Goal: Task Accomplishment & Management: Manage account settings

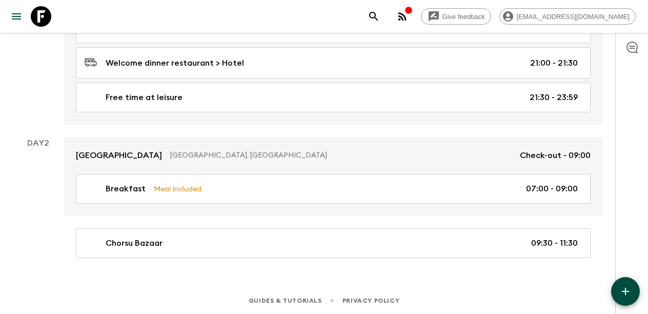
scroll to position [256, 0]
click at [618, 290] on button "button" at bounding box center [625, 291] width 29 height 29
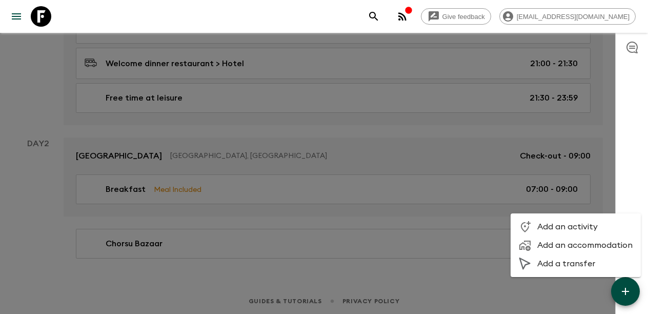
click at [334, 244] on div at bounding box center [324, 157] width 648 height 314
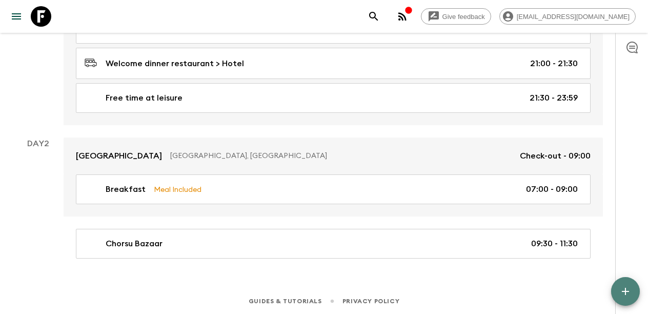
click at [630, 292] on icon "button" at bounding box center [625, 291] width 12 height 12
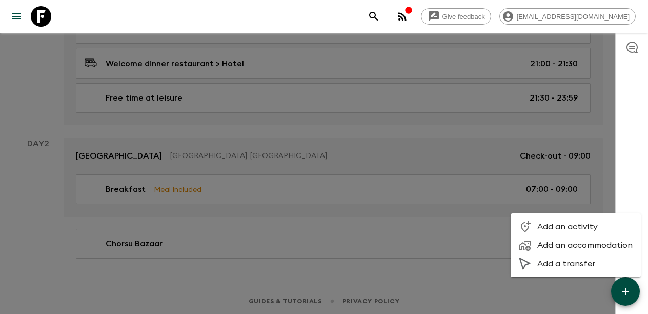
click at [555, 262] on span "Add a transfer" at bounding box center [584, 263] width 95 height 10
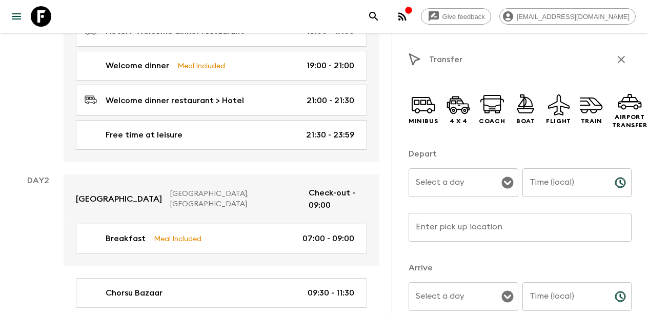
scroll to position [242, 0]
click at [422, 101] on icon at bounding box center [423, 104] width 25 height 25
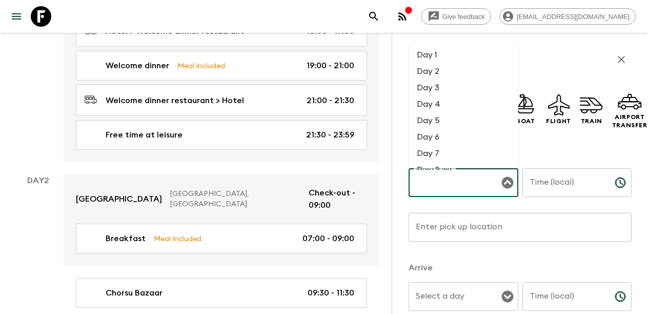
click at [449, 178] on div "Select a day Select a day ​" at bounding box center [464, 188] width 110 height 40
click at [450, 73] on li "Day 2" at bounding box center [464, 71] width 110 height 16
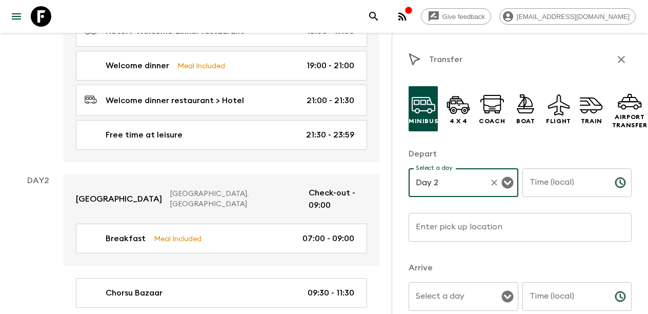
type input "Day 2"
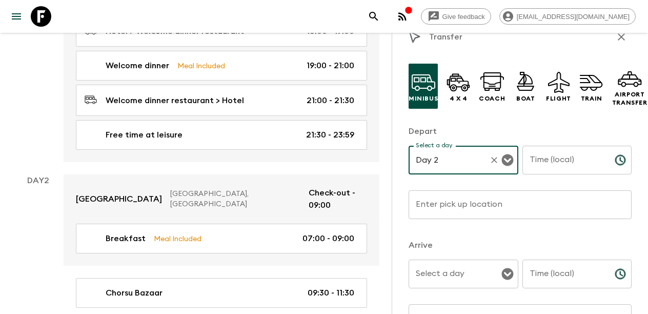
scroll to position [32, 0]
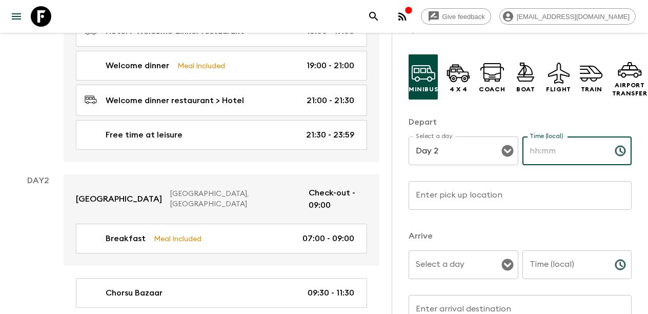
click at [564, 149] on input "Time (local)" at bounding box center [564, 150] width 84 height 29
type input "09:00"
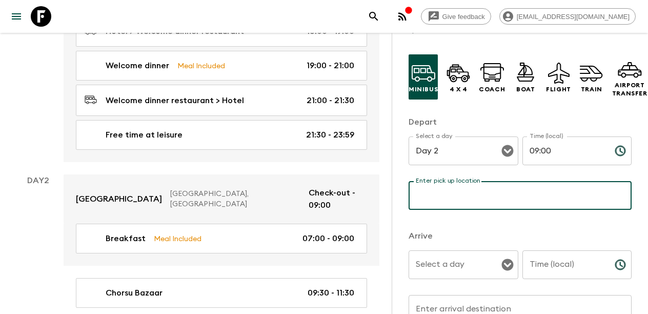
click at [505, 186] on input "Enter pick up location" at bounding box center [520, 195] width 223 height 29
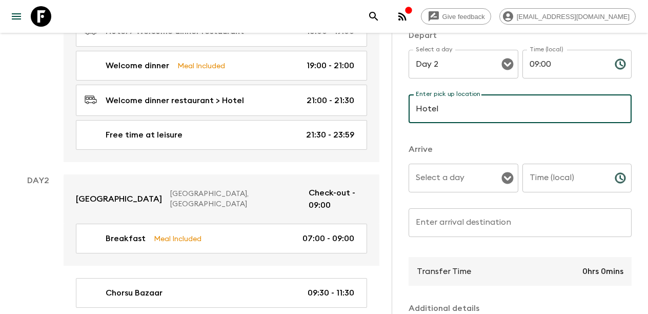
scroll to position [136, 0]
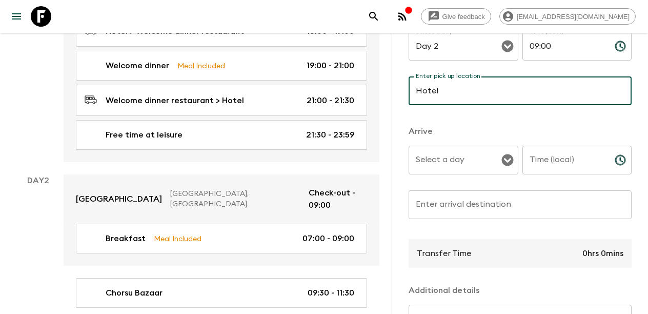
type input "Hotel"
click at [457, 153] on input "Select a day" at bounding box center [455, 159] width 85 height 19
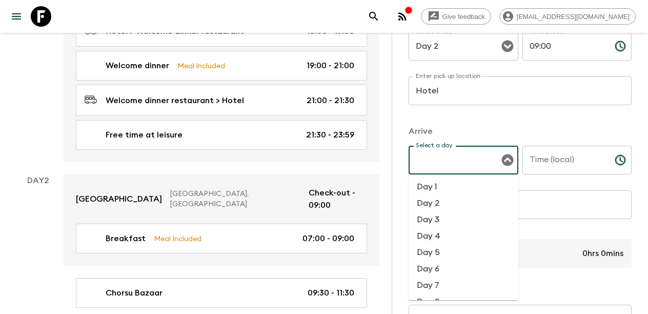
click at [441, 198] on li "Day 2" at bounding box center [464, 203] width 110 height 16
type input "Day 2"
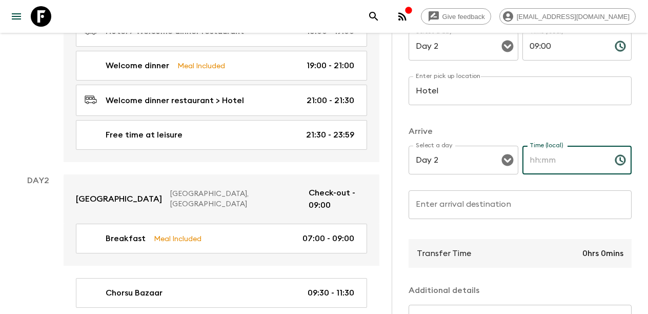
click at [568, 162] on input "Time (local)" at bounding box center [564, 160] width 84 height 29
type input "09:30"
click at [513, 203] on input "Enter arrival destination" at bounding box center [520, 204] width 223 height 29
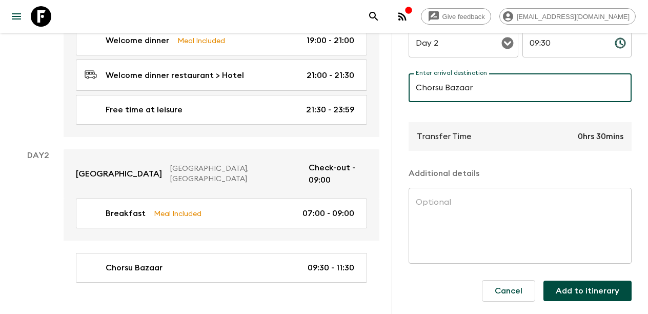
scroll to position [267, 0]
type input "Chorsu Bazaar"
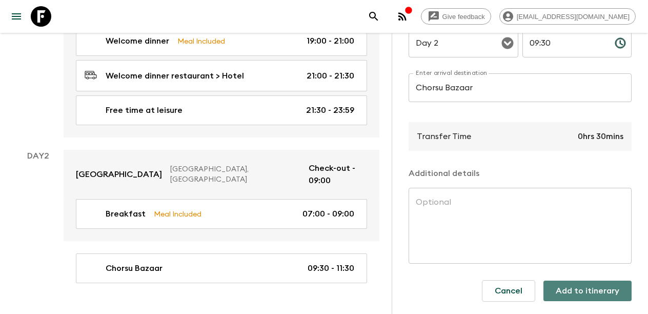
click at [603, 291] on button "Add to itinerary" at bounding box center [587, 290] width 88 height 21
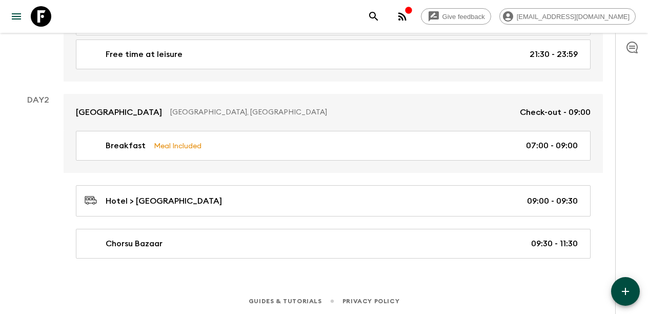
scroll to position [299, 0]
click at [621, 290] on icon "button" at bounding box center [625, 291] width 12 height 12
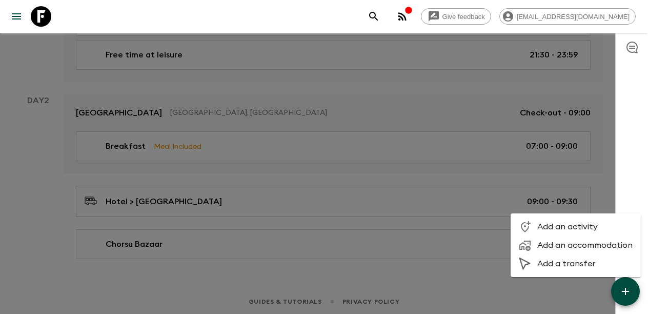
click at [38, 190] on div at bounding box center [324, 157] width 648 height 314
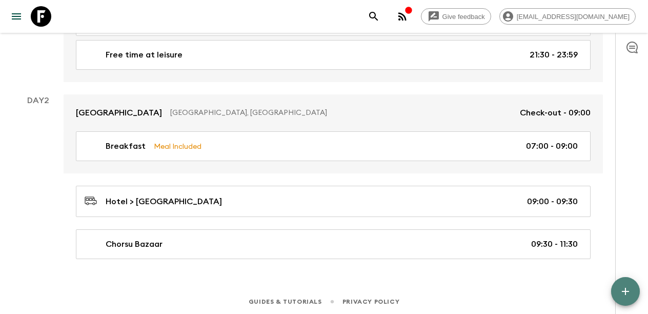
click at [624, 288] on icon "button" at bounding box center [625, 291] width 12 height 12
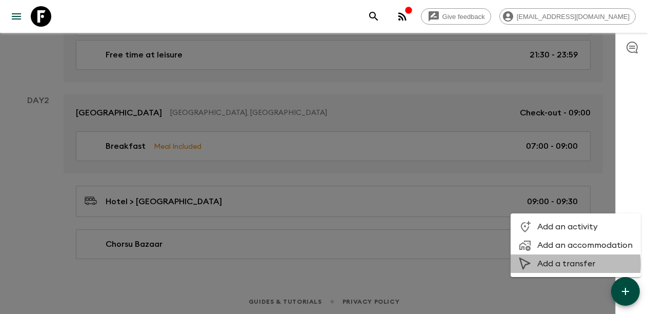
click at [572, 264] on span "Add a transfer" at bounding box center [584, 263] width 95 height 10
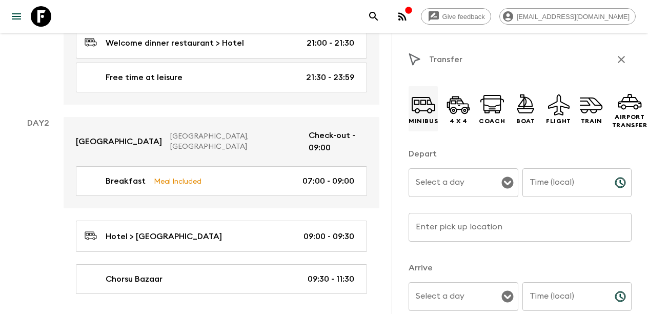
click at [424, 107] on icon at bounding box center [423, 104] width 25 height 25
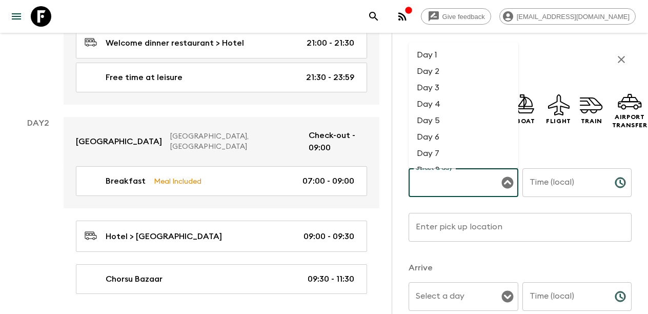
click at [457, 190] on input "Select a day" at bounding box center [455, 182] width 85 height 19
click at [448, 70] on li "Day 2" at bounding box center [464, 71] width 110 height 16
type input "Day 2"
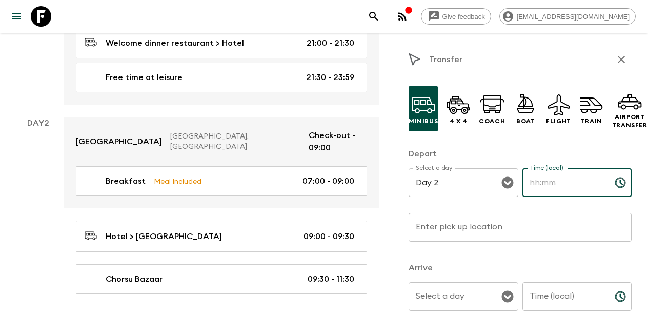
click at [577, 184] on input "Time (local)" at bounding box center [564, 182] width 84 height 29
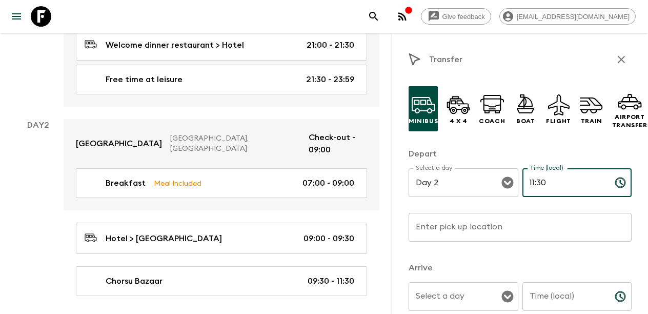
type input "11:30"
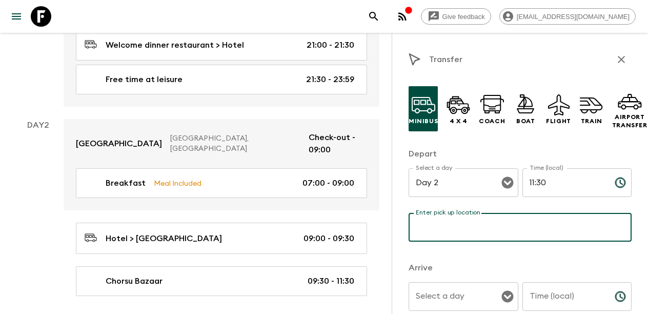
click at [524, 222] on input "Enter pick up location" at bounding box center [520, 227] width 223 height 29
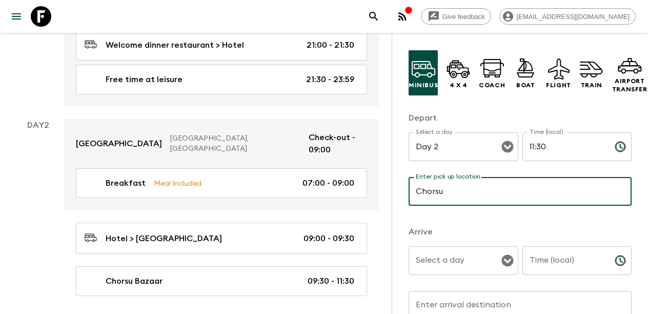
scroll to position [36, 0]
type input "Chorsu"
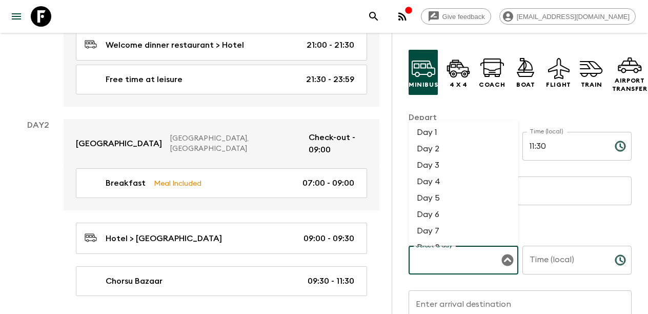
click at [451, 258] on input "Select a day" at bounding box center [455, 259] width 85 height 19
click at [442, 154] on li "Day 2" at bounding box center [464, 148] width 110 height 16
type input "Day 2"
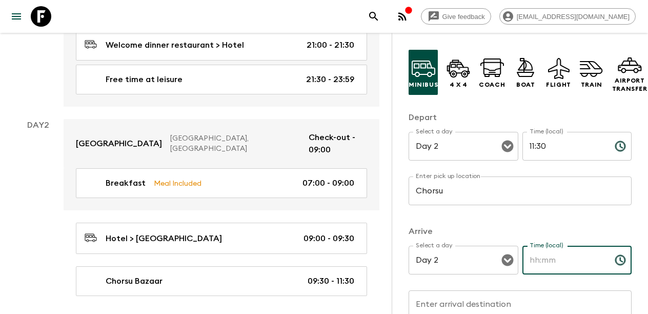
click at [548, 263] on input "Time (local)" at bounding box center [564, 260] width 84 height 29
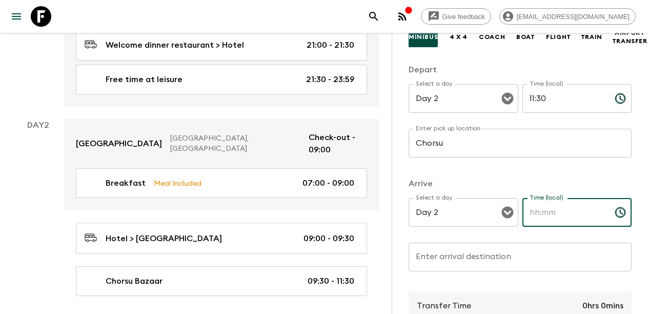
scroll to position [87, 0]
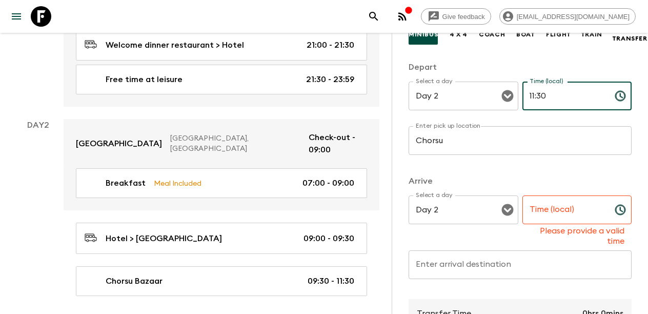
click at [547, 98] on input "11:30" at bounding box center [564, 96] width 84 height 29
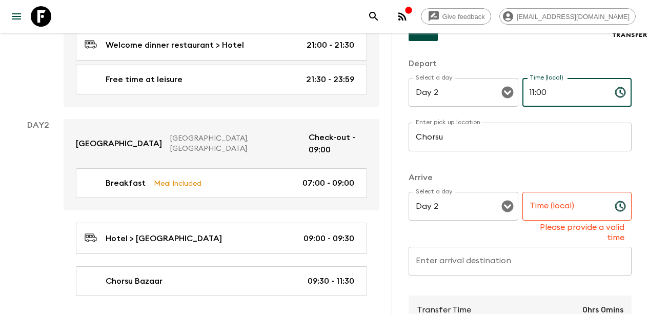
type input "11:00"
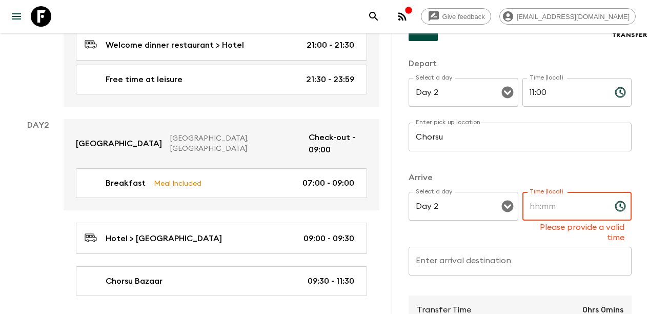
scroll to position [91, 0]
click at [563, 202] on input "Time (local)" at bounding box center [564, 205] width 84 height 29
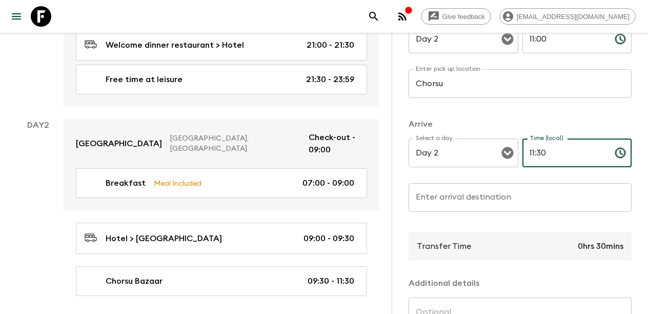
scroll to position [143, 0]
type input "11:30"
click at [474, 201] on input "Enter arrival destination" at bounding box center [520, 198] width 223 height 29
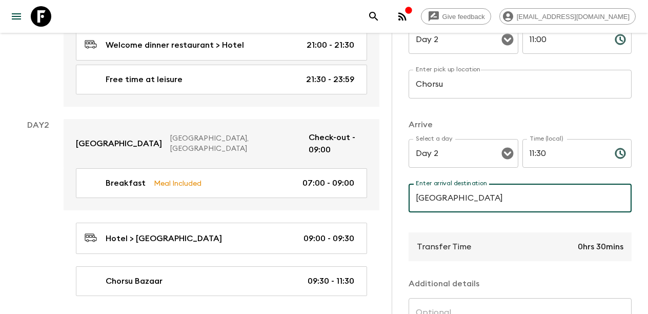
click at [454, 197] on input "[GEOGRAPHIC_DATA]" at bounding box center [520, 198] width 223 height 29
drag, startPoint x: 488, startPoint y: 198, endPoint x: 395, endPoint y: 199, distance: 93.3
click at [395, 199] on div "Transfer Minibus 4 x 4 Coach Boat Flight Train Airport Transfer Depart Select a…" at bounding box center [520, 190] width 256 height 314
paste input "Terminal 3"
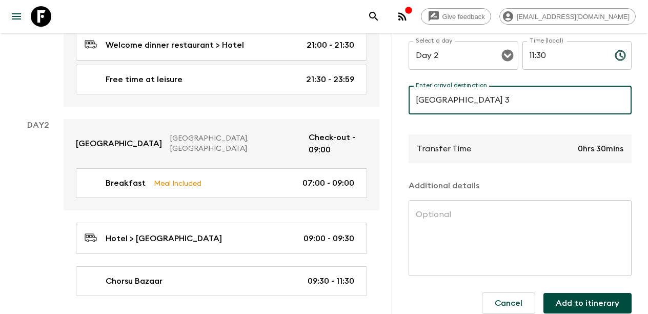
scroll to position [253, 0]
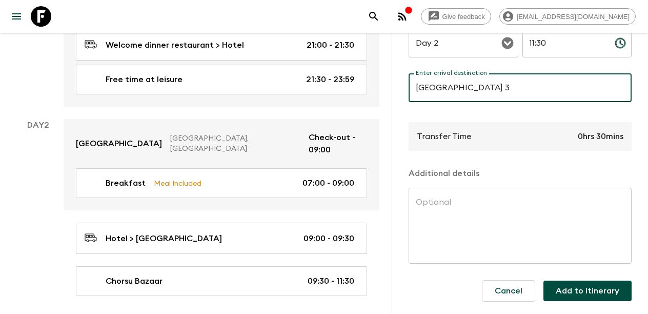
type input "[GEOGRAPHIC_DATA] 3"
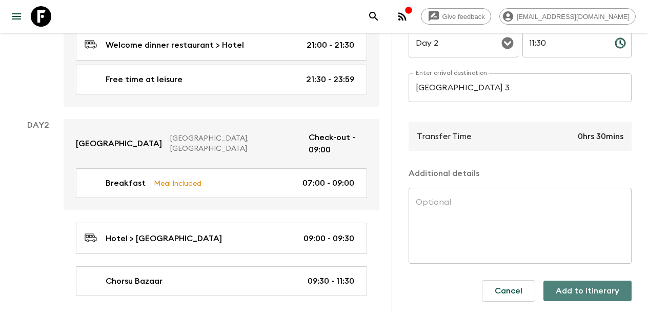
click at [595, 297] on button "Add to itinerary" at bounding box center [587, 290] width 88 height 21
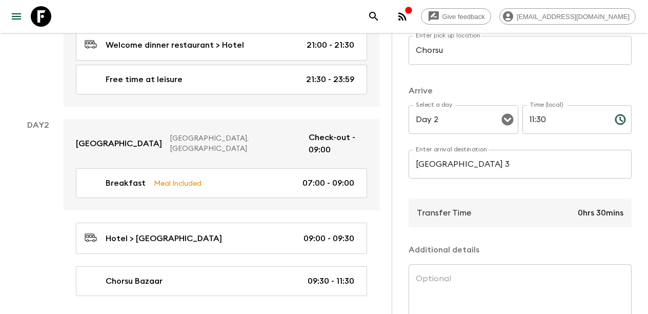
scroll to position [180, 0]
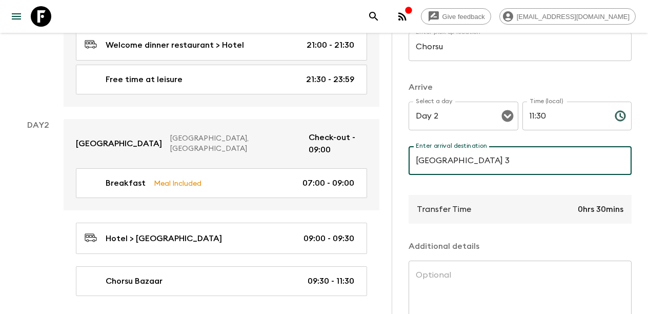
drag, startPoint x: 532, startPoint y: 162, endPoint x: 406, endPoint y: 155, distance: 125.3
click at [407, 155] on div "Transfer Minibus 4 x 4 Coach Boat Flight Train Airport Transfer Depart Select a…" at bounding box center [520, 190] width 256 height 314
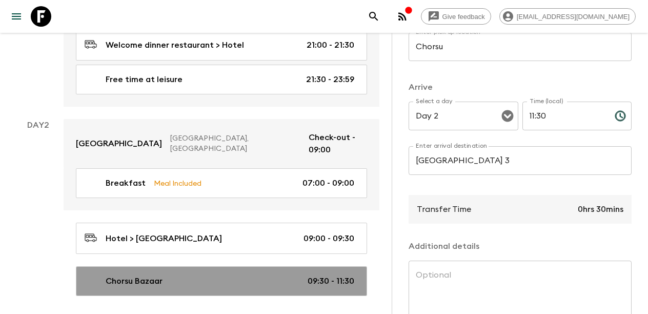
click at [267, 275] on div "Chorsu Bazaar 09:30 - 11:30" at bounding box center [220, 281] width 270 height 12
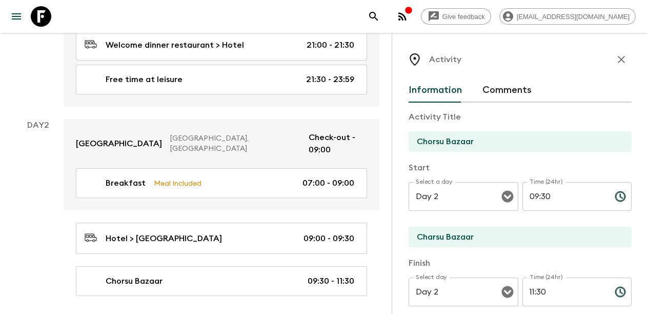
click at [548, 289] on input "11:30" at bounding box center [564, 291] width 84 height 29
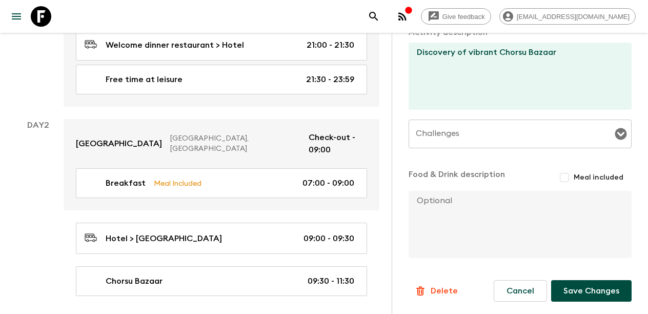
scroll to position [326, 0]
type input "11:00"
click at [588, 291] on button "Save Changes" at bounding box center [591, 291] width 80 height 22
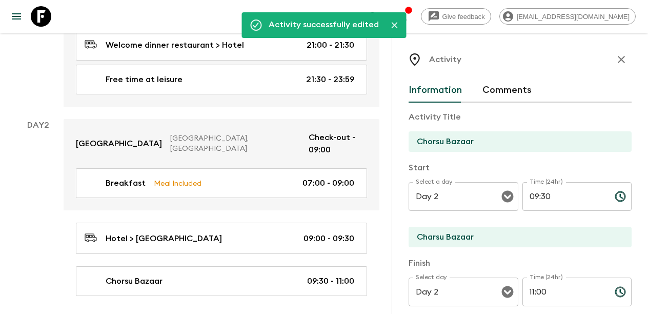
scroll to position [0, 0]
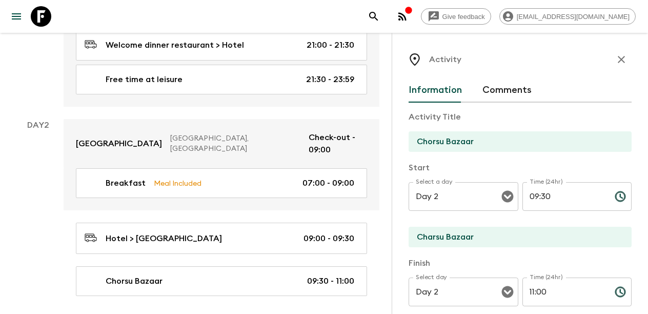
click at [623, 57] on icon "button" at bounding box center [621, 59] width 7 height 7
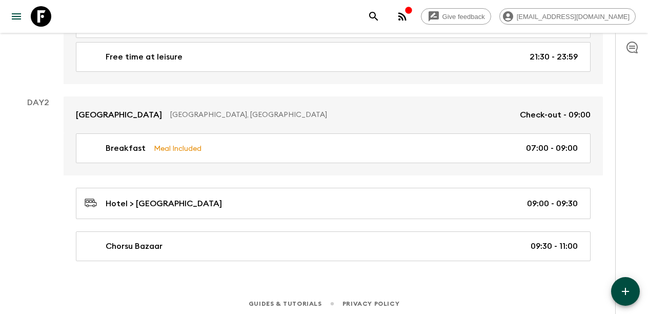
click at [621, 283] on button "button" at bounding box center [625, 291] width 29 height 29
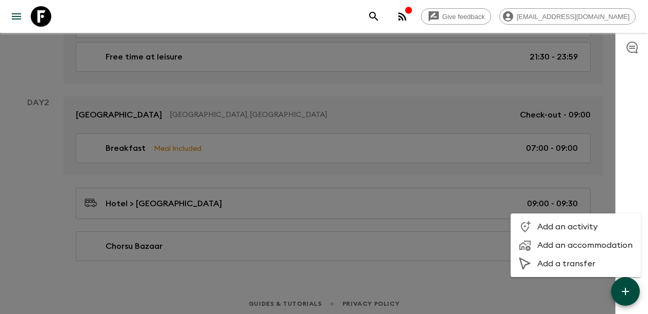
click at [581, 260] on span "Add a transfer" at bounding box center [584, 263] width 95 height 10
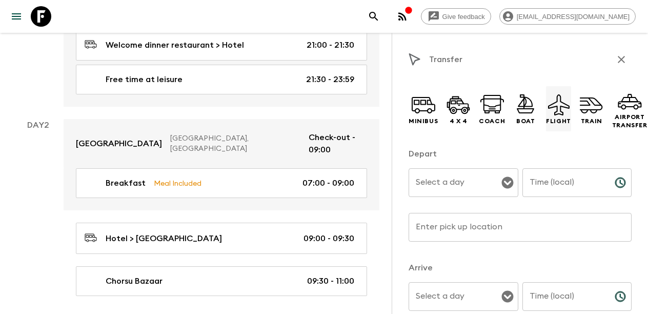
click at [553, 112] on icon at bounding box center [559, 104] width 22 height 21
click at [556, 114] on icon at bounding box center [558, 104] width 25 height 25
click at [407, 113] on div "Transfer Minibus 4 x 4 Coach Boat Flight Train Airport Transfer Depart Select a…" at bounding box center [520, 190] width 256 height 314
click at [419, 112] on icon at bounding box center [423, 104] width 25 height 25
click at [503, 184] on icon "Open" at bounding box center [507, 183] width 12 height 12
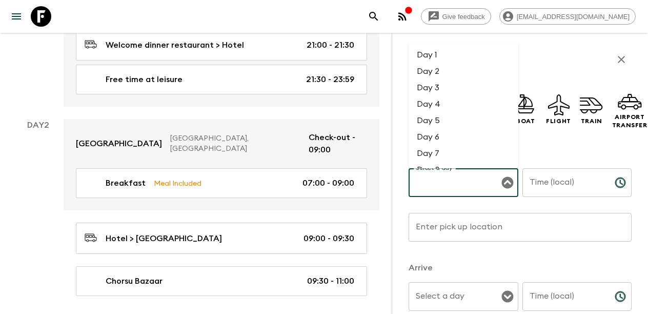
click at [437, 70] on li "Day 2" at bounding box center [464, 71] width 110 height 16
type input "Day 2"
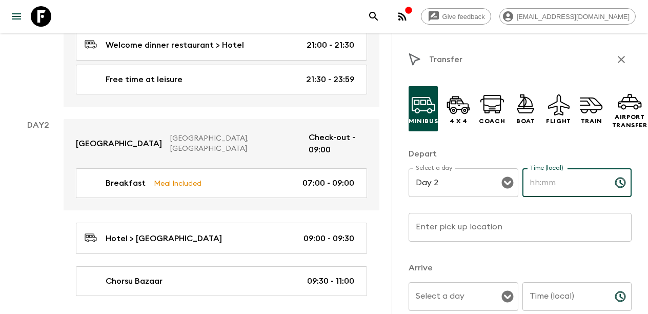
click at [550, 181] on input "Time (local)" at bounding box center [564, 182] width 84 height 29
type input "11:00"
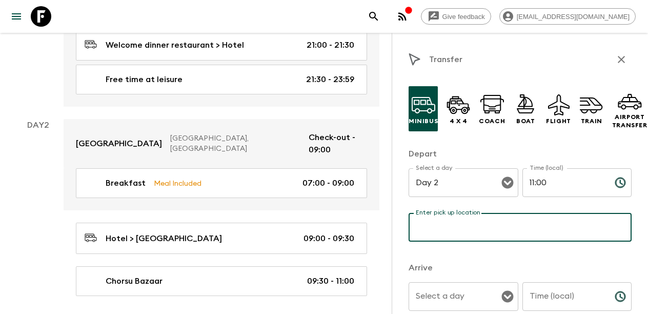
click at [514, 223] on input "Enter pick up location" at bounding box center [520, 227] width 223 height 29
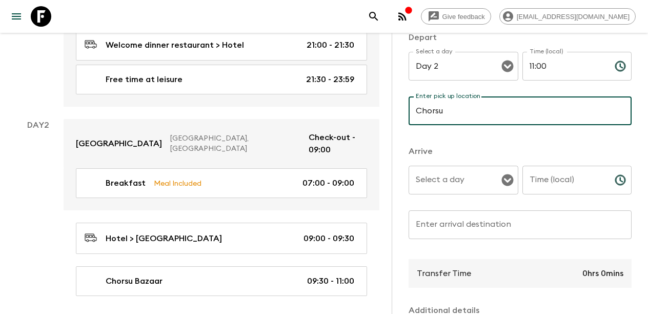
scroll to position [117, 0]
click at [504, 184] on icon "Open" at bounding box center [507, 179] width 12 height 12
type input "Chorsu"
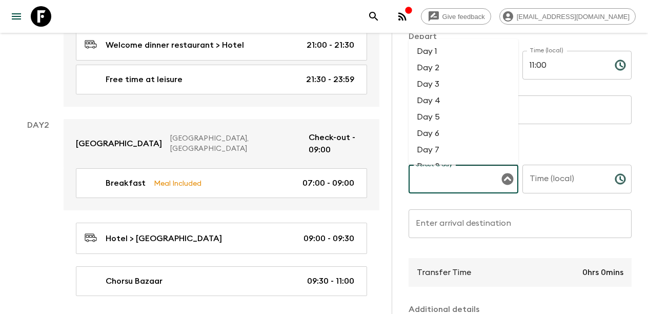
click at [460, 70] on li "Day 2" at bounding box center [464, 67] width 110 height 16
type input "Day 2"
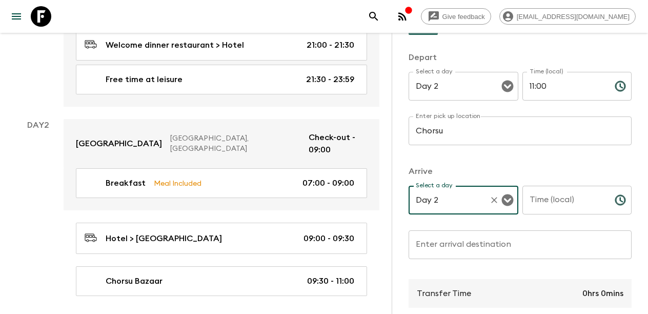
click at [560, 205] on input "Time (local)" at bounding box center [564, 200] width 84 height 29
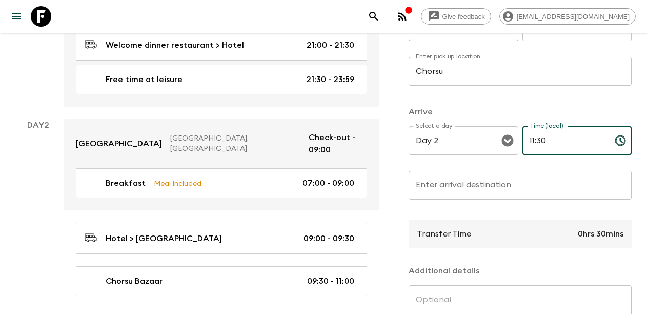
scroll to position [157, 0]
type input "11:30"
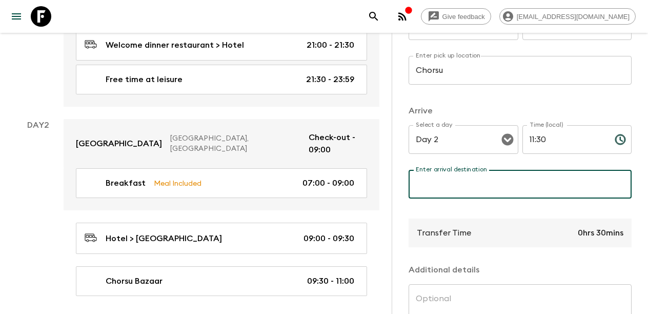
click at [512, 190] on input "Enter arrival destination" at bounding box center [520, 184] width 223 height 29
paste input "[GEOGRAPHIC_DATA] 3"
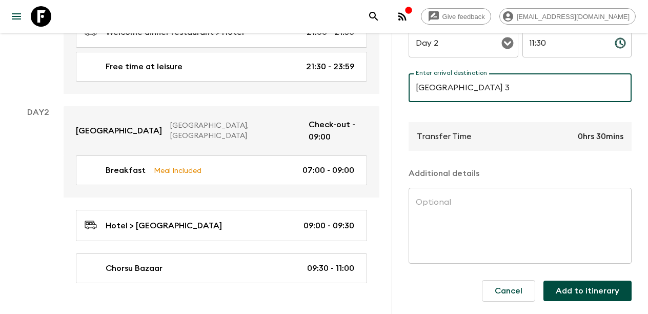
scroll to position [310, 0]
type input "[GEOGRAPHIC_DATA] 3"
click at [582, 290] on button "Add to itinerary" at bounding box center [587, 290] width 88 height 21
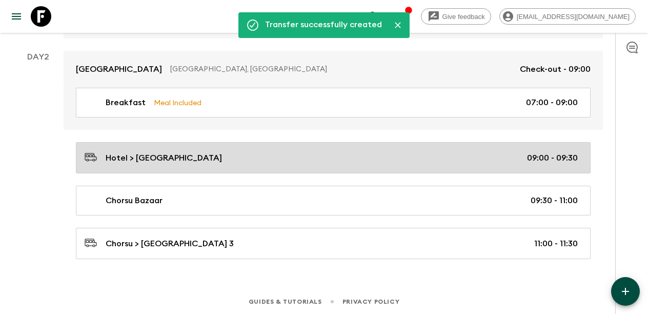
scroll to position [342, 0]
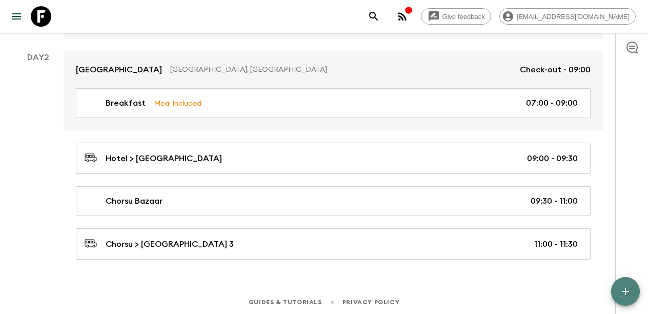
click at [627, 292] on icon "button" at bounding box center [625, 291] width 12 height 12
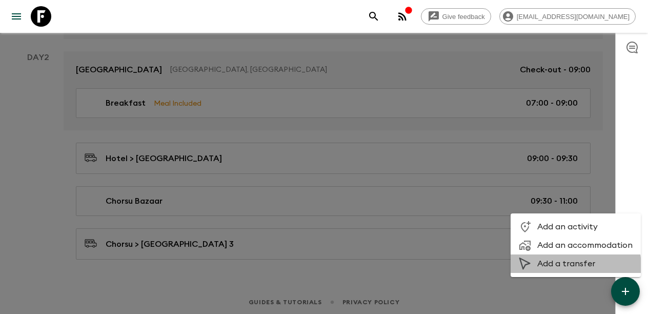
click at [568, 266] on span "Add a transfer" at bounding box center [584, 263] width 95 height 10
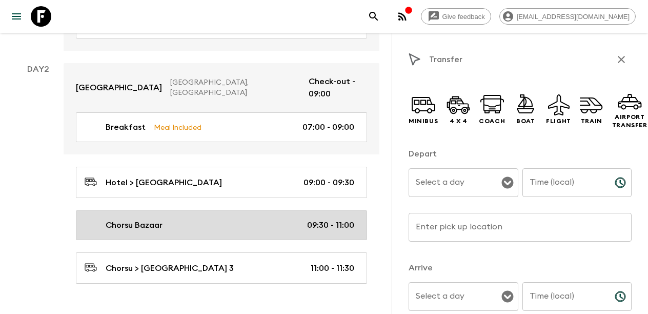
scroll to position [353, 0]
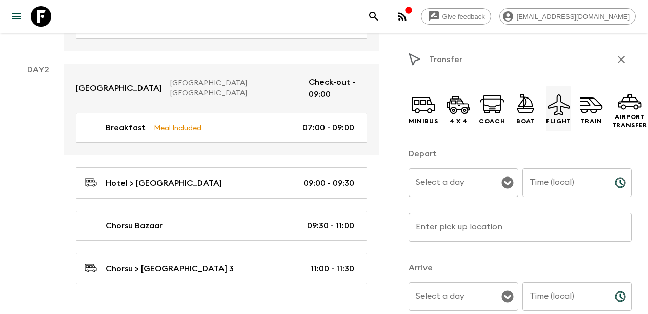
click at [556, 114] on icon at bounding box center [558, 104] width 25 height 25
click at [508, 184] on icon "Open" at bounding box center [507, 182] width 12 height 12
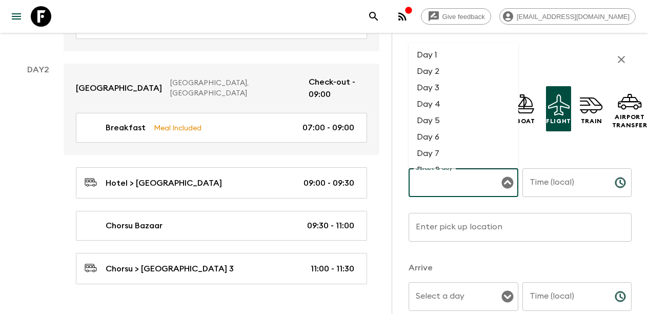
click at [439, 75] on li "Day 2" at bounding box center [464, 71] width 110 height 16
type input "Day 2"
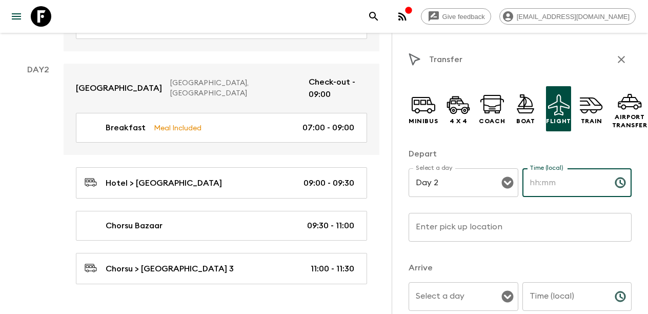
click at [555, 185] on input "Time (local)" at bounding box center [564, 182] width 84 height 29
type input "13:30"
click at [483, 226] on input "Enter pick up location" at bounding box center [520, 227] width 223 height 29
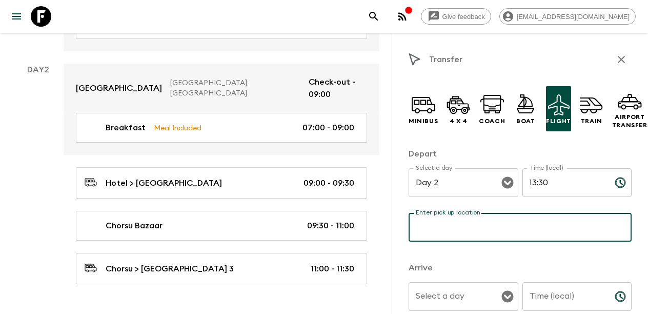
paste input "[GEOGRAPHIC_DATA] 3"
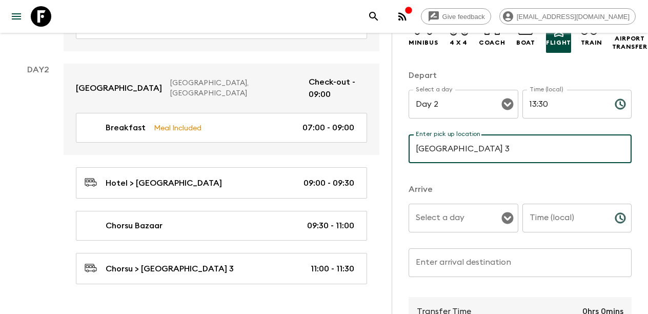
scroll to position [79, 0]
click at [508, 218] on icon "Open" at bounding box center [507, 217] width 12 height 12
type input "[GEOGRAPHIC_DATA] 3"
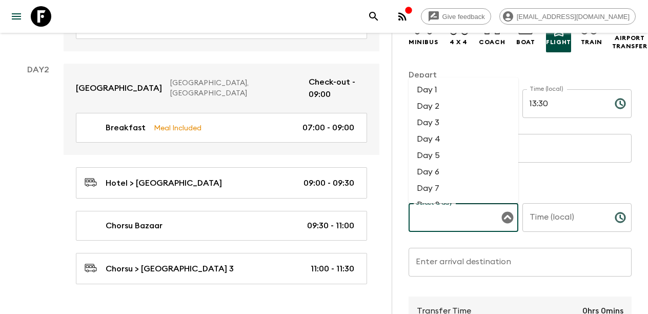
click at [451, 108] on li "Day 2" at bounding box center [464, 106] width 110 height 16
type input "Day 2"
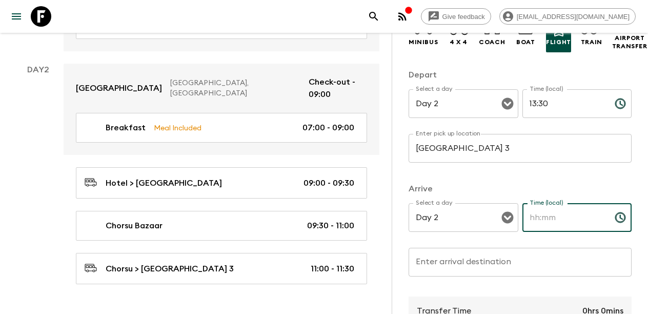
click at [559, 223] on input "Time (local)" at bounding box center [564, 217] width 84 height 29
type input "15:00"
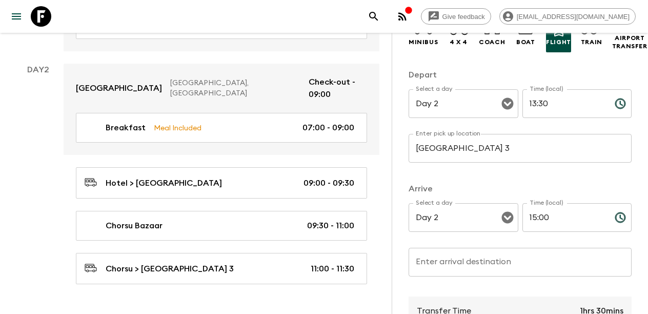
click at [506, 279] on p "​" at bounding box center [520, 283] width 209 height 10
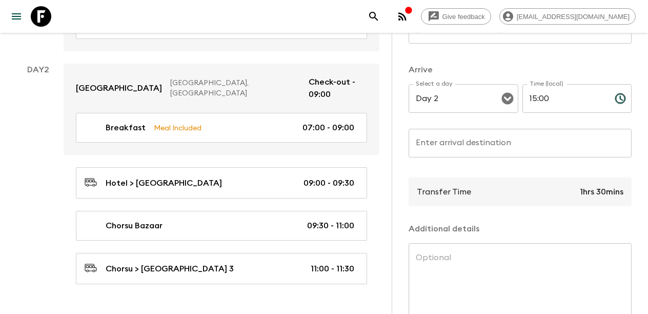
scroll to position [201, 0]
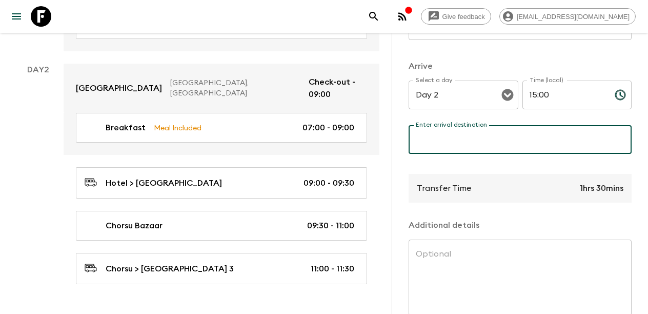
click at [451, 145] on input "Enter arrival destination" at bounding box center [520, 139] width 223 height 29
paste input "[GEOGRAPHIC_DATA]"
paste input "UGC"
click at [535, 137] on input "[GEOGRAPHIC_DATA] UGC" at bounding box center [520, 139] width 223 height 29
click at [556, 142] on input "[GEOGRAPHIC_DATA] (UGC" at bounding box center [520, 139] width 223 height 29
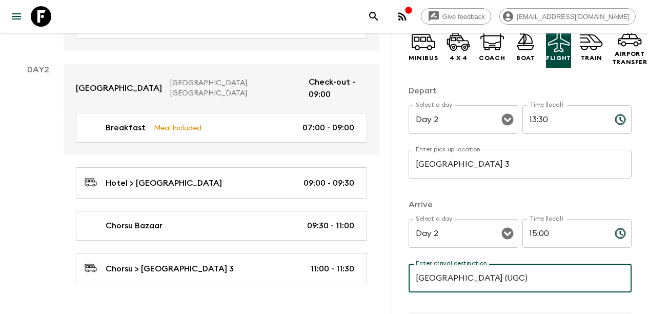
scroll to position [62, 0]
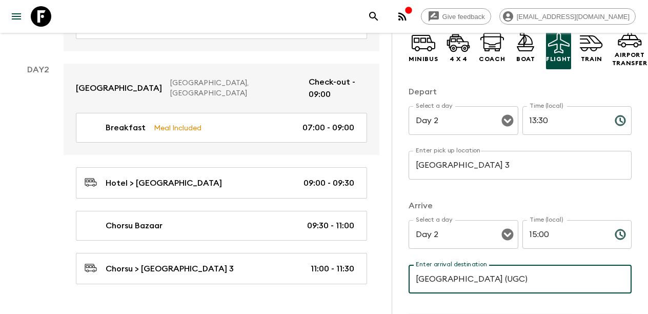
type input "[GEOGRAPHIC_DATA] (UGC)"
click at [539, 159] on input "[GEOGRAPHIC_DATA] 3" at bounding box center [520, 165] width 223 height 29
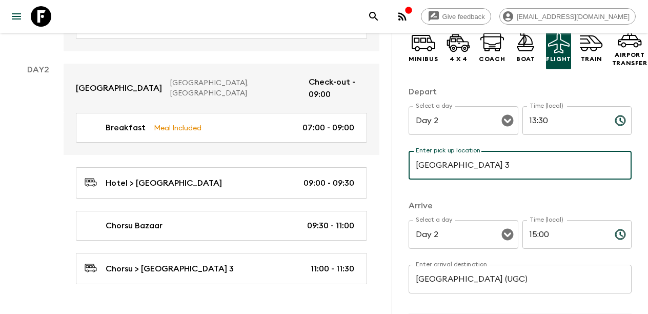
click at [530, 171] on input "[GEOGRAPHIC_DATA] 3" at bounding box center [520, 165] width 223 height 29
paste input "TAS"
click at [562, 171] on input "[GEOGRAPHIC_DATA] ([GEOGRAPHIC_DATA])" at bounding box center [520, 165] width 223 height 29
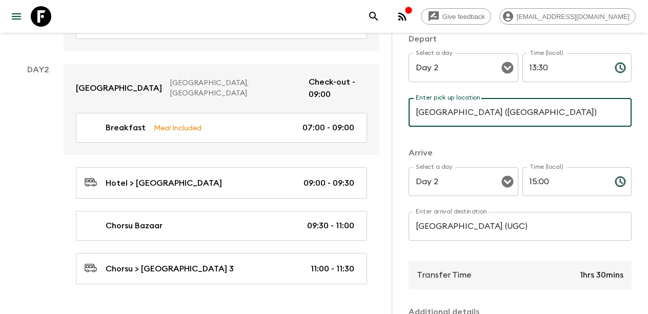
scroll to position [116, 0]
type input "[GEOGRAPHIC_DATA] ([GEOGRAPHIC_DATA])"
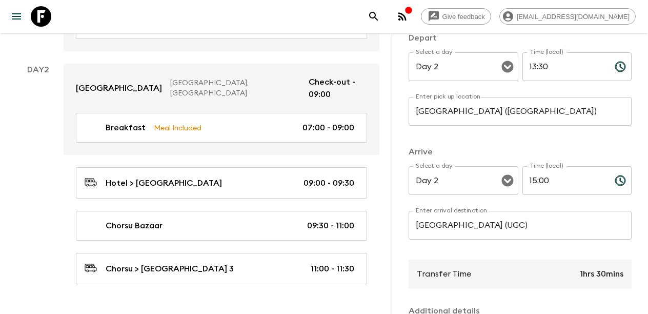
click at [557, 196] on p "​" at bounding box center [577, 201] width 95 height 10
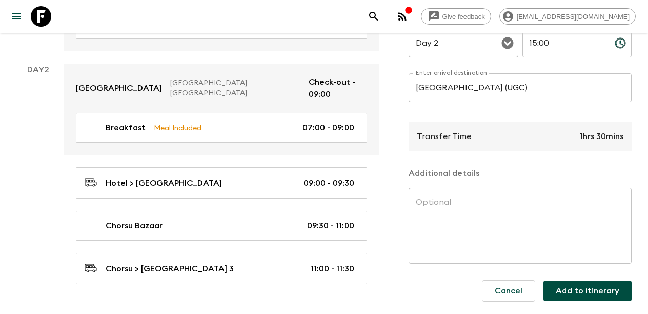
scroll to position [253, 0]
click at [581, 286] on button "Add to itinerary" at bounding box center [587, 290] width 88 height 21
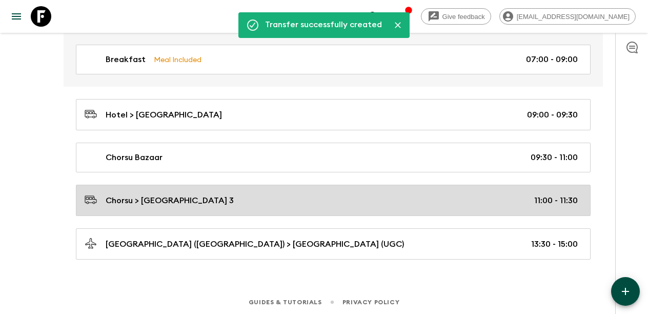
scroll to position [385, 0]
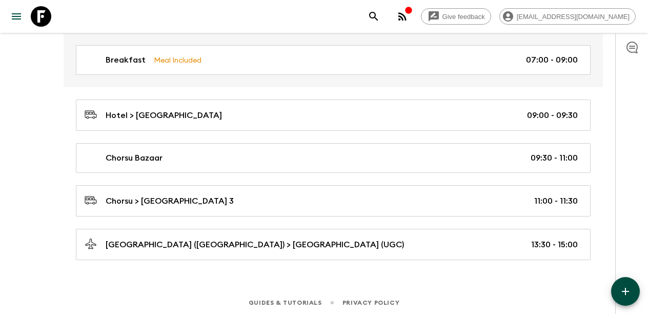
click at [622, 286] on icon "button" at bounding box center [625, 291] width 12 height 12
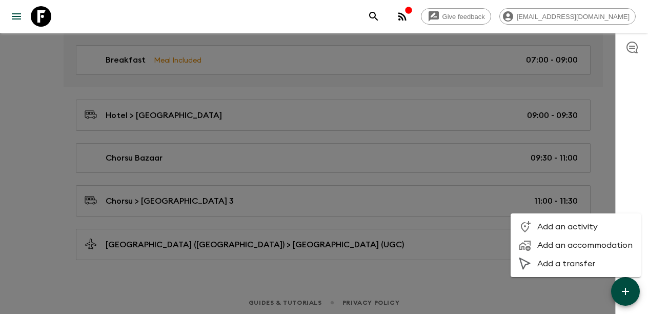
click at [573, 265] on span "Add a transfer" at bounding box center [584, 263] width 95 height 10
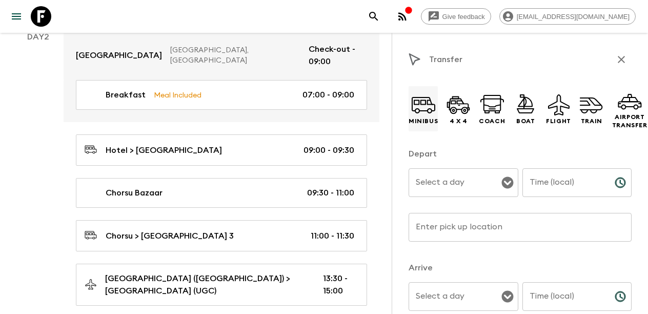
click at [419, 109] on icon at bounding box center [423, 104] width 25 height 25
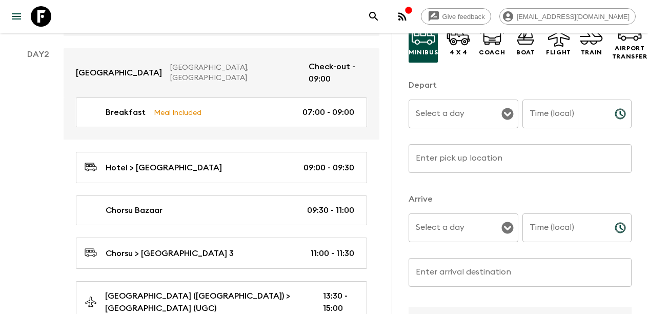
scroll to position [370, 0]
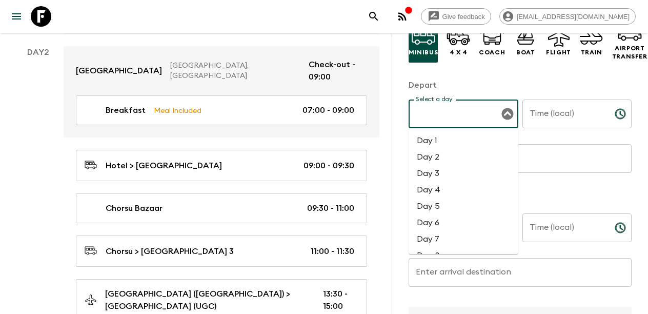
click at [438, 119] on input "Select a day" at bounding box center [455, 113] width 85 height 19
click at [440, 155] on li "Day 2" at bounding box center [464, 157] width 110 height 16
type input "Day 2"
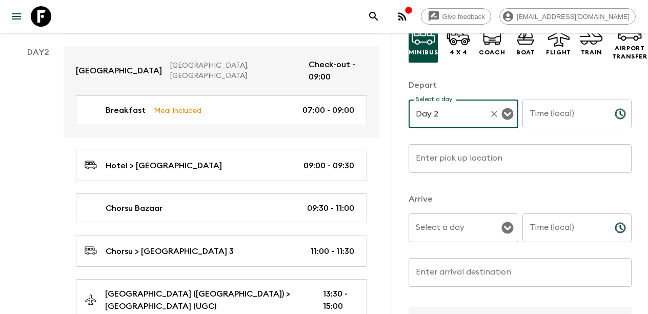
click at [565, 114] on input "Time (local)" at bounding box center [564, 113] width 84 height 29
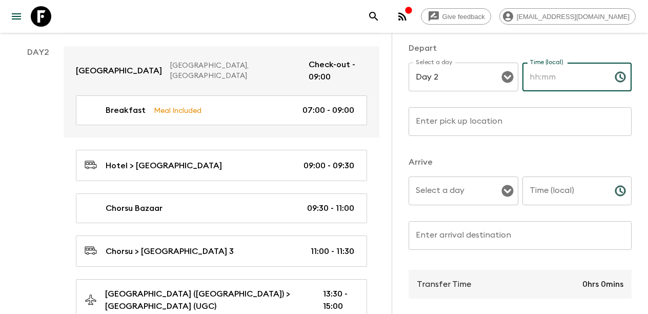
scroll to position [107, 0]
type input "15:30"
click at [504, 107] on input "Enter pick up location" at bounding box center [520, 120] width 223 height 29
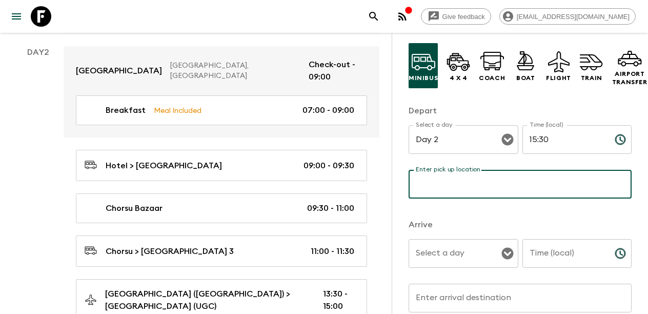
scroll to position [30, 0]
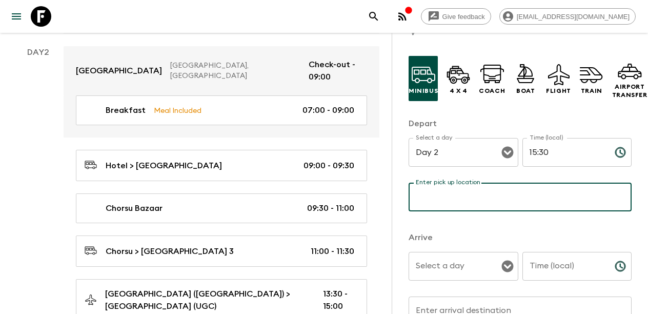
paste input "TAS"
type input "T"
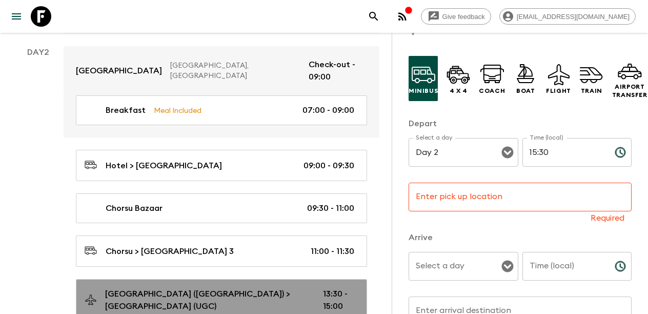
click at [198, 288] on p "[GEOGRAPHIC_DATA] ([GEOGRAPHIC_DATA]) > [GEOGRAPHIC_DATA] (UGC)" at bounding box center [205, 300] width 201 height 25
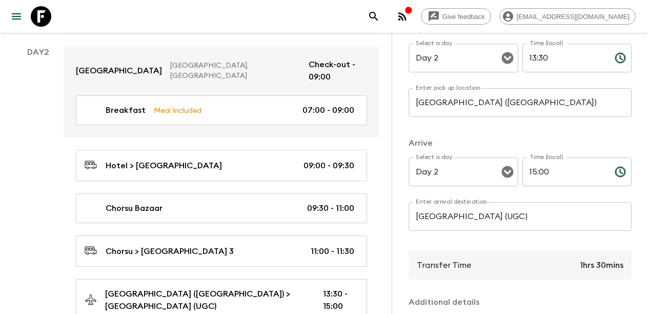
scroll to position [157, 0]
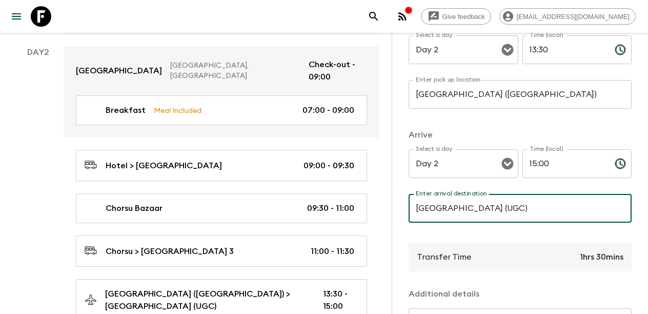
drag, startPoint x: 565, startPoint y: 213, endPoint x: 415, endPoint y: 209, distance: 150.2
click at [415, 209] on input "[GEOGRAPHIC_DATA] (UGC)" at bounding box center [520, 208] width 223 height 29
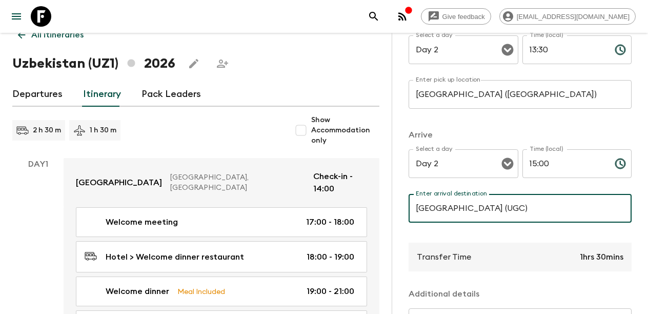
scroll to position [0, 0]
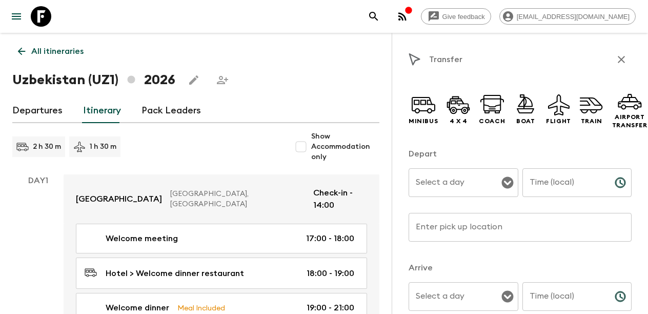
scroll to position [370, 0]
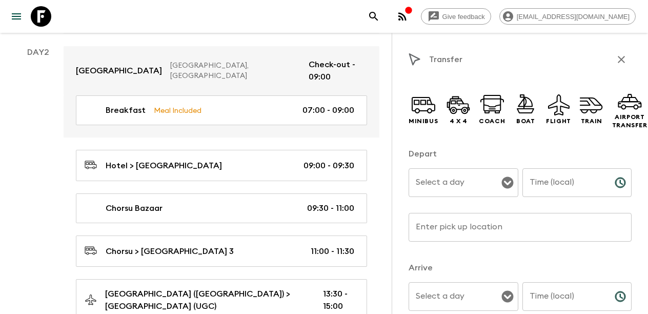
click at [623, 58] on icon "button" at bounding box center [621, 59] width 7 height 7
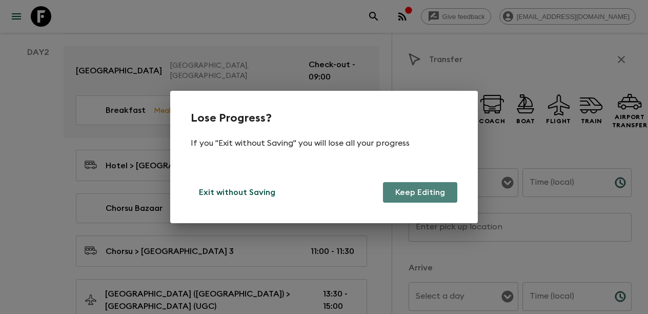
click at [406, 192] on button "Keep Editing" at bounding box center [420, 192] width 74 height 21
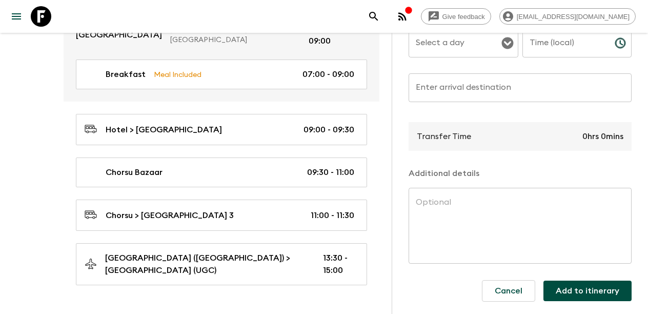
scroll to position [253, 0]
click at [580, 288] on button "Add to itinerary" at bounding box center [587, 290] width 88 height 21
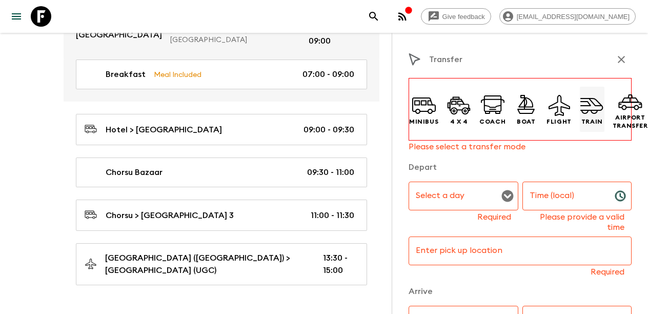
scroll to position [0, 0]
click at [621, 59] on icon "button" at bounding box center [621, 59] width 7 height 7
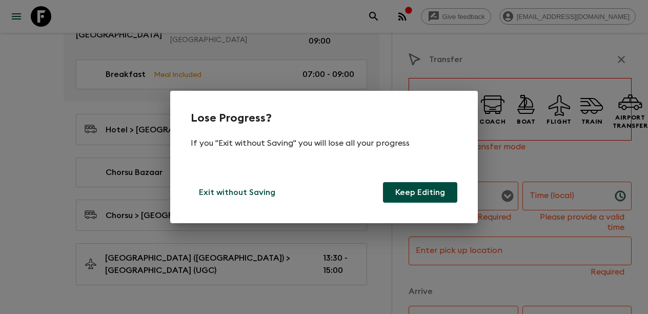
click at [407, 196] on button "Keep Editing" at bounding box center [420, 192] width 74 height 21
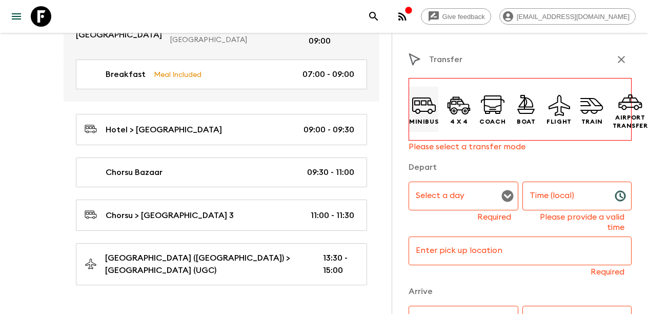
click at [425, 107] on icon at bounding box center [424, 105] width 25 height 25
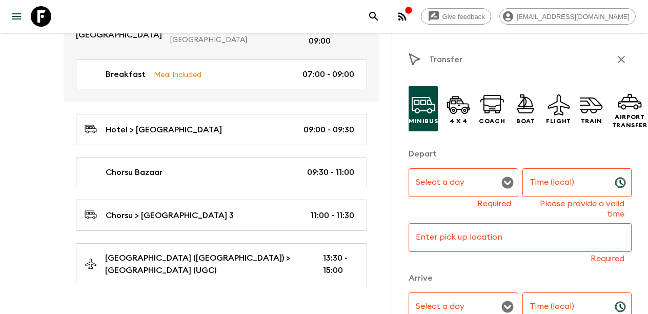
click at [508, 182] on icon "Open" at bounding box center [507, 182] width 12 height 12
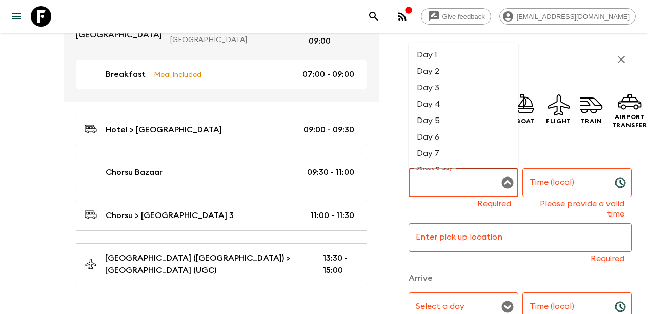
click at [438, 71] on li "Day 2" at bounding box center [464, 71] width 110 height 16
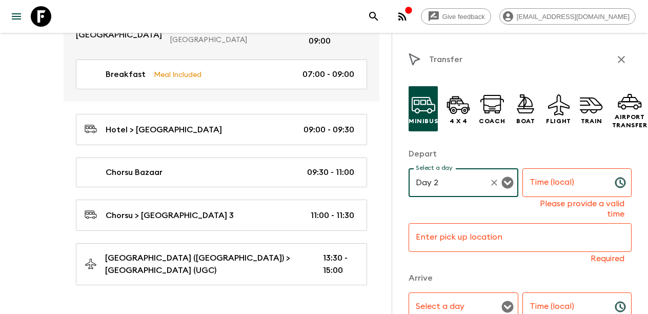
type input "Day 2"
click at [566, 190] on input "Time (local)" at bounding box center [564, 182] width 84 height 29
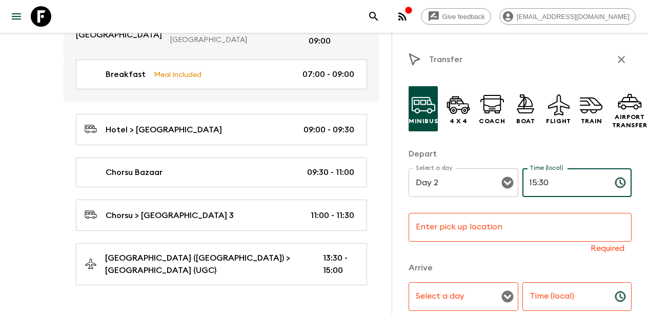
type input "15:30"
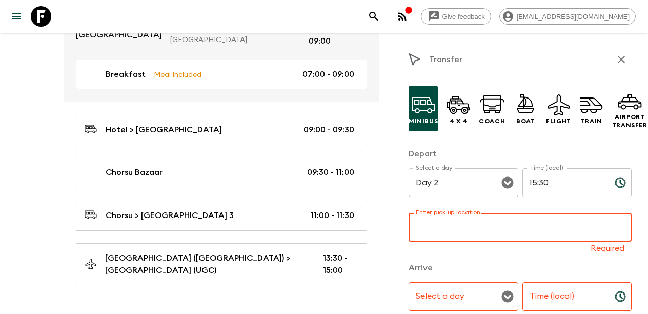
click at [506, 230] on input "Enter pick up location" at bounding box center [520, 227] width 223 height 29
paste input "[GEOGRAPHIC_DATA] (UGC)"
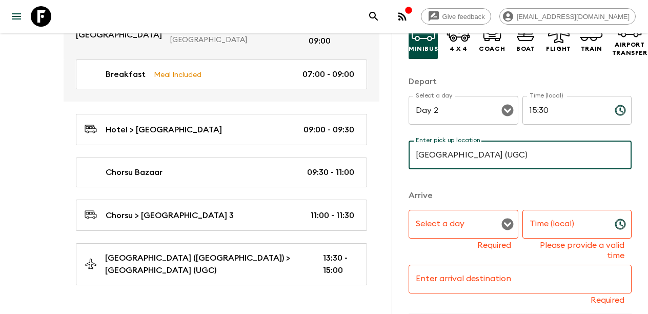
scroll to position [92, 0]
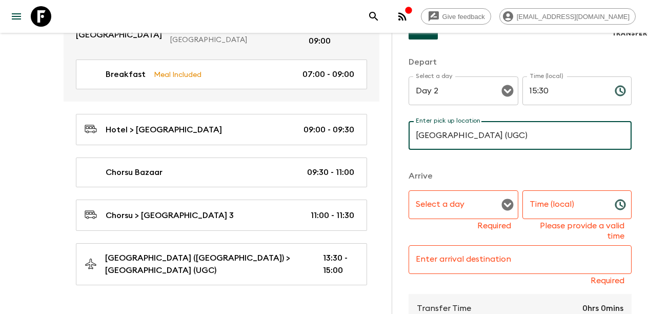
type input "[GEOGRAPHIC_DATA] (UGC)"
click at [486, 207] on input "Select a day" at bounding box center [455, 204] width 85 height 19
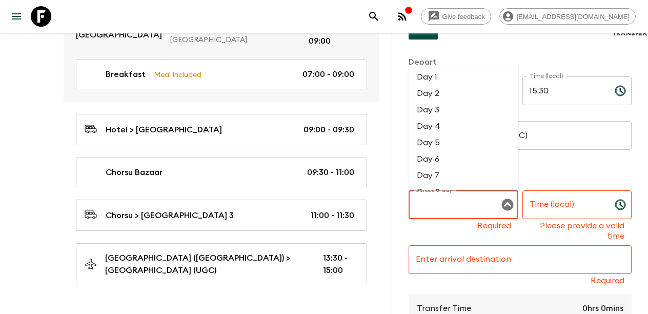
click at [460, 96] on li "Day 2" at bounding box center [464, 93] width 110 height 16
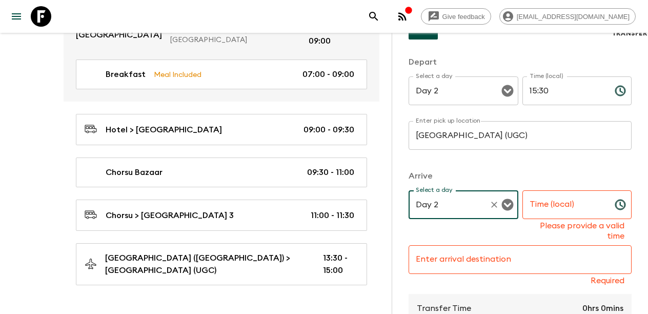
type input "Day 2"
click at [559, 205] on input "Time (local)" at bounding box center [564, 204] width 84 height 29
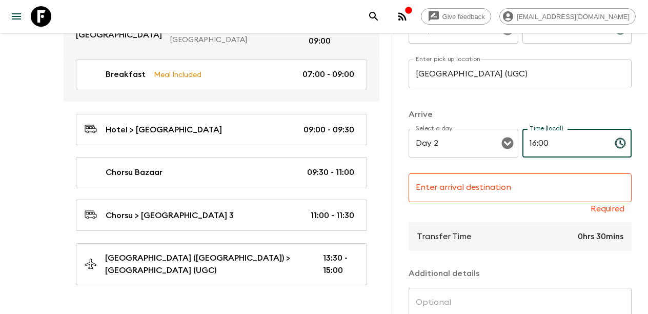
scroll to position [155, 0]
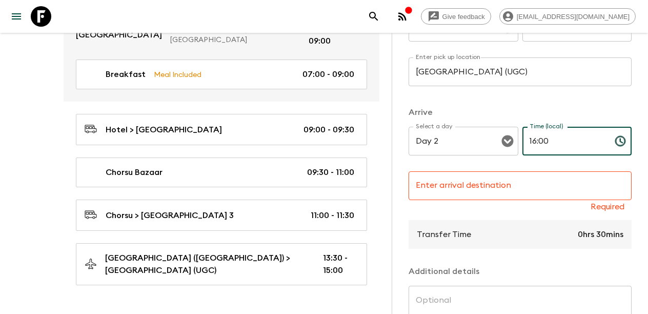
type input "16:00"
click at [493, 185] on input "Enter arrival destination" at bounding box center [520, 185] width 223 height 29
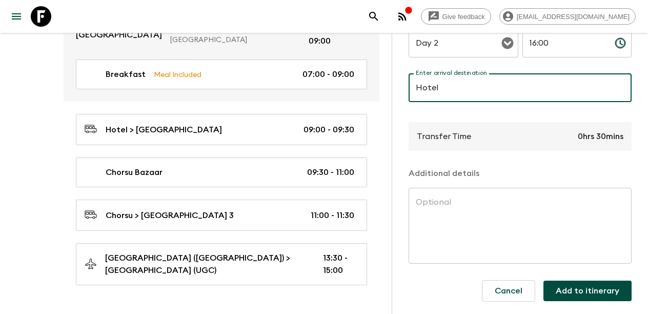
scroll to position [253, 0]
type input "Hotel"
click at [567, 282] on button "Add to itinerary" at bounding box center [587, 290] width 88 height 21
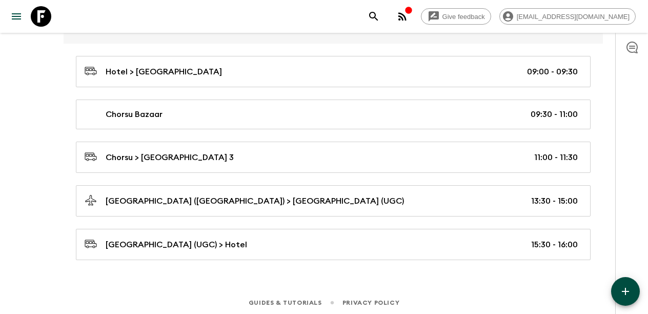
scroll to position [429, 0]
click at [624, 290] on icon "button" at bounding box center [625, 291] width 12 height 12
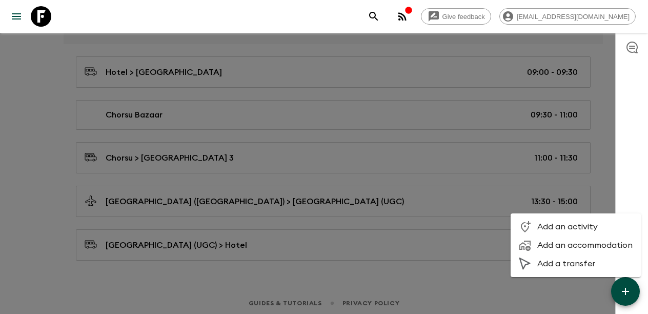
click at [565, 223] on span "Add an activity" at bounding box center [584, 226] width 95 height 10
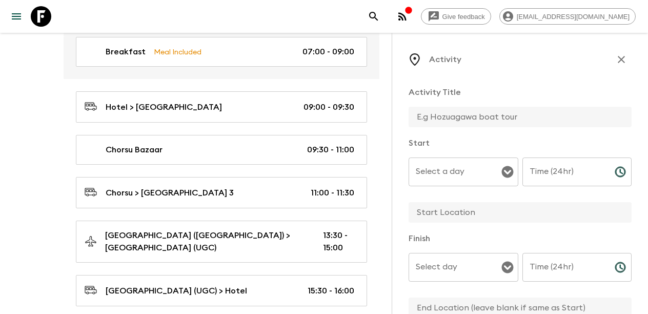
click at [464, 120] on input "text" at bounding box center [516, 117] width 215 height 21
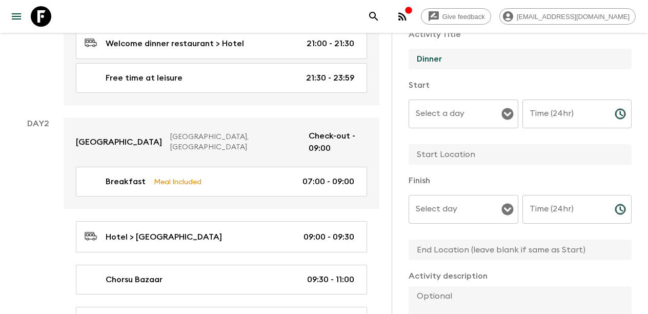
scroll to position [60, 0]
click at [511, 112] on icon "Open" at bounding box center [507, 112] width 12 height 12
type input "Dinner"
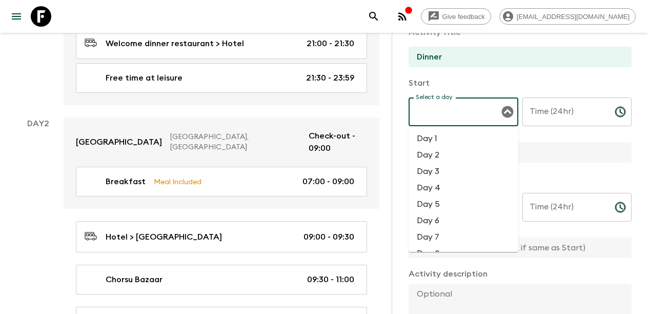
click at [461, 150] on li "Day 2" at bounding box center [464, 155] width 110 height 16
type input "Day 2"
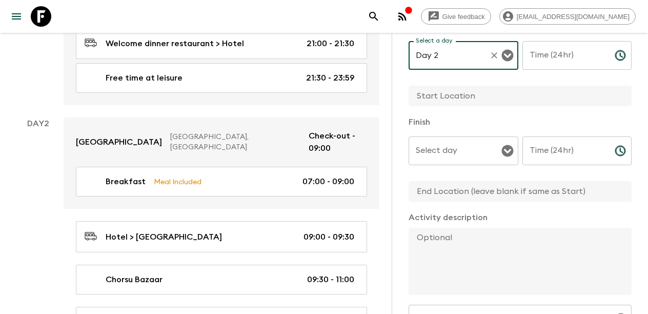
scroll to position [118, 0]
click at [510, 151] on icon "Open" at bounding box center [507, 150] width 12 height 12
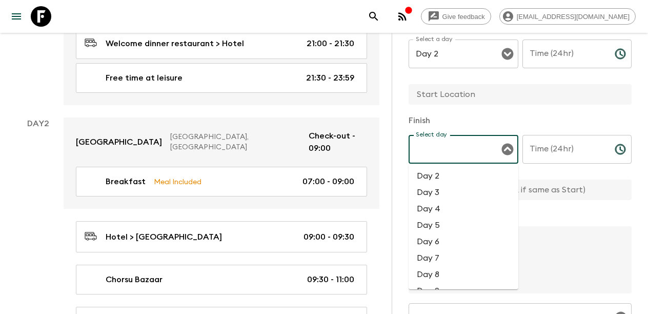
click at [456, 175] on li "Day 2" at bounding box center [464, 176] width 110 height 16
type input "Day 2"
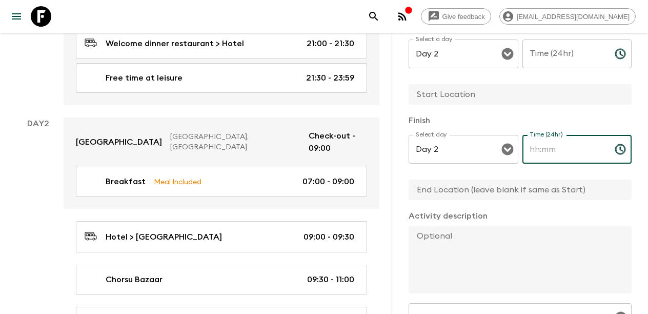
click at [573, 148] on input "Time (24hr)" at bounding box center [564, 149] width 84 height 29
click at [619, 151] on icon "Choose time" at bounding box center [620, 149] width 12 height 12
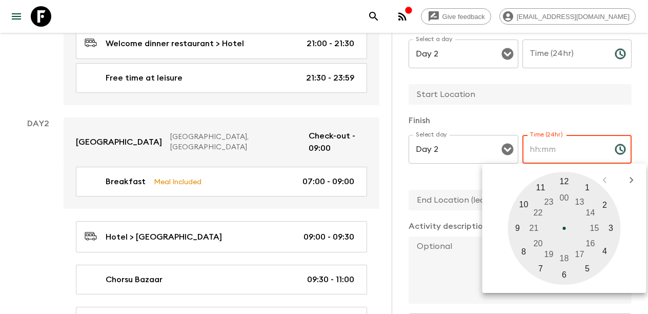
click at [581, 156] on input "Time (24hr)" at bounding box center [564, 149] width 84 height 29
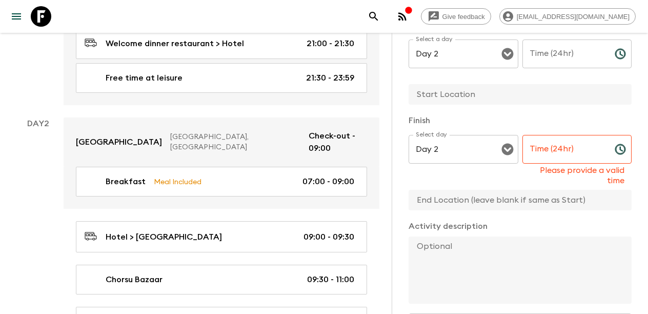
click at [547, 153] on input "Time (24hr)" at bounding box center [564, 149] width 84 height 29
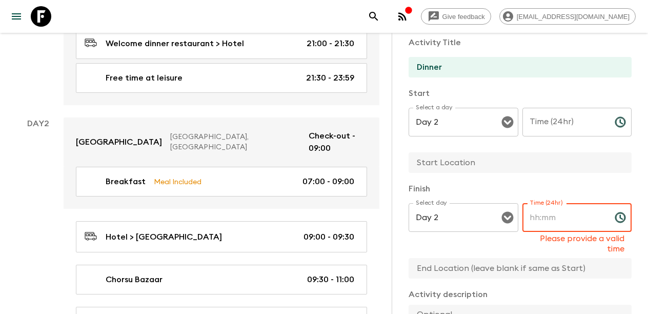
scroll to position [56, 0]
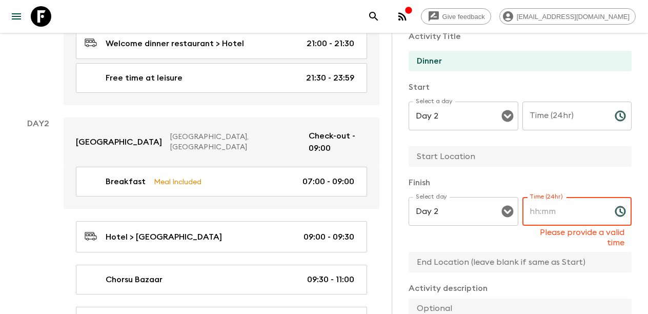
click at [539, 213] on input "Time (24hr)" at bounding box center [564, 211] width 84 height 29
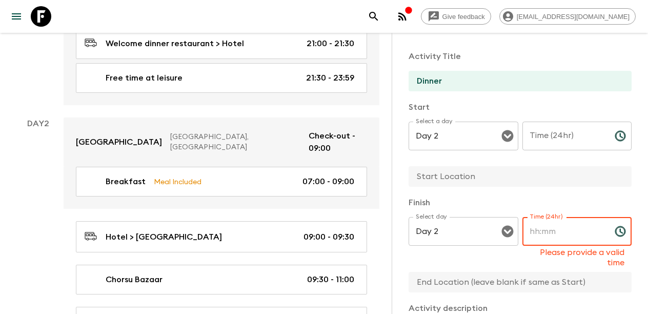
scroll to position [38, 0]
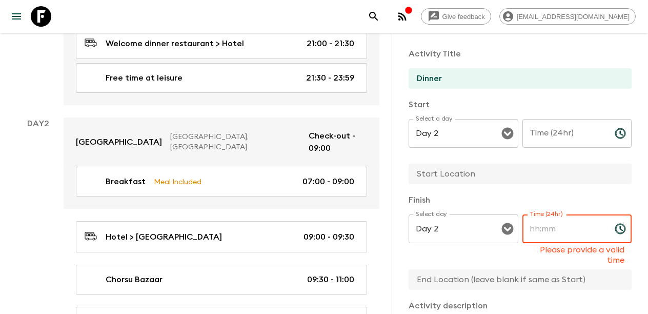
click at [544, 233] on input "Time (24hr)" at bounding box center [564, 228] width 84 height 29
click at [486, 251] on p "​" at bounding box center [463, 250] width 95 height 10
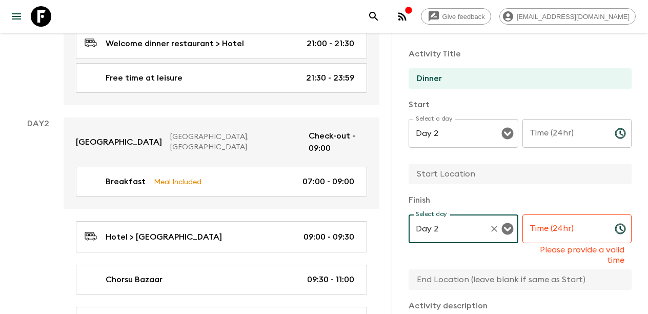
click at [543, 226] on input "Time (24hr)" at bounding box center [564, 228] width 84 height 29
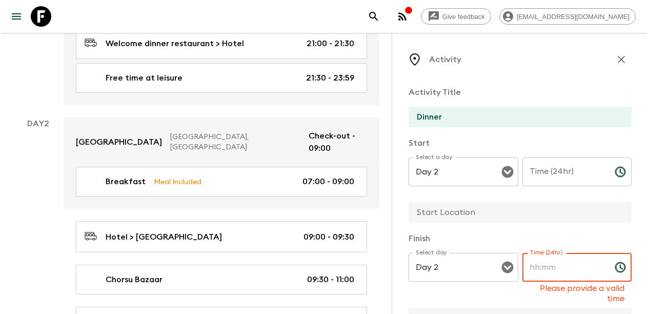
scroll to position [0, 0]
click at [546, 176] on input "Time (24hr)" at bounding box center [564, 171] width 84 height 29
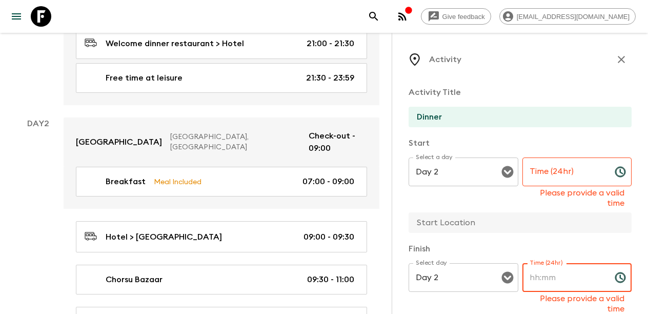
click at [537, 273] on input "Time (24hr)" at bounding box center [564, 277] width 84 height 29
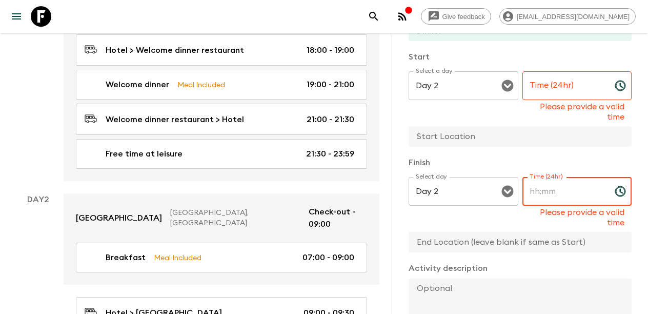
scroll to position [110, 0]
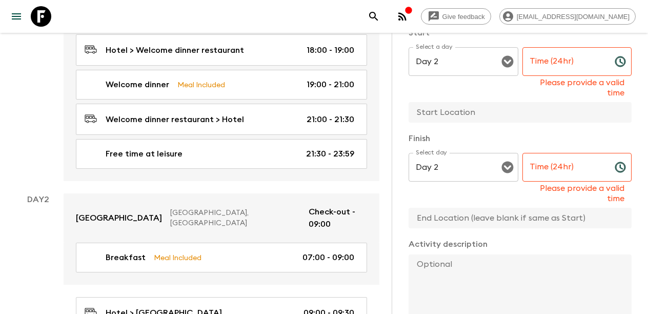
click at [443, 108] on input "text" at bounding box center [516, 112] width 215 height 21
type input "Restaurant"
click at [489, 139] on p "Finish" at bounding box center [520, 138] width 223 height 12
drag, startPoint x: 467, startPoint y: 112, endPoint x: 393, endPoint y: 113, distance: 74.3
click at [393, 113] on div "Activity Activity Title Dinner Start Select a day Day 2 Select a day ​ Time (24…" at bounding box center [520, 190] width 256 height 314
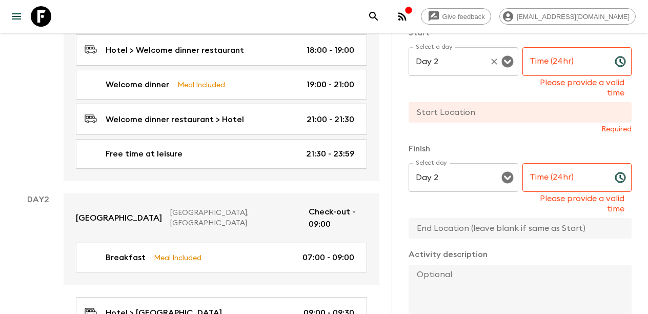
paste input "Restaurant"
type input "Restaurant"
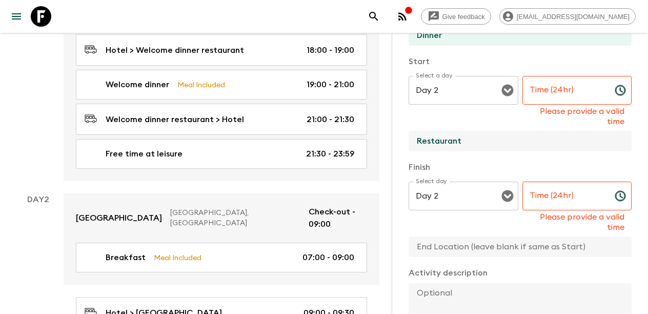
scroll to position [78, 0]
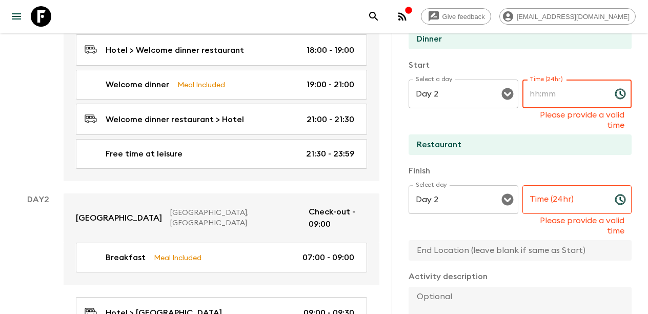
click at [559, 93] on input "Time (24hr)" at bounding box center [564, 93] width 84 height 29
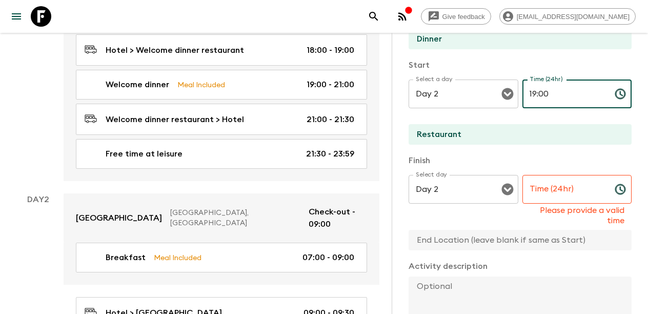
type input "19:00"
click at [550, 190] on input "Time (24hr)" at bounding box center [564, 189] width 84 height 29
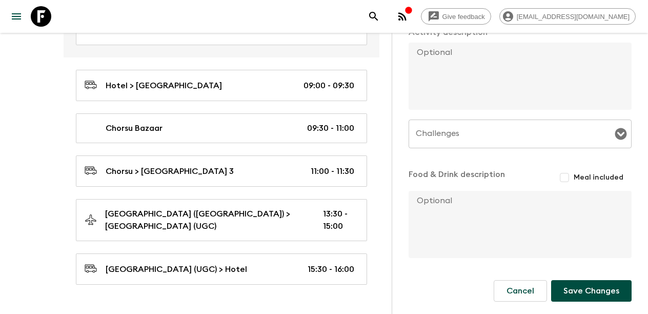
scroll to position [301, 0]
type input "21:00"
click at [567, 177] on input "Meal included" at bounding box center [564, 177] width 18 height 18
checkbox input "true"
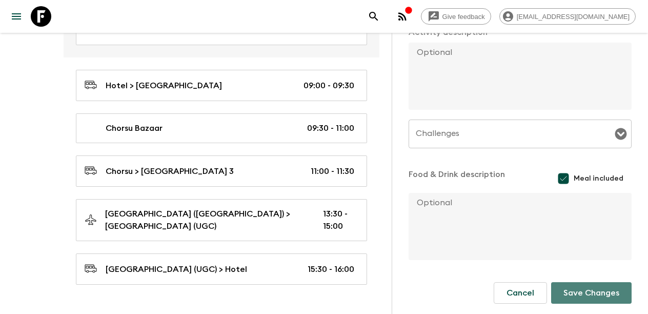
click at [571, 293] on button "Save Changes" at bounding box center [591, 293] width 80 height 22
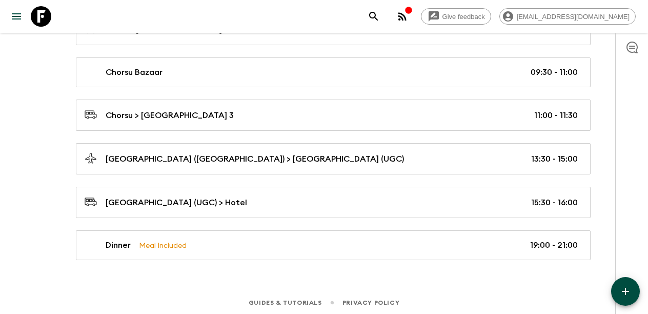
scroll to position [471, 0]
click at [626, 293] on icon "button" at bounding box center [625, 291] width 7 height 7
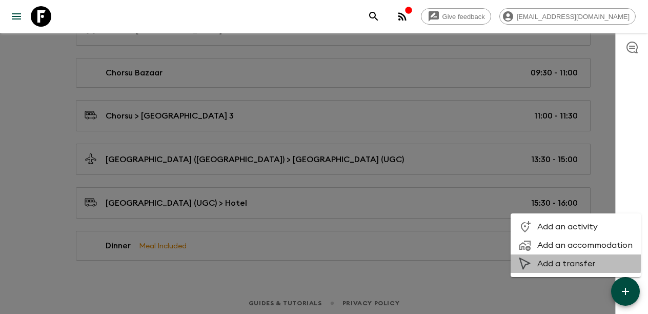
click at [567, 262] on span "Add a transfer" at bounding box center [584, 263] width 95 height 10
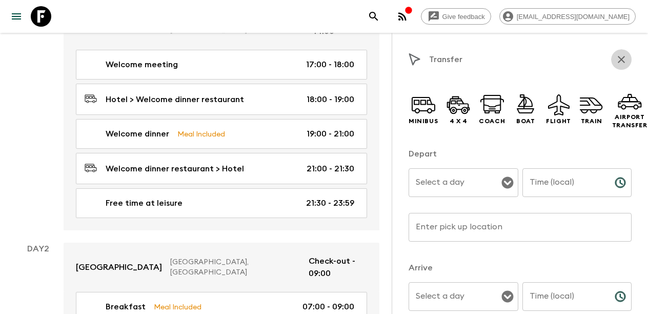
click at [626, 66] on button "button" at bounding box center [621, 59] width 21 height 21
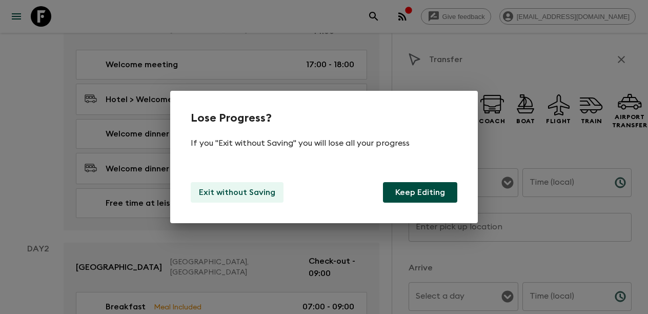
click at [251, 196] on p "Exit without Saving" at bounding box center [237, 192] width 76 height 12
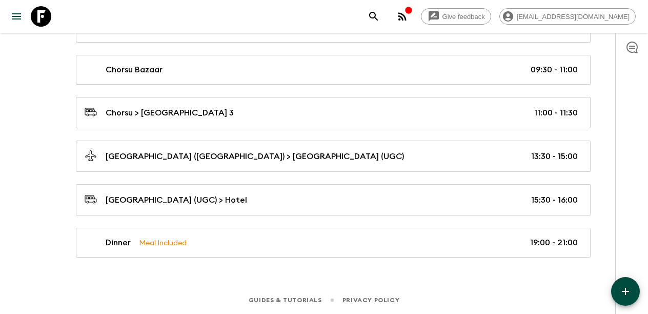
scroll to position [471, 0]
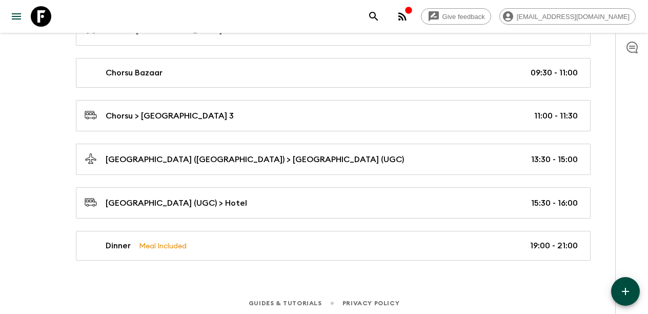
click at [617, 292] on button "button" at bounding box center [625, 291] width 29 height 29
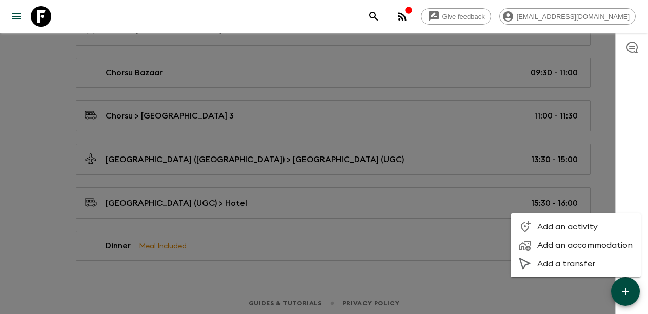
click at [573, 245] on span "Add an accommodation" at bounding box center [584, 245] width 95 height 10
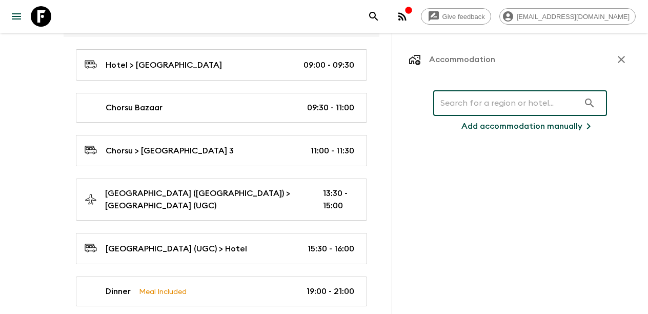
click at [487, 108] on input "text" at bounding box center [506, 103] width 146 height 29
type input "Feruzkhan"
click at [513, 128] on p "Add accommodation manually" at bounding box center [521, 126] width 121 height 12
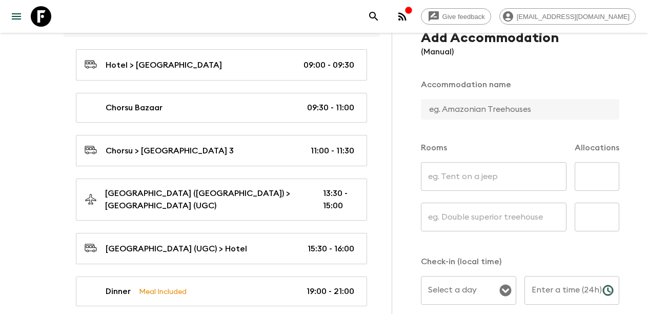
scroll to position [57, 0]
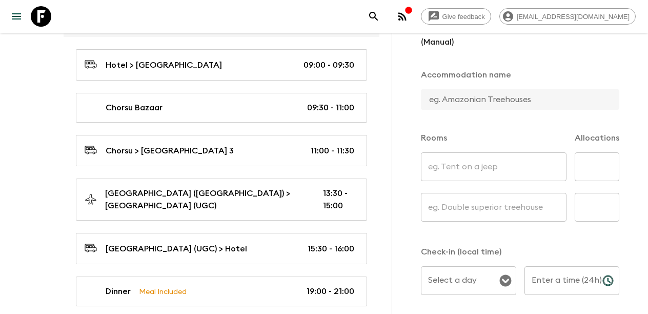
click at [492, 100] on input "text" at bounding box center [516, 99] width 190 height 21
click at [431, 100] on input "feruzkhan" at bounding box center [516, 99] width 190 height 21
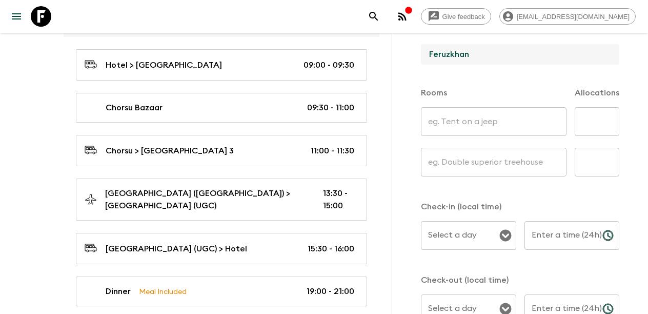
scroll to position [106, 0]
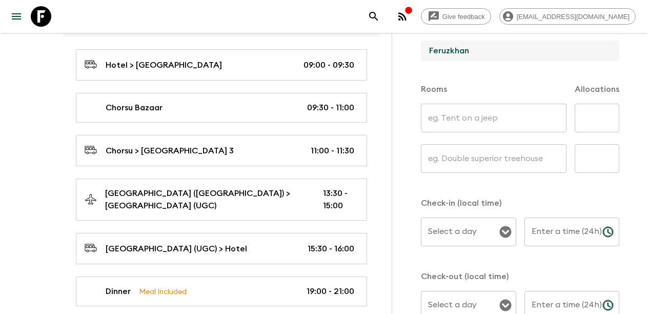
type input "Feruzkhan"
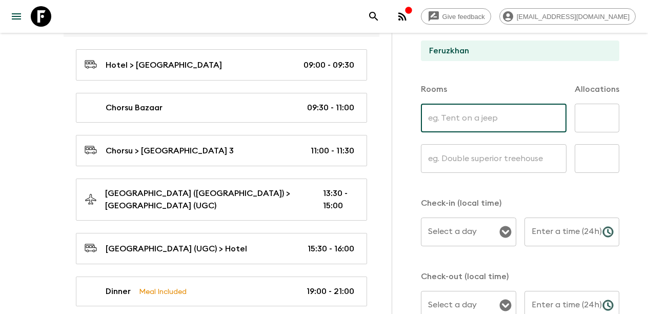
click at [491, 118] on input "text" at bounding box center [494, 118] width 146 height 29
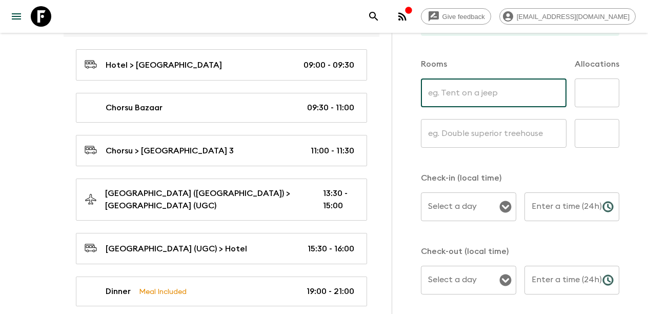
scroll to position [136, 0]
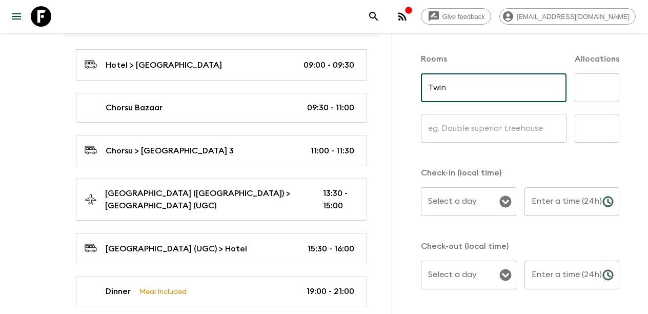
type input "Twin"
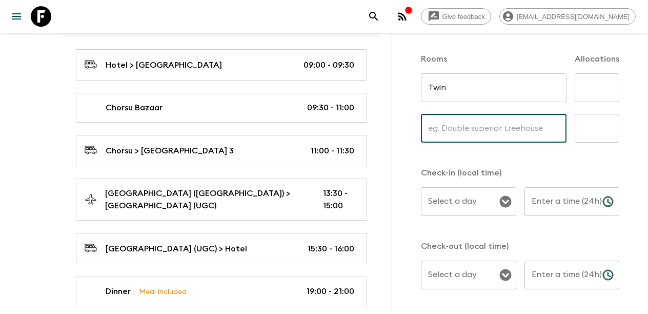
click at [474, 129] on input "text" at bounding box center [494, 128] width 146 height 29
type input "Single"
click at [590, 89] on input "text" at bounding box center [597, 87] width 45 height 29
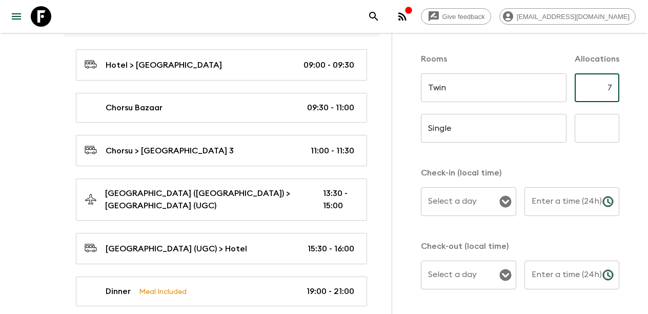
type input "7"
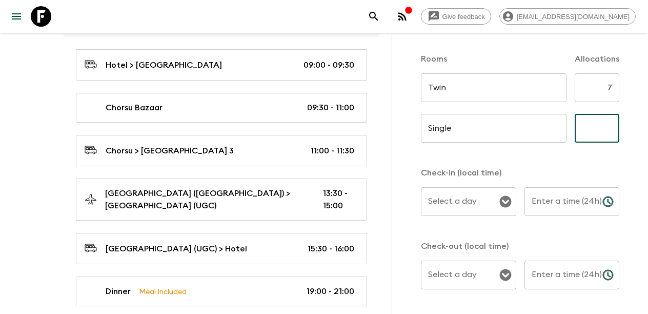
click at [599, 126] on input "text" at bounding box center [597, 128] width 45 height 29
type input "4"
click at [586, 165] on div "Add Accommodation (Manual) Accommodation name Feruzkhan Rooms Allocations Twin …" at bounding box center [520, 147] width 223 height 410
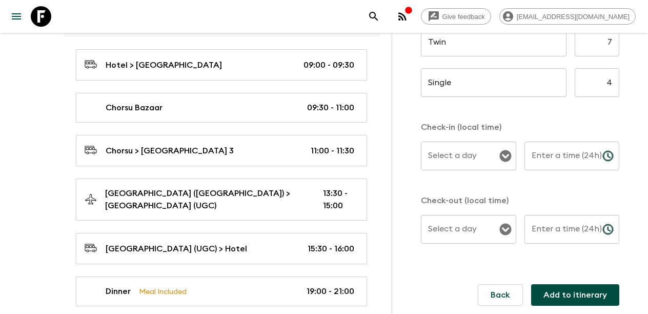
scroll to position [182, 0]
click at [508, 155] on icon "Open" at bounding box center [505, 156] width 12 height 12
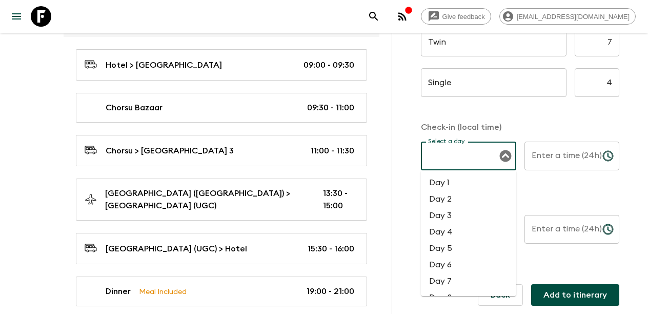
click at [468, 202] on li "Day 2" at bounding box center [468, 199] width 95 height 16
type input "Day 2"
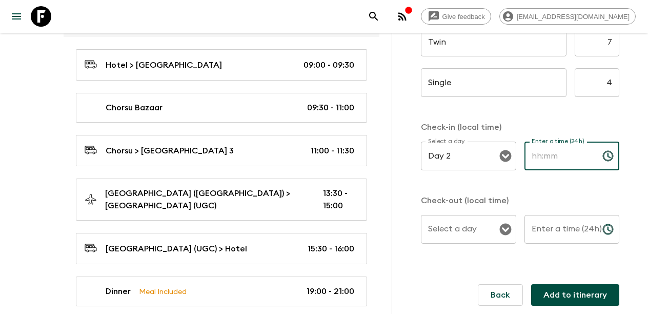
click at [555, 152] on input "Enter a time (24h)" at bounding box center [559, 155] width 70 height 29
click at [576, 295] on button "Add to itinerary" at bounding box center [575, 295] width 88 height 22
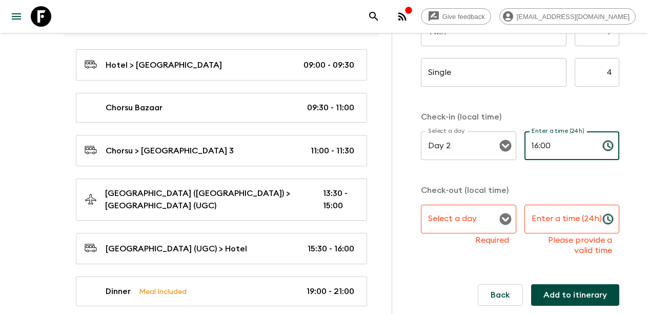
scroll to position [192, 0]
type input "16:00"
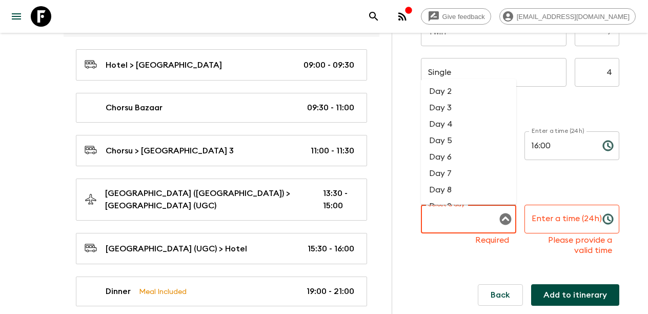
click at [458, 218] on input "Select a day" at bounding box center [460, 218] width 71 height 19
click at [452, 121] on li "Day 4" at bounding box center [468, 124] width 95 height 16
type input "Day 4"
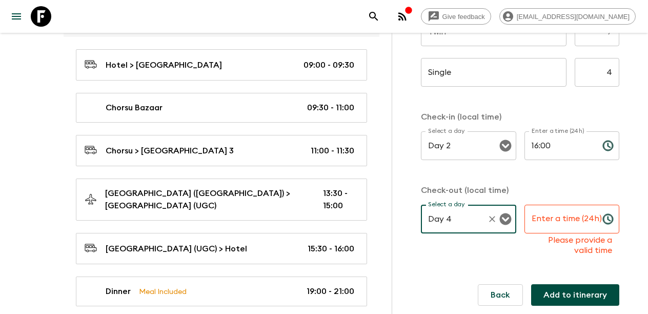
click at [555, 217] on input "Enter a time (24h)" at bounding box center [559, 219] width 70 height 29
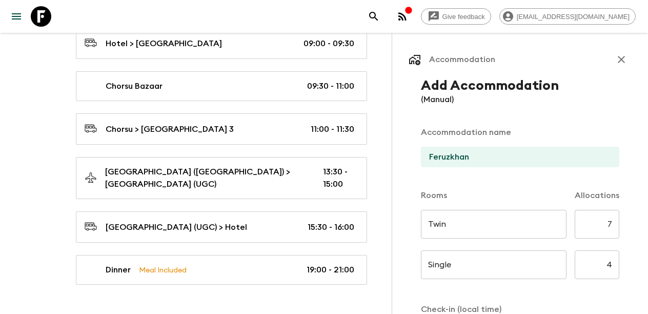
scroll to position [0, 0]
type input "09:00"
click at [443, 159] on input "Feruzkhan" at bounding box center [516, 157] width 190 height 21
click at [471, 157] on input "Feruzkhan" at bounding box center [516, 157] width 190 height 21
click at [475, 158] on input "Feruzkhan" at bounding box center [516, 157] width 190 height 21
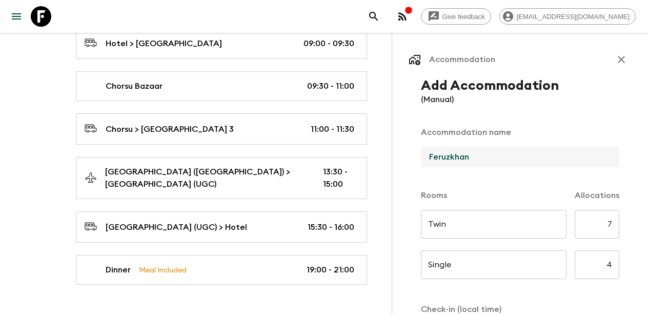
click at [449, 158] on input "Feruzkhan" at bounding box center [516, 157] width 190 height 21
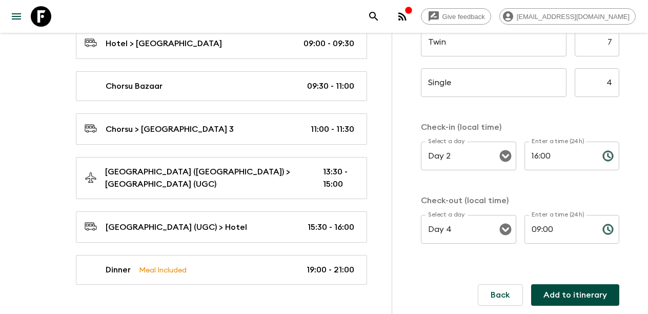
scroll to position [182, 0]
click at [540, 231] on input "09:00" at bounding box center [559, 229] width 70 height 29
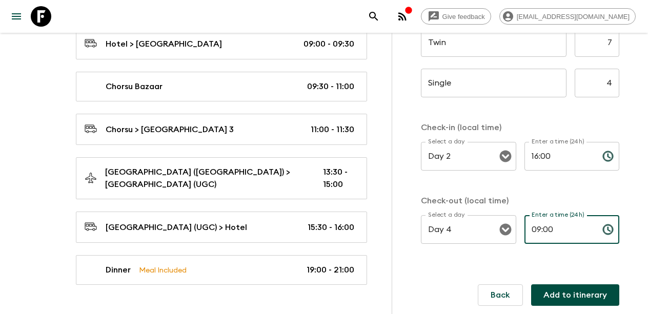
scroll to position [181, 0]
click at [564, 295] on button "Add to itinerary" at bounding box center [575, 295] width 88 height 22
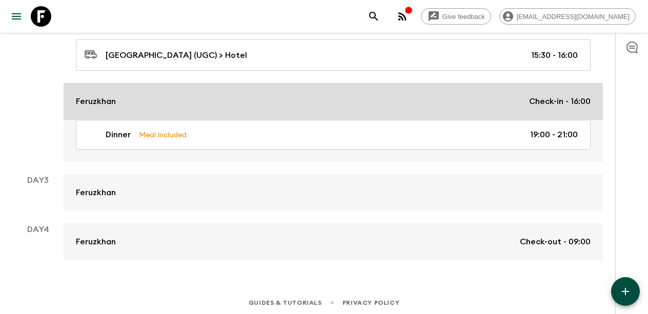
scroll to position [618, 0]
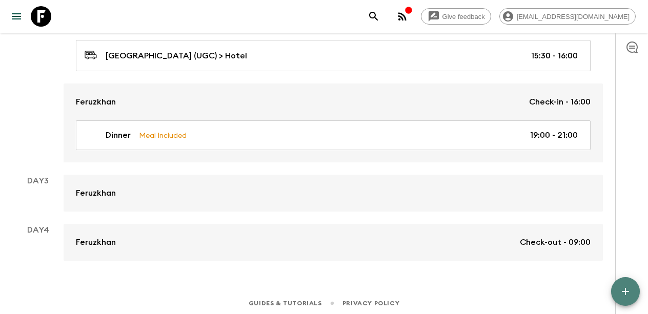
click at [627, 294] on icon "button" at bounding box center [625, 292] width 12 height 12
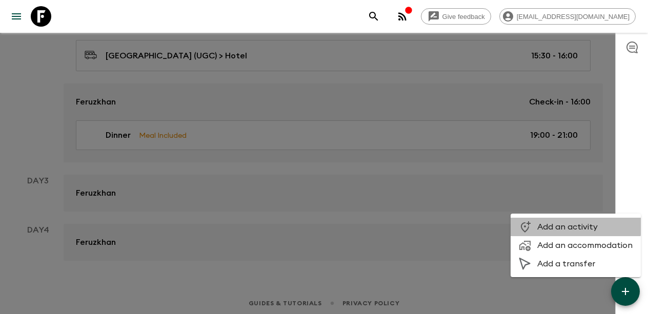
click at [560, 226] on span "Add an activity" at bounding box center [584, 227] width 95 height 10
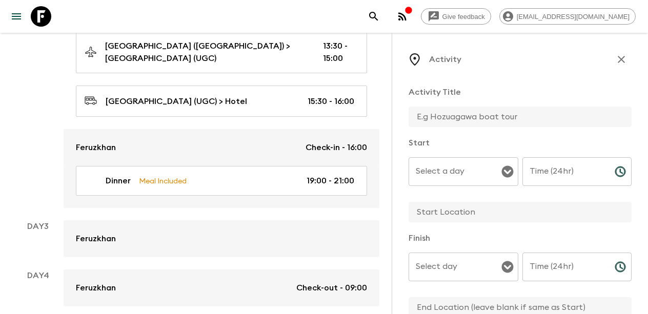
click at [450, 119] on input "text" at bounding box center [516, 117] width 215 height 21
type input "Breakfast"
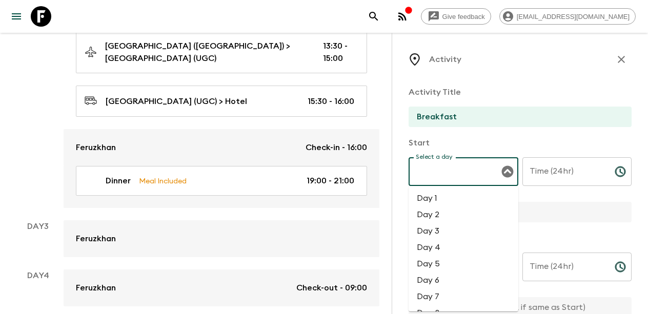
click at [469, 175] on input "Select a day" at bounding box center [455, 171] width 85 height 19
click at [458, 229] on li "Day 3" at bounding box center [464, 231] width 110 height 16
type input "Day 3"
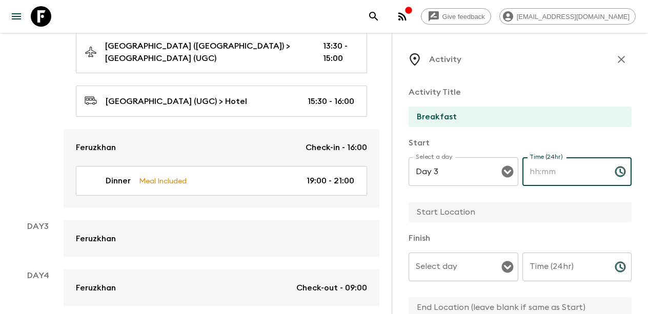
click at [563, 180] on input "Time (24hr)" at bounding box center [564, 171] width 84 height 29
click at [482, 278] on div "Select day" at bounding box center [464, 267] width 110 height 29
type input "06:00"
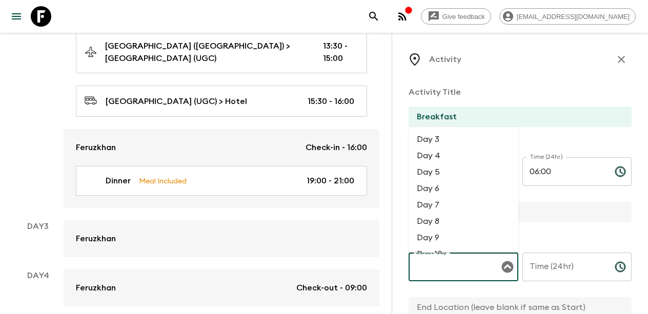
click at [455, 144] on li "Day 3" at bounding box center [464, 139] width 110 height 16
type input "Day 3"
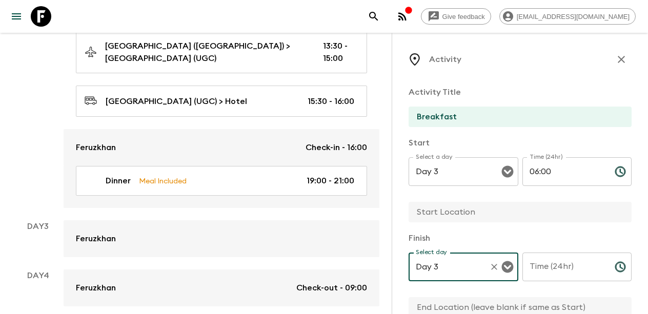
click at [552, 273] on input "Time (24hr)" at bounding box center [564, 267] width 84 height 29
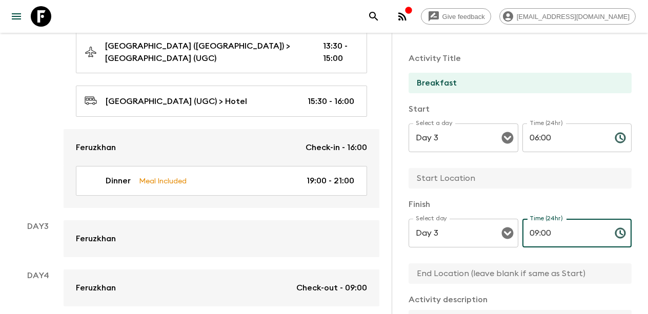
scroll to position [42, 0]
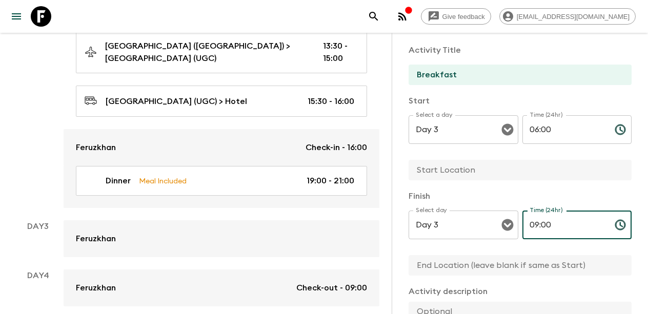
type input "09:00"
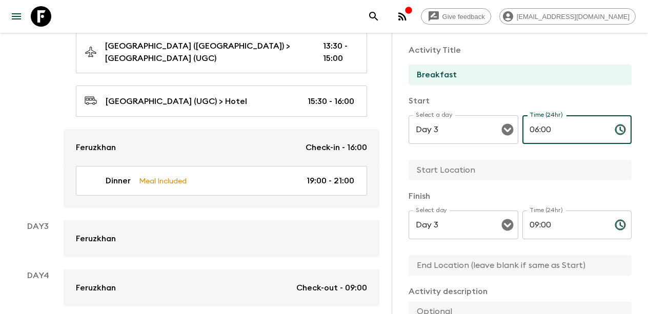
click at [539, 128] on input "06:00" at bounding box center [564, 129] width 84 height 29
type input "07:00"
click at [592, 196] on p "Finish" at bounding box center [520, 196] width 223 height 12
click at [482, 165] on input "text" at bounding box center [516, 170] width 215 height 21
type input "H"
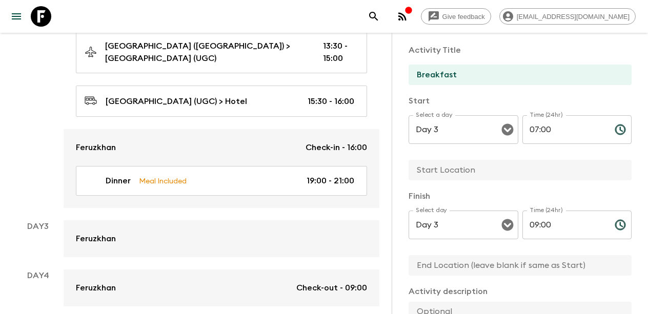
type input "h"
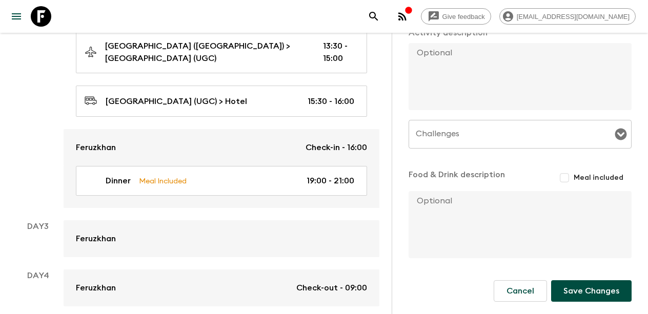
scroll to position [301, 0]
type input "Hotel"
click at [567, 175] on input "Meal included" at bounding box center [564, 178] width 18 height 18
checkbox input "true"
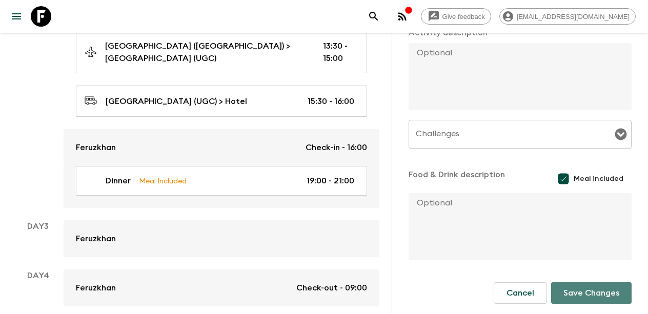
click at [581, 296] on button "Save Changes" at bounding box center [591, 293] width 80 height 22
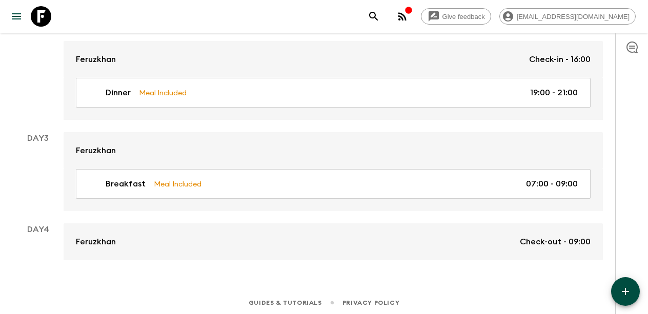
scroll to position [660, 0]
click at [626, 290] on icon "button" at bounding box center [625, 292] width 12 height 12
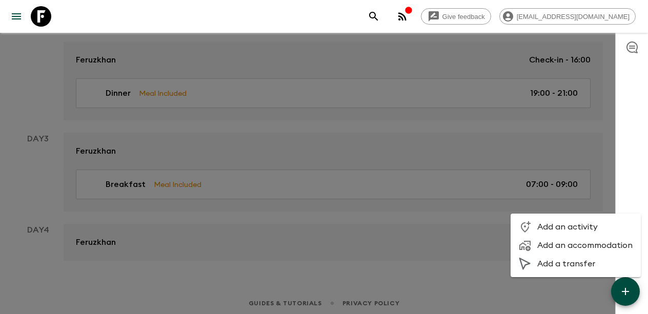
click at [563, 218] on li "Add an activity" at bounding box center [576, 227] width 130 height 18
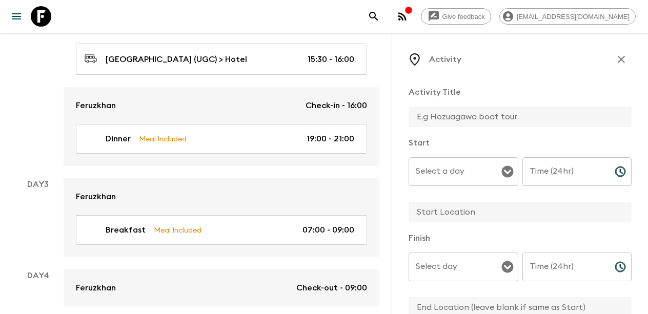
click at [465, 117] on input "text" at bounding box center [516, 117] width 215 height 21
click at [504, 175] on icon "Open" at bounding box center [507, 172] width 12 height 12
type input "Breakfast"
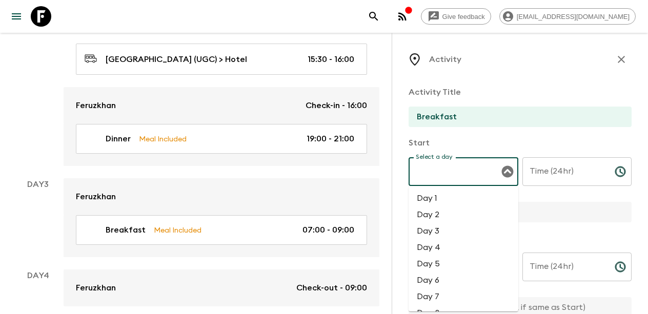
click at [438, 255] on li "Day 4" at bounding box center [464, 247] width 110 height 16
type input "Day 4"
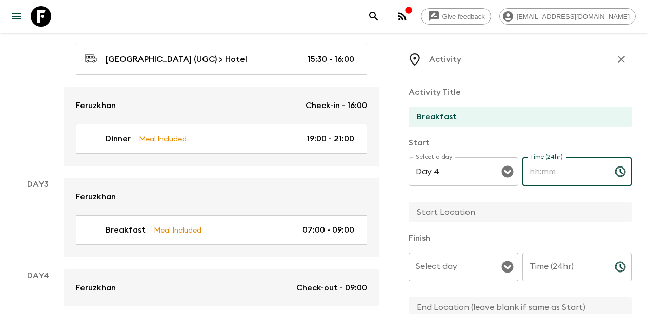
click at [559, 176] on input "Time (24hr)" at bounding box center [564, 171] width 84 height 29
type input "07:00"
click at [475, 271] on input "Select day" at bounding box center [455, 266] width 85 height 19
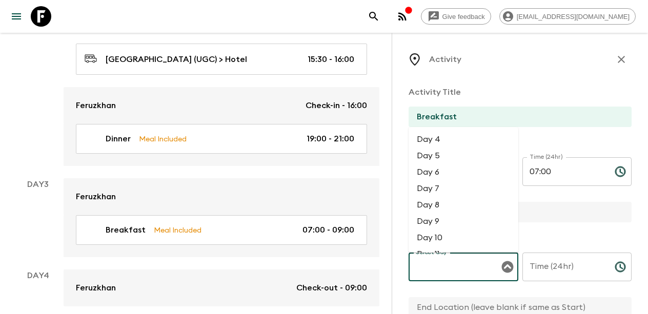
click at [455, 141] on li "Day 4" at bounding box center [464, 139] width 110 height 16
type input "Day 4"
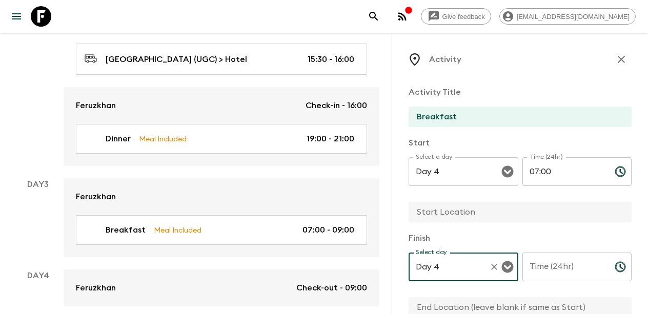
click at [487, 209] on input "text" at bounding box center [516, 212] width 215 height 21
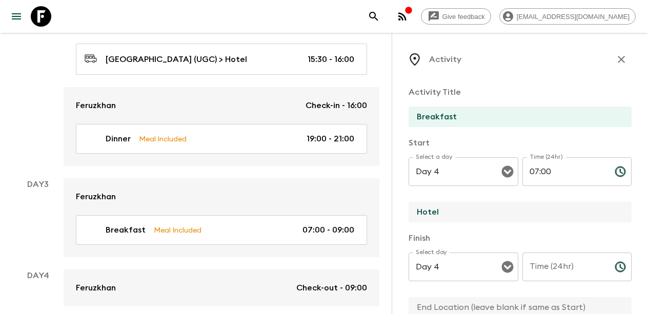
type input "Hotel"
click at [557, 271] on input "Time (24hr)" at bounding box center [564, 267] width 84 height 29
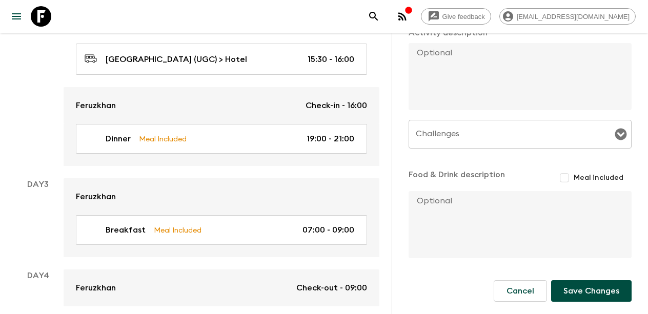
scroll to position [301, 0]
type input "09:00"
click at [566, 176] on input "Meal included" at bounding box center [564, 178] width 18 height 18
checkbox input "true"
click at [579, 291] on button "Save Changes" at bounding box center [591, 293] width 80 height 22
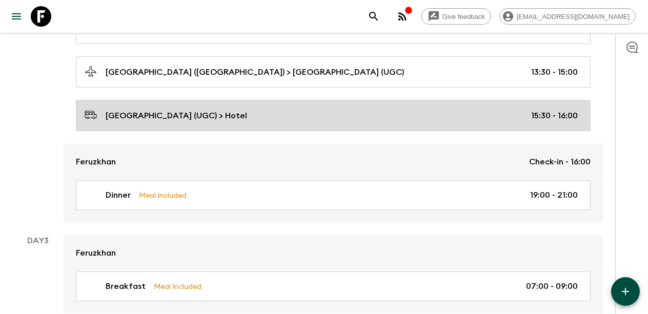
scroll to position [562, 0]
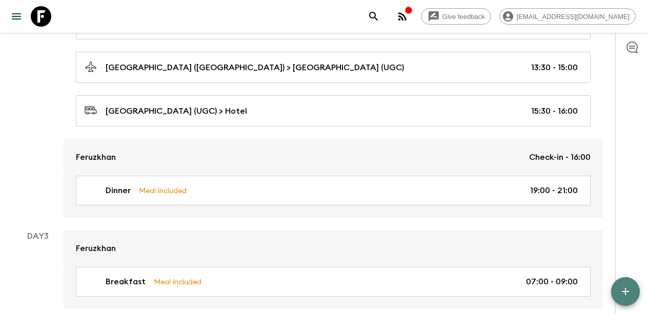
click at [628, 288] on icon "button" at bounding box center [625, 292] width 12 height 12
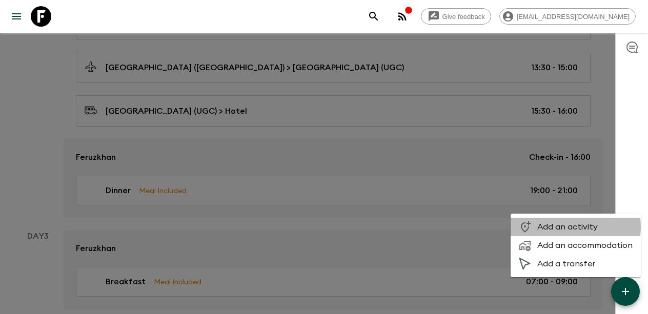
click at [569, 227] on span "Add an activity" at bounding box center [584, 227] width 95 height 10
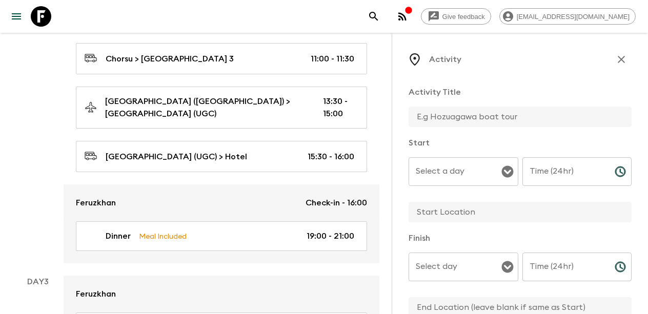
click at [457, 109] on input "text" at bounding box center [516, 117] width 215 height 21
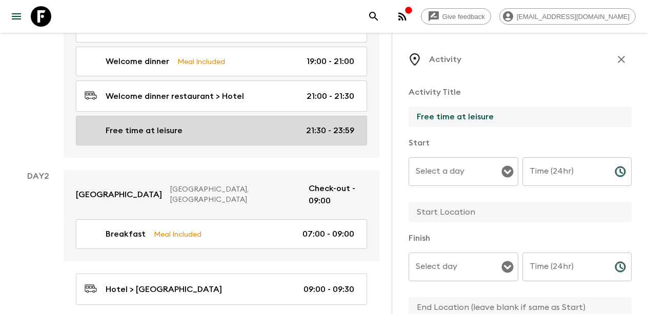
scroll to position [247, 0]
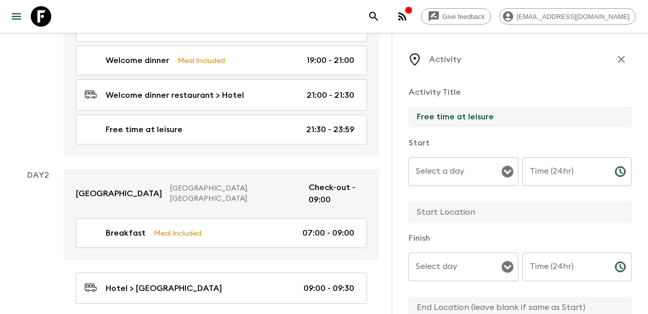
type input "Free time at leisure"
click at [470, 173] on input "Select a day" at bounding box center [455, 171] width 85 height 19
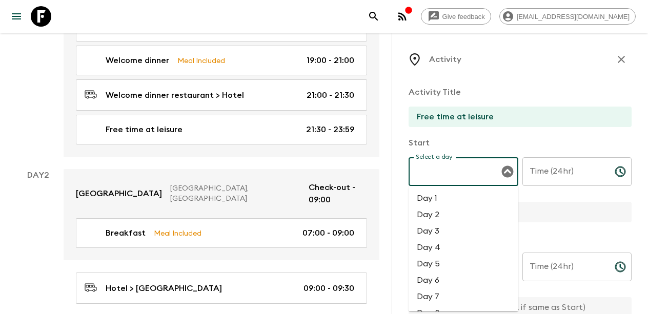
click at [441, 214] on li "Day 2" at bounding box center [464, 215] width 110 height 16
type input "Day 2"
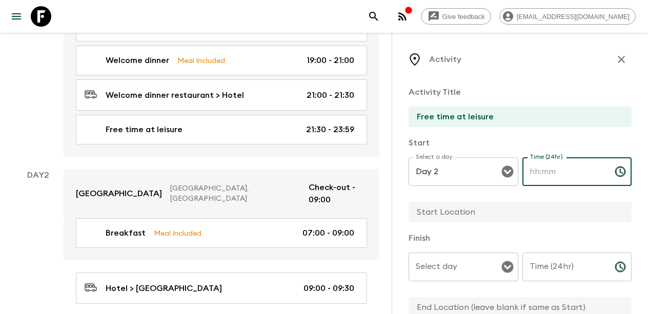
click at [554, 179] on input "Time (24hr)" at bounding box center [564, 171] width 84 height 29
type input "16:00"
click at [520, 210] on input "text" at bounding box center [516, 212] width 215 height 21
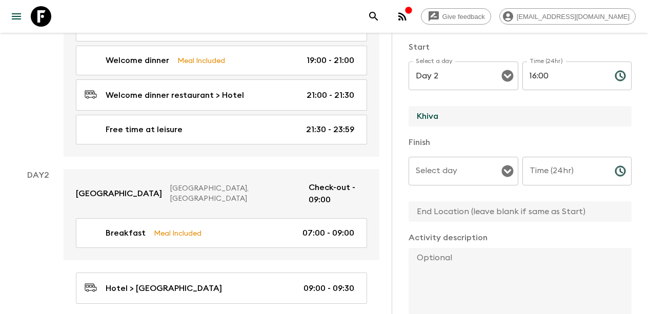
scroll to position [97, 0]
click at [508, 169] on icon "Open" at bounding box center [507, 171] width 12 height 12
type input "Khiva"
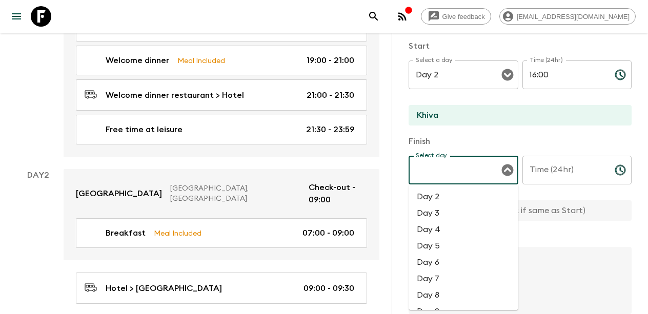
click at [448, 197] on li "Day 2" at bounding box center [464, 197] width 110 height 16
type input "Day 2"
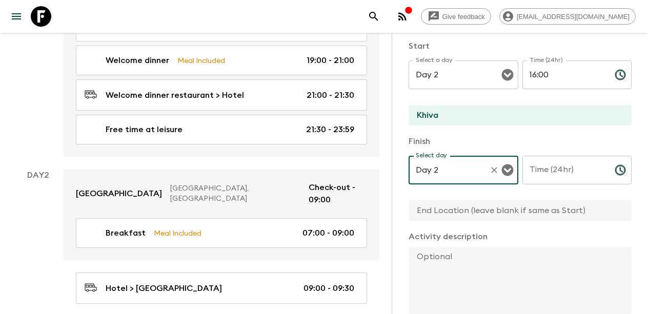
click at [571, 173] on input "Time (24hr)" at bounding box center [564, 170] width 84 height 29
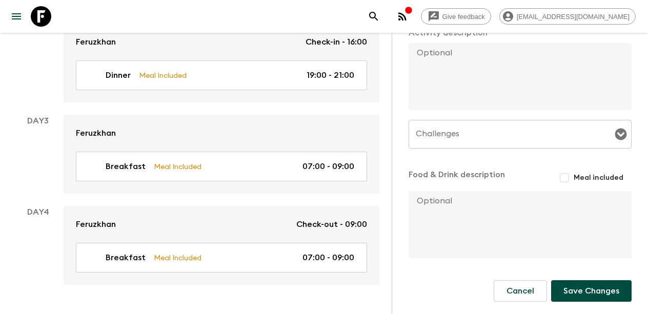
scroll to position [301, 0]
type input "19:00"
click at [576, 291] on button "Save Changes" at bounding box center [591, 291] width 80 height 22
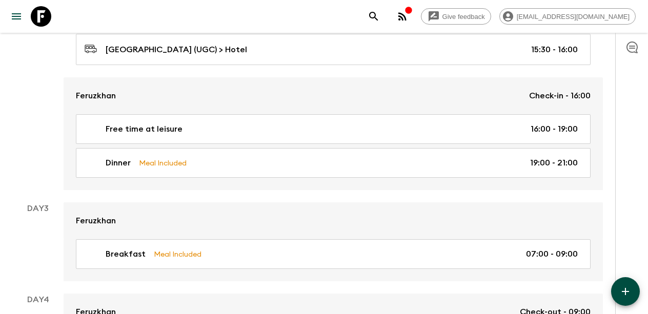
scroll to position [640, 0]
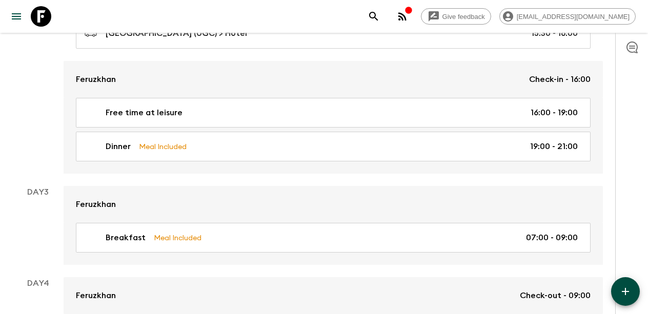
click at [36, 234] on div "Day 3" at bounding box center [37, 225] width 51 height 79
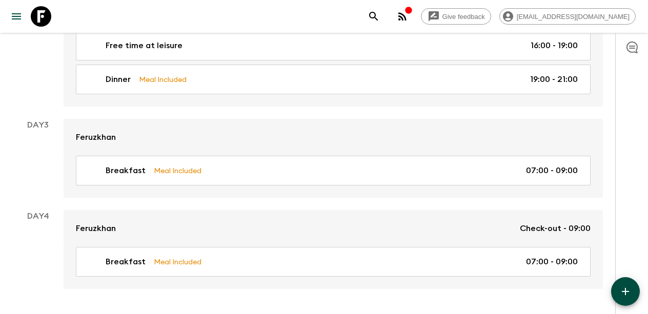
scroll to position [706, 0]
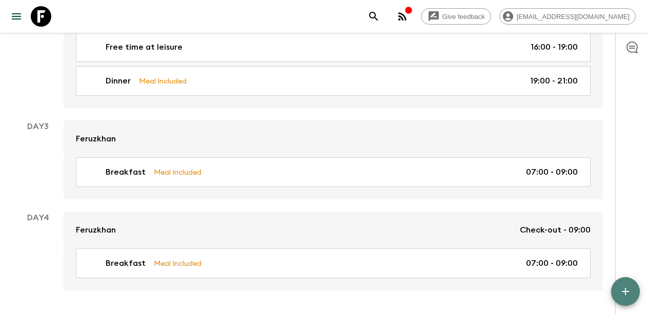
click at [635, 299] on button "button" at bounding box center [625, 291] width 29 height 29
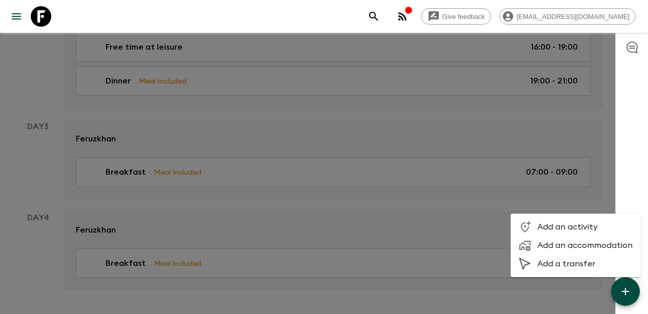
click at [579, 227] on span "Add an activity" at bounding box center [584, 227] width 95 height 10
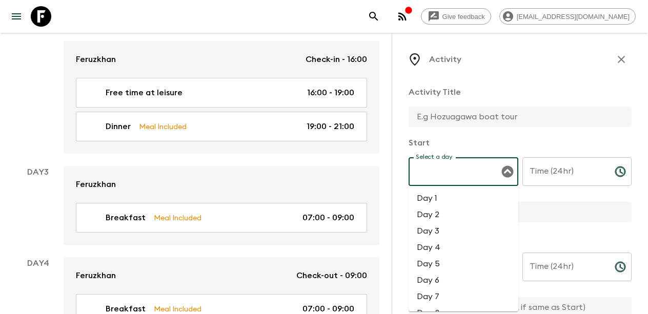
click at [459, 175] on input "Select a day" at bounding box center [455, 171] width 85 height 19
click at [441, 236] on li "Day 3" at bounding box center [464, 231] width 110 height 16
type input "Day 3"
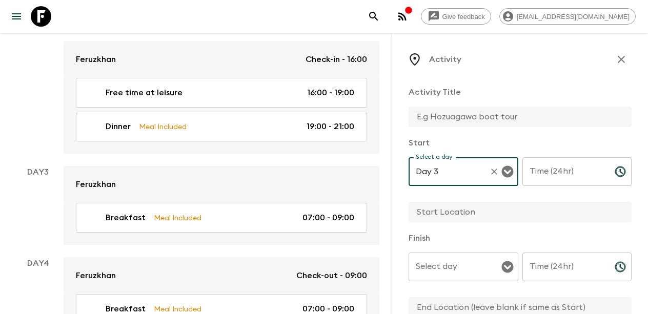
click at [473, 267] on input "Select day" at bounding box center [455, 266] width 85 height 19
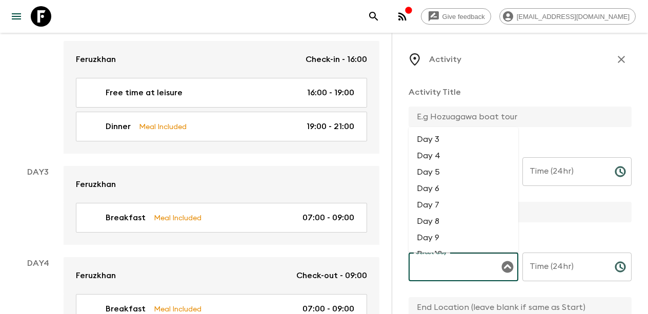
click at [451, 142] on li "Day 3" at bounding box center [464, 139] width 110 height 16
type input "Day 3"
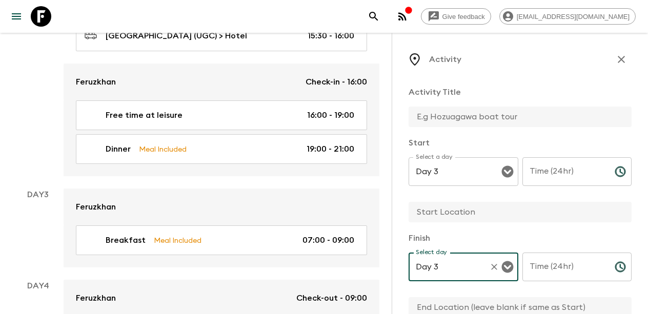
scroll to position [683, 0]
click at [467, 119] on input "text" at bounding box center [516, 117] width 215 height 21
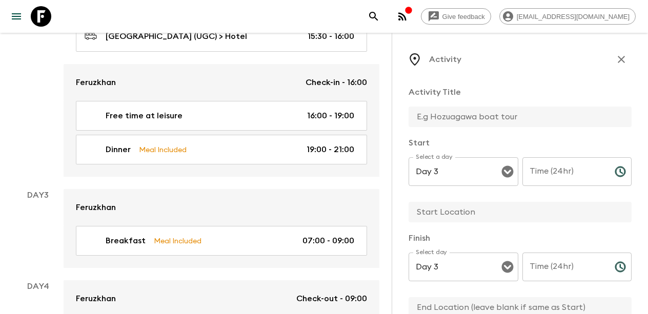
paste input "guided siteseeng tour of [GEOGRAPHIC_DATA]"
click at [422, 116] on input "guided siteseeng tour of [GEOGRAPHIC_DATA]" at bounding box center [516, 117] width 215 height 21
type input "Guided siteseeng tour of [GEOGRAPHIC_DATA]"
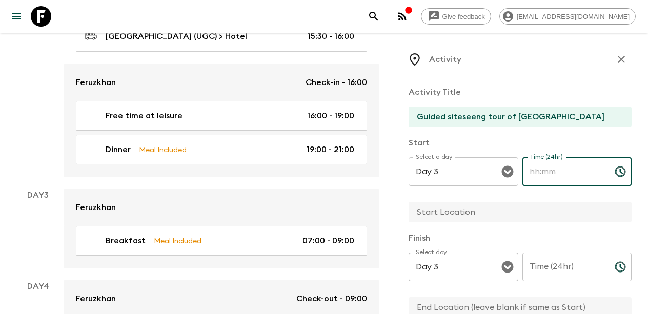
click at [573, 177] on input "Time (24hr)" at bounding box center [564, 171] width 84 height 29
click at [601, 172] on input "Time (24hr)" at bounding box center [564, 171] width 84 height 29
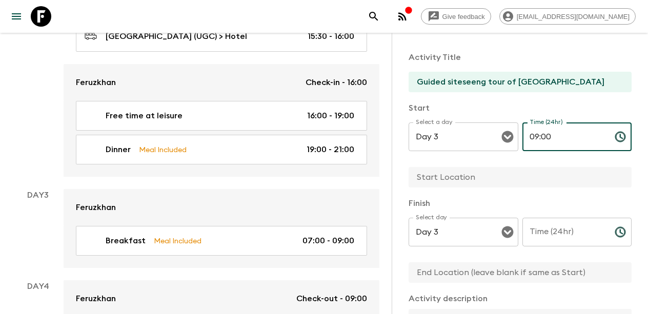
scroll to position [37, 0]
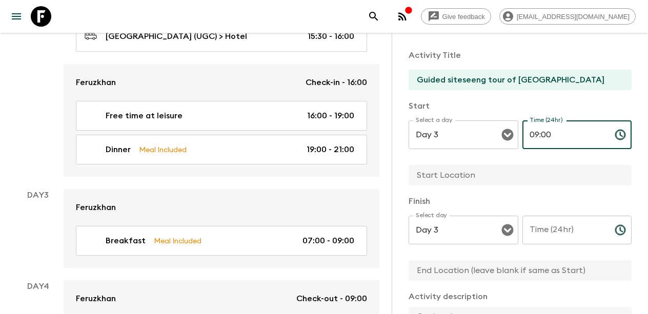
type input "09:00"
click at [435, 180] on input "text" at bounding box center [516, 175] width 215 height 21
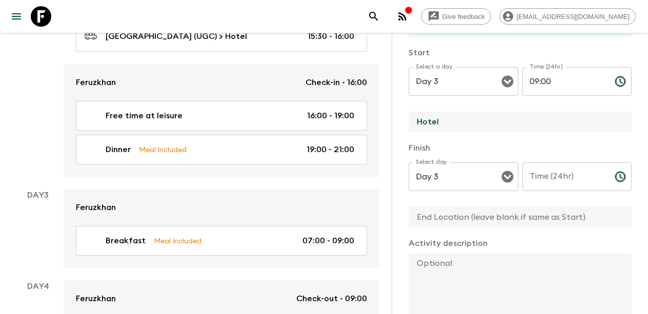
scroll to position [95, 0]
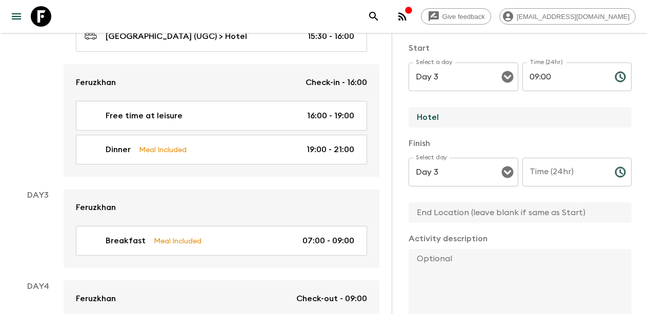
type input "Hotel"
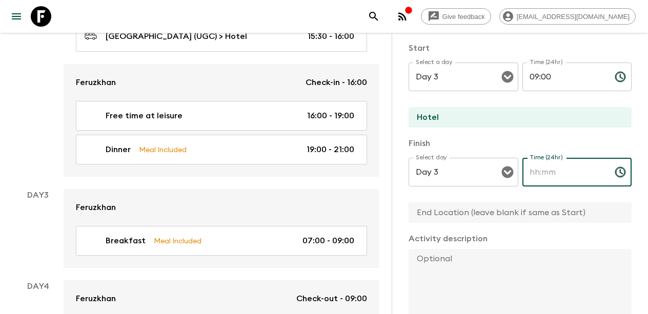
click at [556, 172] on input "Time (24hr)" at bounding box center [564, 172] width 84 height 29
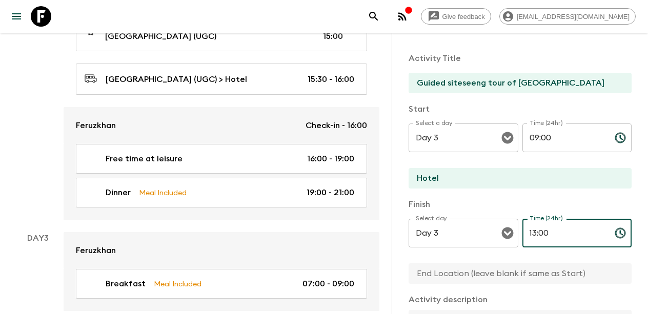
scroll to position [42, 0]
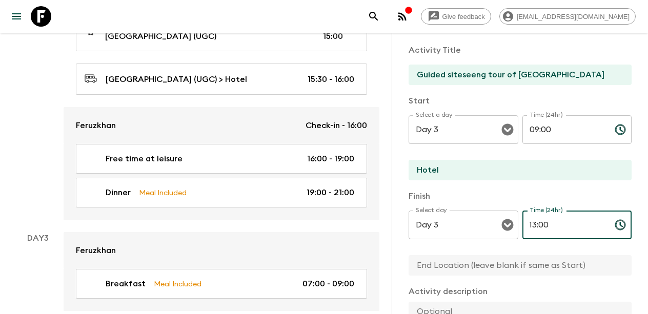
type input "13:00"
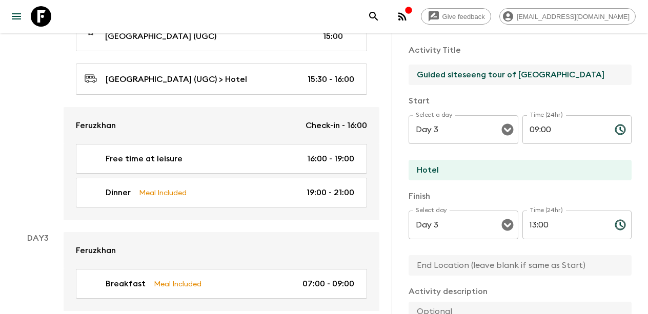
click at [460, 74] on input "Guided siteseeng tour of [GEOGRAPHIC_DATA]" at bounding box center [516, 75] width 215 height 21
click at [460, 75] on input "Guided siteseeng tour of [GEOGRAPHIC_DATA]" at bounding box center [516, 75] width 215 height 21
click at [524, 75] on input "Guided siteseeng tour of [GEOGRAPHIC_DATA]" at bounding box center [516, 75] width 215 height 21
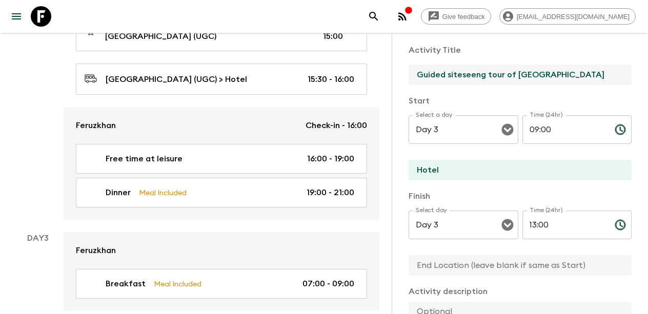
click at [524, 75] on input "Guided siteseeng tour of [GEOGRAPHIC_DATA]" at bounding box center [516, 75] width 215 height 21
drag, startPoint x: 484, startPoint y: 76, endPoint x: 449, endPoint y: 76, distance: 35.9
click at [449, 76] on input "Guided siteseeng tour of [GEOGRAPHIC_DATA]" at bounding box center [516, 75] width 215 height 21
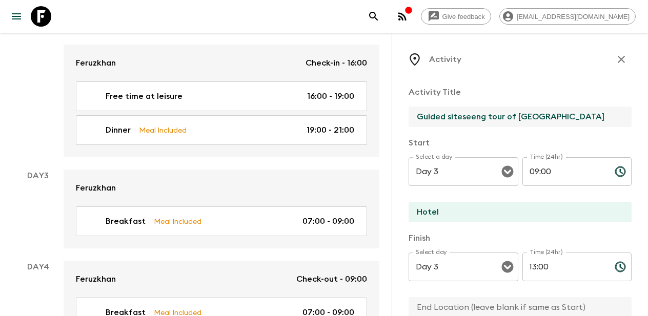
scroll to position [0, 0]
paste input "ghtseei"
click at [527, 118] on input "Guided sightseeing tour of [GEOGRAPHIC_DATA]" at bounding box center [516, 117] width 215 height 21
click at [570, 115] on input "Guided sightseeing tour of [GEOGRAPHIC_DATA]" at bounding box center [516, 117] width 215 height 21
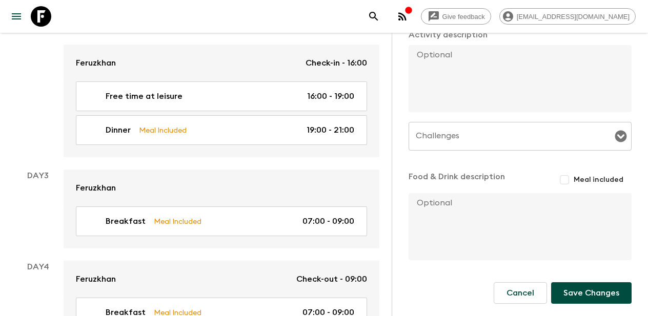
scroll to position [299, 0]
type input "Guided sightseeing tour of [GEOGRAPHIC_DATA]"
click at [580, 293] on button "Save Changes" at bounding box center [591, 293] width 80 height 22
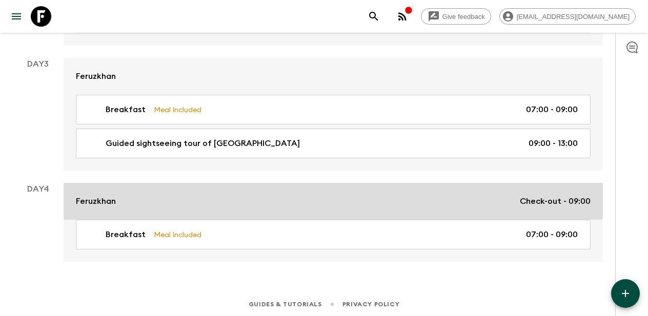
scroll to position [767, 0]
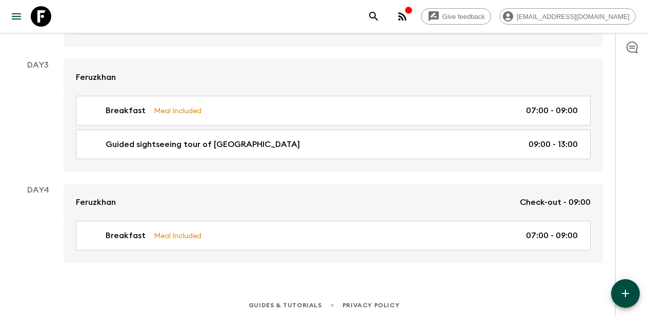
click at [626, 292] on icon "button" at bounding box center [625, 294] width 12 height 12
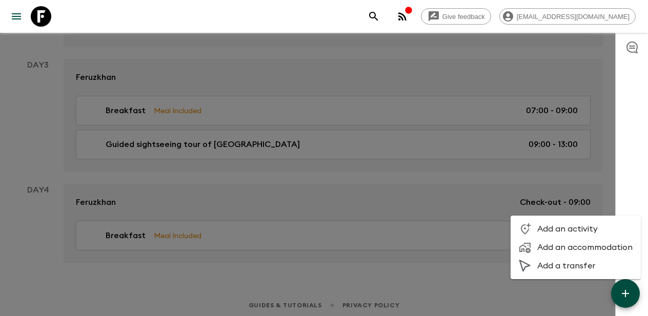
click at [576, 232] on span "Add an activity" at bounding box center [584, 229] width 95 height 10
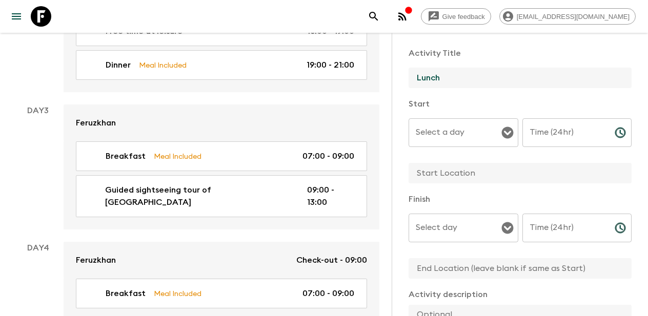
scroll to position [42, 0]
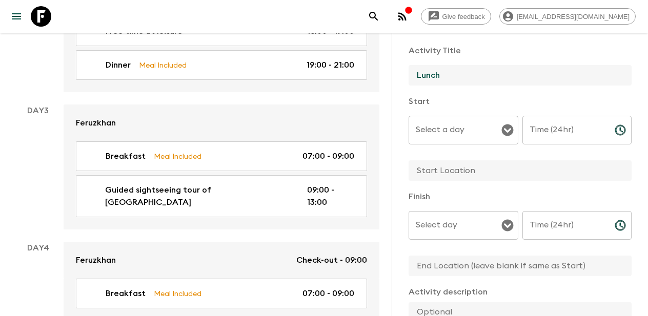
click at [510, 133] on icon "Open" at bounding box center [507, 131] width 12 height 12
type input "Lunch"
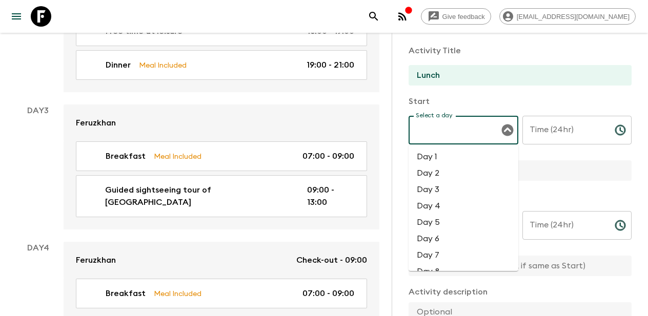
click at [458, 191] on li "Day 3" at bounding box center [464, 189] width 110 height 16
type input "Day 3"
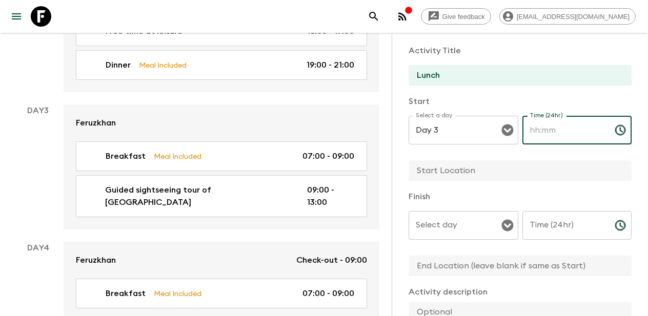
click at [568, 136] on input "Time (24hr)" at bounding box center [564, 130] width 84 height 29
type input "13:00"
click at [469, 173] on input "text" at bounding box center [516, 170] width 215 height 21
paste input "[PERSON_NAME] madrasa"
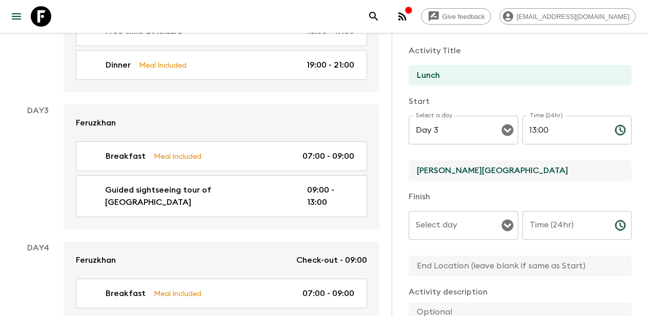
drag, startPoint x: 522, startPoint y: 167, endPoint x: 398, endPoint y: 171, distance: 124.1
click at [398, 171] on div "Activity Activity Title Lunch Start Select a day Day 3 Select a day ​ Time (24h…" at bounding box center [520, 191] width 256 height 316
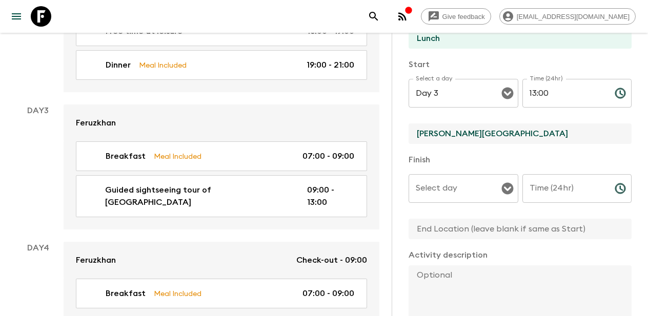
scroll to position [83, 0]
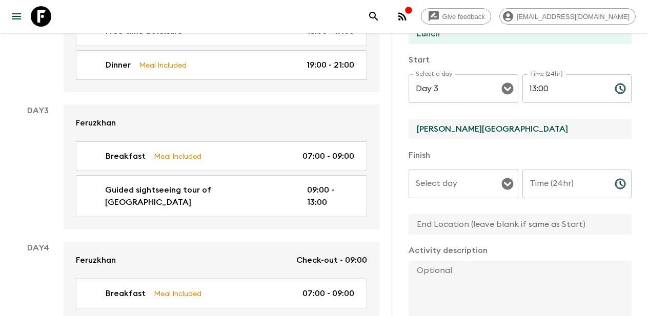
click at [505, 187] on icon "Open" at bounding box center [507, 184] width 12 height 12
type input "[PERSON_NAME][GEOGRAPHIC_DATA]"
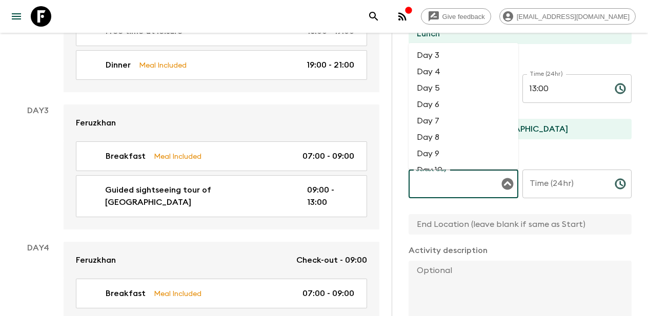
click at [465, 59] on li "Day 3" at bounding box center [464, 55] width 110 height 16
type input "Day 3"
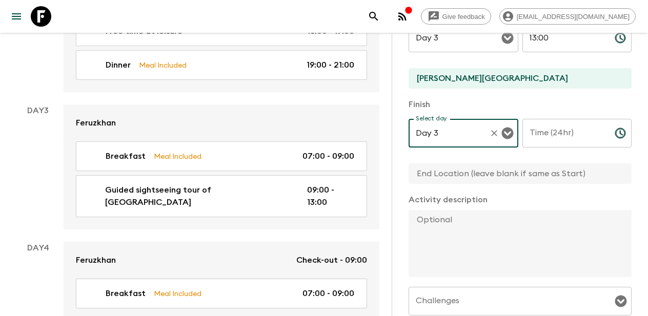
scroll to position [137, 0]
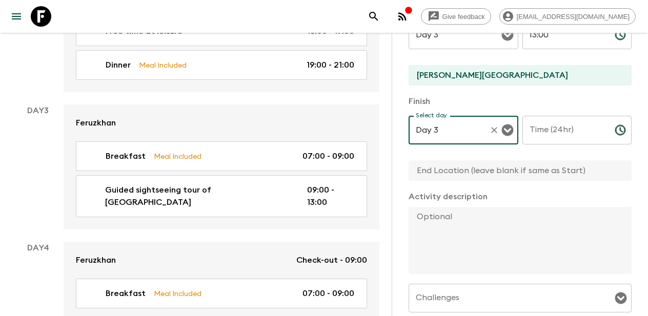
click at [562, 130] on input "Time (24hr)" at bounding box center [564, 130] width 84 height 29
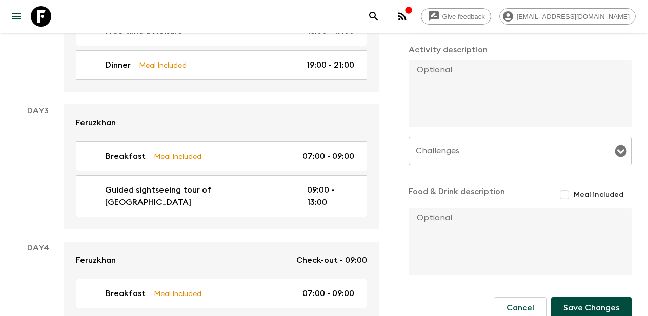
scroll to position [290, 0]
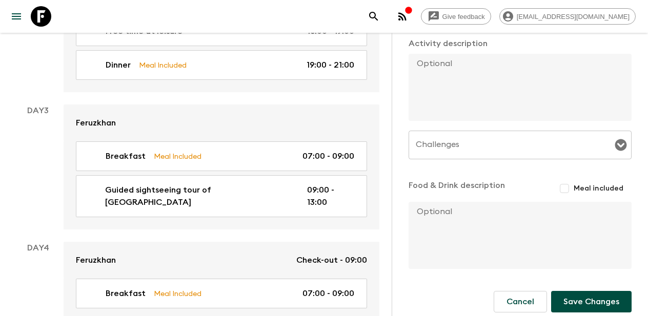
type input "14:00"
click at [565, 186] on input "Meal included" at bounding box center [564, 188] width 18 height 18
checkbox input "true"
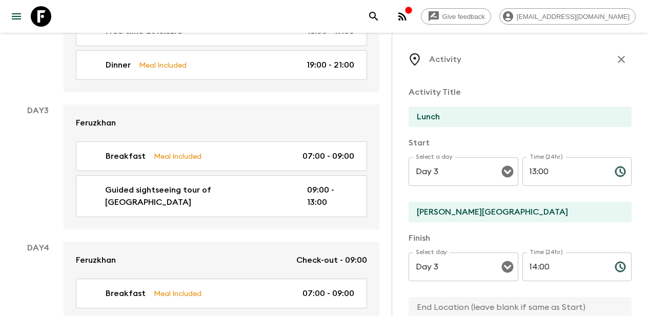
scroll to position [0, 0]
click at [459, 119] on input "Lunch" at bounding box center [516, 117] width 215 height 21
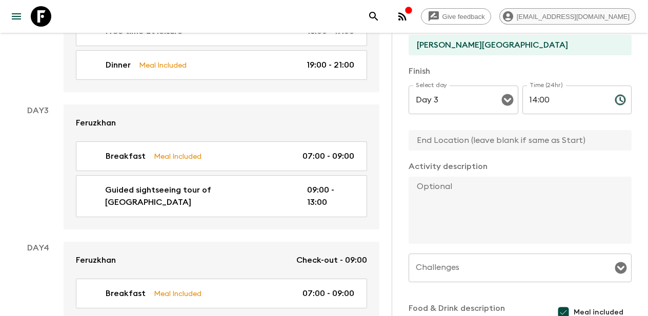
scroll to position [171, 0]
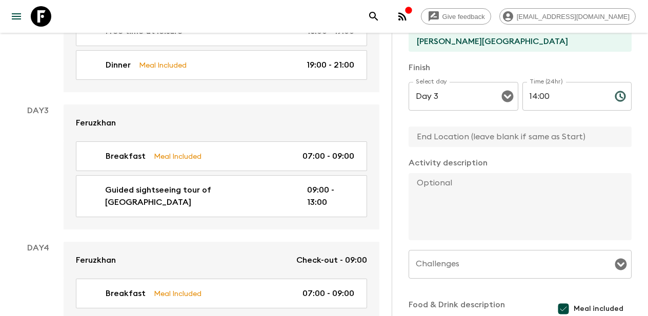
click at [465, 187] on textarea at bounding box center [516, 206] width 215 height 67
paste textarea "Lunch with folk concert at madrasah"
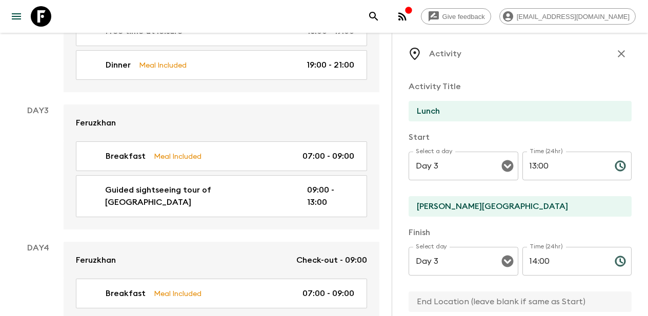
scroll to position [0, 0]
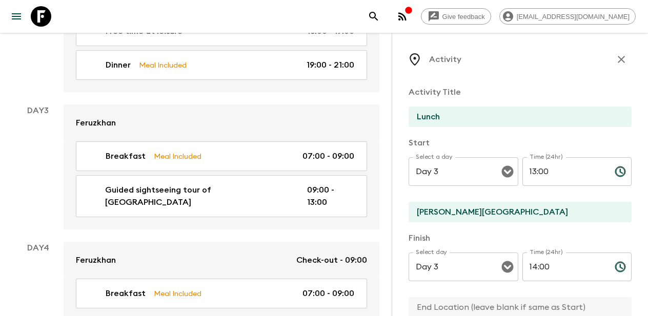
type textarea "Lunch with folk concert at madrasah"
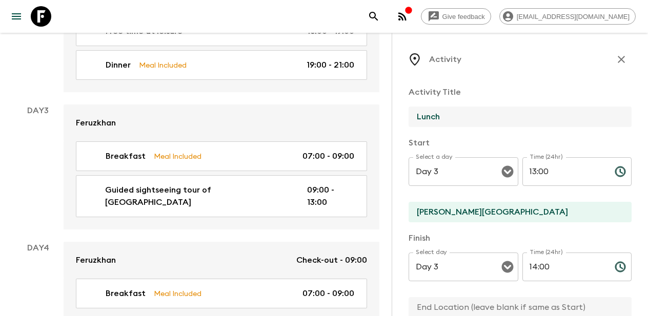
click at [460, 120] on input "Lunch" at bounding box center [516, 117] width 215 height 21
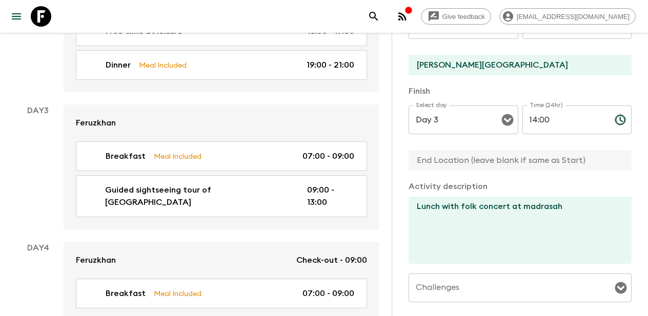
scroll to position [148, 0]
type input "Lunch"
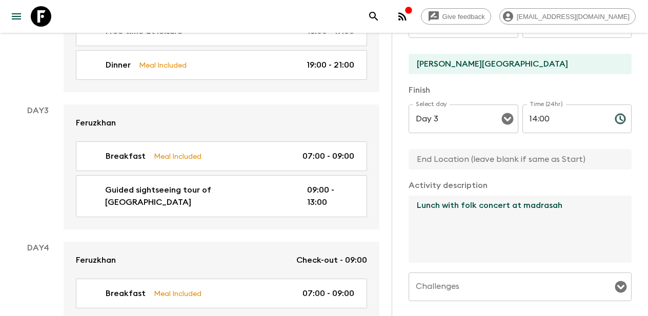
drag, startPoint x: 562, startPoint y: 205, endPoint x: 409, endPoint y: 203, distance: 152.8
click at [409, 203] on textarea "Lunch with folk concert at madrasah" at bounding box center [516, 229] width 215 height 67
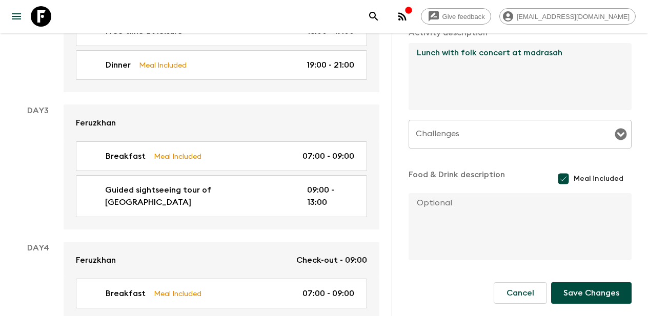
scroll to position [301, 0]
click at [594, 297] on button "Save Changes" at bounding box center [591, 293] width 80 height 22
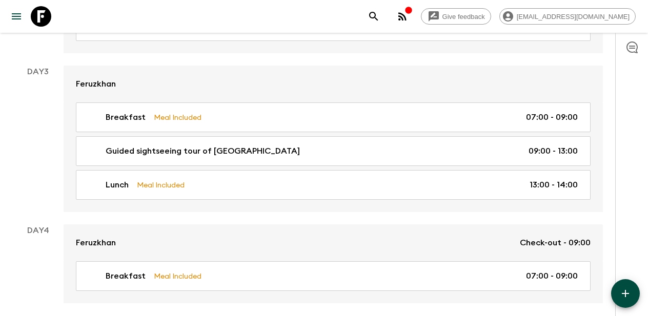
scroll to position [776, 0]
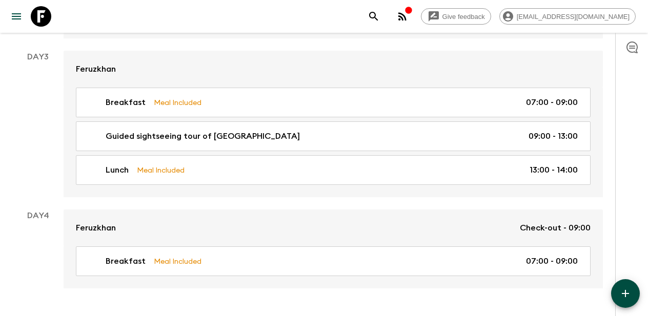
click at [627, 291] on icon "button" at bounding box center [625, 294] width 12 height 12
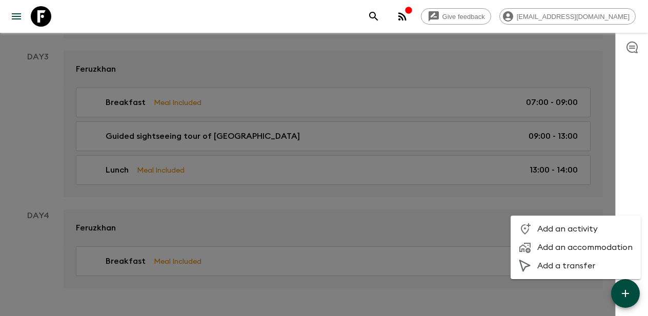
click at [572, 230] on span "Add an activity" at bounding box center [584, 229] width 95 height 10
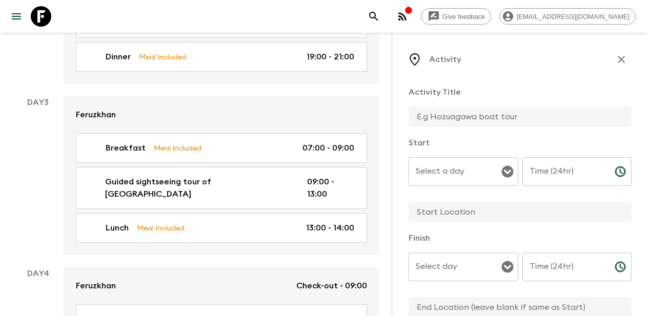
click at [449, 120] on input "text" at bounding box center [516, 117] width 215 height 21
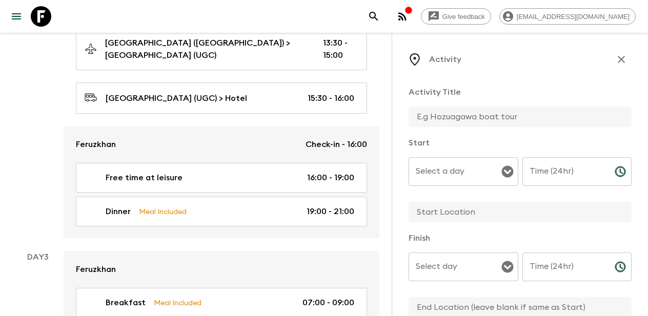
scroll to position [620, 0]
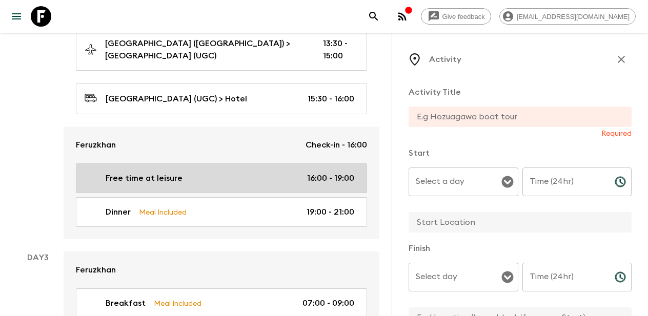
click at [177, 172] on p "Free time at leisure" at bounding box center [144, 178] width 77 height 12
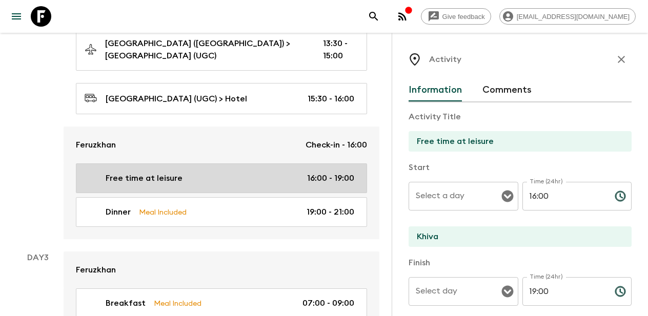
type input "Day 2"
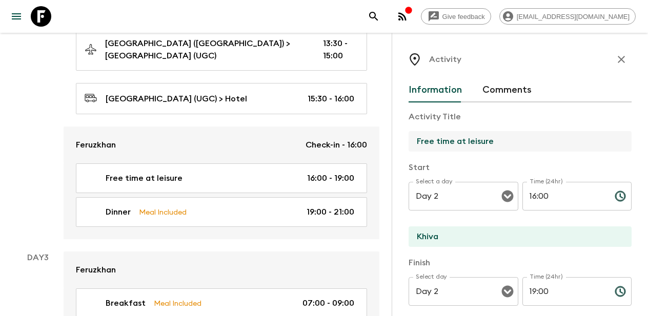
drag, startPoint x: 496, startPoint y: 140, endPoint x: 409, endPoint y: 141, distance: 87.1
click at [409, 141] on input "Free time at leisure" at bounding box center [516, 141] width 215 height 21
click at [621, 61] on icon "button" at bounding box center [621, 59] width 12 height 12
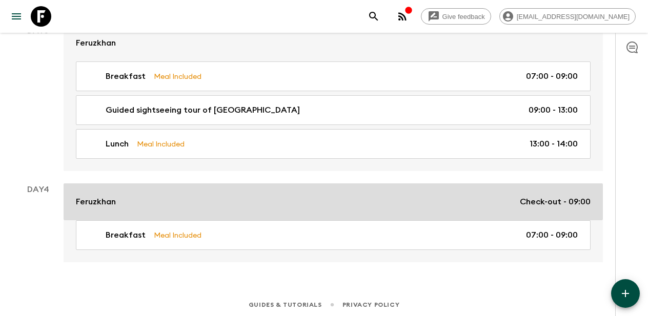
scroll to position [801, 0]
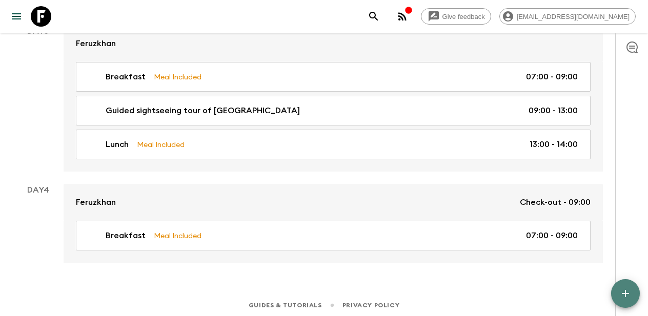
click at [625, 294] on icon "button" at bounding box center [625, 293] width 7 height 7
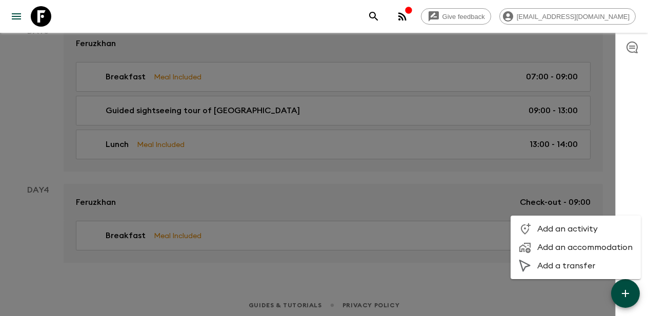
click at [565, 233] on span "Add an activity" at bounding box center [584, 229] width 95 height 10
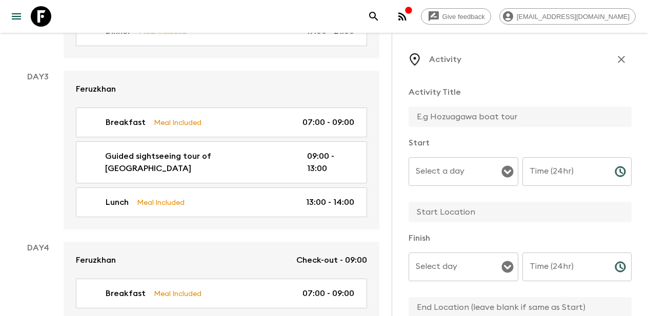
click at [462, 118] on input "text" at bounding box center [516, 117] width 215 height 21
paste input "Free time at leisure"
type input "Free time at leisure"
click at [450, 173] on input "Select a day" at bounding box center [455, 171] width 85 height 19
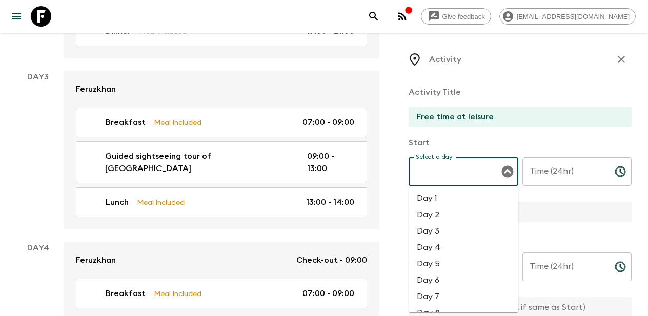
click at [436, 232] on li "Day 3" at bounding box center [464, 231] width 110 height 16
type input "Day 3"
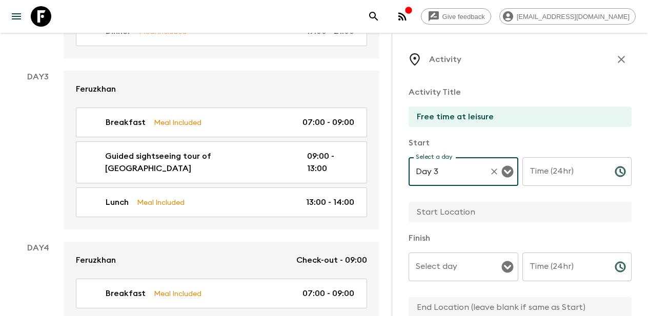
click at [553, 176] on input "Time (24hr)" at bounding box center [564, 171] width 84 height 29
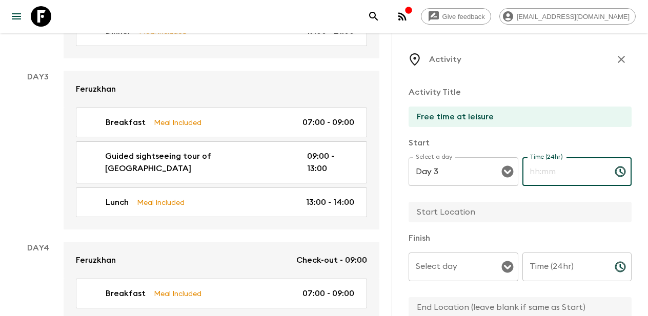
paste input "tel"
type input "14:00"
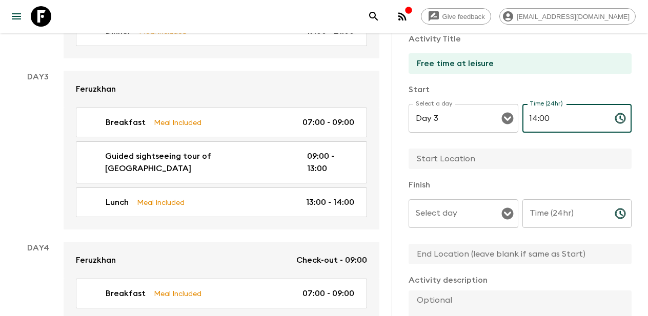
scroll to position [54, 0]
click at [475, 156] on input "text" at bounding box center [516, 158] width 215 height 21
type input "K"
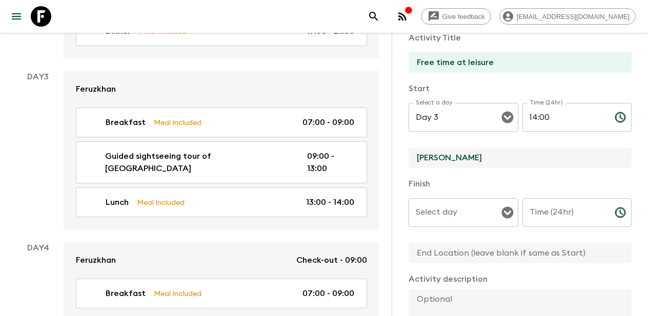
type input "[PERSON_NAME]"
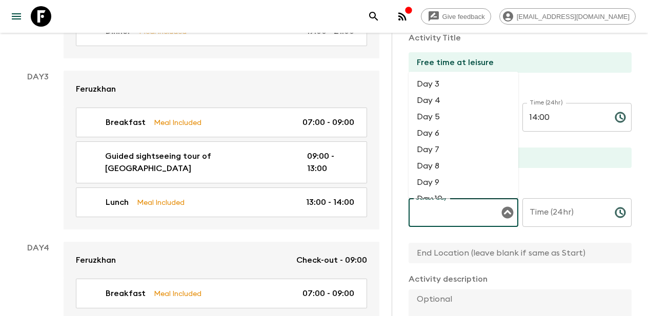
click at [471, 220] on input "Select day" at bounding box center [455, 212] width 85 height 19
click at [457, 86] on li "Day 3" at bounding box center [464, 84] width 110 height 16
type input "Day 3"
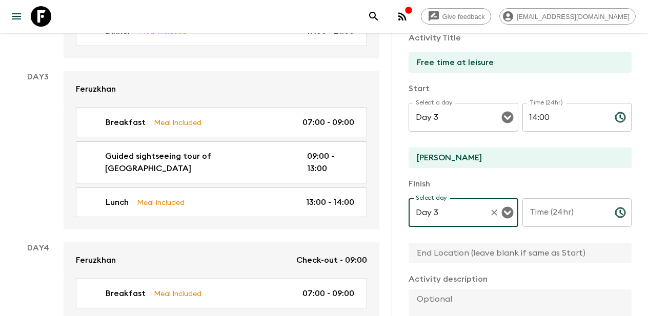
click at [557, 214] on input "Time (24hr)" at bounding box center [564, 212] width 84 height 29
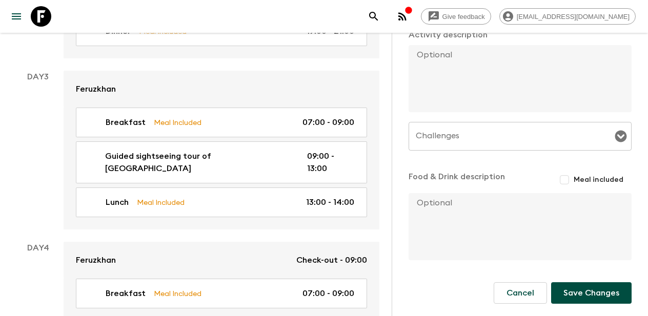
scroll to position [299, 0]
type input "23:59"
click at [586, 293] on button "Save Changes" at bounding box center [591, 293] width 80 height 22
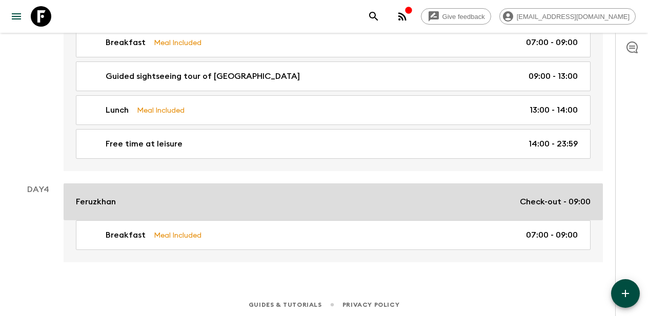
scroll to position [835, 0]
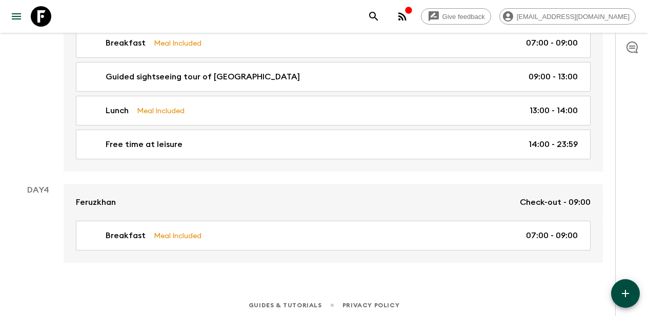
click at [625, 291] on icon "button" at bounding box center [625, 293] width 7 height 7
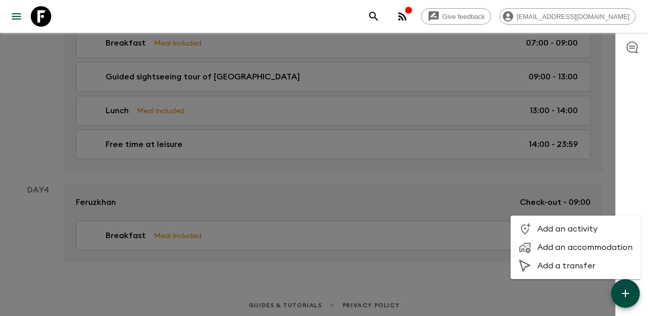
click at [564, 232] on span "Add an activity" at bounding box center [584, 229] width 95 height 10
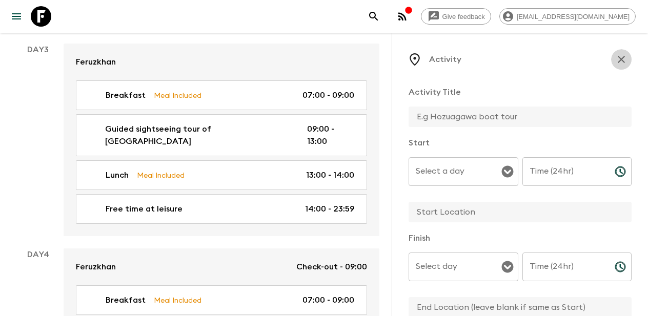
click at [623, 59] on icon "button" at bounding box center [621, 59] width 12 height 12
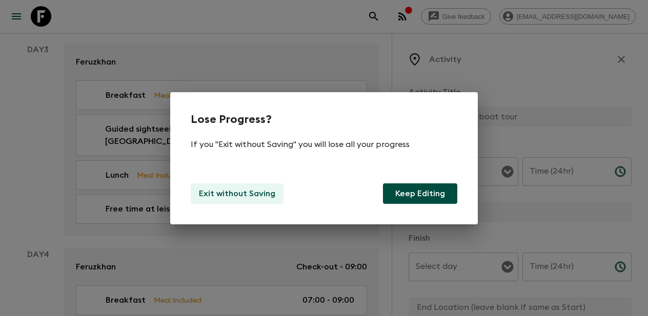
click at [253, 193] on p "Exit without Saving" at bounding box center [237, 194] width 76 height 12
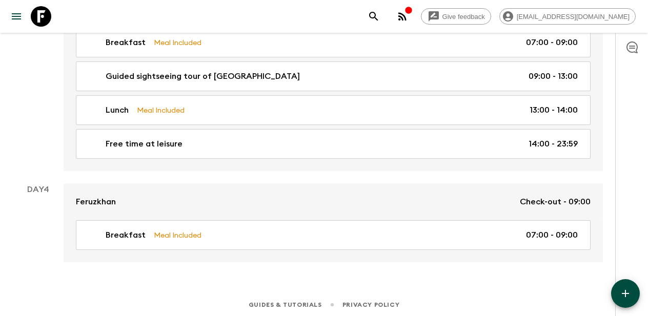
scroll to position [835, 0]
click at [622, 290] on icon "button" at bounding box center [625, 294] width 12 height 12
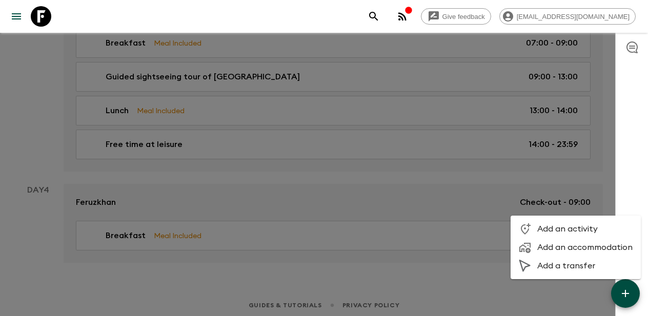
click at [569, 268] on span "Add a transfer" at bounding box center [584, 266] width 95 height 10
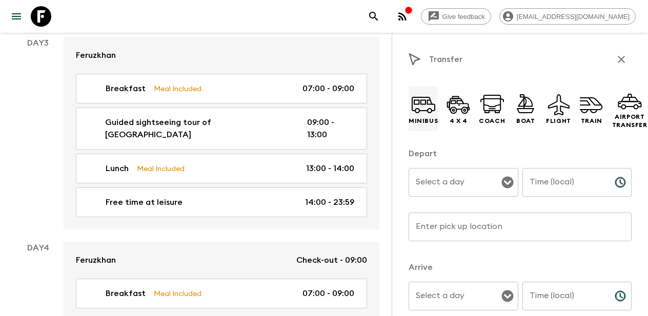
click at [425, 111] on icon at bounding box center [423, 104] width 25 height 25
click at [508, 188] on icon "Open" at bounding box center [507, 183] width 12 height 12
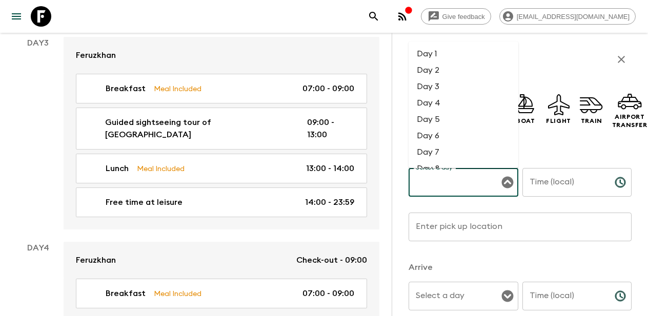
click at [442, 103] on li "Day 4" at bounding box center [464, 103] width 110 height 16
type input "Day 4"
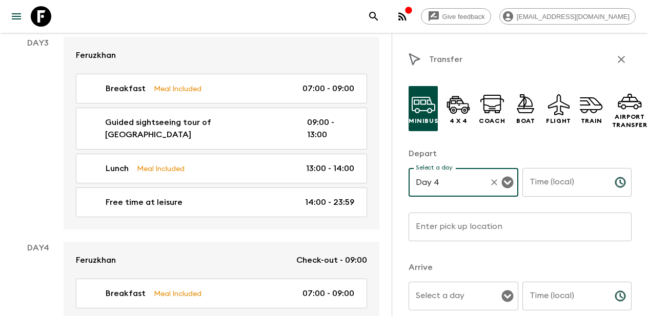
click at [548, 182] on input "Time (local)" at bounding box center [564, 182] width 84 height 29
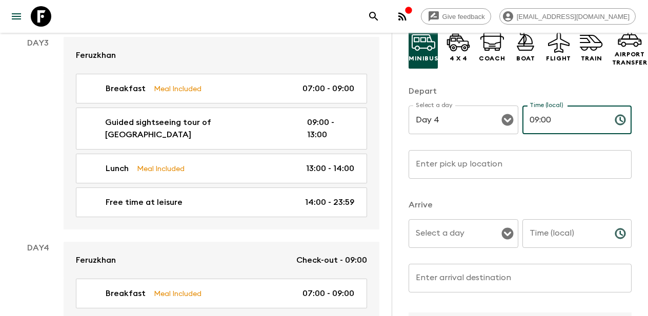
scroll to position [68, 0]
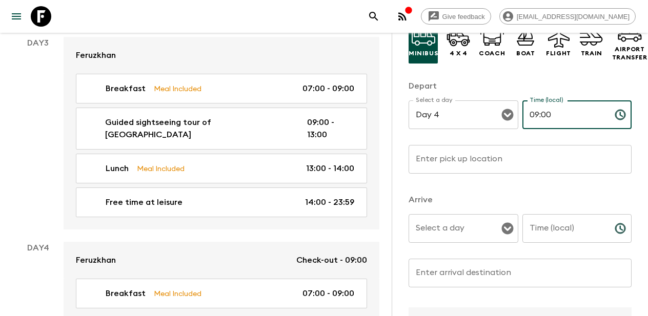
type input "09:00"
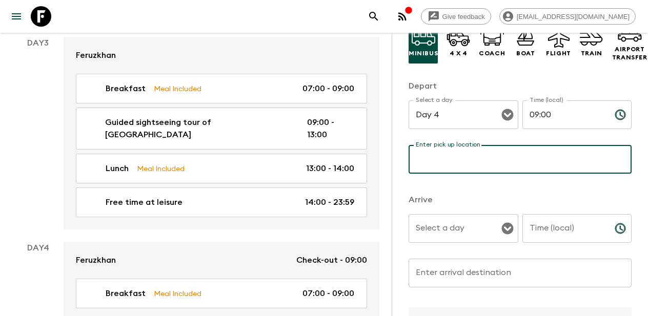
click at [475, 153] on div "Enter pick up location Enter pick up location ​" at bounding box center [520, 165] width 223 height 40
click at [507, 224] on icon "Open" at bounding box center [507, 229] width 12 height 12
type input "Hotel"
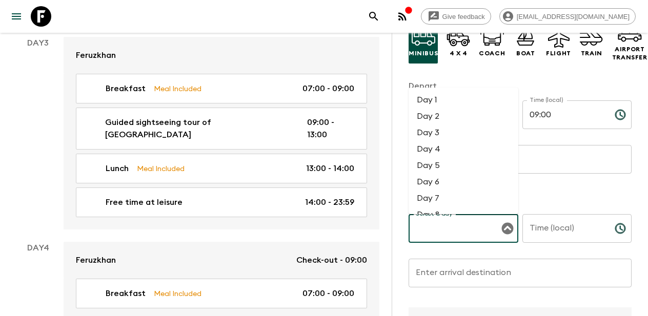
click at [439, 147] on li "Day 4" at bounding box center [464, 149] width 110 height 16
type input "Day 4"
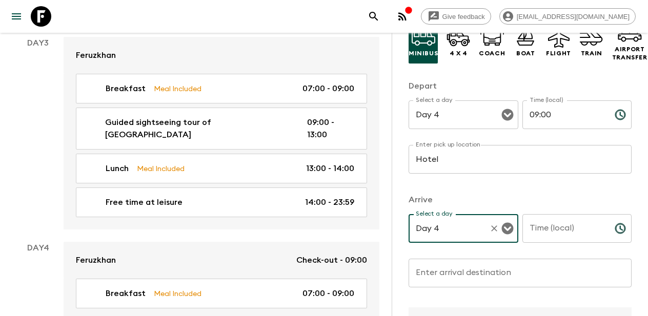
click at [563, 230] on input "Time (local)" at bounding box center [564, 228] width 84 height 29
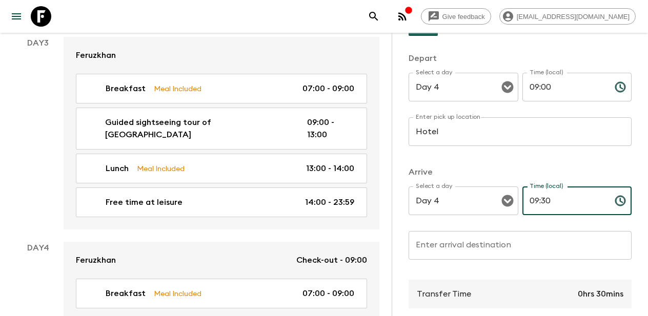
scroll to position [93, 0]
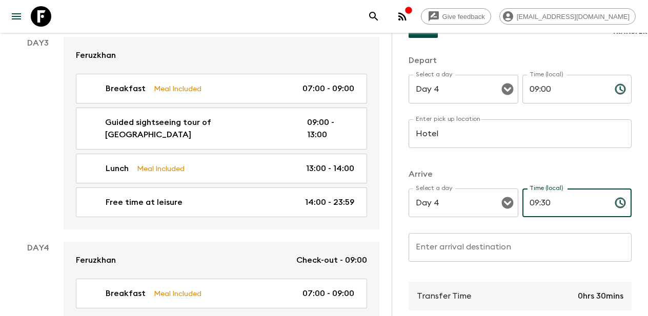
type input "09:30"
click at [493, 242] on div "Enter arrival destination Enter arrival destination ​" at bounding box center [520, 253] width 223 height 40
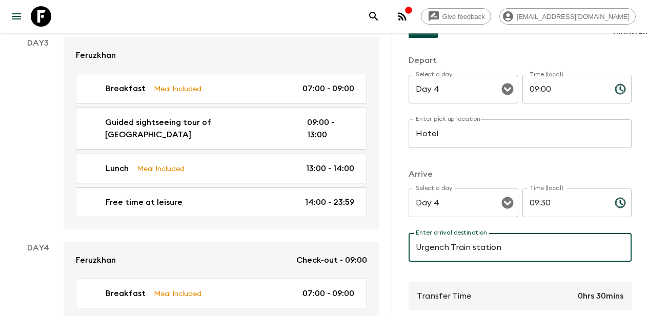
drag, startPoint x: 508, startPoint y: 246, endPoint x: 386, endPoint y: 245, distance: 122.5
paste input "Railway S"
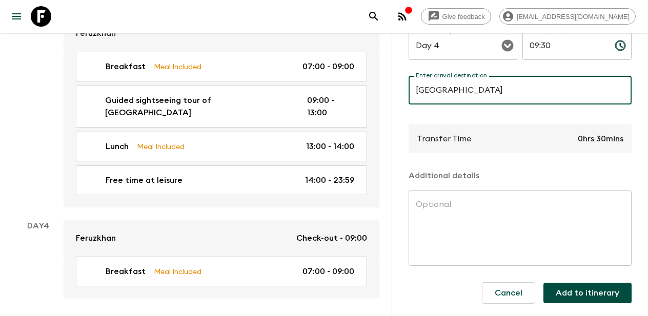
scroll to position [857, 0]
type input "[GEOGRAPHIC_DATA]"
click at [585, 295] on button "Add to itinerary" at bounding box center [587, 293] width 88 height 21
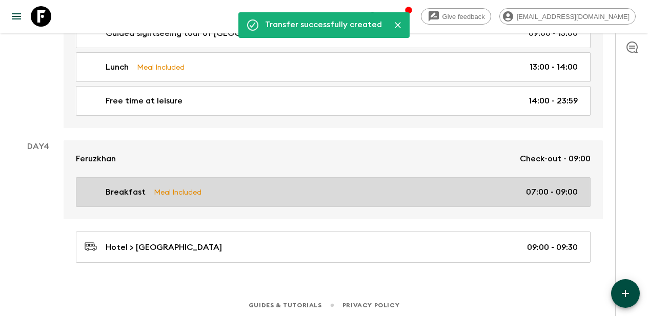
scroll to position [878, 0]
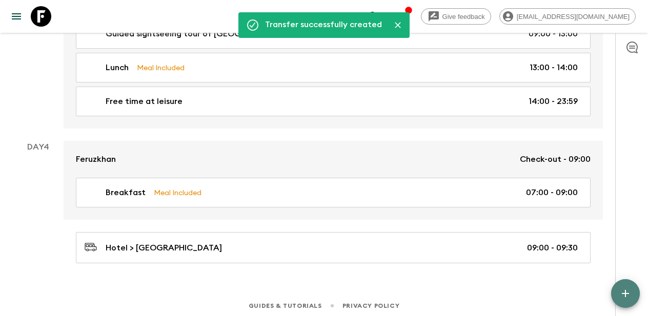
click at [629, 292] on icon "button" at bounding box center [625, 294] width 12 height 12
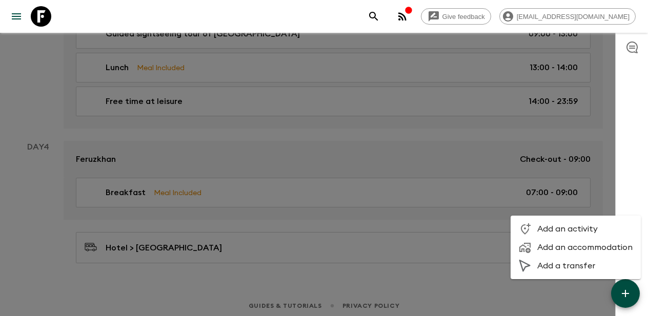
click at [557, 270] on span "Add a transfer" at bounding box center [584, 266] width 95 height 10
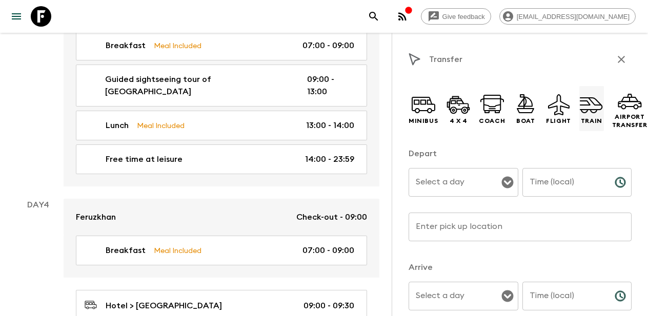
click at [588, 113] on icon at bounding box center [591, 104] width 25 height 25
click at [507, 182] on icon "Open" at bounding box center [507, 183] width 12 height 12
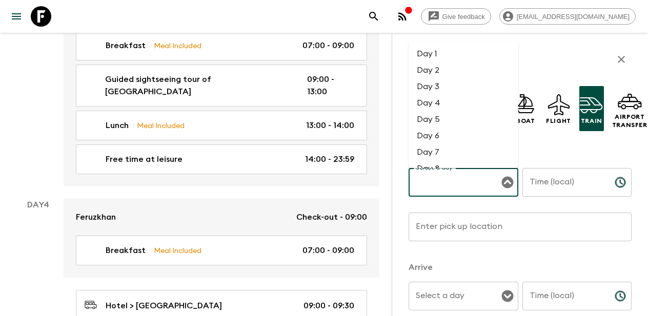
click at [443, 105] on li "Day 4" at bounding box center [464, 103] width 110 height 16
type input "Day 4"
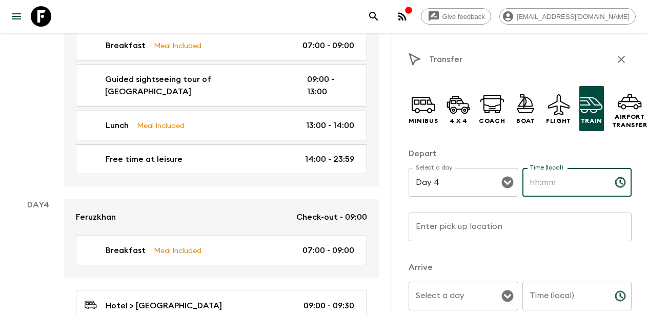
click at [552, 183] on input "Time (local)" at bounding box center [564, 182] width 84 height 29
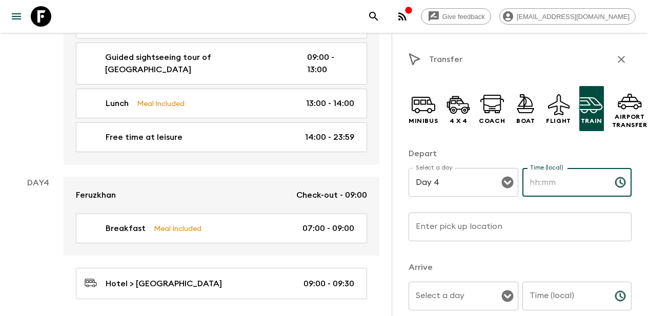
scroll to position [900, 0]
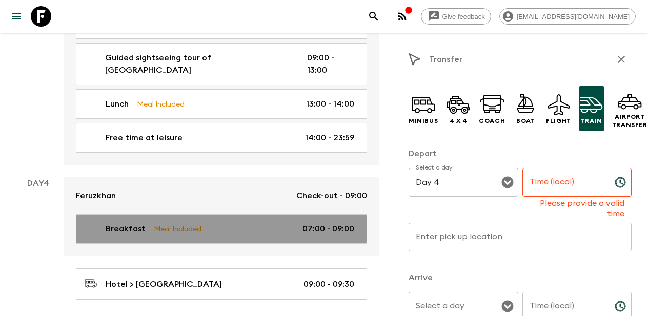
click at [357, 214] on link "Breakfast Meal Included 07:00 - 09:00" at bounding box center [221, 229] width 291 height 30
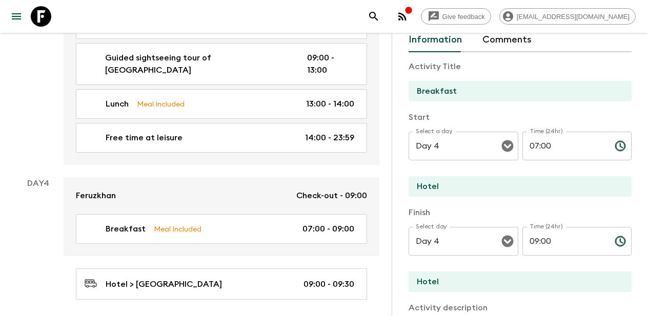
scroll to position [63, 0]
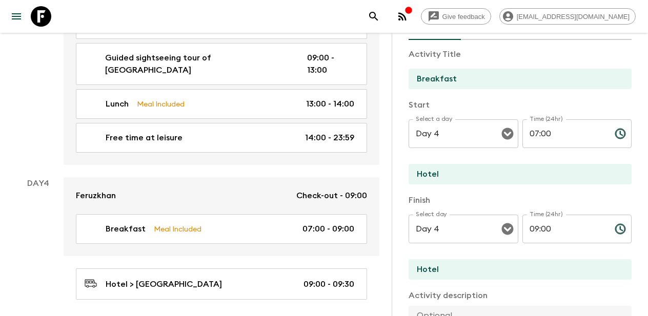
click at [538, 133] on input "07:00" at bounding box center [564, 133] width 84 height 29
type input "06:00"
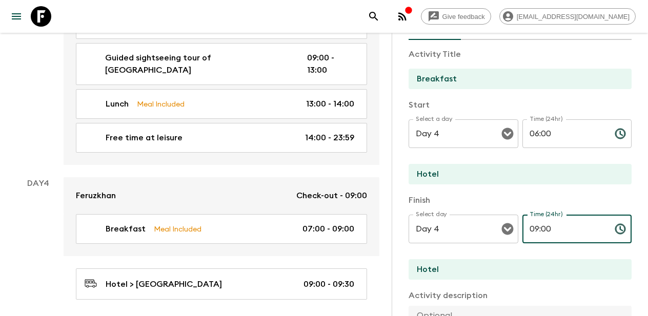
click at [538, 227] on input "09:00" at bounding box center [564, 229] width 84 height 29
type input "07:30"
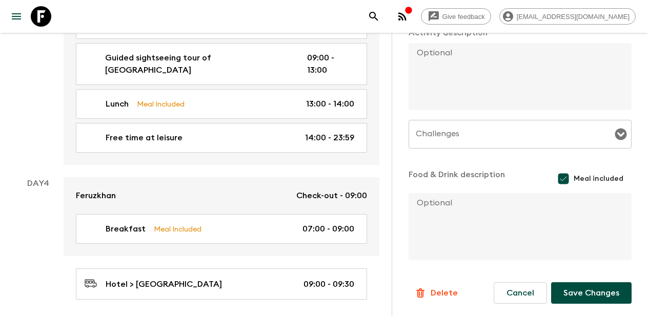
scroll to position [326, 0]
click at [591, 294] on button "Save Changes" at bounding box center [591, 293] width 80 height 22
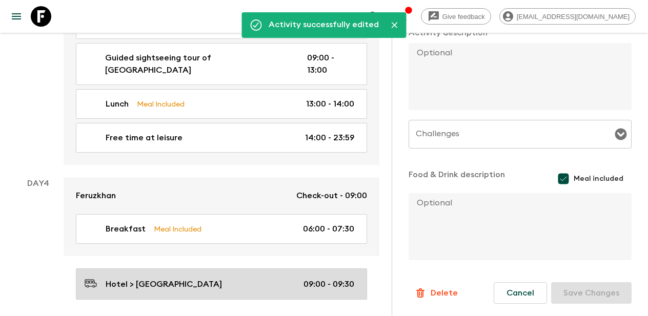
click at [265, 277] on div "Hotel > [GEOGRAPHIC_DATA] 09:00 - 09:30" at bounding box center [220, 284] width 270 height 14
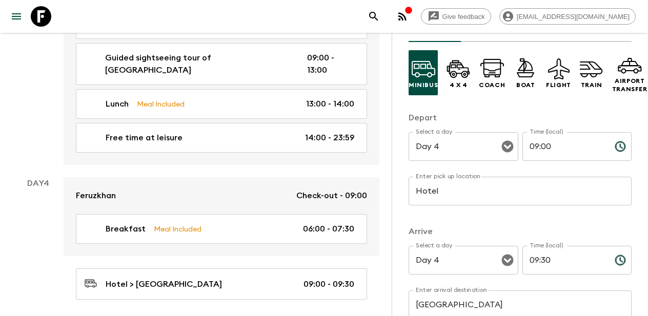
scroll to position [69, 0]
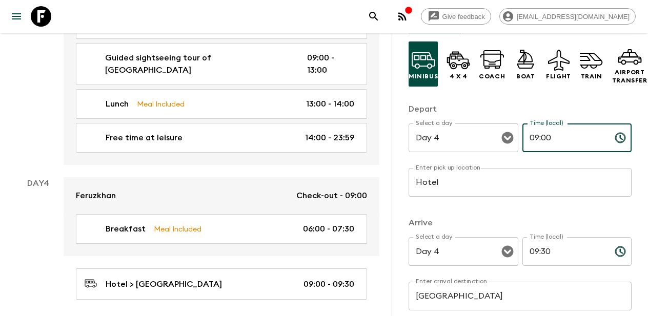
click at [538, 138] on input "09:00" at bounding box center [564, 138] width 84 height 29
type input "07:30"
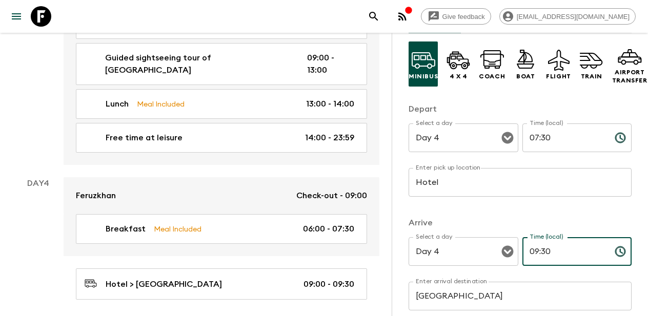
click at [538, 253] on input "09:30" at bounding box center [564, 251] width 84 height 29
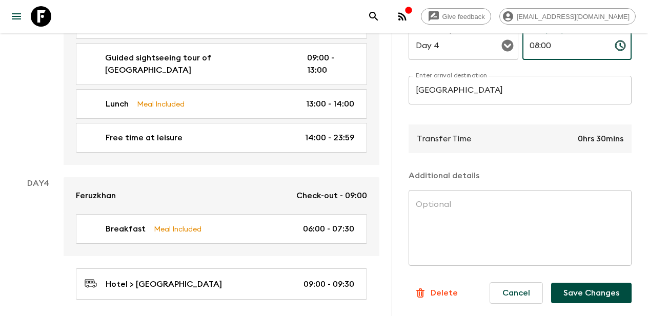
scroll to position [275, 0]
type input "08:00"
click at [596, 294] on button "Save Changes" at bounding box center [591, 293] width 80 height 21
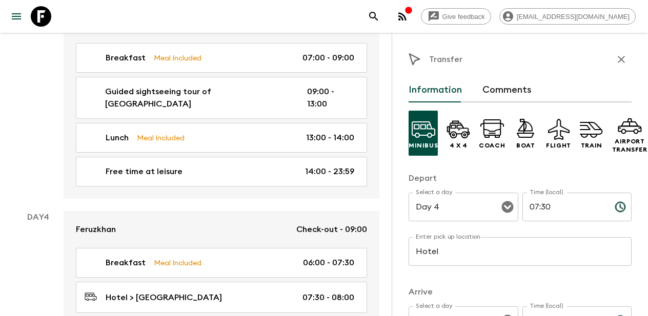
scroll to position [0, 0]
click at [619, 59] on icon "button" at bounding box center [621, 59] width 12 height 12
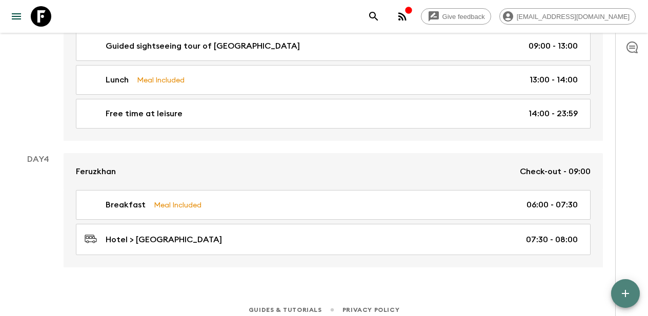
click at [628, 293] on icon "button" at bounding box center [625, 293] width 7 height 7
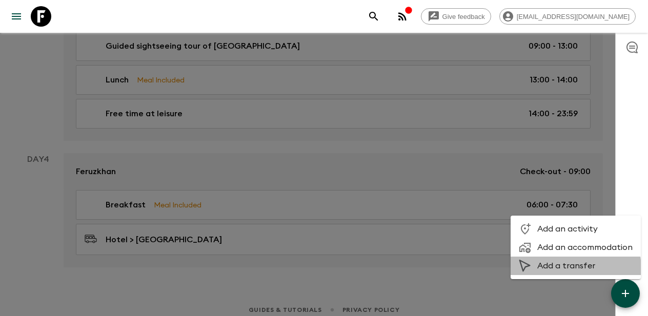
click at [569, 269] on span "Add a transfer" at bounding box center [584, 266] width 95 height 10
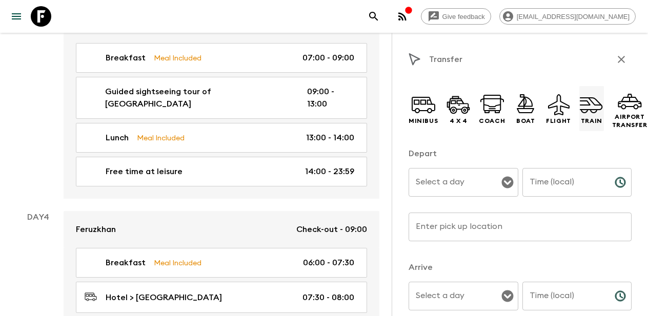
click at [582, 112] on icon at bounding box center [591, 104] width 25 height 25
click at [463, 186] on input "Select a day" at bounding box center [455, 182] width 85 height 19
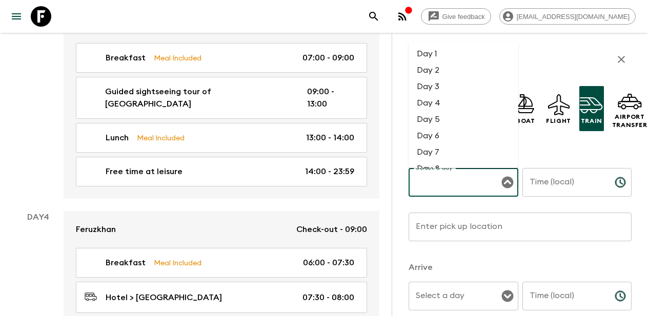
click at [436, 100] on li "Day 4" at bounding box center [464, 103] width 110 height 16
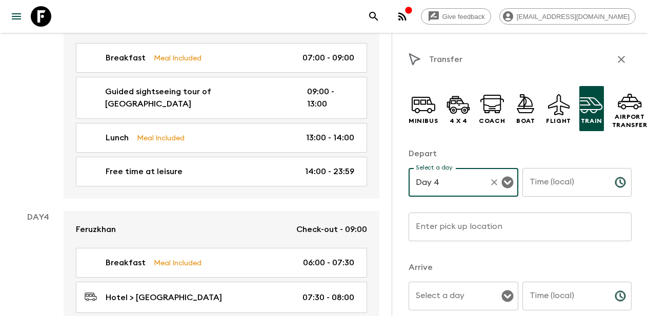
type input "Day 4"
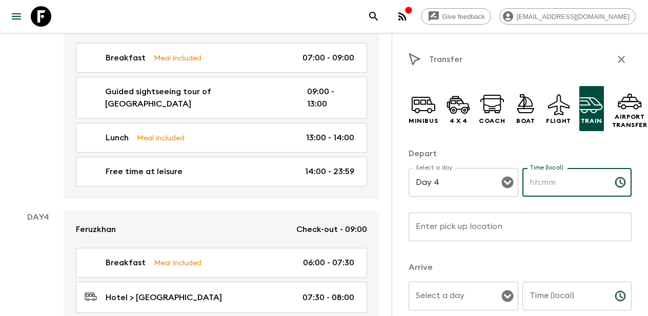
click at [554, 186] on input "Time (local)" at bounding box center [564, 182] width 84 height 29
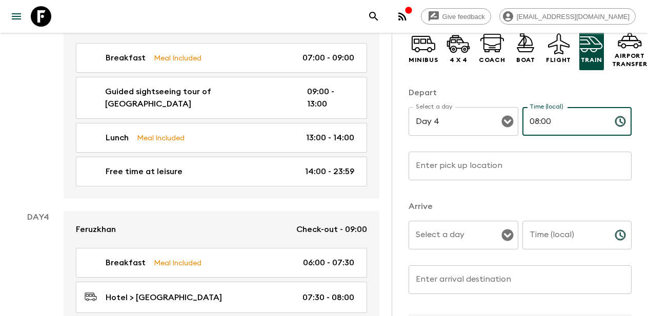
scroll to position [70, 0]
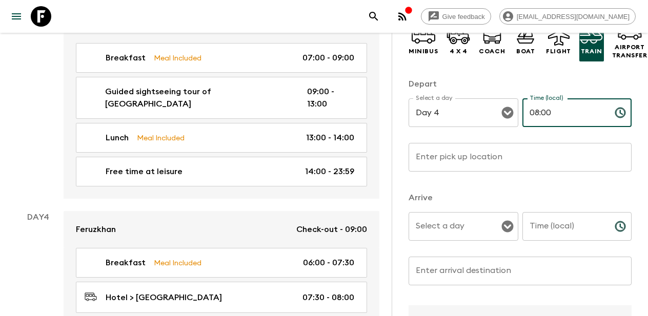
type input "08:00"
click at [498, 166] on input "Enter pick up location" at bounding box center [520, 157] width 223 height 29
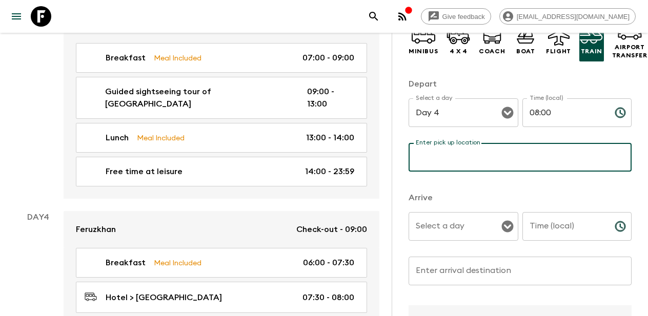
paste input "[GEOGRAPHIC_DATA]"
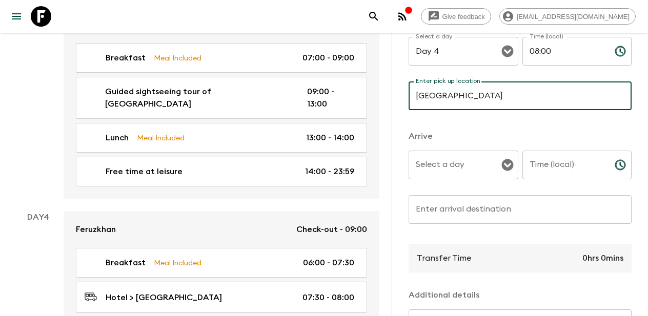
scroll to position [134, 0]
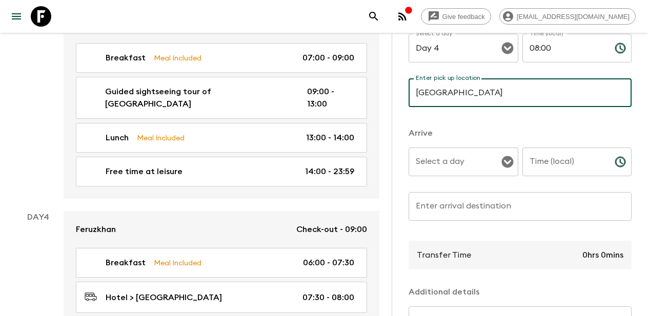
type input "[GEOGRAPHIC_DATA]"
click at [472, 162] on input "Select a day" at bounding box center [455, 161] width 85 height 19
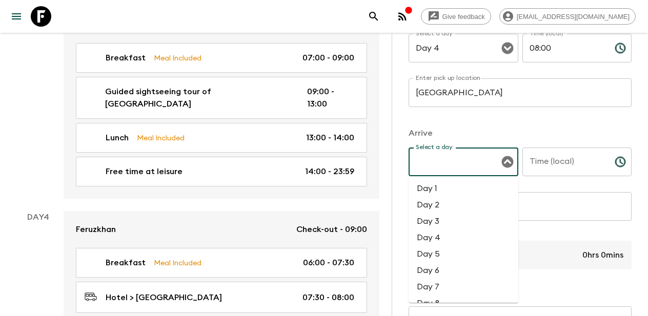
click at [441, 236] on li "Day 4" at bounding box center [464, 238] width 110 height 16
type input "Day 4"
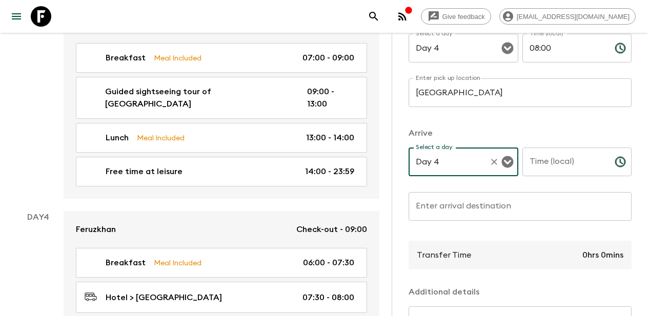
click at [561, 166] on input "Time (local)" at bounding box center [564, 162] width 84 height 29
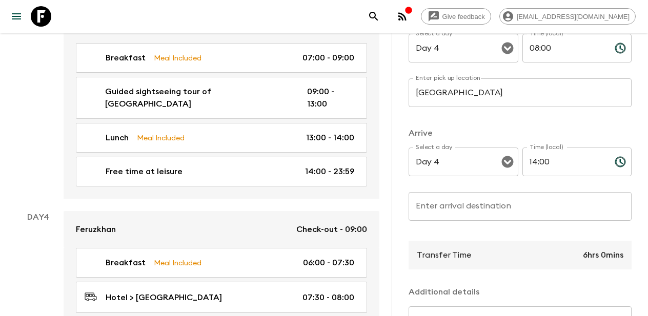
click at [587, 187] on p "​" at bounding box center [577, 183] width 95 height 10
click at [544, 160] on input "14:00" at bounding box center [564, 162] width 84 height 29
type input "14:30"
click at [541, 230] on p "​" at bounding box center [520, 227] width 209 height 10
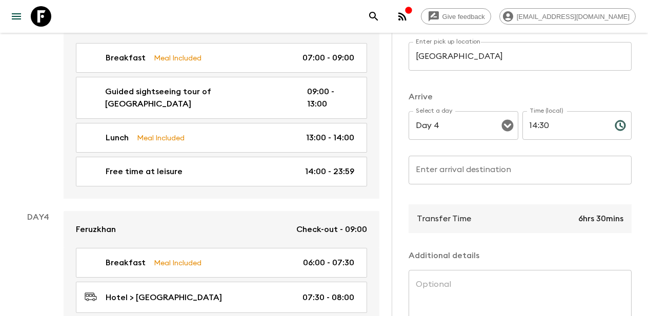
scroll to position [171, 0]
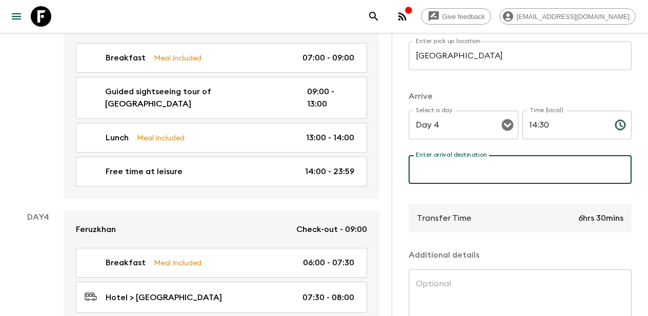
click at [475, 178] on input "Enter arrival destination" at bounding box center [520, 169] width 223 height 29
paste input "[GEOGRAPHIC_DATA]"
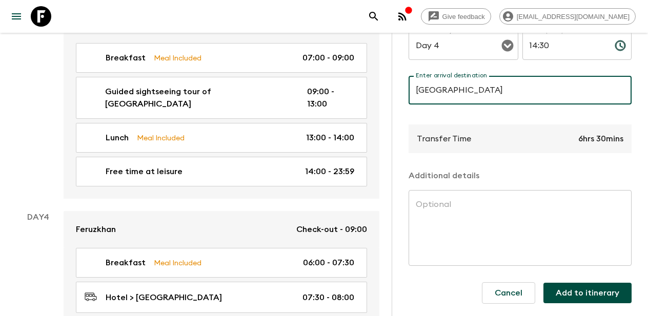
scroll to position [251, 0]
type input "[GEOGRAPHIC_DATA]"
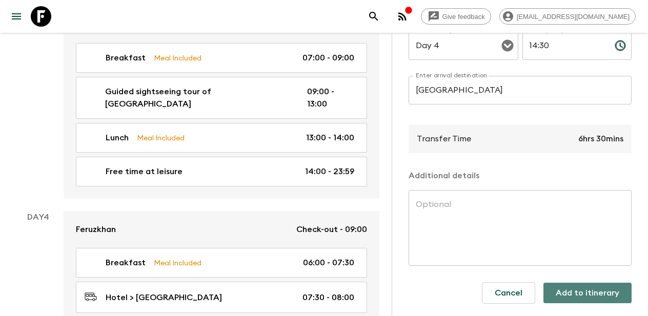
click at [590, 294] on button "Add to itinerary" at bounding box center [587, 293] width 88 height 21
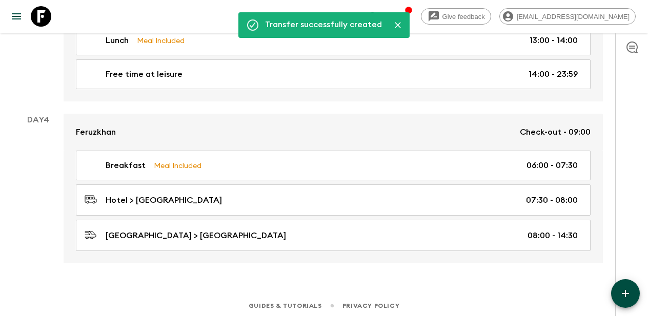
scroll to position [905, 0]
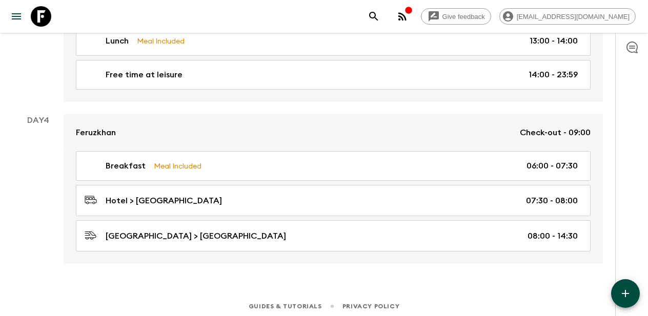
click at [622, 294] on icon "button" at bounding box center [625, 293] width 7 height 7
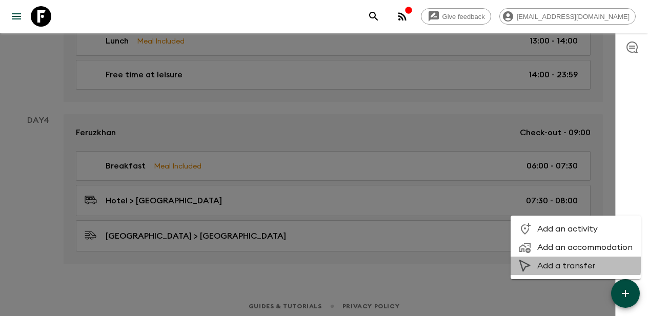
click at [557, 263] on span "Add a transfer" at bounding box center [584, 266] width 95 height 10
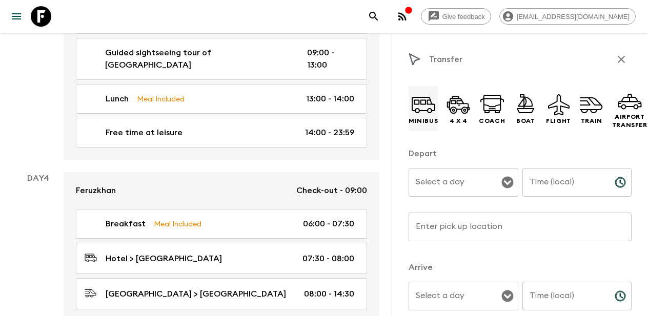
click at [411, 98] on icon at bounding box center [423, 104] width 25 height 25
click at [453, 181] on input "Select a day" at bounding box center [455, 182] width 85 height 19
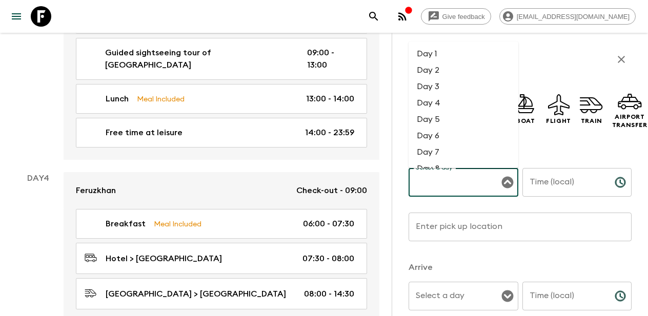
click at [437, 105] on li "Day 4" at bounding box center [464, 103] width 110 height 16
type input "Day 4"
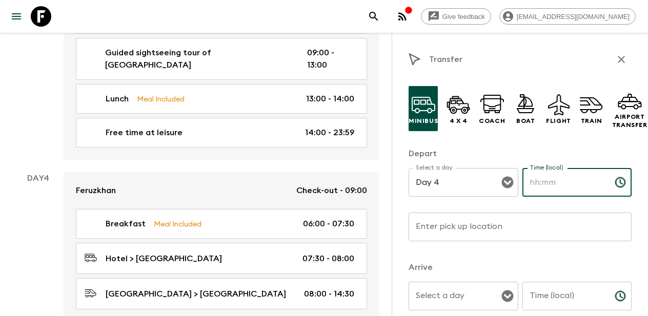
click at [559, 190] on input "Time (local)" at bounding box center [564, 182] width 84 height 29
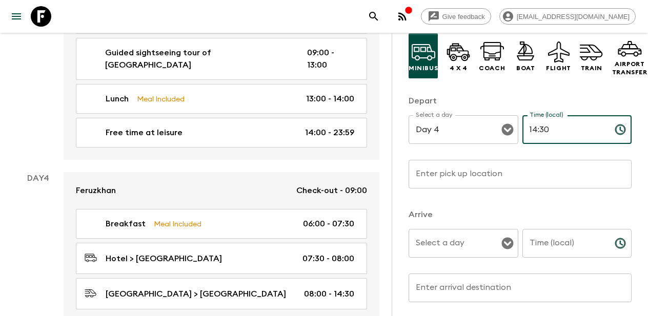
scroll to position [56, 0]
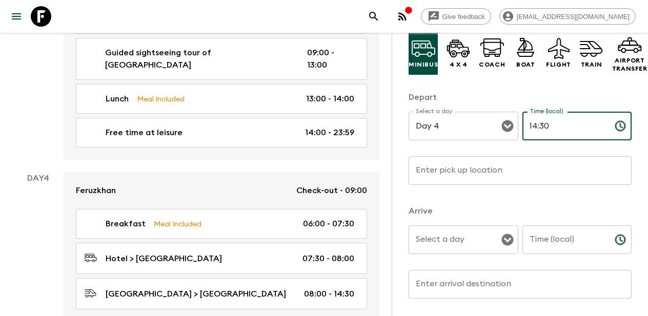
type input "14:30"
click at [508, 180] on input "Enter pick up location" at bounding box center [520, 170] width 223 height 29
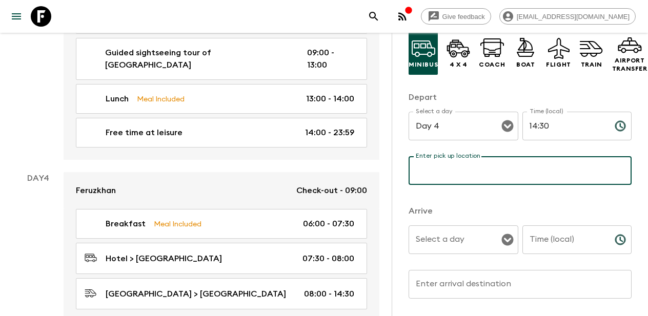
paste input "[GEOGRAPHIC_DATA]"
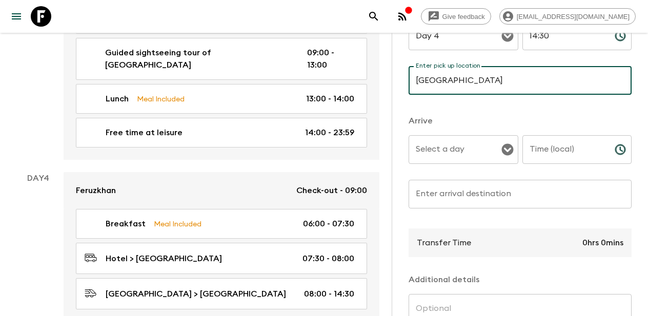
scroll to position [150, 0]
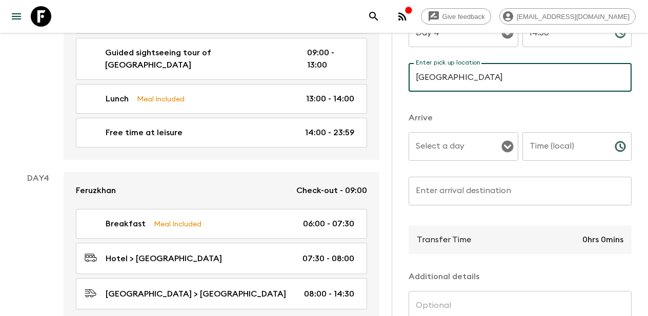
type input "[GEOGRAPHIC_DATA]"
click at [477, 153] on input "Select a day" at bounding box center [455, 146] width 85 height 19
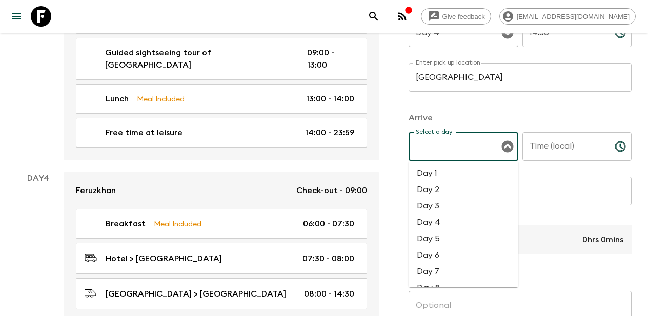
click at [438, 221] on li "Day 4" at bounding box center [464, 222] width 110 height 16
type input "Day 4"
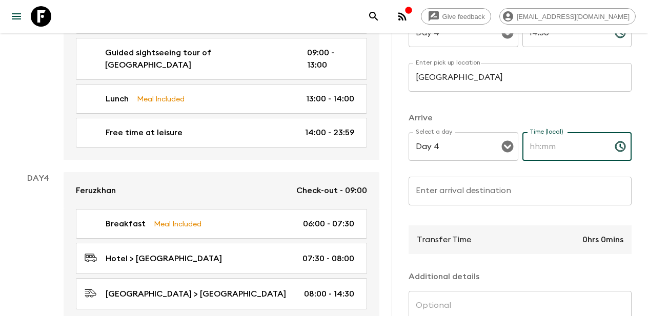
click at [561, 157] on input "Time (local)" at bounding box center [564, 146] width 84 height 29
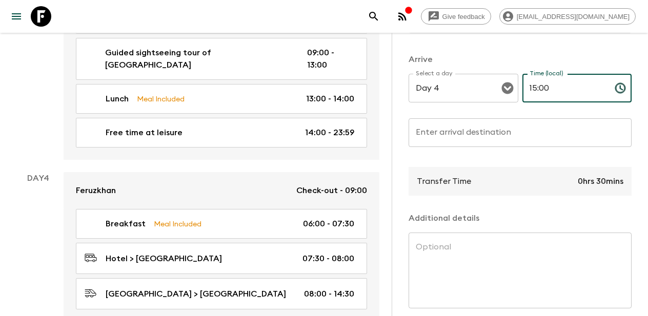
scroll to position [225, 0]
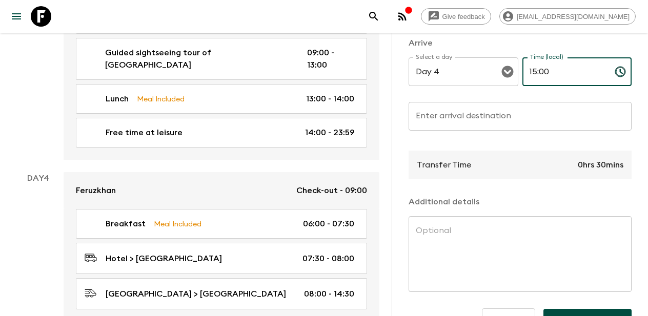
type input "15:00"
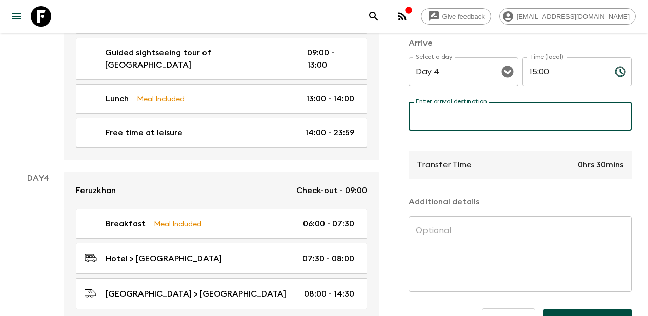
click at [463, 110] on div "Enter arrival destination Enter arrival destination ​" at bounding box center [520, 122] width 223 height 40
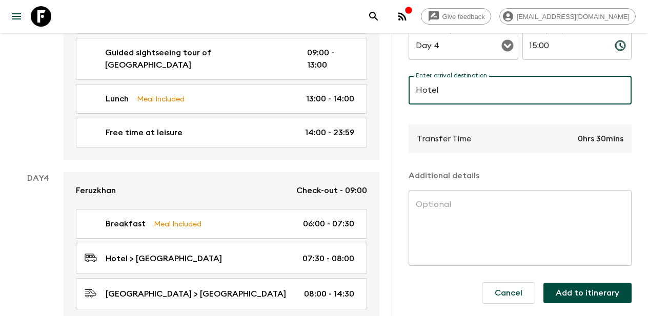
scroll to position [251, 0]
type input "Hotel"
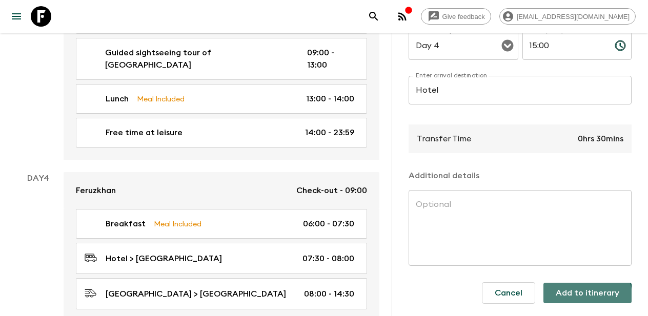
click at [587, 296] on button "Add to itinerary" at bounding box center [587, 293] width 88 height 21
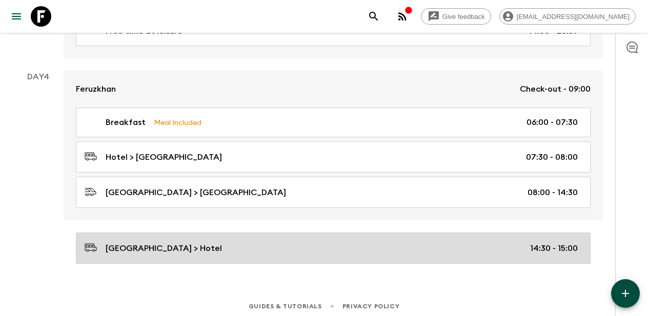
scroll to position [948, 0]
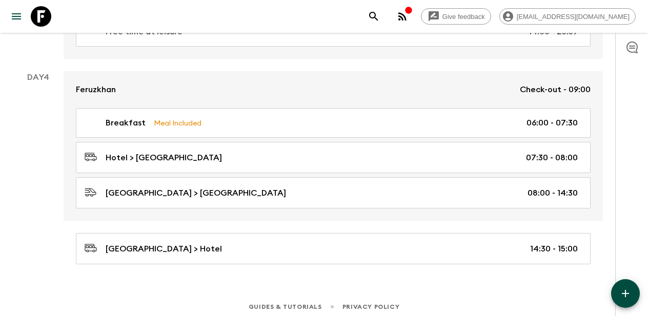
click at [627, 292] on icon "button" at bounding box center [625, 294] width 12 height 12
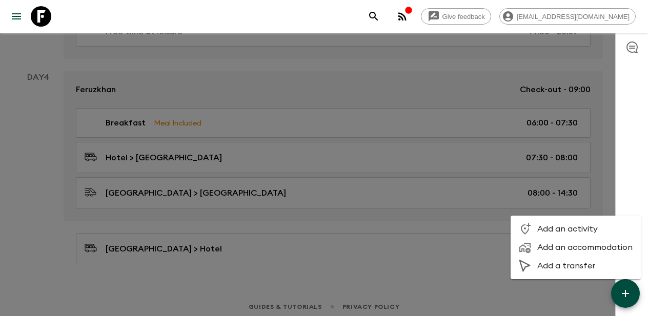
click at [562, 231] on span "Add an activity" at bounding box center [584, 229] width 95 height 10
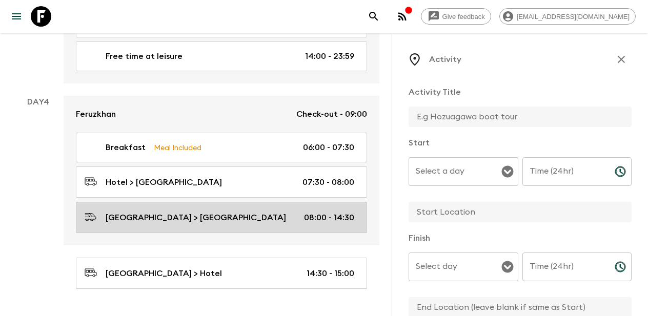
scroll to position [981, 0]
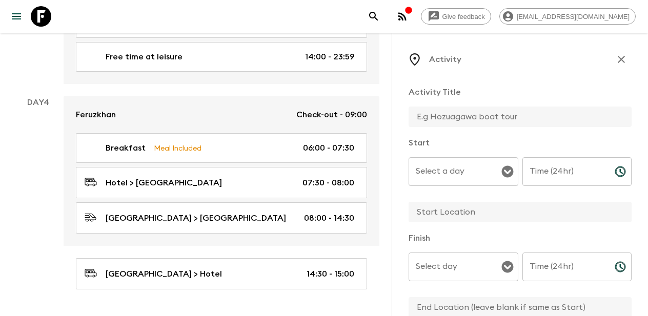
click at [452, 114] on input "text" at bounding box center [516, 117] width 215 height 21
paste input "Crafting Traditional Puppets"
click at [508, 172] on icon "Open" at bounding box center [507, 172] width 12 height 12
type input "Crafting Traditional Puppets"
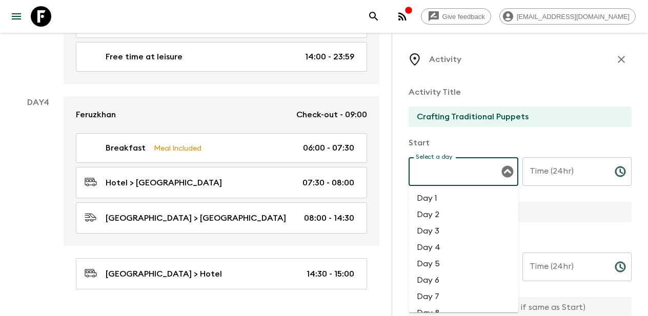
click at [446, 240] on li "Day 4" at bounding box center [464, 247] width 110 height 16
type input "Day 4"
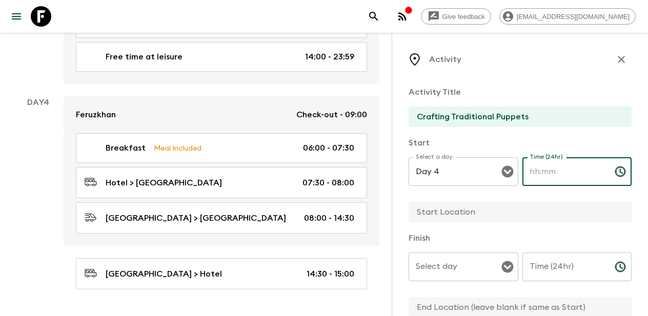
click at [570, 170] on input "Time (24hr)" at bounding box center [564, 171] width 84 height 29
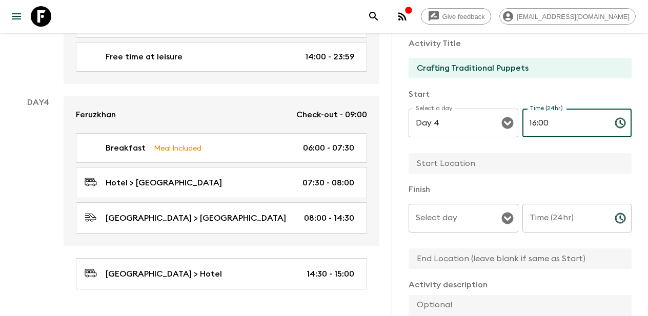
scroll to position [50, 0]
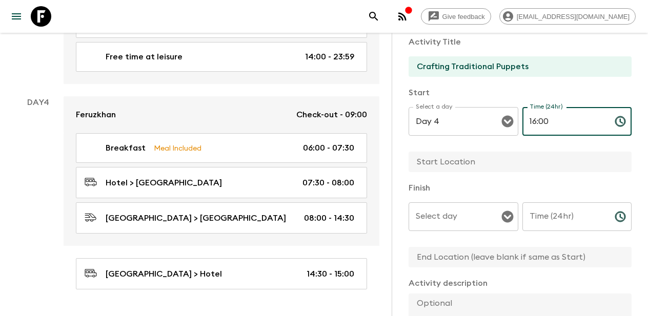
type input "16:00"
click at [458, 165] on input "text" at bounding box center [516, 162] width 215 height 21
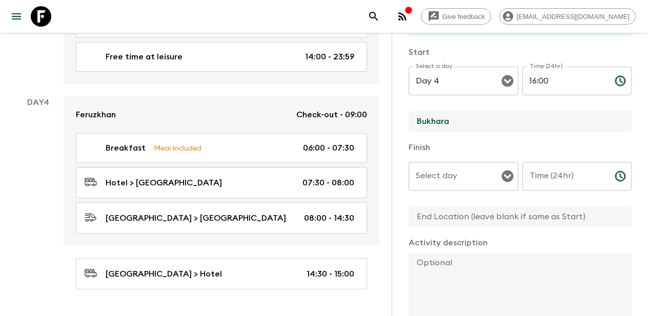
scroll to position [93, 0]
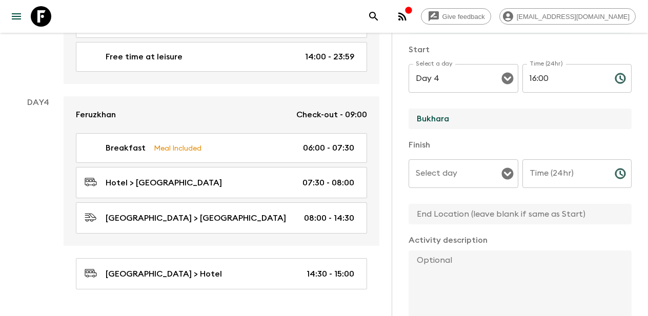
type input "Bukhara"
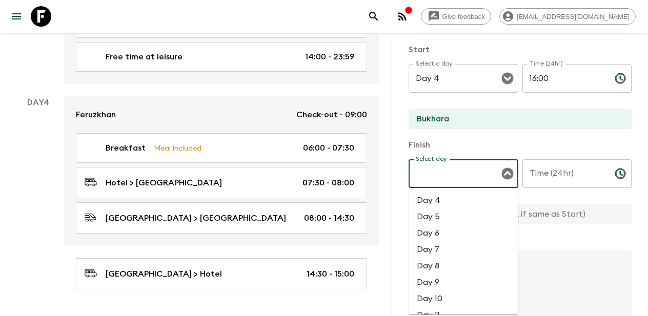
click at [469, 175] on input "Select day" at bounding box center [455, 173] width 85 height 19
click at [441, 203] on li "Day 4" at bounding box center [464, 200] width 110 height 16
type input "Day 4"
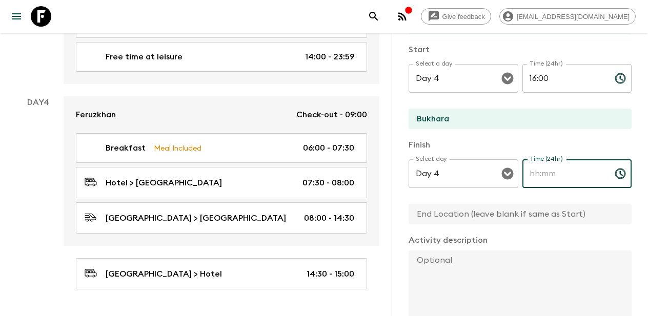
click at [571, 179] on input "Time (24hr)" at bounding box center [564, 173] width 84 height 29
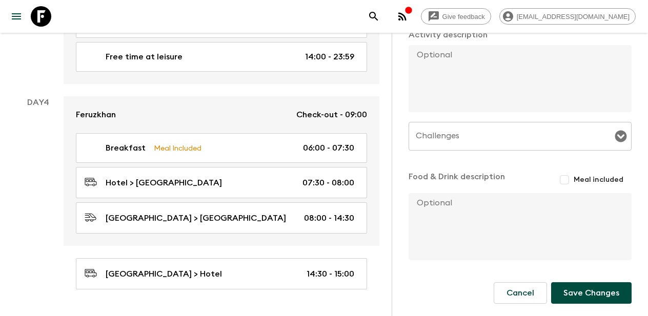
scroll to position [299, 0]
type input "18:00"
click at [601, 292] on button "Save Changes" at bounding box center [591, 293] width 80 height 22
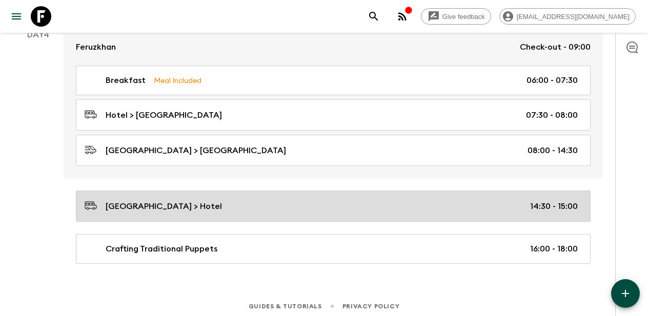
scroll to position [990, 0]
click at [333, 201] on div "[GEOGRAPHIC_DATA] > Hotel 14:30 - 15:00" at bounding box center [331, 207] width 493 height 14
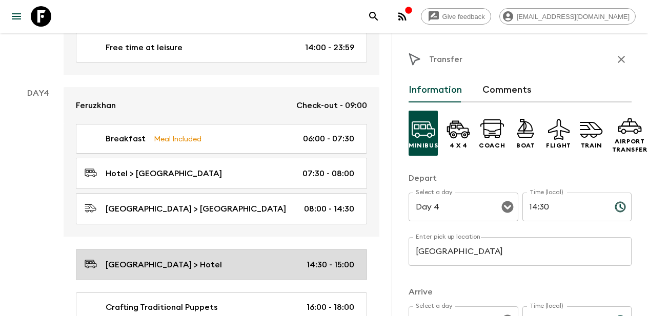
click at [333, 201] on div "Breakfast Meal Included 06:00 - 07:30 Hotel > [GEOGRAPHIC_DATA] 07:30 - 08:00 […" at bounding box center [222, 180] width 316 height 113
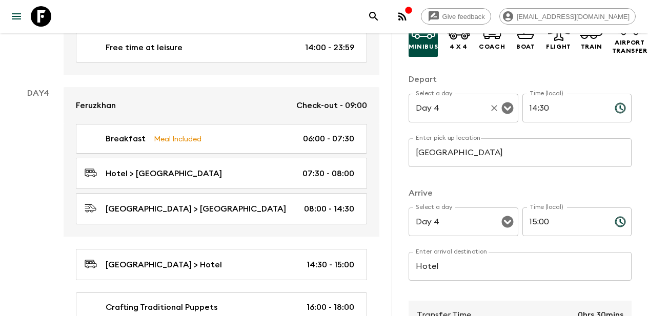
scroll to position [108, 0]
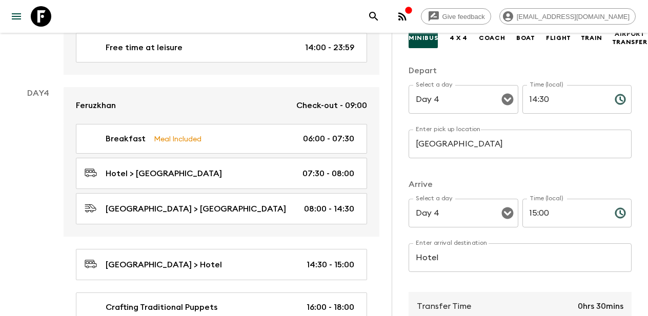
click at [544, 213] on input "15:00" at bounding box center [564, 213] width 84 height 29
type input "15:30"
click at [544, 100] on input "14:30" at bounding box center [564, 99] width 84 height 29
type input "14:50"
click at [561, 173] on div "Minibus 4 x 4 Coach Boat Flight Train Airport Transfer Depart Select a day Day …" at bounding box center [520, 247] width 223 height 505
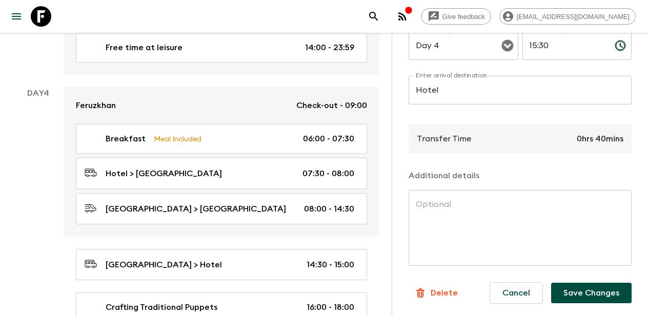
scroll to position [275, 0]
click at [585, 299] on button "Save Changes" at bounding box center [591, 293] width 80 height 21
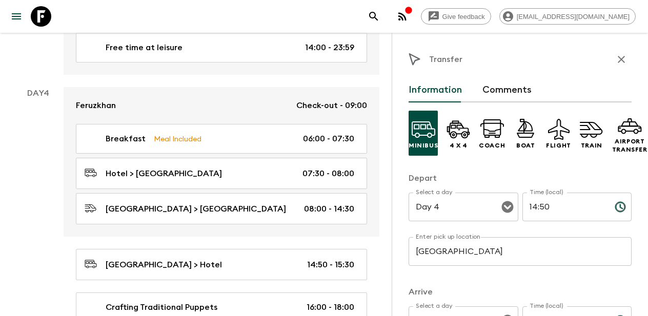
scroll to position [0, 0]
click at [623, 60] on icon "button" at bounding box center [621, 59] width 12 height 12
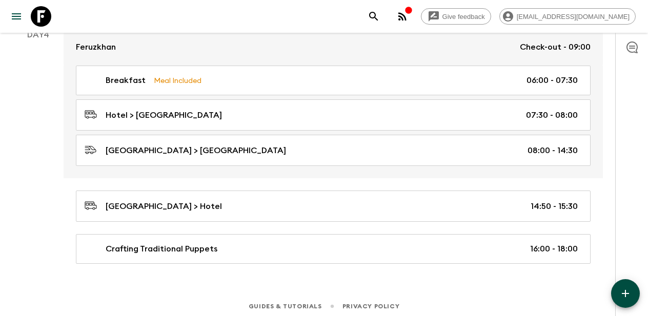
scroll to position [990, 0]
click at [623, 290] on icon "button" at bounding box center [625, 294] width 12 height 12
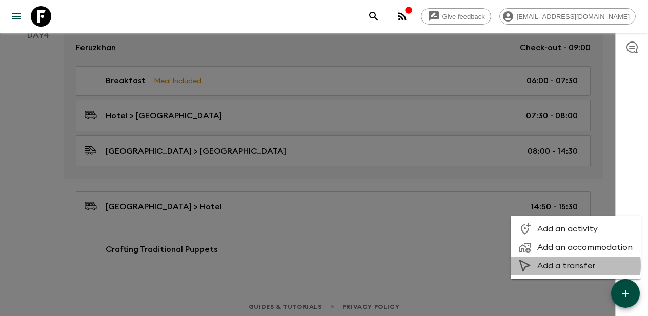
click at [566, 266] on span "Add a transfer" at bounding box center [584, 266] width 95 height 10
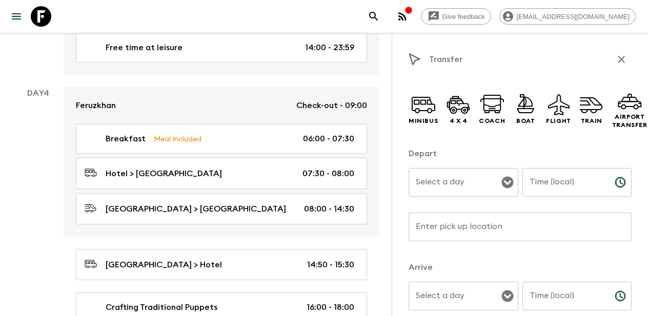
click at [617, 57] on icon "button" at bounding box center [621, 59] width 12 height 12
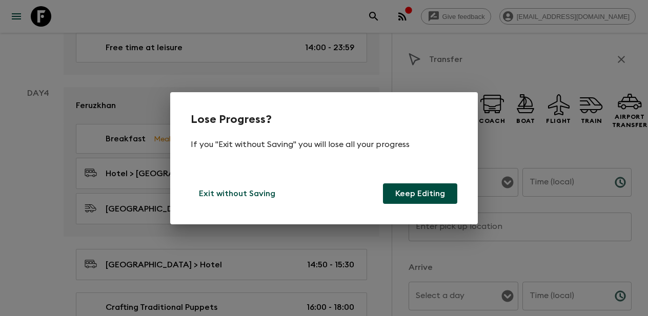
click at [406, 190] on button "Keep Editing" at bounding box center [420, 194] width 74 height 21
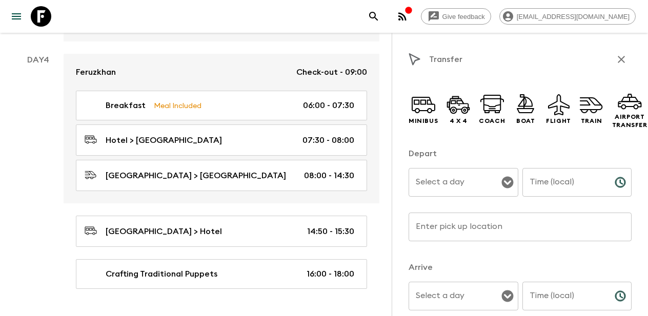
scroll to position [1023, 0]
click at [621, 59] on icon "button" at bounding box center [621, 59] width 7 height 7
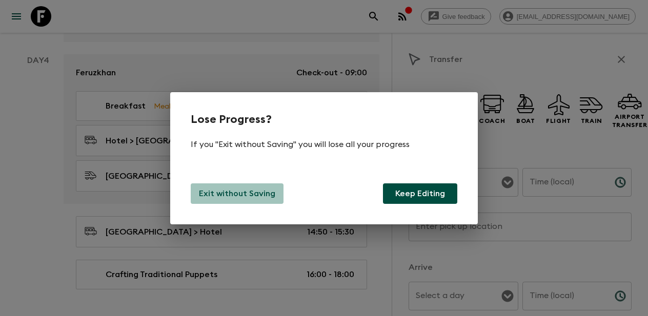
click at [257, 192] on p "Exit without Saving" at bounding box center [237, 194] width 76 height 12
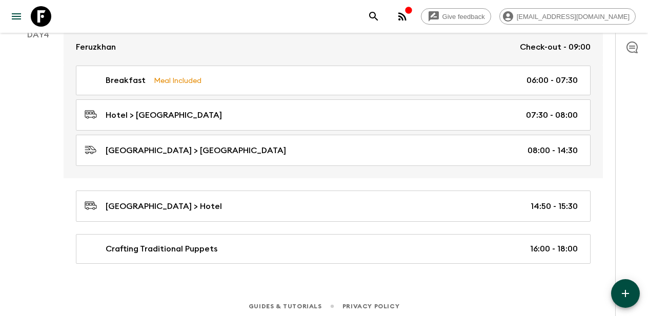
scroll to position [990, 0]
click at [626, 295] on icon "button" at bounding box center [625, 293] width 7 height 7
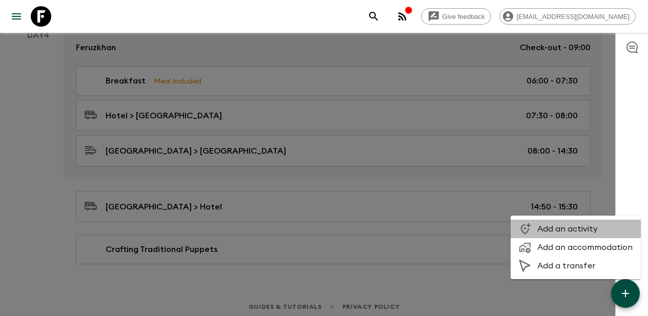
click at [567, 228] on span "Add an activity" at bounding box center [584, 229] width 95 height 10
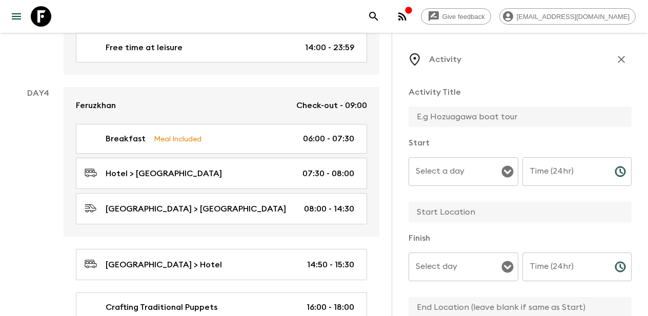
click at [456, 118] on input "text" at bounding box center [516, 117] width 215 height 21
paste input "Dinner at [PERSON_NAME] Workshop"
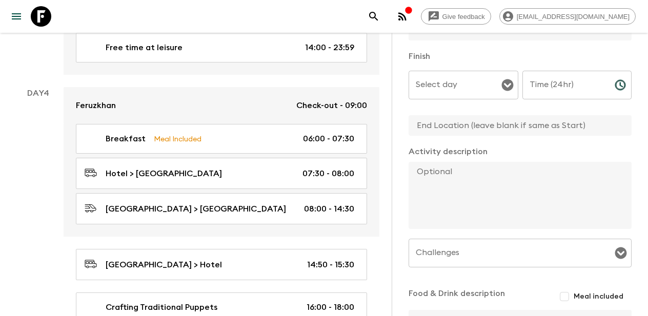
scroll to position [180, 0]
type input "Dinner at [PERSON_NAME] Workshop"
click at [471, 200] on textarea at bounding box center [516, 197] width 215 height 67
paste textarea "Dinner at [PERSON_NAME] Workshop"
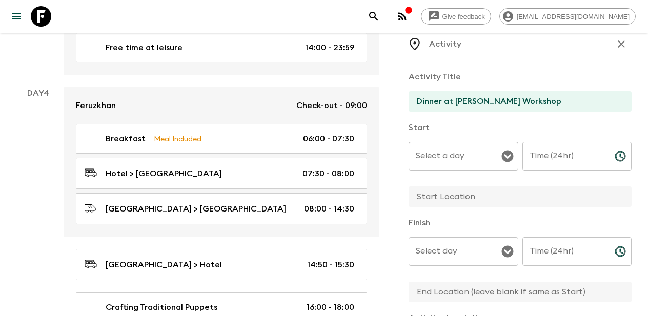
scroll to position [13, 0]
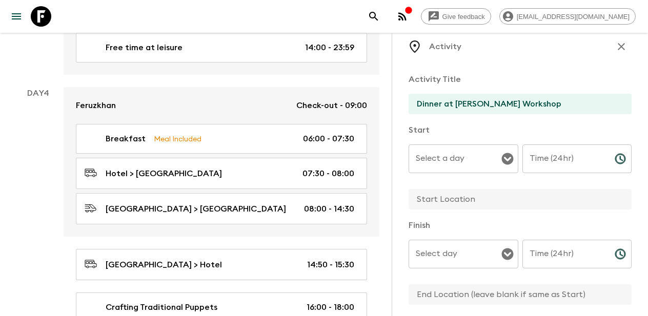
type textarea "Dinner at [PERSON_NAME] Workshop"
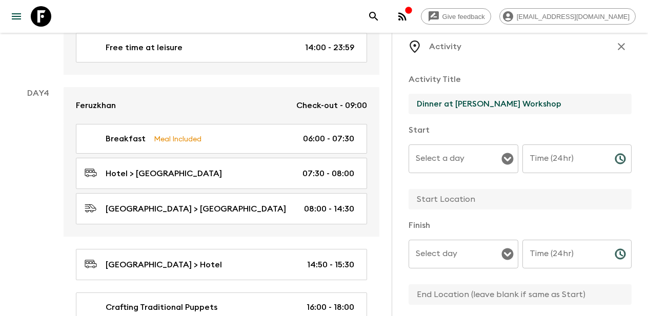
drag, startPoint x: 532, startPoint y: 103, endPoint x: 443, endPoint y: 104, distance: 88.7
click at [443, 104] on input "Dinner at [PERSON_NAME] Workshop" at bounding box center [516, 104] width 215 height 21
type input "Dinner"
click at [470, 125] on p "Start" at bounding box center [520, 130] width 223 height 12
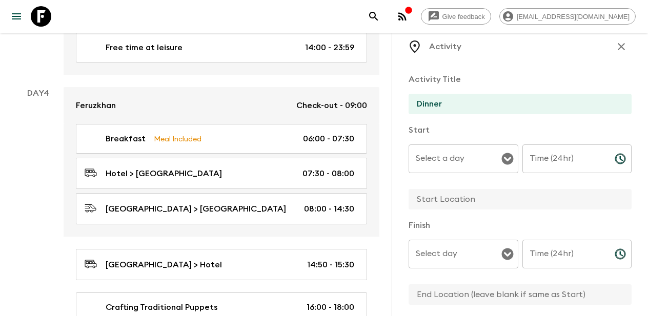
click at [505, 156] on icon "Open" at bounding box center [507, 159] width 12 height 12
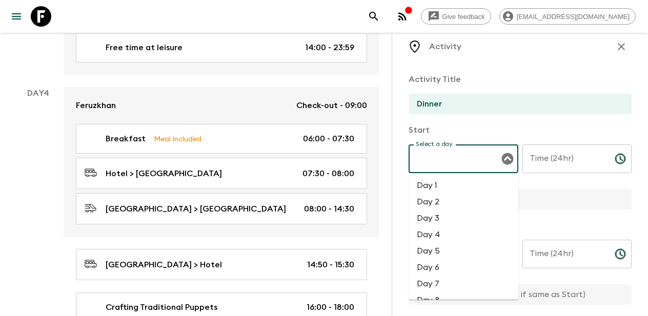
click at [442, 230] on li "Day 4" at bounding box center [464, 235] width 110 height 16
type input "Day 4"
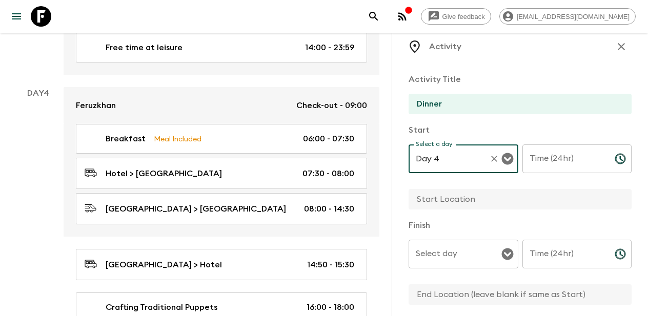
click at [557, 154] on input "Time (24hr)" at bounding box center [564, 159] width 84 height 29
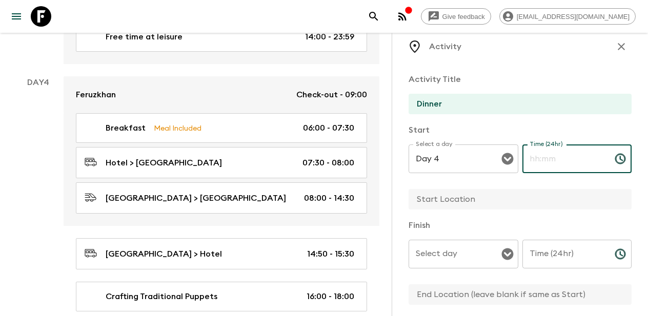
scroll to position [997, 0]
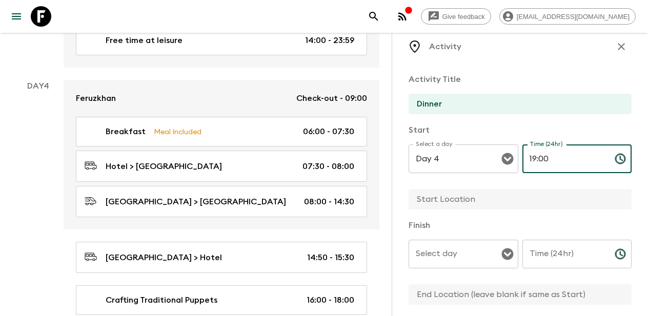
type input "19:00"
click at [450, 259] on input "Select day" at bounding box center [455, 254] width 85 height 19
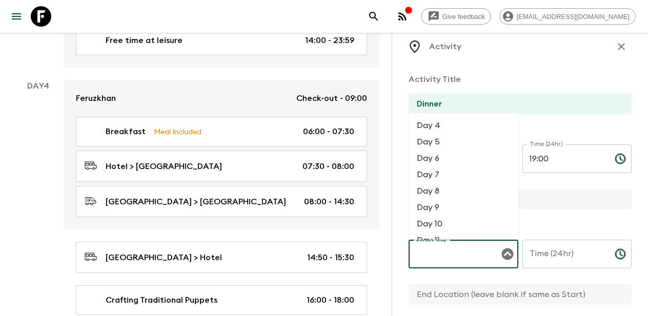
click at [441, 130] on li "Day 4" at bounding box center [464, 125] width 110 height 16
type input "Day 4"
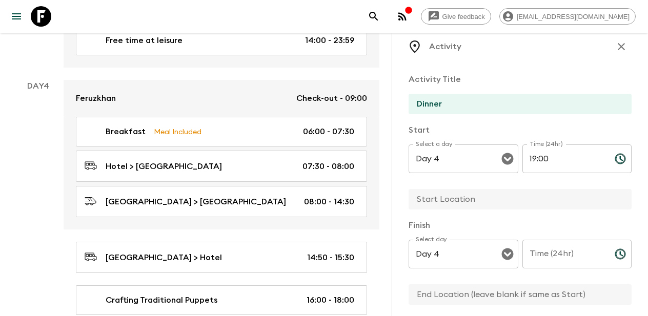
click at [451, 202] on input "text" at bounding box center [516, 199] width 215 height 21
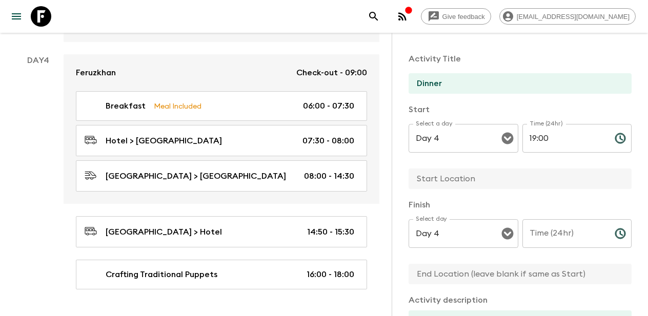
scroll to position [30, 0]
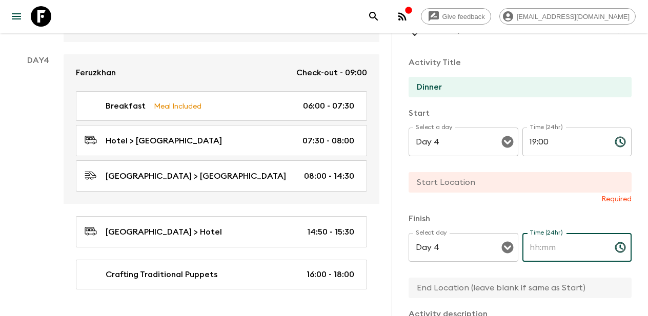
click at [556, 238] on div "Time (24hr) Time (24hr) ​" at bounding box center [577, 253] width 110 height 40
click at [543, 249] on input "Time (24hr)" at bounding box center [564, 247] width 84 height 29
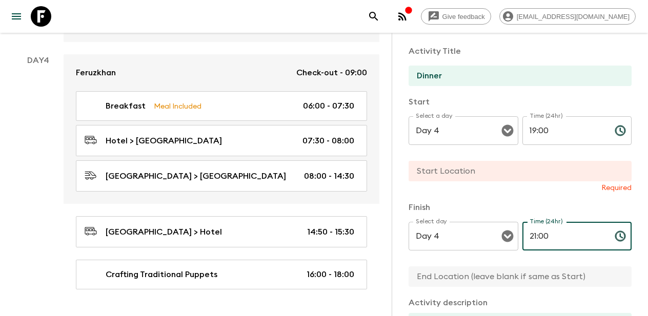
scroll to position [42, 0]
type input "21:00"
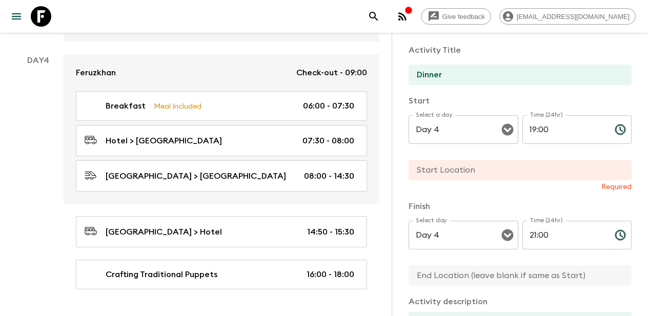
click at [506, 201] on p "Finish" at bounding box center [520, 206] width 223 height 12
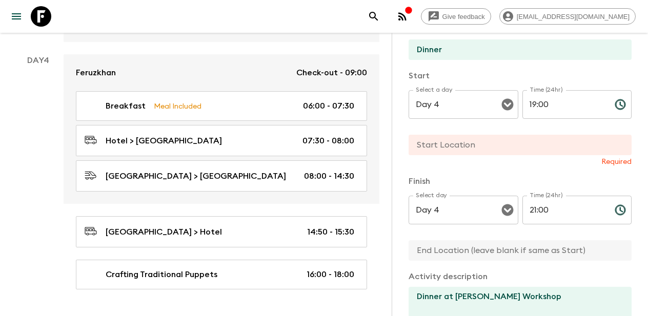
scroll to position [68, 0]
click at [471, 150] on input "text" at bounding box center [516, 144] width 215 height 21
paste input "[PERSON_NAME] Workshop"
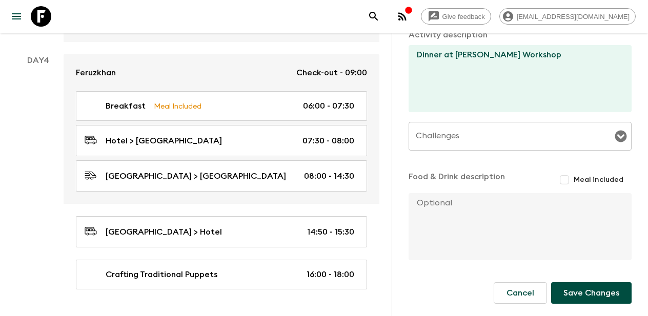
scroll to position [299, 0]
type input "[PERSON_NAME] Workshop"
click at [564, 179] on input "Meal included" at bounding box center [564, 180] width 18 height 18
checkbox input "true"
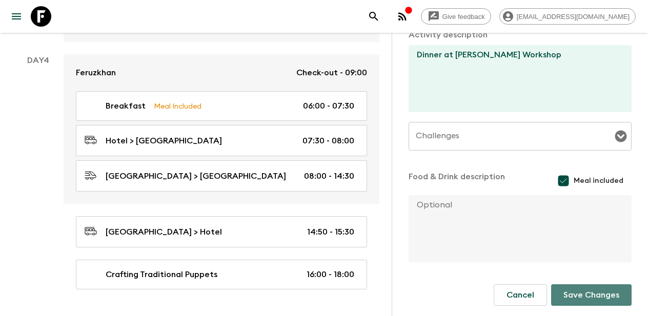
click at [573, 295] on button "Save Changes" at bounding box center [591, 295] width 80 height 22
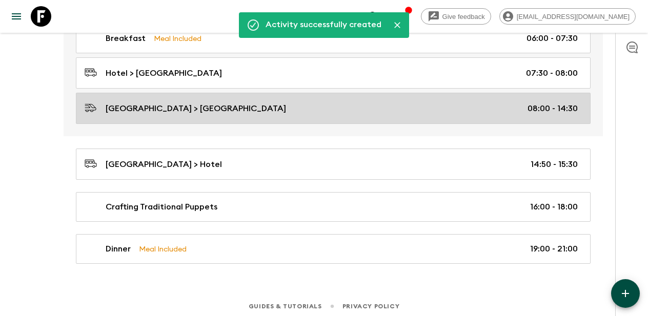
scroll to position [1032, 0]
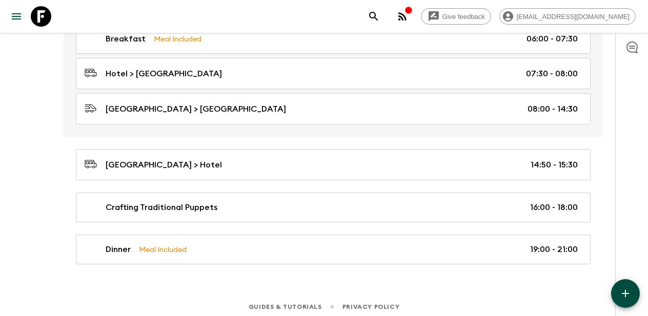
click at [629, 294] on icon "button" at bounding box center [625, 294] width 12 height 12
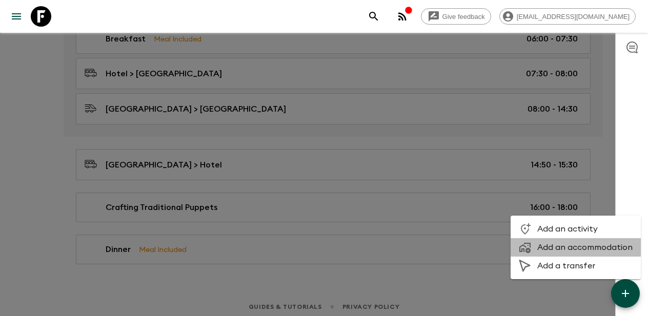
click at [577, 247] on span "Add an accommodation" at bounding box center [584, 247] width 95 height 10
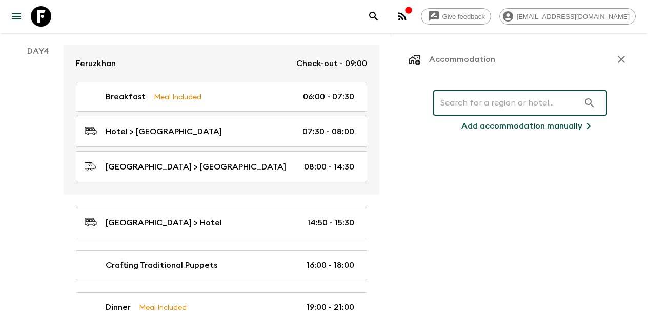
click at [507, 104] on input "text" at bounding box center [506, 103] width 146 height 29
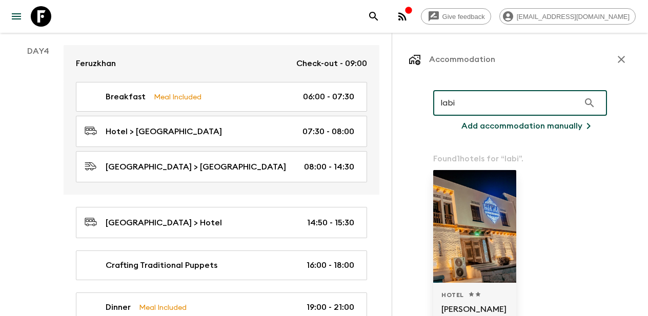
type input "labi"
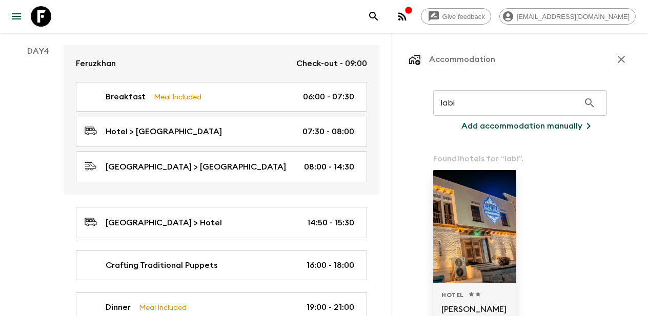
click at [460, 310] on p "[PERSON_NAME] Premium" at bounding box center [474, 315] width 67 height 25
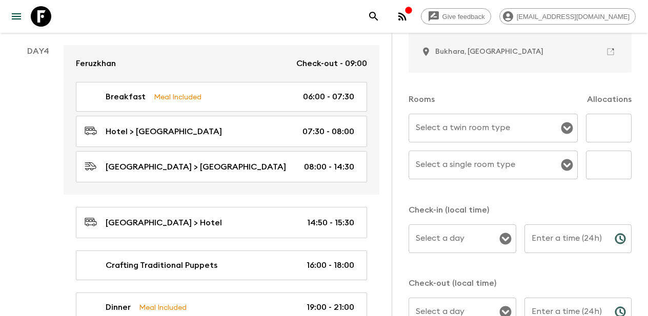
scroll to position [256, 0]
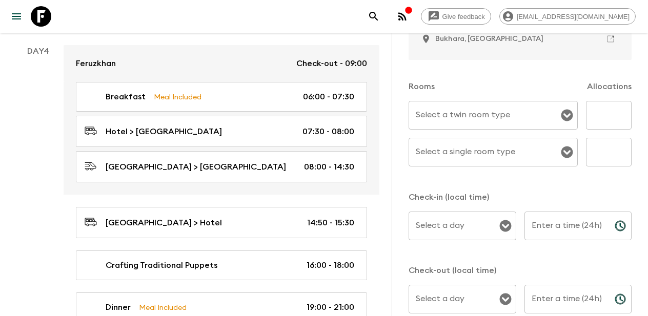
click at [566, 114] on icon "Open" at bounding box center [567, 116] width 12 height 12
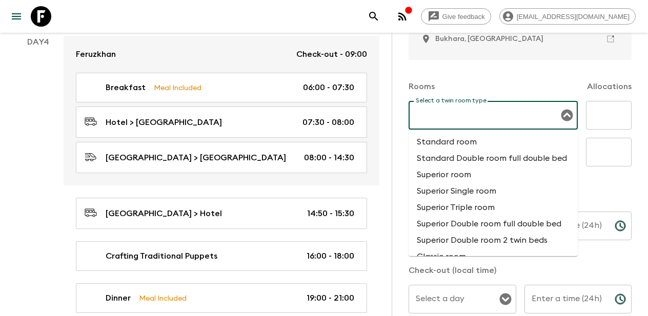
scroll to position [0, 0]
click at [483, 144] on li "Standard room" at bounding box center [493, 142] width 169 height 16
type input "Standard room"
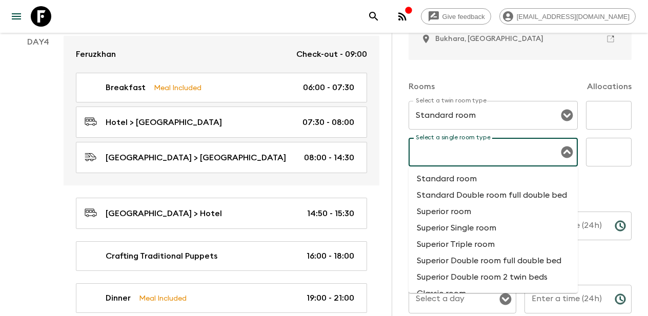
click at [489, 161] on input "Select a single room type" at bounding box center [485, 152] width 145 height 19
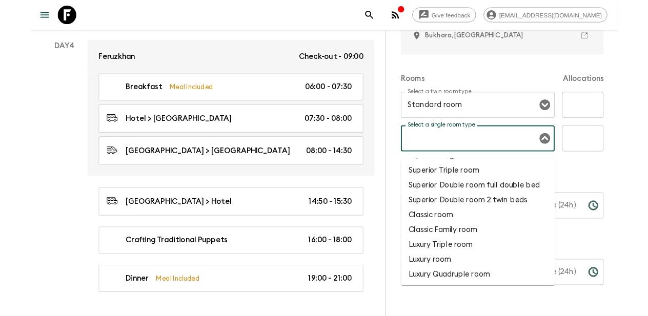
scroll to position [66, 0]
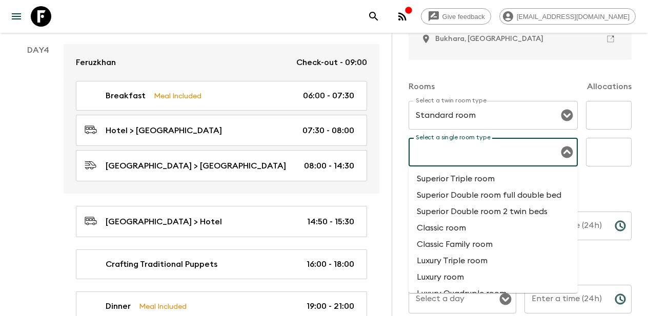
click at [602, 117] on input "text" at bounding box center [609, 115] width 46 height 29
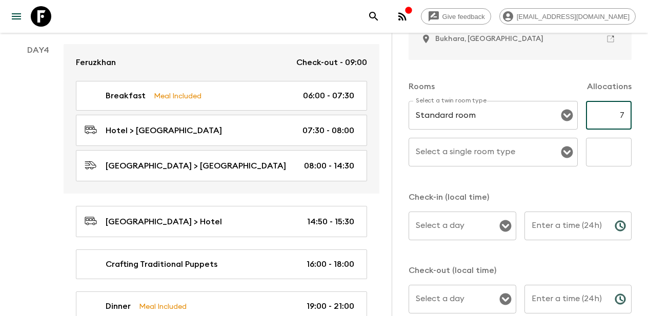
type input "7"
click at [618, 154] on input "text" at bounding box center [609, 152] width 46 height 29
type input "4"
click at [518, 153] on input "Select a single room type" at bounding box center [485, 152] width 145 height 19
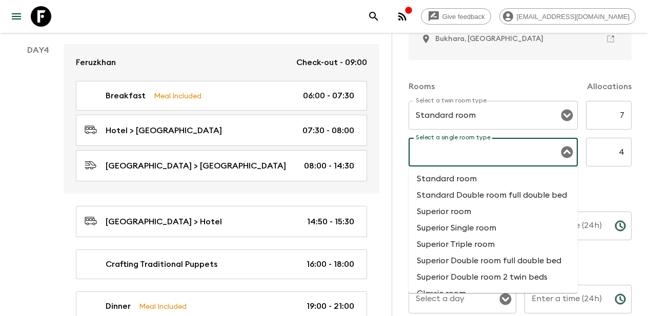
click at [498, 224] on li "Superior Single room" at bounding box center [493, 228] width 169 height 16
type input "Superior Single room"
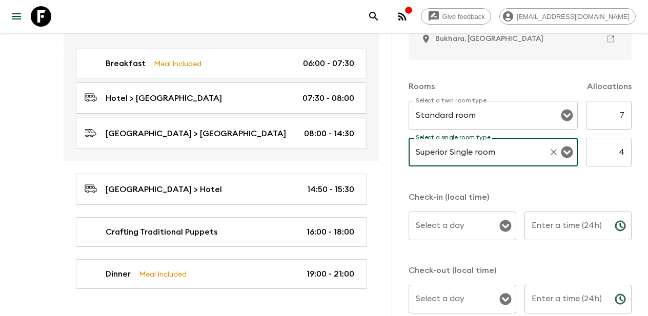
scroll to position [1065, 0]
click at [505, 225] on icon "Open" at bounding box center [505, 226] width 12 height 12
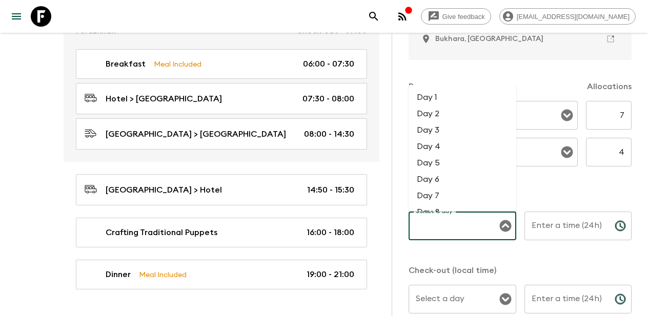
click at [453, 143] on li "Day 4" at bounding box center [463, 146] width 108 height 16
type input "Day 4"
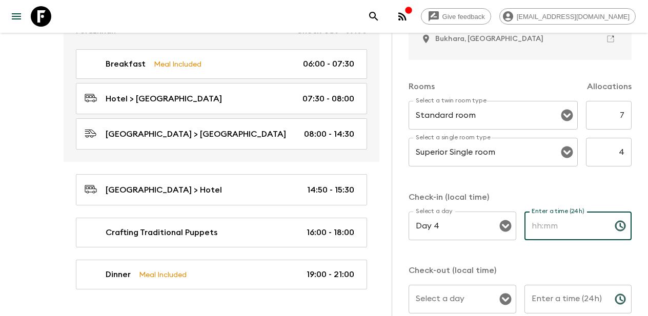
click at [599, 229] on input "Enter a time (24h)" at bounding box center [565, 226] width 82 height 29
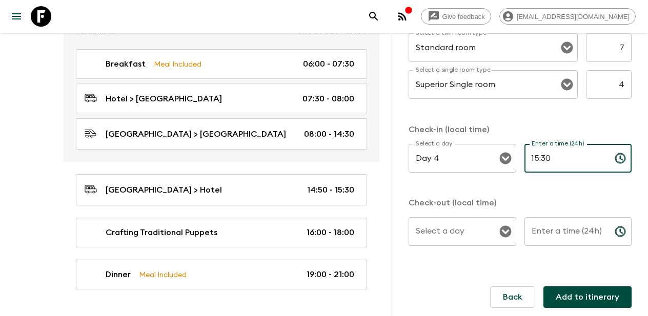
scroll to position [323, 0]
click at [507, 232] on icon "Open" at bounding box center [505, 232] width 12 height 12
type input "15:30"
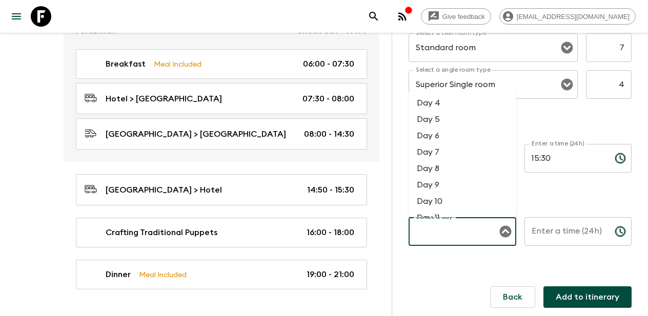
click at [445, 138] on li "Day 6" at bounding box center [463, 136] width 108 height 16
type input "Day 6"
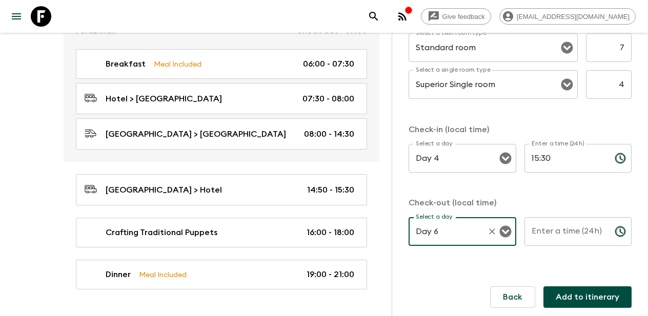
click at [550, 234] on input "Enter a time (24h)" at bounding box center [565, 231] width 82 height 29
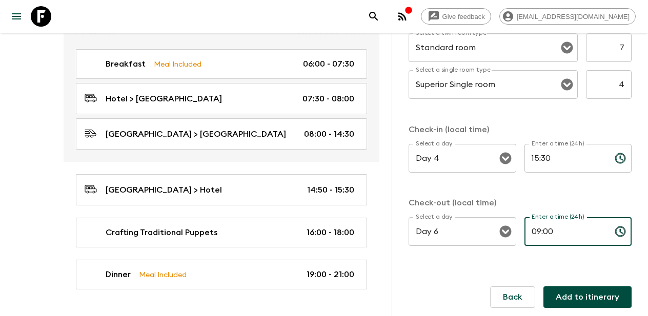
type input "09:00"
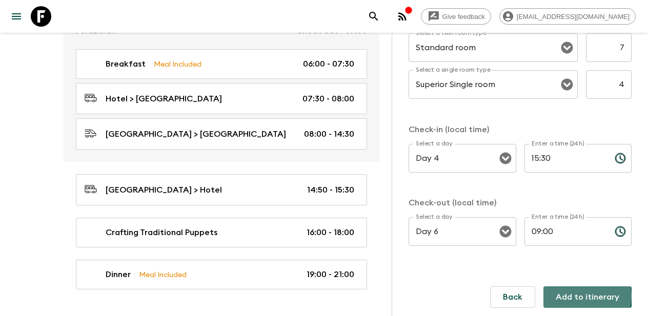
click at [586, 296] on button "Add to itinerary" at bounding box center [587, 298] width 88 height 22
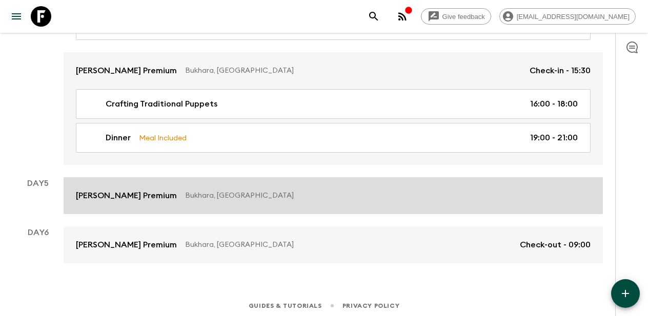
scroll to position [1171, 0]
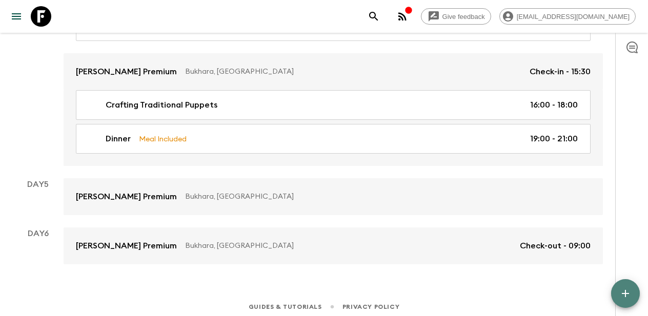
click at [624, 293] on icon "button" at bounding box center [625, 293] width 7 height 7
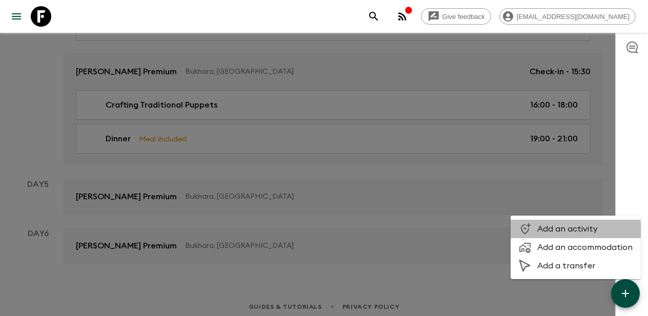
click at [558, 233] on span "Add an activity" at bounding box center [584, 229] width 95 height 10
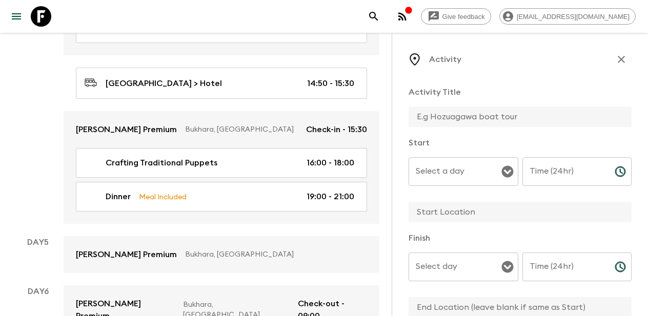
click at [463, 121] on input "text" at bounding box center [516, 117] width 215 height 21
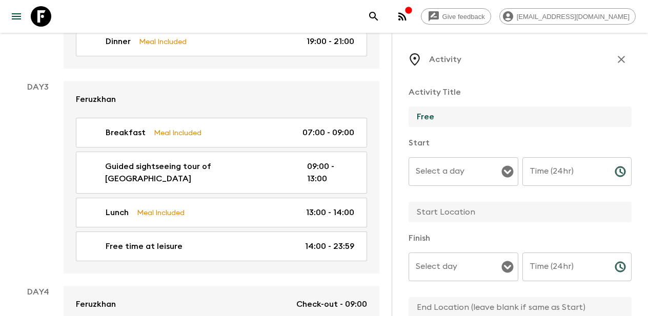
scroll to position [788, 0]
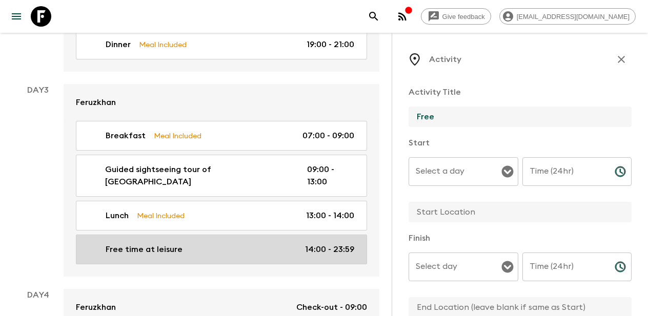
type input "Free"
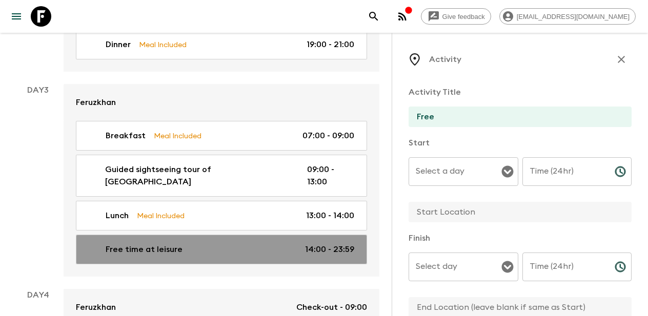
click at [187, 243] on div "Free time at leisure 14:00 - 23:59" at bounding box center [220, 249] width 270 height 12
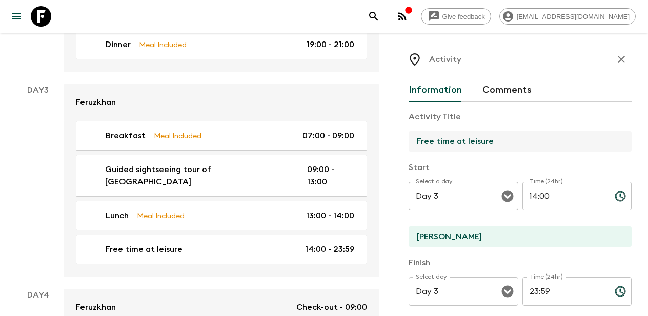
drag, startPoint x: 497, startPoint y: 137, endPoint x: 407, endPoint y: 138, distance: 89.7
click at [407, 137] on div "Activity Information Comments Activity Title Free time at leisure Start Select …" at bounding box center [520, 191] width 256 height 316
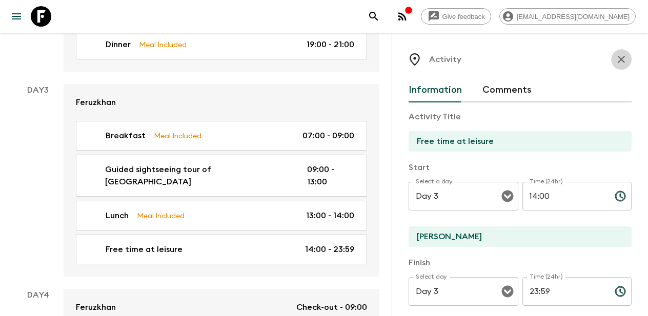
click at [620, 58] on icon "button" at bounding box center [621, 59] width 7 height 7
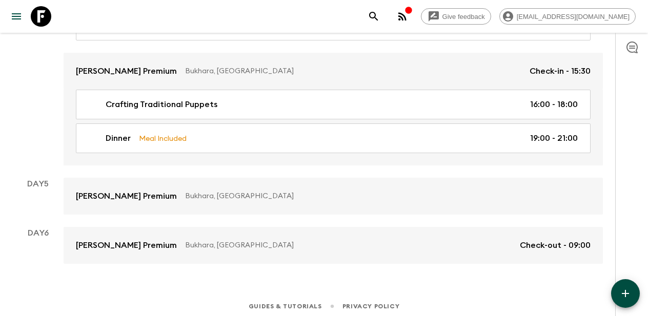
scroll to position [1171, 0]
click at [617, 290] on button "button" at bounding box center [625, 293] width 29 height 29
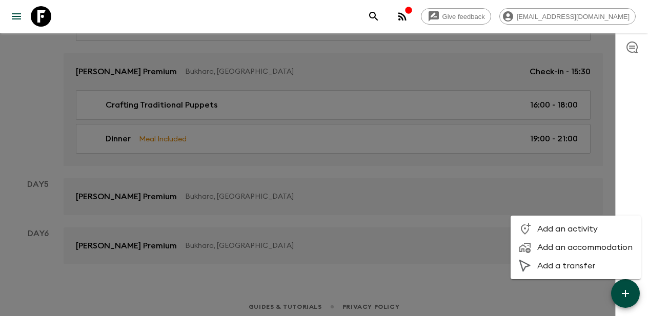
click at [564, 229] on span "Add an activity" at bounding box center [584, 229] width 95 height 10
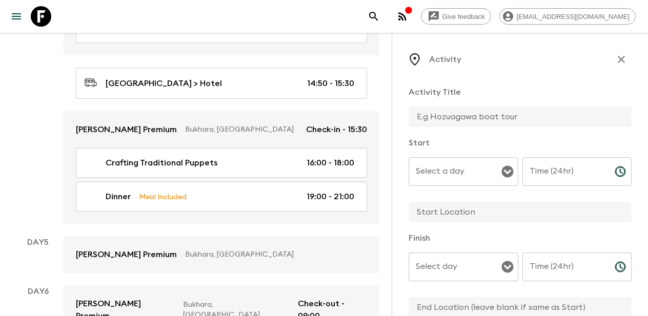
click at [448, 113] on input "text" at bounding box center [516, 117] width 215 height 21
paste input "Free time at leisure"
click at [508, 174] on icon "Open" at bounding box center [507, 172] width 12 height 12
type input "Free time at leisure"
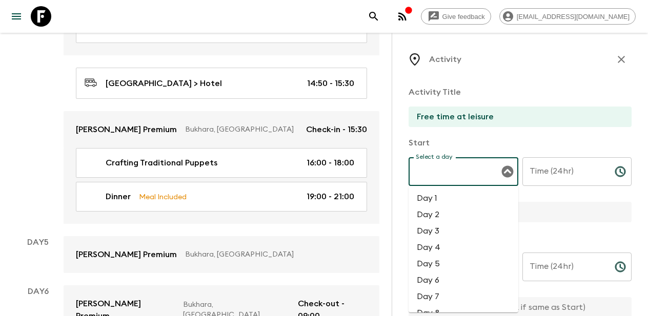
click at [436, 253] on li "Day 4" at bounding box center [464, 247] width 110 height 16
type input "Day 4"
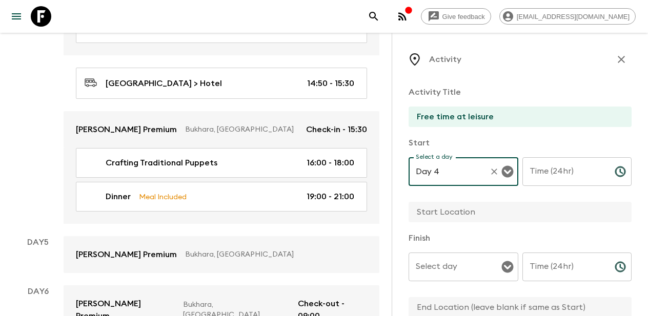
click at [557, 181] on input "Time (24hr)" at bounding box center [564, 171] width 84 height 29
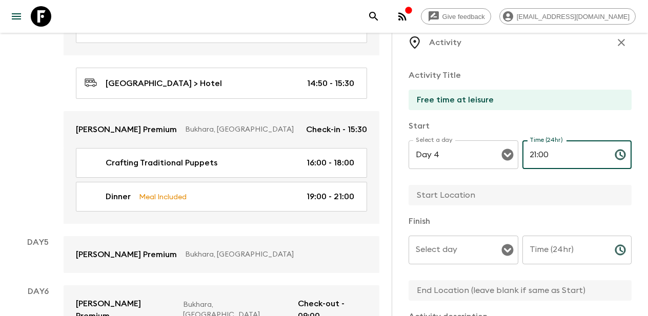
scroll to position [17, 0]
type input "21:00"
click at [459, 193] on input "text" at bounding box center [516, 195] width 215 height 21
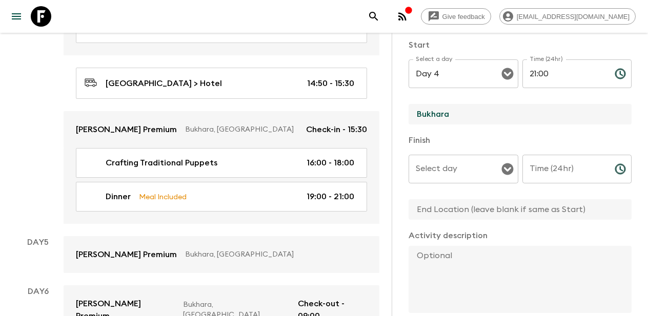
scroll to position [126, 0]
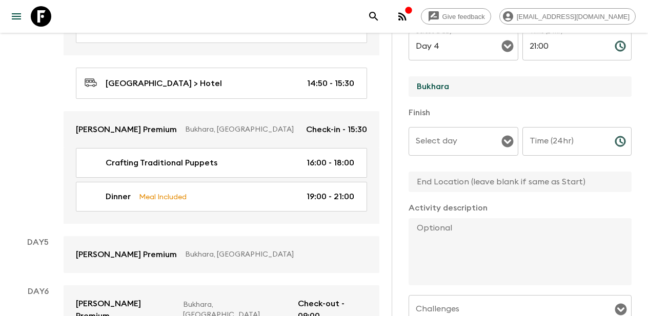
click at [507, 141] on icon "Open" at bounding box center [507, 142] width 12 height 12
type input "Bukhara"
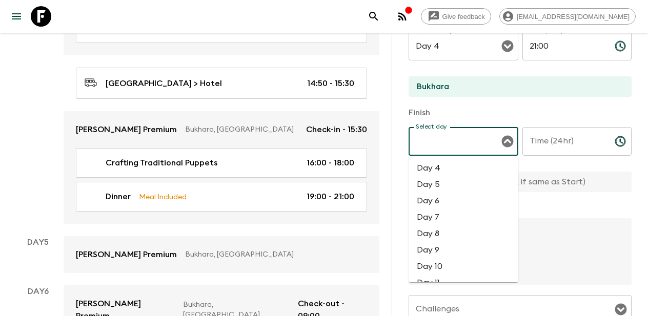
click at [451, 173] on li "Day 4" at bounding box center [464, 168] width 110 height 16
type input "Day 4"
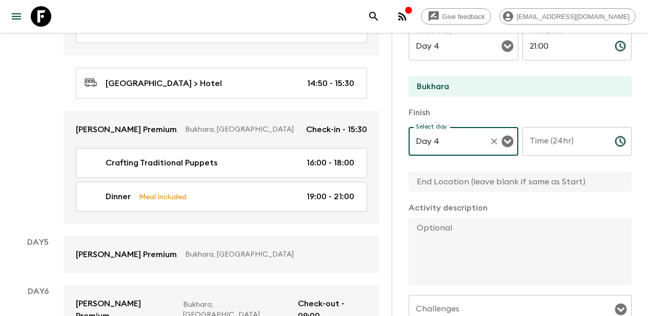
click at [572, 137] on input "Time (24hr)" at bounding box center [564, 141] width 84 height 29
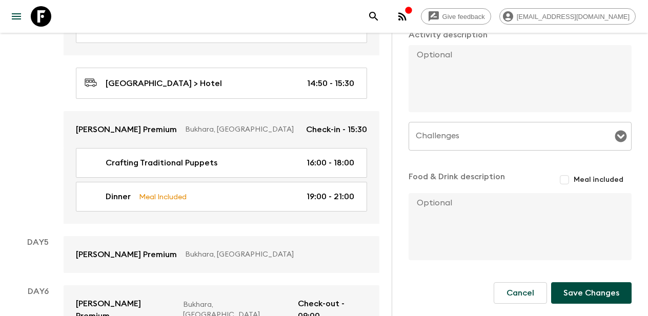
scroll to position [299, 0]
type input "23:59"
click at [588, 296] on button "Save Changes" at bounding box center [591, 293] width 80 height 22
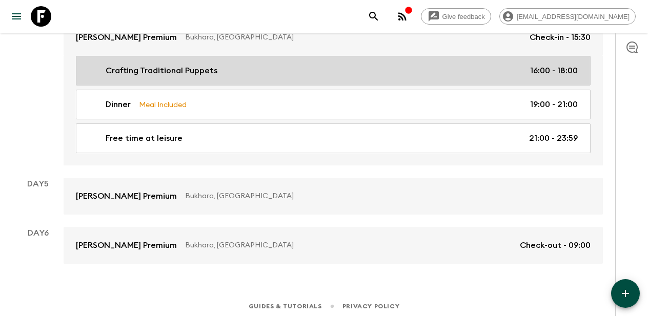
scroll to position [1205, 0]
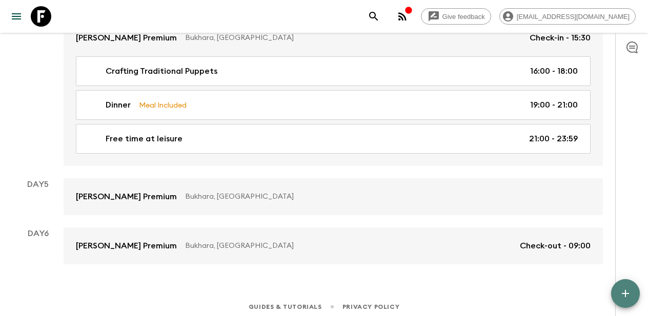
click at [624, 294] on icon "button" at bounding box center [625, 293] width 7 height 7
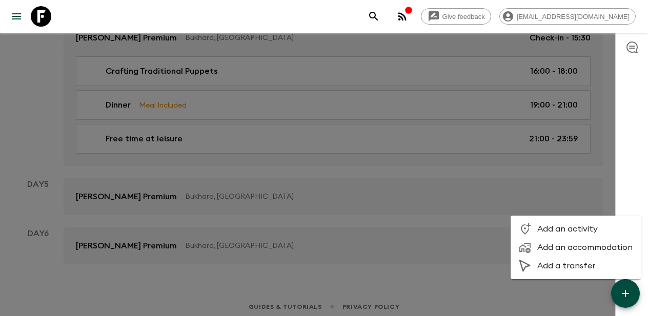
click at [570, 231] on span "Add an activity" at bounding box center [584, 229] width 95 height 10
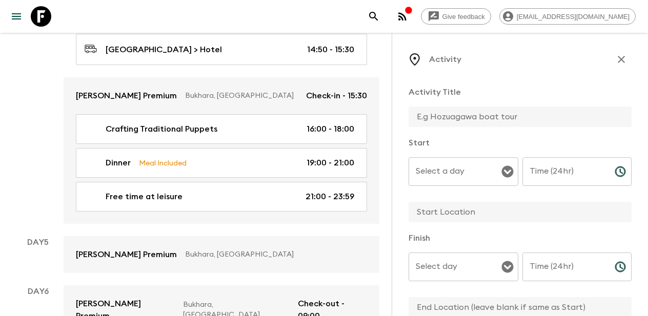
click at [455, 116] on input "text" at bounding box center [516, 117] width 215 height 21
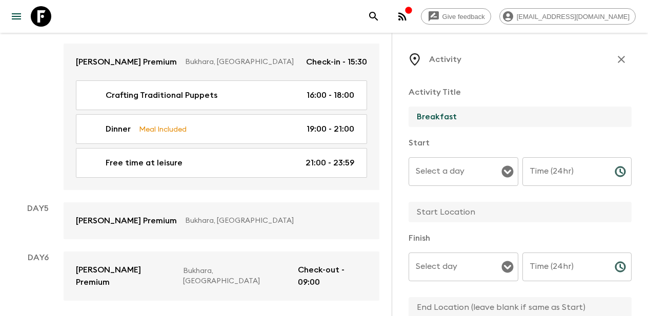
scroll to position [1238, 0]
click at [507, 172] on icon "Open" at bounding box center [507, 172] width 12 height 12
type input "Breakfast"
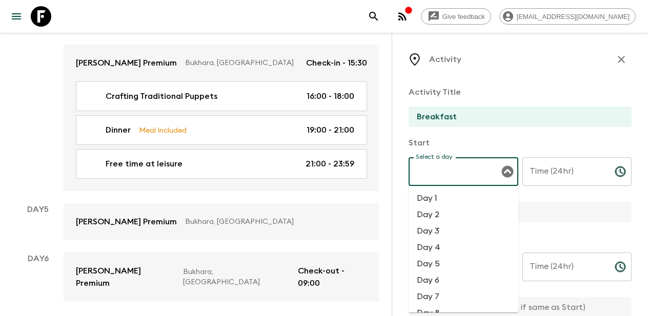
click at [435, 263] on li "Day 5" at bounding box center [464, 264] width 110 height 16
type input "Day 5"
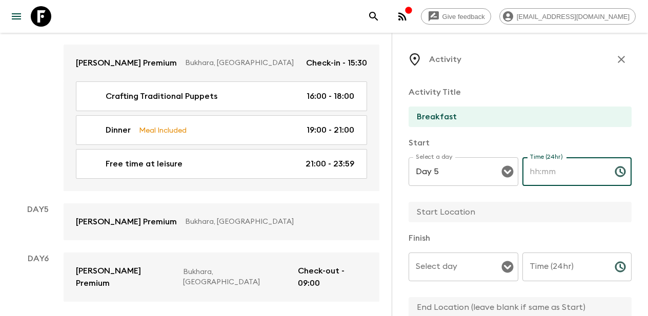
click at [560, 171] on input "Time (24hr)" at bounding box center [564, 171] width 84 height 29
type input "07:00"
click at [501, 206] on input "text" at bounding box center [516, 212] width 215 height 21
click at [508, 268] on icon "Open" at bounding box center [507, 267] width 12 height 12
type input "Hotel"
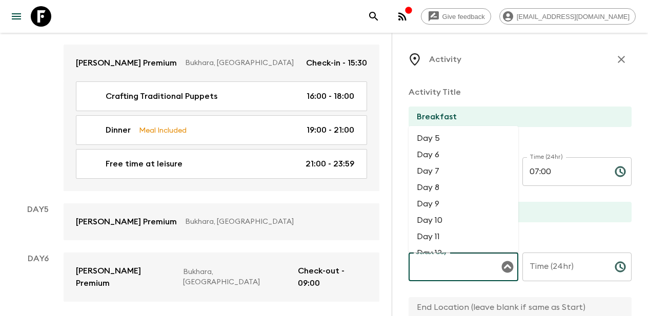
click at [457, 139] on li "Day 5" at bounding box center [464, 138] width 110 height 16
type input "Day 5"
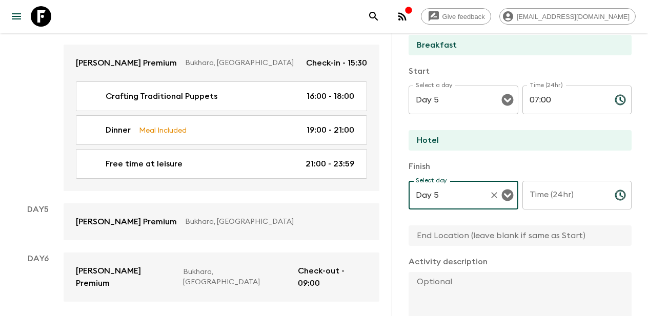
scroll to position [101, 0]
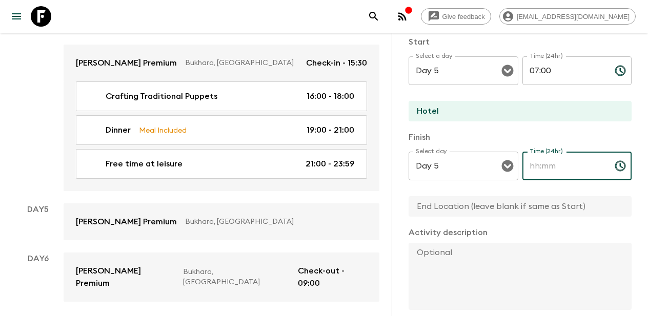
click at [556, 162] on input "Time (24hr)" at bounding box center [564, 166] width 84 height 29
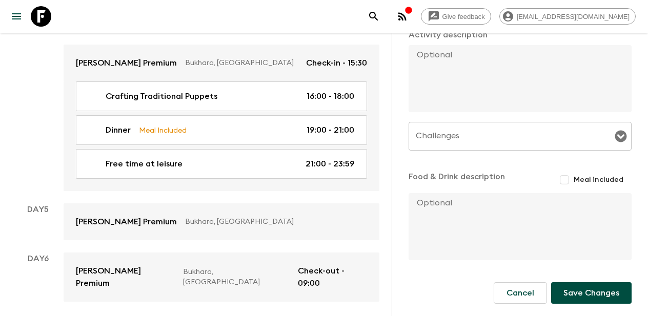
scroll to position [299, 0]
type input "09:00"
click at [564, 179] on input "Meal included" at bounding box center [564, 180] width 18 height 18
checkbox input "true"
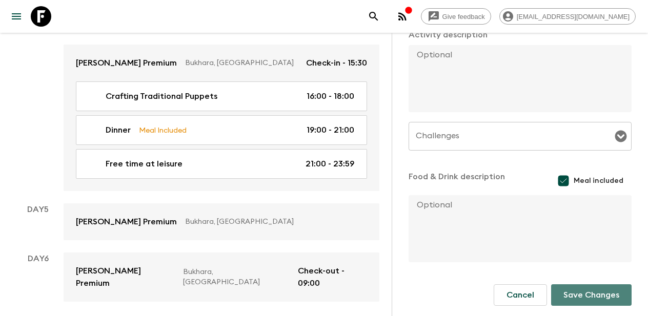
click at [580, 290] on button "Save Changes" at bounding box center [591, 295] width 80 height 22
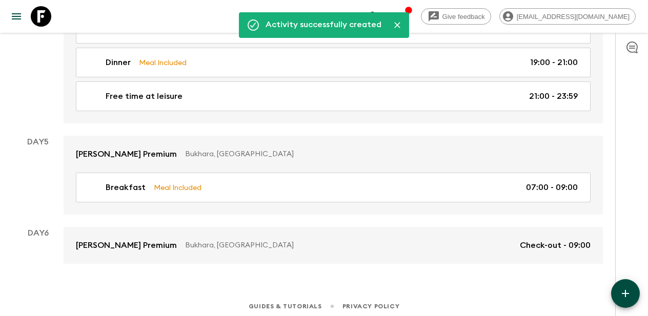
scroll to position [1247, 0]
click at [626, 291] on icon "button" at bounding box center [625, 294] width 12 height 12
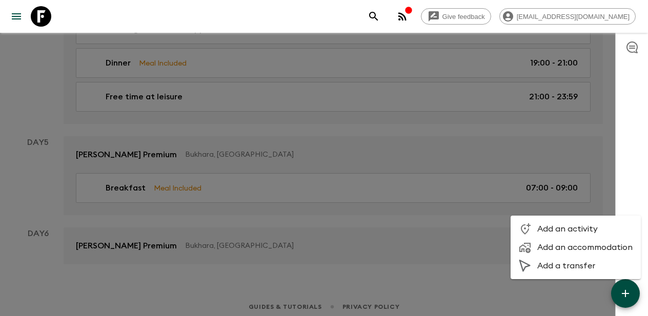
click at [557, 230] on span "Add an activity" at bounding box center [584, 229] width 95 height 10
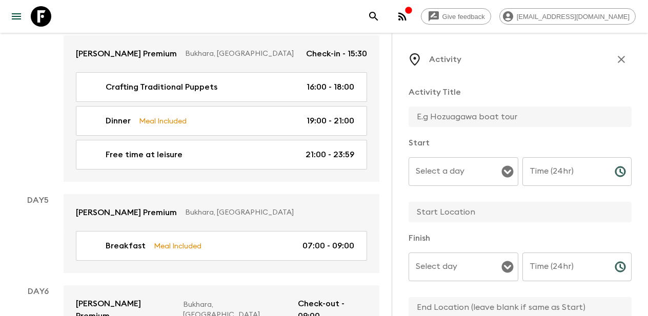
click at [464, 118] on input "text" at bounding box center [516, 117] width 215 height 21
paste input "Free time at leisure"
type input "Free [PERSON_NAME]"
click at [505, 175] on icon "Open" at bounding box center [507, 172] width 12 height 12
type input "Breakfast"
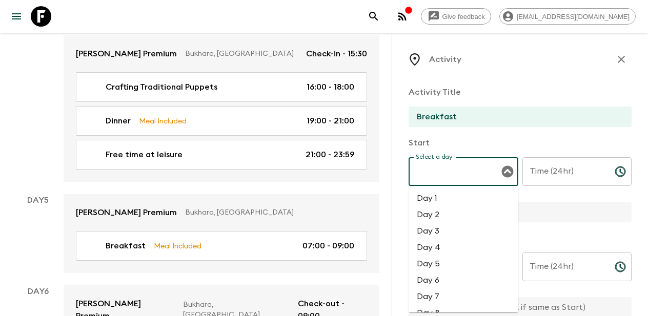
click at [445, 283] on li "Day 6" at bounding box center [464, 280] width 110 height 16
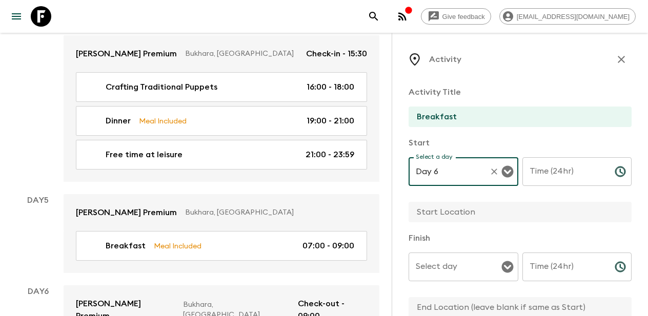
type input "Day 6"
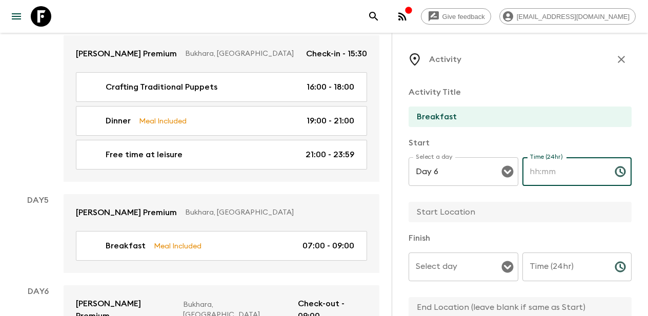
click at [554, 173] on input "Time (24hr)" at bounding box center [564, 171] width 84 height 29
type input "07:00"
click at [466, 216] on input "text" at bounding box center [516, 212] width 215 height 21
type input "Hotel"
click at [459, 251] on div "Finish Select day Select day ​ Time (24hr) Time (24hr) ​" at bounding box center [520, 275] width 223 height 87
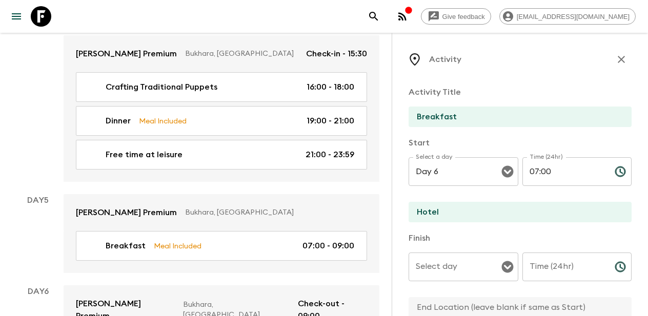
click at [454, 267] on input "Select day" at bounding box center [455, 266] width 85 height 19
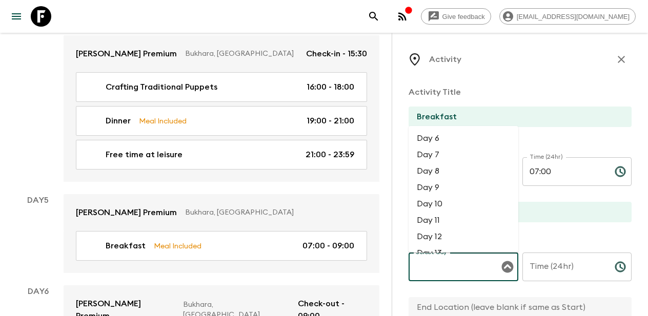
click at [444, 135] on li "Day 6" at bounding box center [464, 138] width 110 height 16
type input "Day 6"
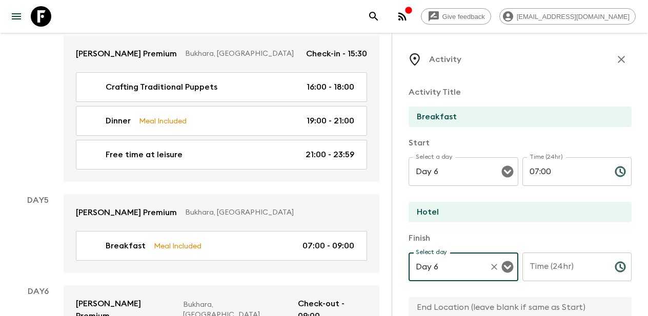
click at [553, 269] on input "Time (24hr)" at bounding box center [564, 267] width 84 height 29
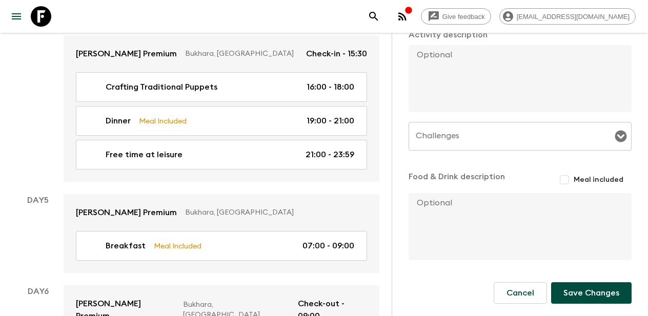
scroll to position [299, 0]
type input "09:00"
click at [566, 179] on input "Meal included" at bounding box center [564, 180] width 18 height 18
checkbox input "true"
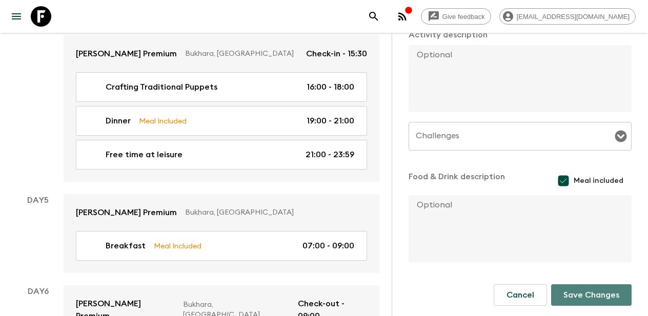
click at [585, 295] on button "Save Changes" at bounding box center [591, 295] width 80 height 22
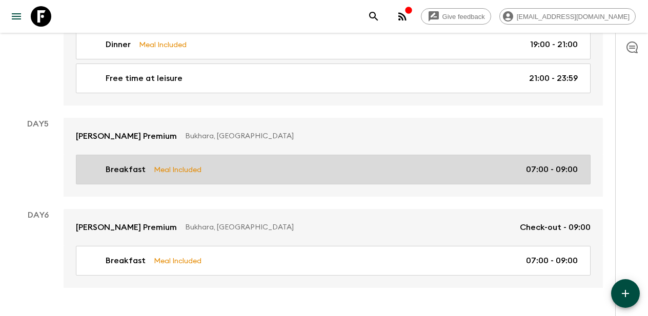
scroll to position [1266, 0]
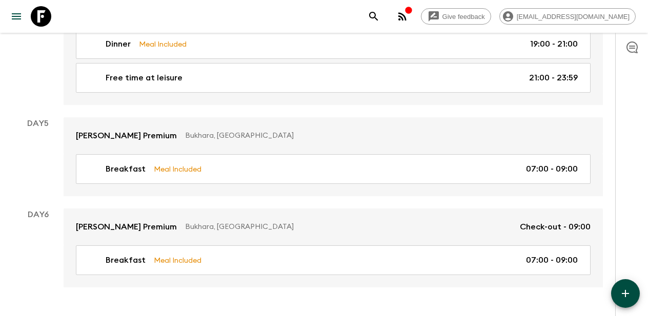
click at [625, 292] on icon "button" at bounding box center [625, 293] width 7 height 7
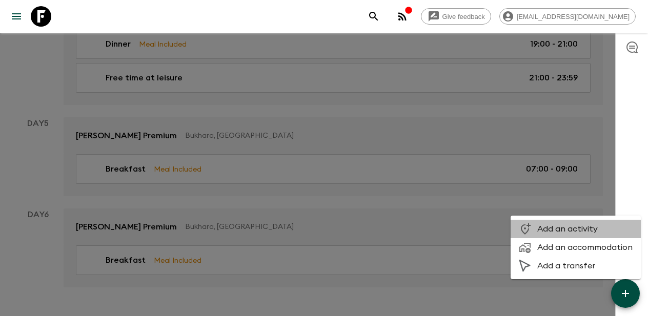
click at [580, 234] on li "Add an activity" at bounding box center [576, 229] width 130 height 18
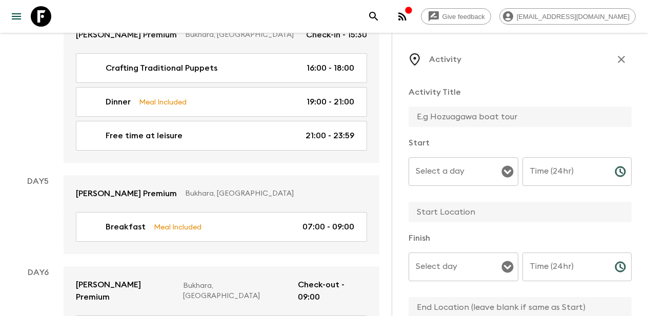
click at [466, 120] on input "text" at bounding box center [516, 117] width 215 height 21
paste input "Traditional Tandoor Making"
type input "Traditional Tandoor Making"
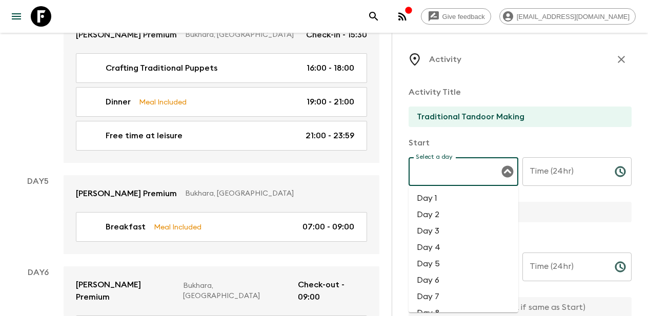
click at [453, 174] on input "Select a day" at bounding box center [455, 171] width 85 height 19
click at [441, 266] on li "Day 5" at bounding box center [464, 264] width 110 height 16
type input "Day 5"
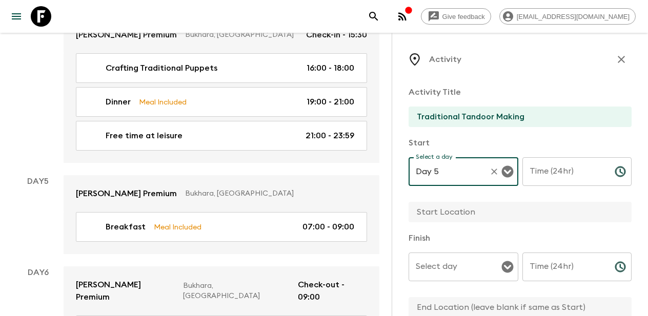
click at [568, 178] on input "Time (24hr)" at bounding box center [564, 171] width 84 height 29
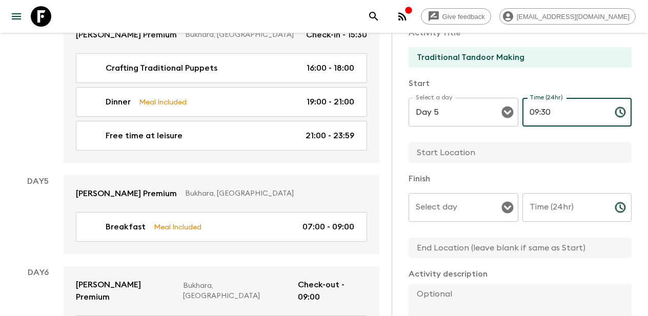
scroll to position [60, 0]
type input "09:30"
click at [463, 155] on input "text" at bounding box center [516, 152] width 215 height 21
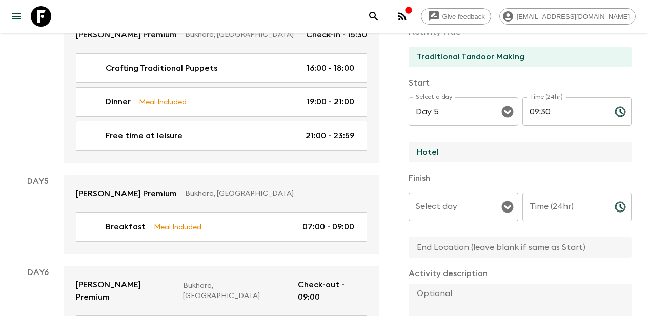
click at [510, 209] on icon "Open" at bounding box center [507, 207] width 12 height 12
type input "Hotel"
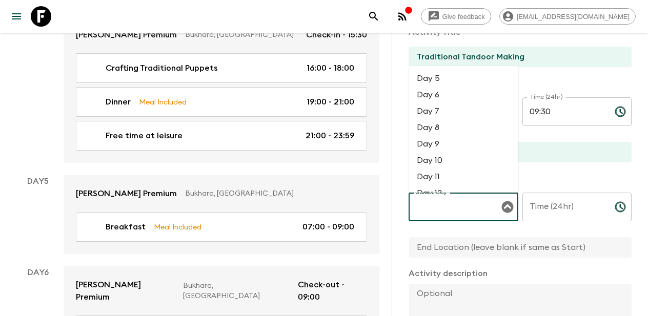
click at [449, 74] on li "Day 5" at bounding box center [464, 78] width 110 height 16
type input "Day 5"
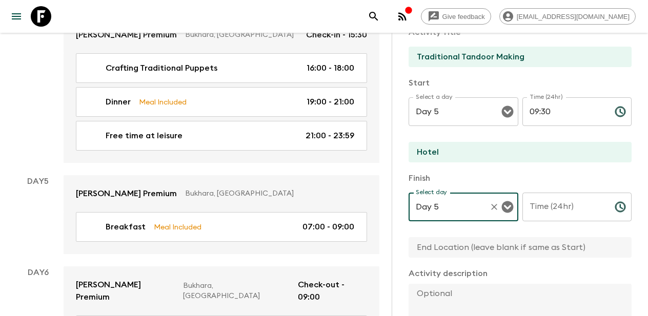
click at [557, 213] on input "Time (24hr)" at bounding box center [564, 207] width 84 height 29
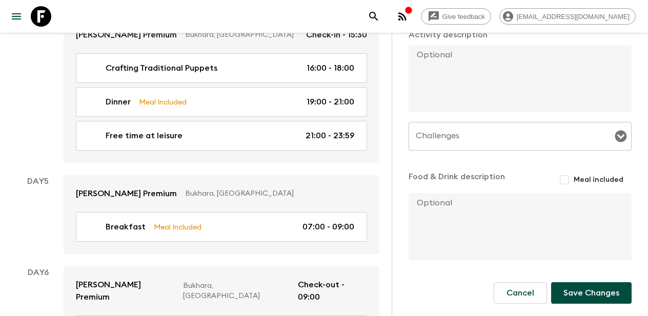
scroll to position [299, 0]
type input "11:00"
click at [581, 292] on button "Save Changes" at bounding box center [591, 293] width 80 height 22
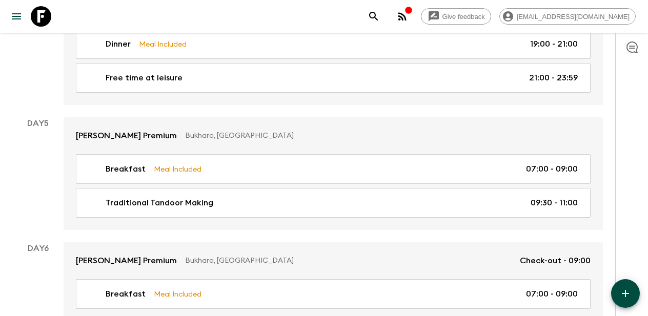
click at [624, 291] on icon "button" at bounding box center [625, 294] width 12 height 12
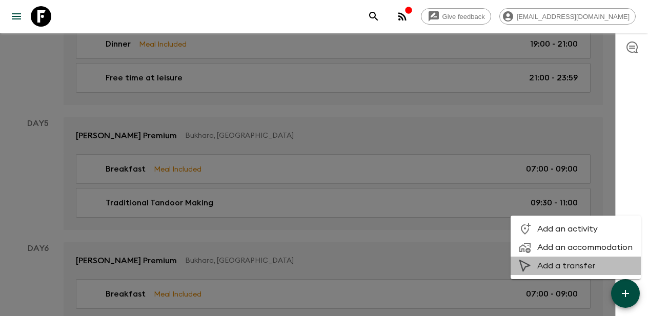
click at [580, 263] on span "Add a transfer" at bounding box center [584, 266] width 95 height 10
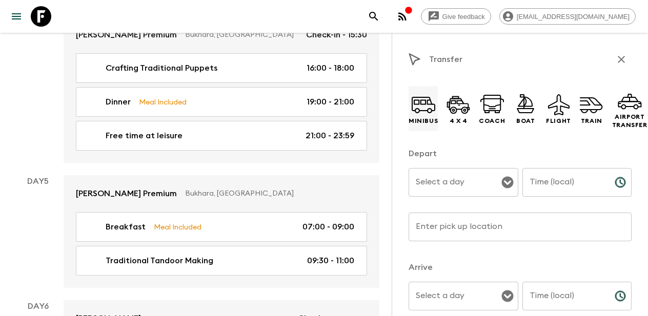
click at [421, 110] on icon at bounding box center [423, 104] width 25 height 25
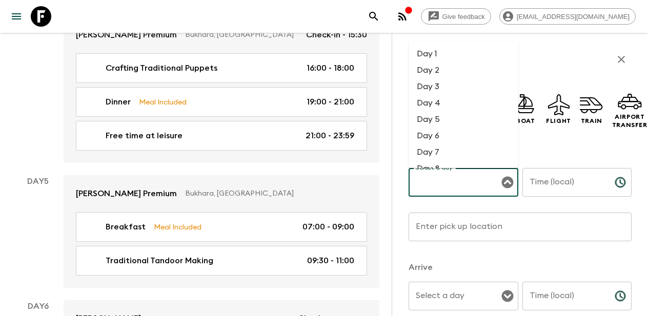
click at [459, 177] on input "Select a day" at bounding box center [455, 182] width 85 height 19
click at [441, 120] on li "Day 5" at bounding box center [464, 119] width 110 height 16
type input "Day 5"
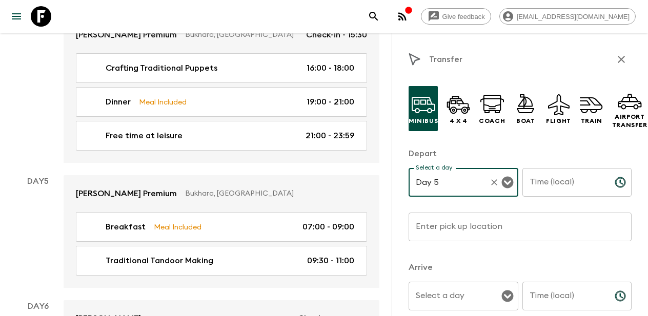
click at [554, 179] on input "Time (local)" at bounding box center [564, 182] width 84 height 29
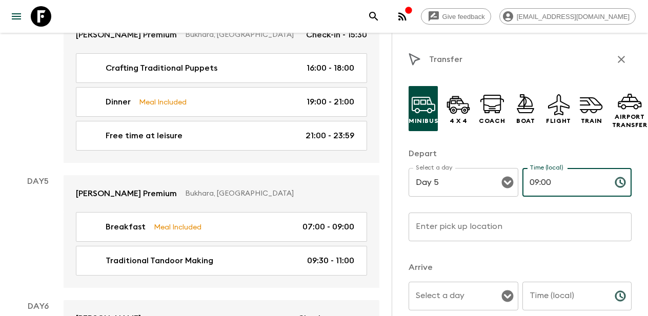
type input "09:00"
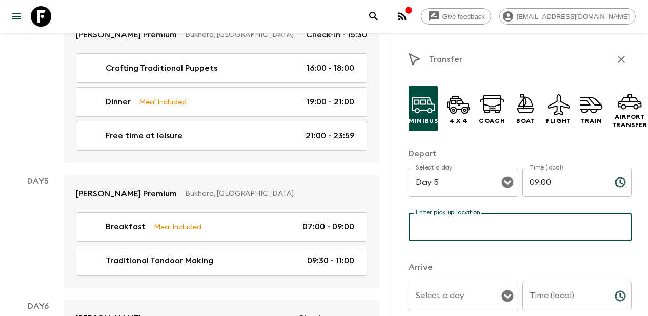
click at [501, 222] on input "Enter pick up location" at bounding box center [520, 227] width 223 height 29
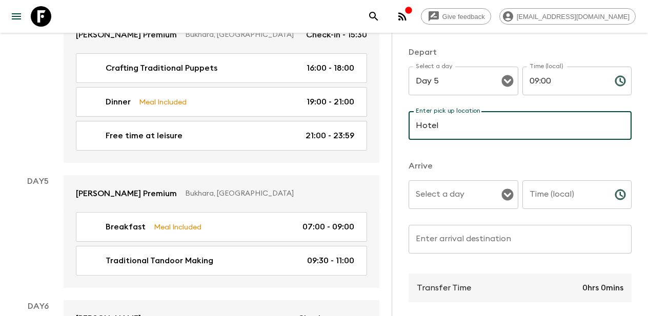
scroll to position [132, 0]
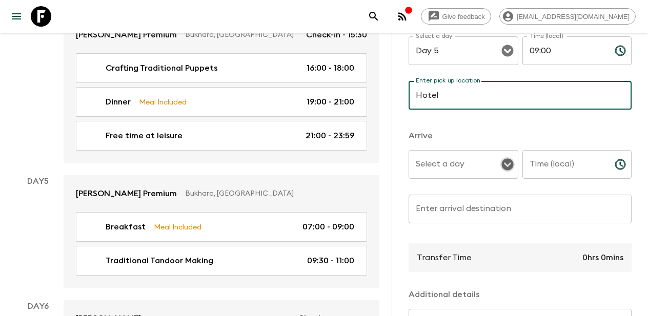
click at [504, 166] on icon "Open" at bounding box center [507, 165] width 12 height 12
type input "Hotel"
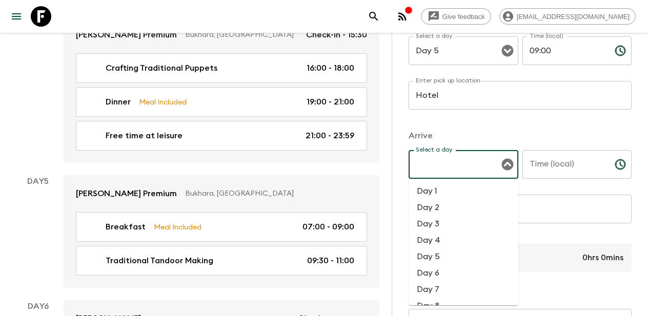
click at [431, 256] on li "Day 5" at bounding box center [464, 257] width 110 height 16
type input "Day 5"
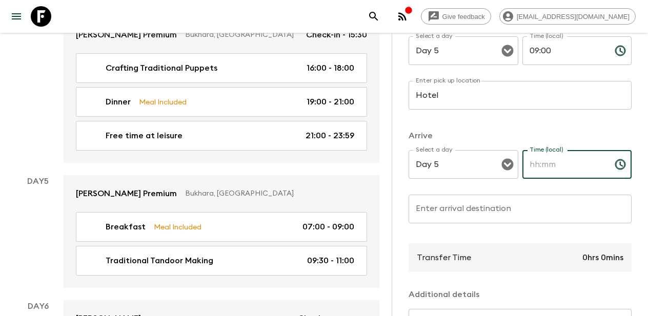
click at [558, 169] on input "Time (local)" at bounding box center [564, 164] width 84 height 29
type input "09:30"
click at [471, 205] on div "Enter arrival destination Enter arrival destination ​" at bounding box center [520, 215] width 223 height 40
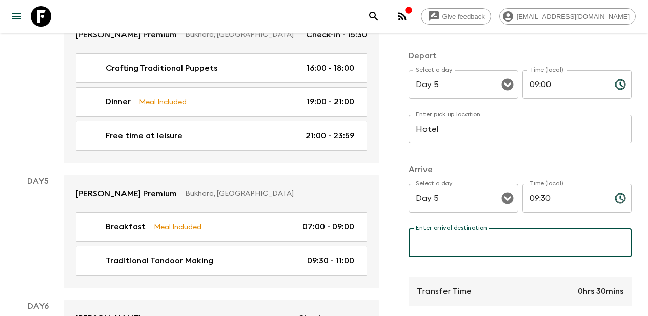
scroll to position [106, 0]
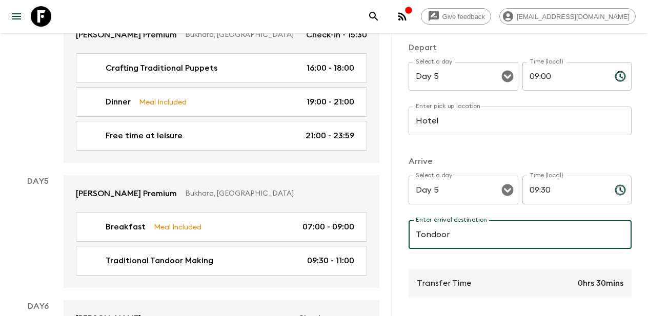
click at [425, 237] on input "Tondoor" at bounding box center [520, 234] width 223 height 29
click at [450, 234] on input "Tandoor" at bounding box center [520, 234] width 223 height 29
type input "T"
type input "Bukharian tantoor making village"
drag, startPoint x: 551, startPoint y: 235, endPoint x: 408, endPoint y: 237, distance: 143.5
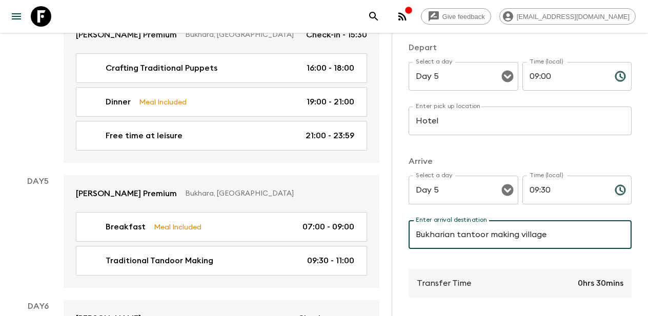
click at [408, 237] on div "Transfer Minibus 4 x 4 Coach Boat Flight Train Airport Transfer Depart Select a…" at bounding box center [520, 191] width 256 height 316
type input "S"
click at [450, 238] on input "[PERSON_NAME]" at bounding box center [520, 234] width 223 height 29
click at [491, 235] on input "Tandoor making Vilage" at bounding box center [520, 234] width 223 height 29
click at [516, 231] on input "Tandoor making Village" at bounding box center [520, 234] width 223 height 29
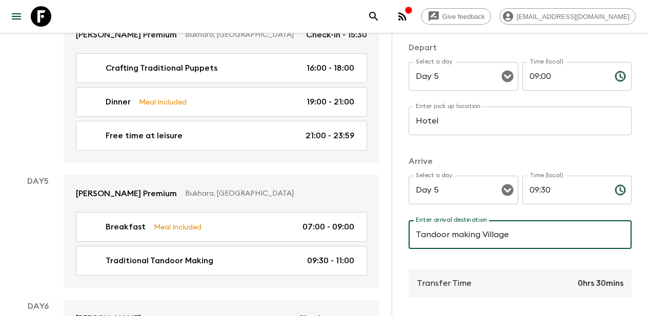
click at [485, 235] on input "Tandoor making Village" at bounding box center [520, 234] width 223 height 29
click at [484, 240] on input "Tandoor making village" at bounding box center [520, 234] width 223 height 29
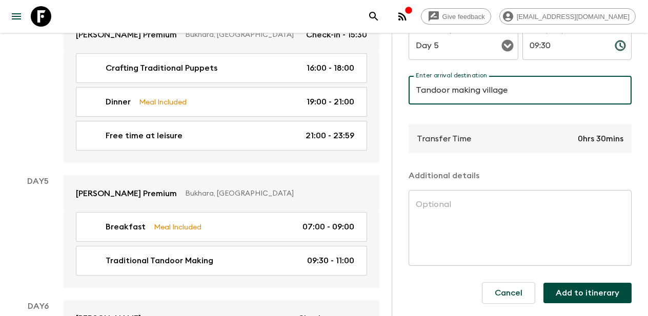
scroll to position [251, 0]
type input "Tandoor making village"
click at [576, 300] on button "Add to itinerary" at bounding box center [587, 293] width 88 height 21
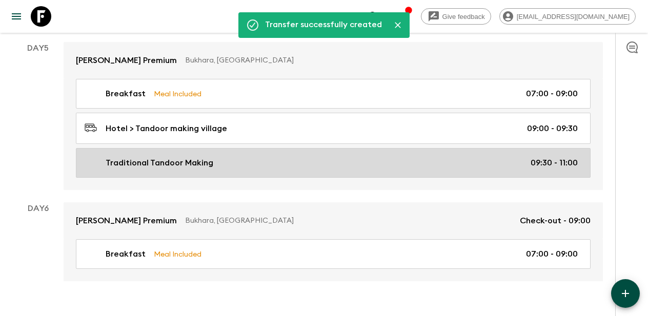
scroll to position [1343, 0]
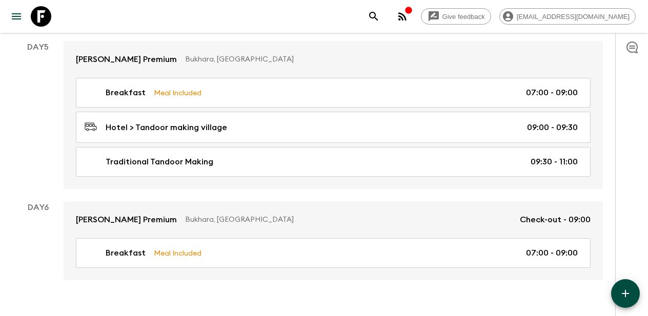
click at [618, 285] on button "button" at bounding box center [625, 293] width 29 height 29
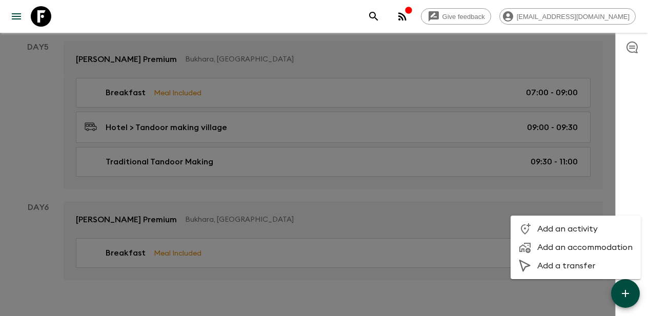
click at [567, 262] on span "Add a transfer" at bounding box center [584, 266] width 95 height 10
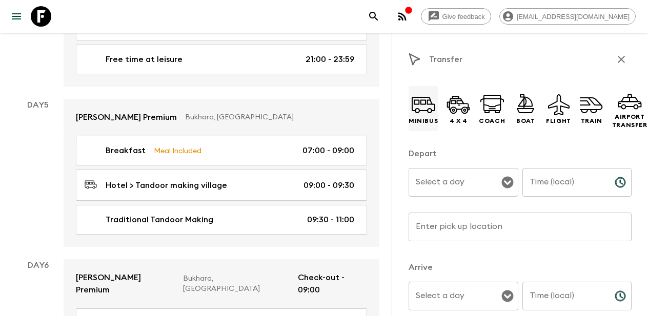
click at [421, 103] on icon at bounding box center [423, 104] width 25 height 25
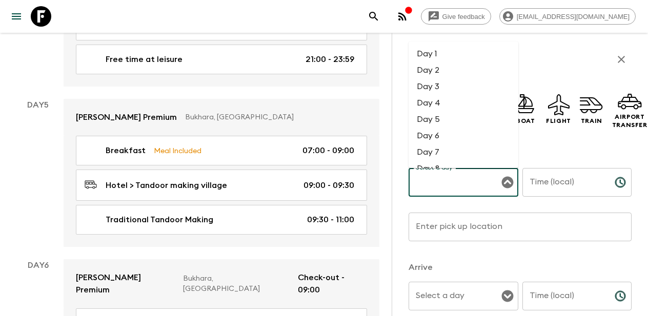
click at [468, 181] on input "Select a day" at bounding box center [455, 182] width 85 height 19
click at [441, 120] on li "Day 5" at bounding box center [464, 119] width 110 height 16
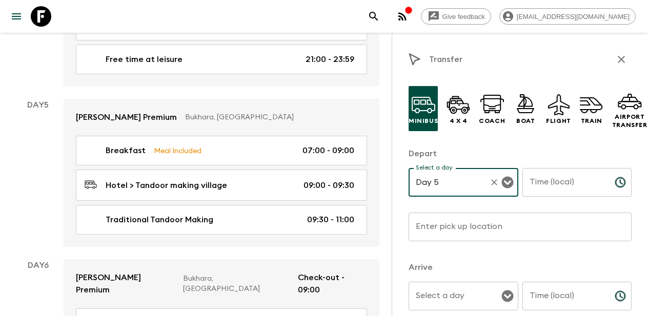
type input "Day 5"
click at [558, 188] on input "Time (local)" at bounding box center [564, 182] width 84 height 29
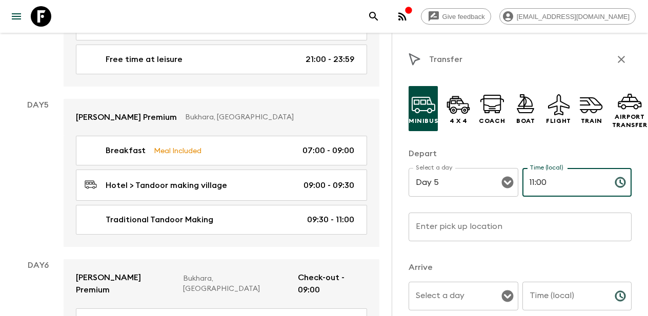
type input "11:00"
click at [499, 228] on input "Enter pick up location" at bounding box center [520, 227] width 223 height 29
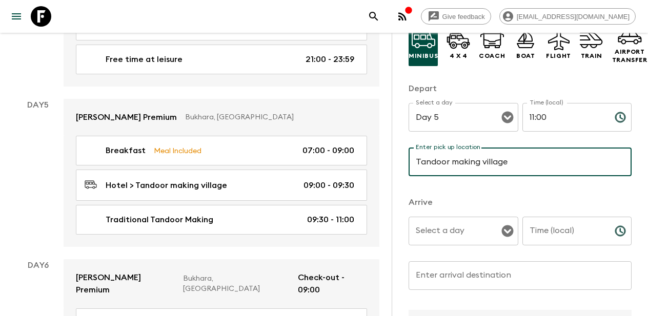
scroll to position [73, 0]
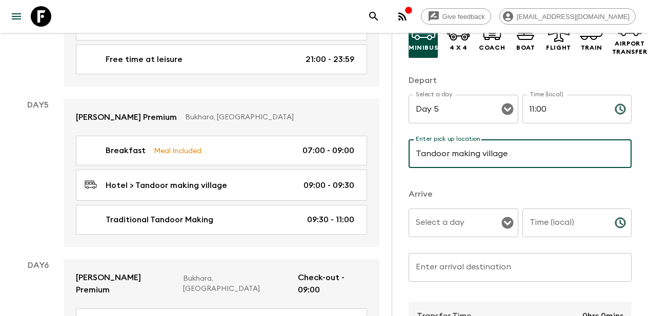
type input "Tandoor making village"
click at [458, 230] on input "Select a day" at bounding box center [455, 222] width 85 height 19
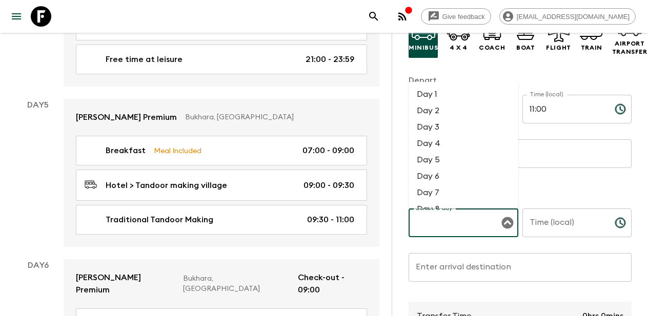
click at [439, 162] on li "Day 5" at bounding box center [464, 160] width 110 height 16
type input "Day 5"
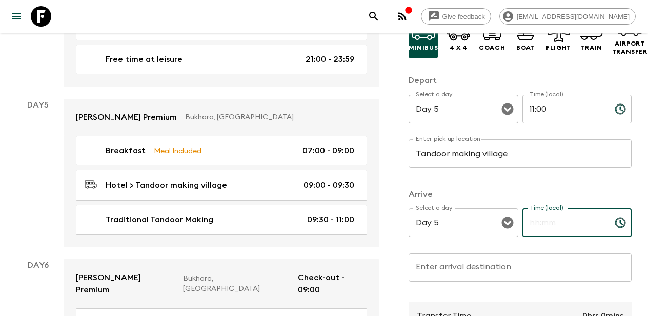
click at [555, 225] on input "Time (local)" at bounding box center [564, 223] width 84 height 29
type input "11:30"
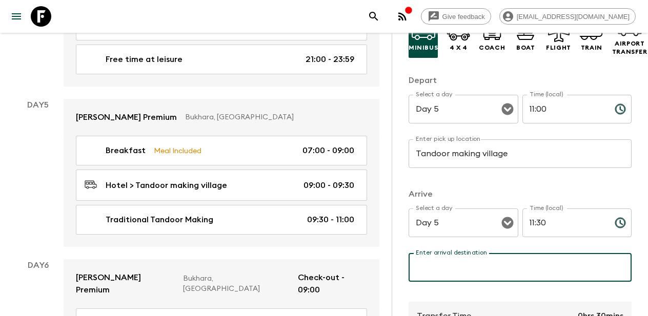
click at [479, 262] on div "Enter arrival destination Enter arrival destination ​" at bounding box center [520, 273] width 223 height 40
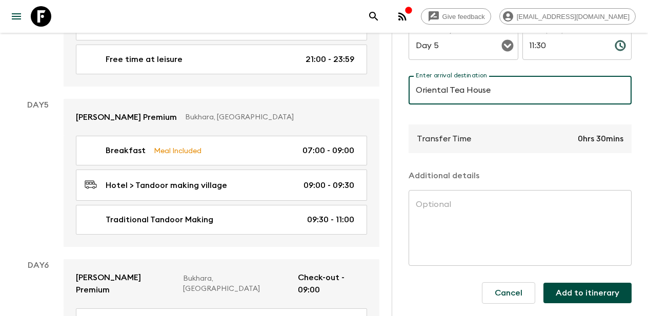
scroll to position [251, 0]
type input "Oriental Tea House"
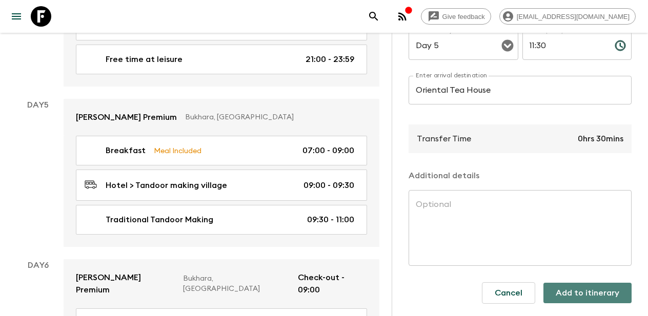
click at [589, 300] on button "Add to itinerary" at bounding box center [587, 293] width 88 height 21
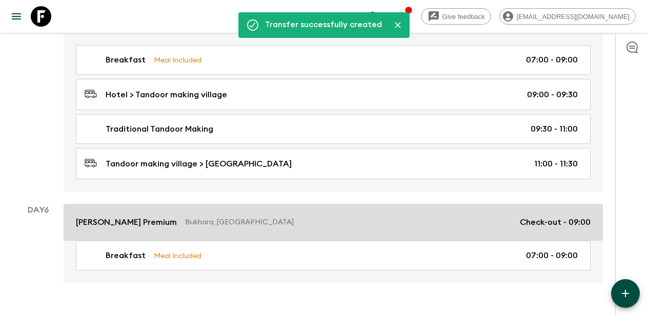
scroll to position [1379, 0]
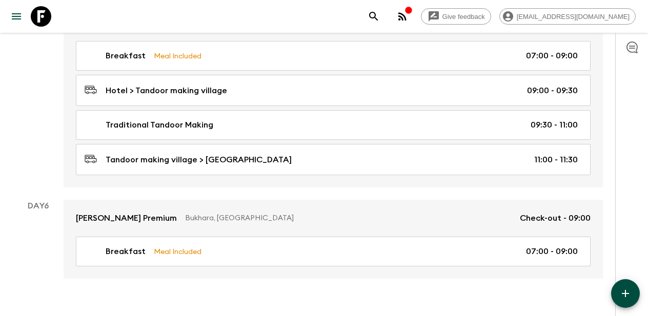
click at [624, 289] on icon "button" at bounding box center [625, 294] width 12 height 12
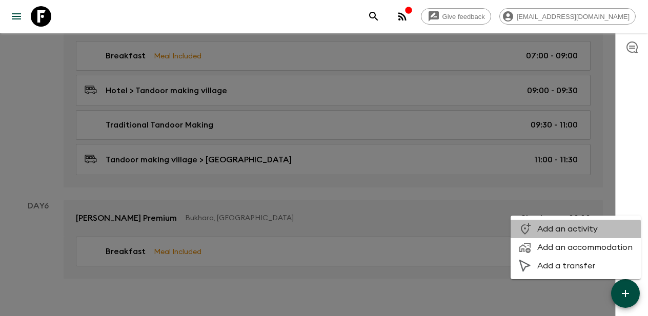
click at [567, 231] on span "Add an activity" at bounding box center [584, 229] width 95 height 10
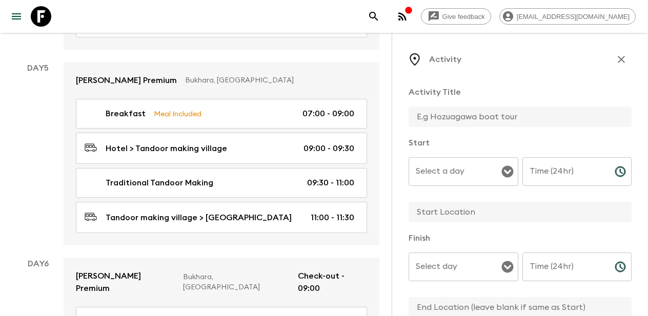
click at [450, 118] on input "text" at bounding box center [516, 117] width 215 height 21
paste input "Tea Ceremony"
type input "Tea Ceremony"
click at [472, 177] on input "Select a day" at bounding box center [455, 171] width 85 height 19
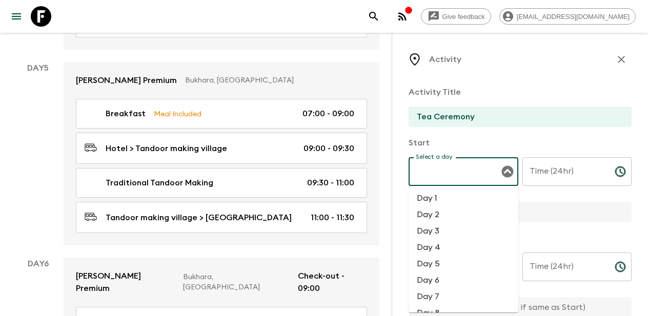
click at [447, 262] on li "Day 5" at bounding box center [464, 264] width 110 height 16
type input "Day 5"
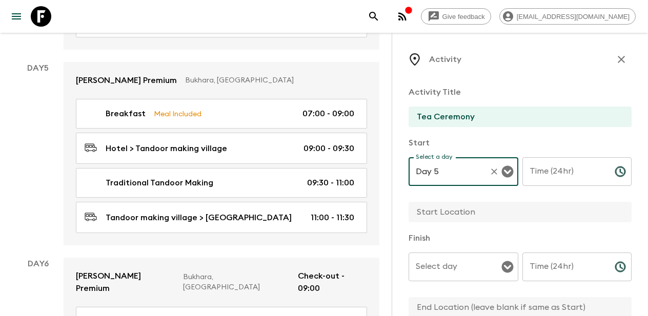
click at [539, 178] on input "Time (24hr)" at bounding box center [564, 171] width 84 height 29
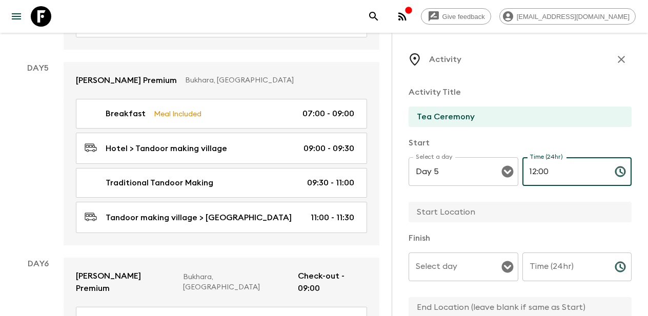
type input "12:00"
click at [466, 215] on input "text" at bounding box center [516, 212] width 215 height 21
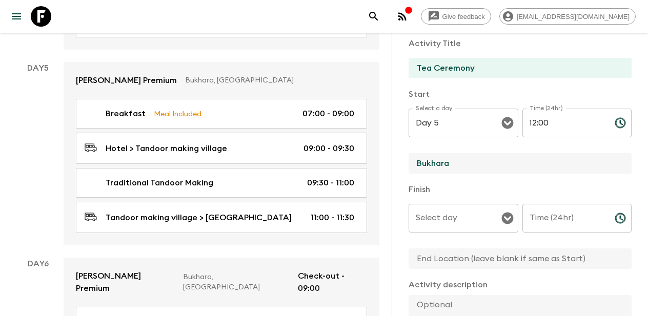
scroll to position [55, 0]
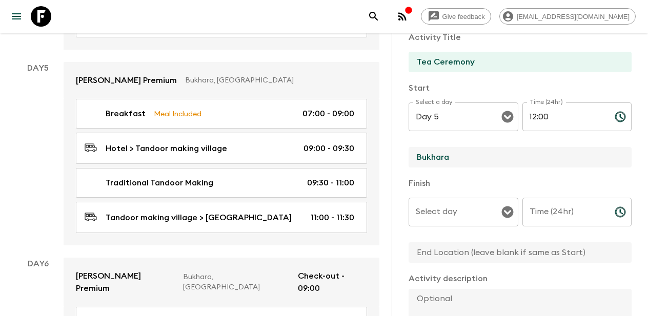
type input "Bukhara"
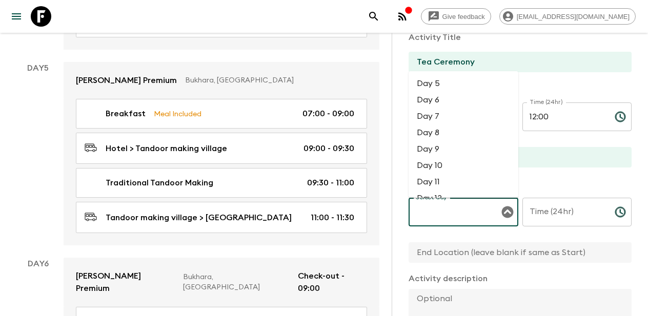
click at [475, 216] on input "Select day" at bounding box center [455, 211] width 85 height 19
click at [445, 79] on li "Day 5" at bounding box center [464, 83] width 110 height 16
type input "Day 5"
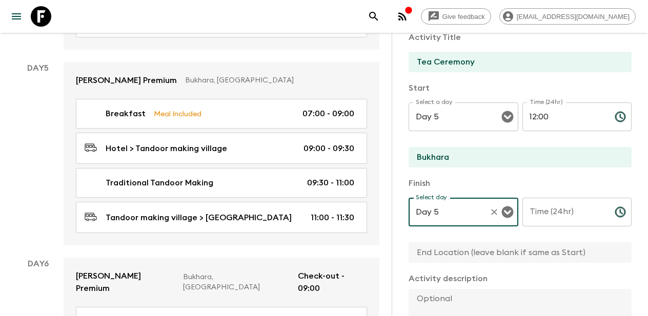
click at [561, 219] on input "Time (24hr)" at bounding box center [564, 212] width 84 height 29
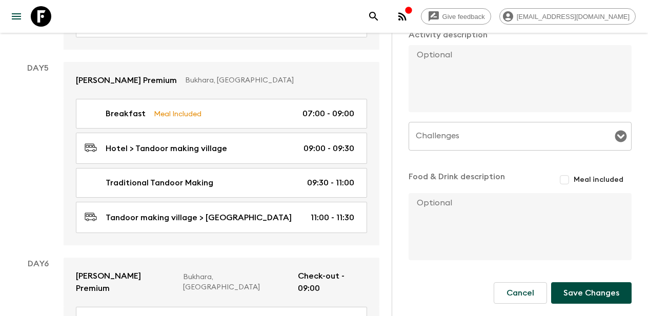
scroll to position [299, 0]
click at [567, 178] on input "Meal included" at bounding box center [564, 180] width 18 height 18
click at [577, 292] on button "Save Changes" at bounding box center [591, 293] width 80 height 22
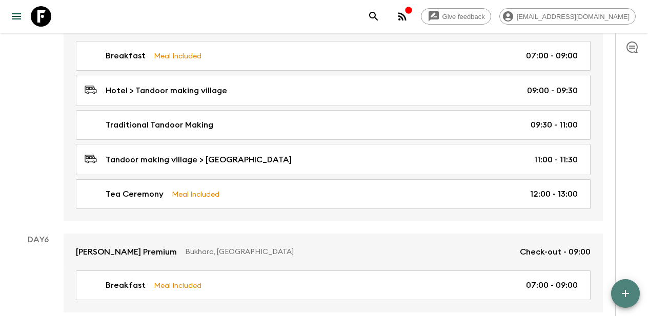
click at [622, 292] on icon "button" at bounding box center [625, 294] width 12 height 12
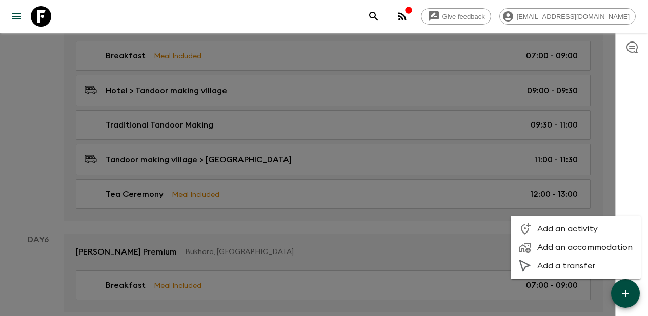
click at [580, 266] on span "Add a transfer" at bounding box center [584, 266] width 95 height 10
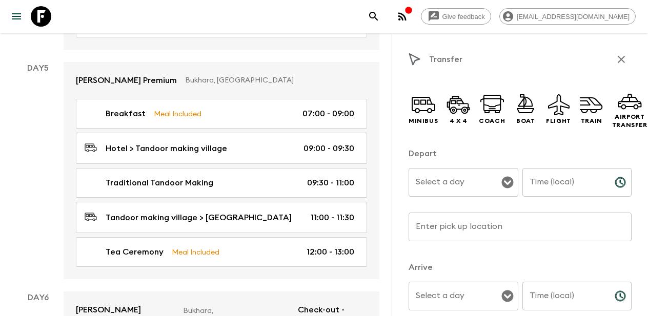
click at [622, 58] on icon "button" at bounding box center [621, 59] width 7 height 7
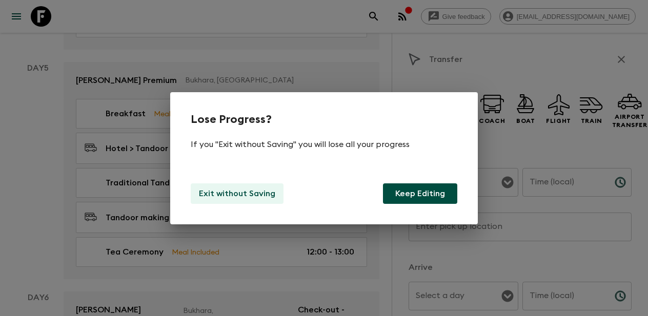
click at [247, 198] on p "Exit without Saving" at bounding box center [237, 194] width 76 height 12
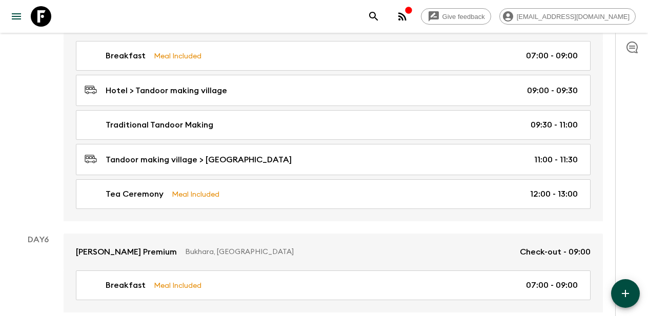
click at [626, 295] on icon "button" at bounding box center [625, 293] width 7 height 7
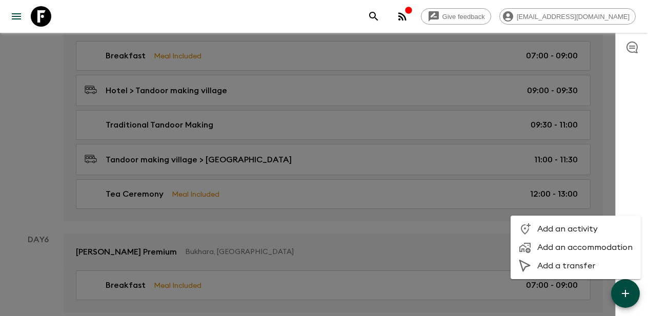
click at [562, 230] on span "Add an activity" at bounding box center [584, 229] width 95 height 10
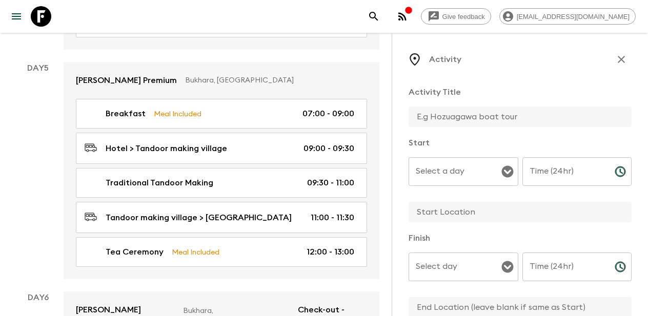
click at [478, 116] on input "text" at bounding box center [516, 117] width 215 height 21
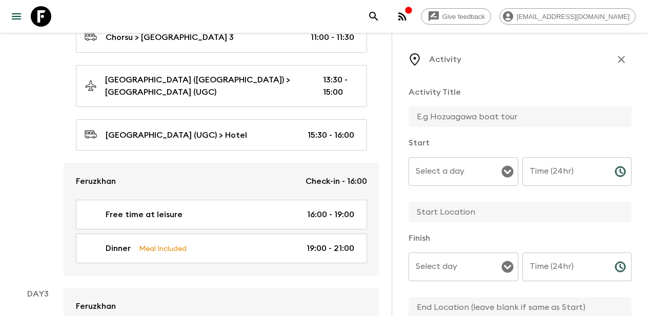
scroll to position [581, 0]
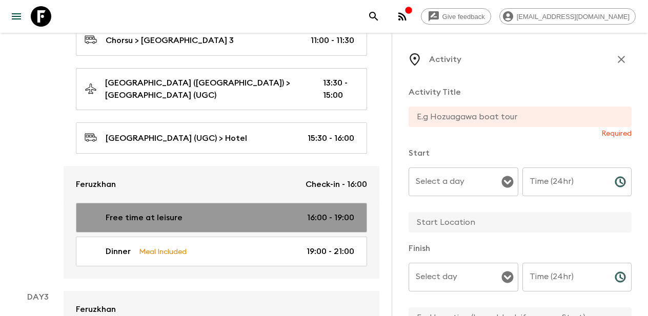
click at [151, 212] on p "Free time at leisure" at bounding box center [144, 218] width 77 height 12
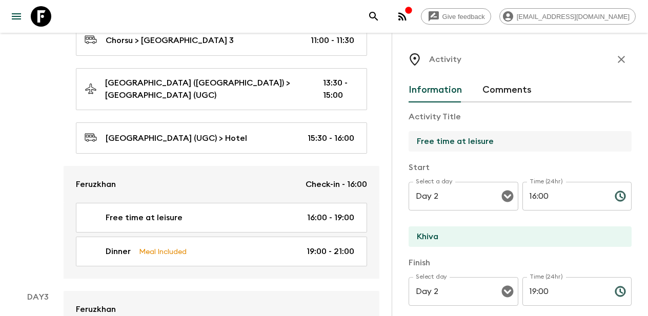
drag, startPoint x: 498, startPoint y: 143, endPoint x: 403, endPoint y: 136, distance: 94.6
click at [403, 136] on div "Activity Information Comments Activity Title Free time at leisure Start Select …" at bounding box center [520, 191] width 256 height 316
click at [624, 62] on icon "button" at bounding box center [621, 59] width 12 height 12
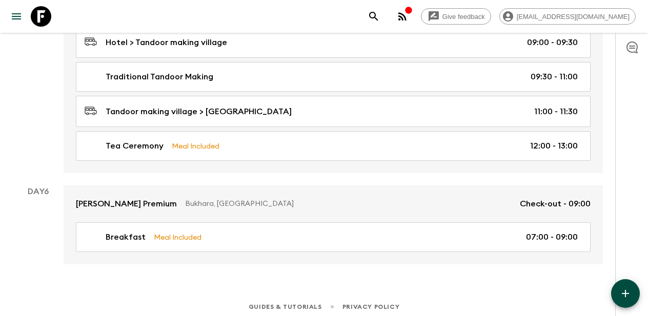
scroll to position [1427, 0]
click at [626, 300] on button "button" at bounding box center [625, 293] width 29 height 29
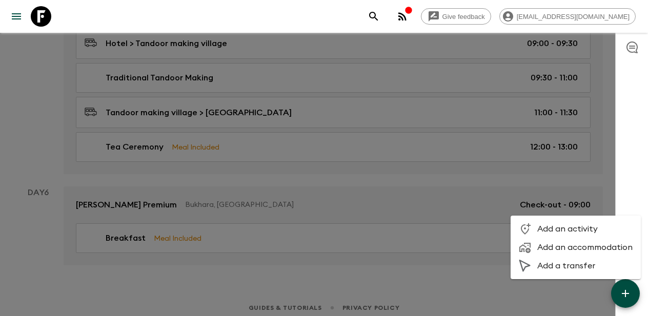
drag, startPoint x: 564, startPoint y: 227, endPoint x: 564, endPoint y: 256, distance: 29.2
click at [564, 256] on div "Add an activity Add an accommodation Add a transfer" at bounding box center [576, 247] width 130 height 55
click at [564, 228] on span "Add an activity" at bounding box center [584, 229] width 95 height 10
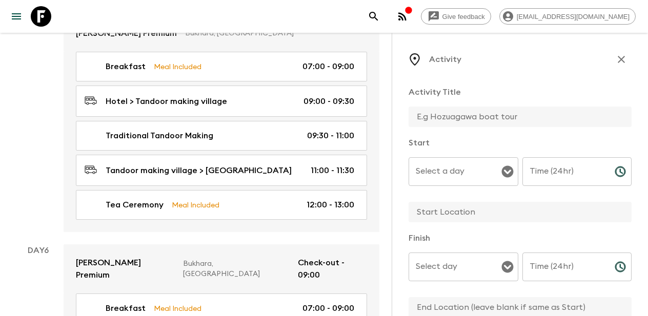
click at [463, 114] on input "text" at bounding box center [516, 117] width 215 height 21
paste input "Free time at leisure"
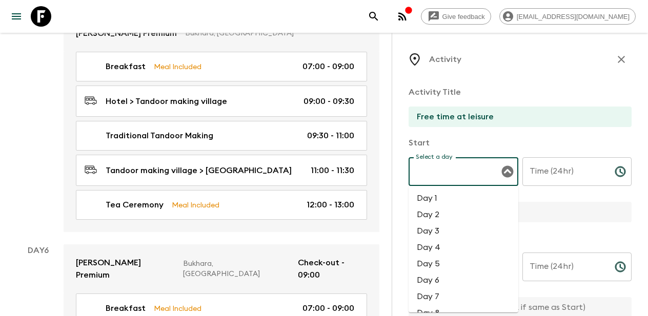
click at [489, 177] on input "Select a day" at bounding box center [455, 171] width 85 height 19
click at [454, 262] on li "Day 5" at bounding box center [464, 264] width 110 height 16
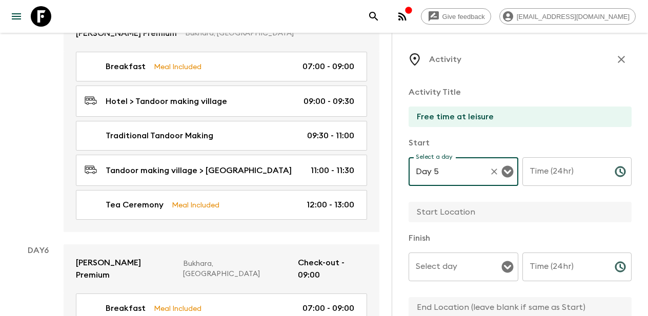
click at [553, 171] on input "Time (24hr)" at bounding box center [564, 171] width 84 height 29
click at [492, 209] on input "text" at bounding box center [516, 212] width 215 height 21
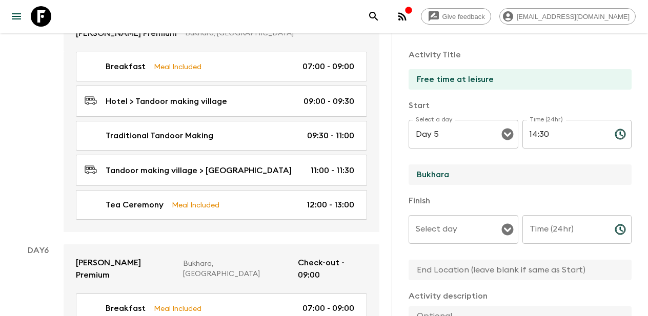
scroll to position [43, 0]
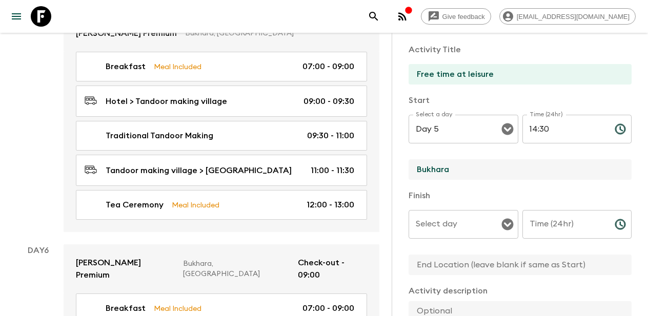
click at [480, 227] on input "Select day" at bounding box center [455, 224] width 85 height 19
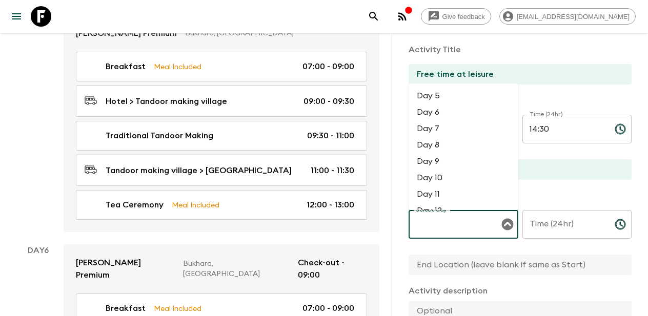
click at [445, 99] on li "Day 5" at bounding box center [464, 96] width 110 height 16
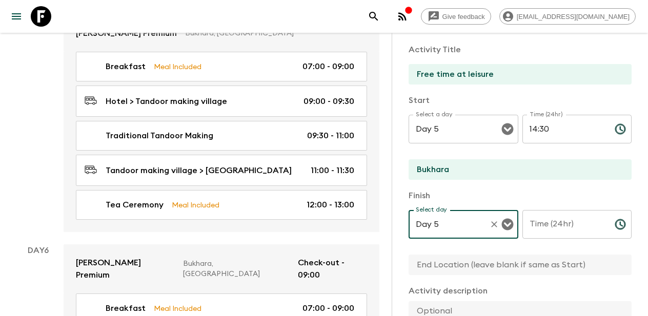
click at [545, 227] on input "Time (24hr)" at bounding box center [564, 224] width 84 height 29
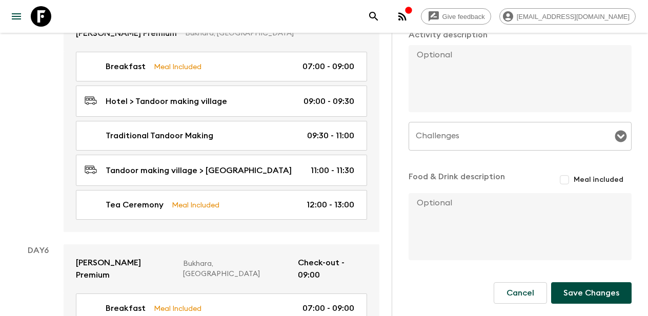
scroll to position [299, 0]
click at [578, 289] on button "Save Changes" at bounding box center [591, 293] width 80 height 22
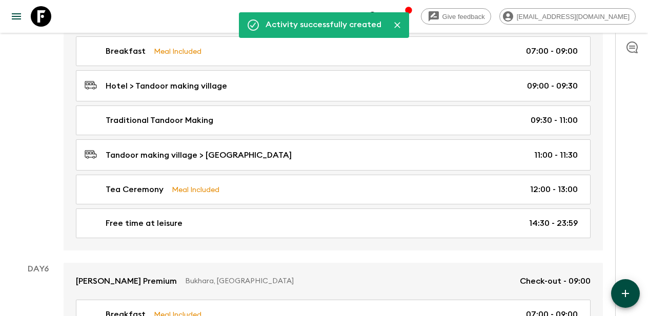
scroll to position [1382, 0]
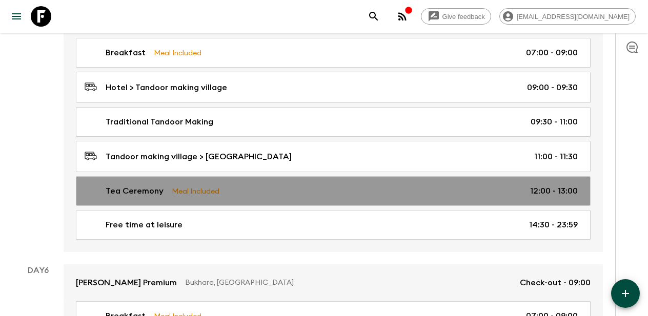
click at [473, 185] on div "Tea Ceremony Meal Included 12:00 - 13:00" at bounding box center [331, 191] width 493 height 12
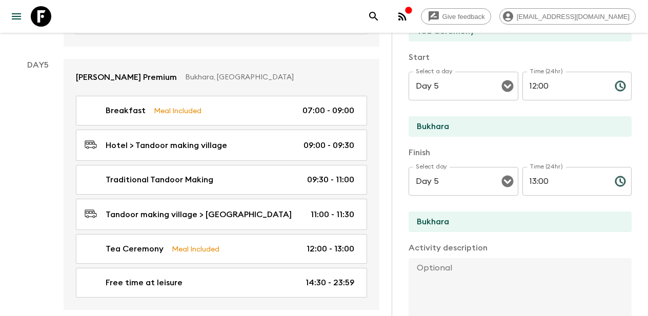
scroll to position [113, 0]
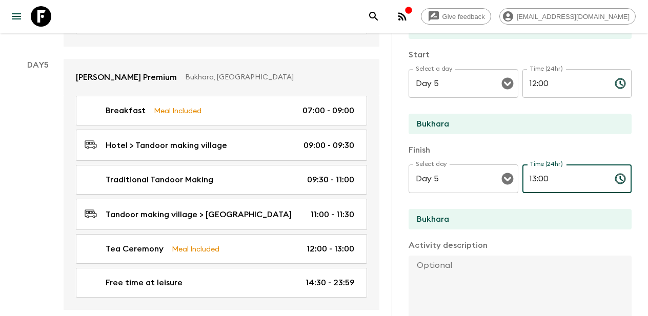
click at [553, 181] on input "13:00" at bounding box center [564, 179] width 84 height 29
click at [536, 179] on input "13:00" at bounding box center [564, 179] width 84 height 29
click at [563, 205] on p "​" at bounding box center [577, 200] width 95 height 10
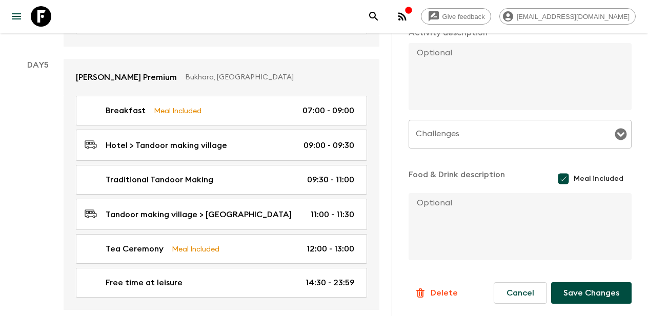
scroll to position [326, 0]
click at [581, 296] on button "Save Changes" at bounding box center [591, 293] width 80 height 22
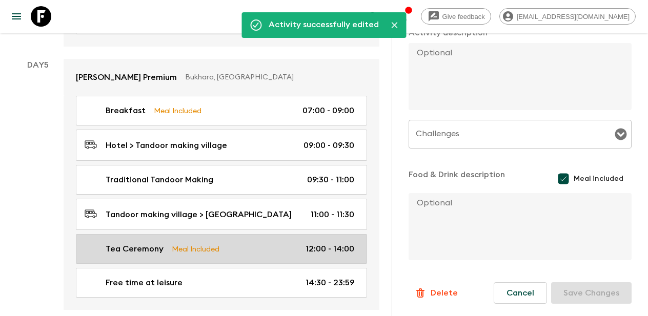
click at [262, 234] on link "Tea Ceremony Meal Included 12:00 - 14:00" at bounding box center [221, 249] width 291 height 30
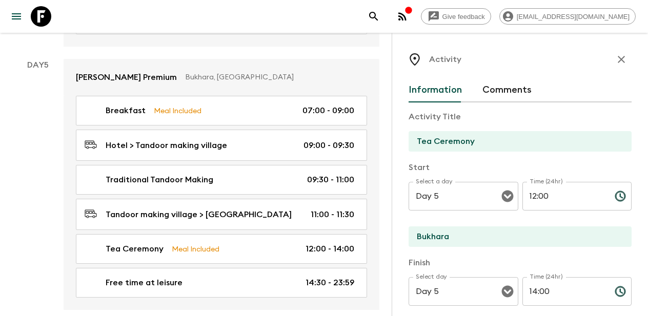
scroll to position [0, 0]
click at [620, 57] on icon "button" at bounding box center [621, 59] width 12 height 12
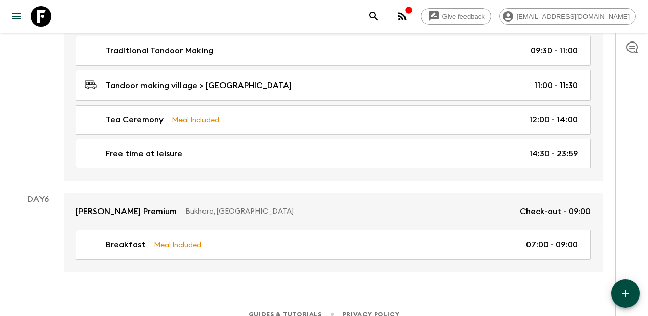
scroll to position [1453, 0]
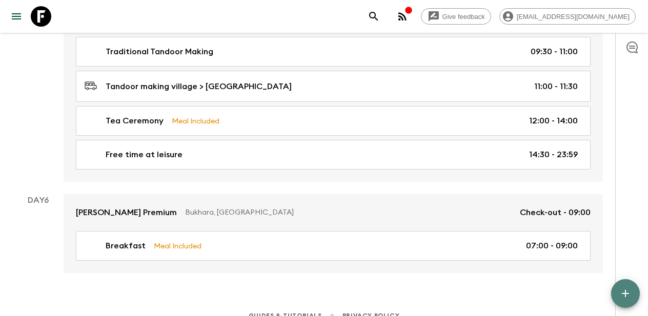
click at [623, 297] on icon "button" at bounding box center [625, 294] width 12 height 12
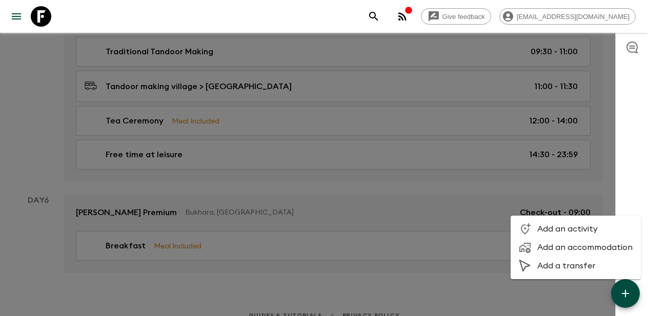
click at [581, 270] on span "Add a transfer" at bounding box center [584, 266] width 95 height 10
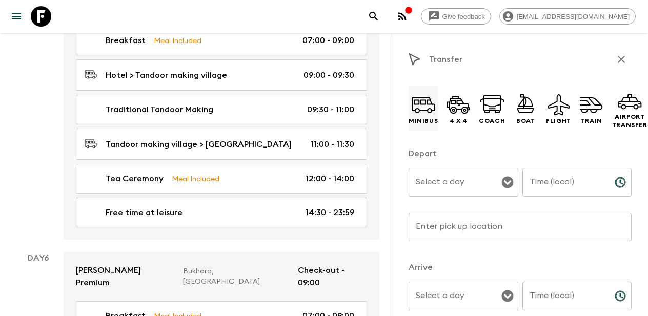
click at [425, 107] on icon at bounding box center [423, 104] width 25 height 25
click at [467, 188] on input "Select a day" at bounding box center [455, 182] width 85 height 19
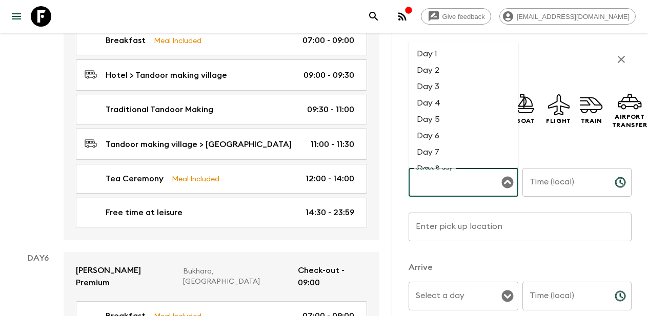
click at [439, 132] on li "Day 6" at bounding box center [464, 136] width 110 height 16
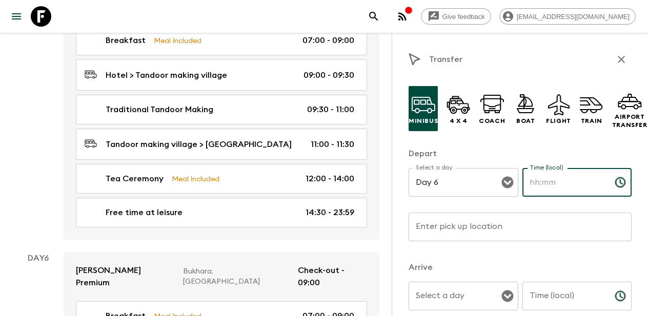
click at [559, 183] on input "Time (local)" at bounding box center [564, 182] width 84 height 29
click at [496, 225] on input "Enter pick up location" at bounding box center [520, 227] width 223 height 29
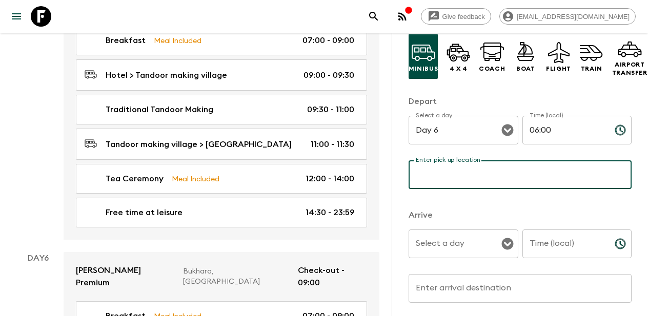
scroll to position [55, 0]
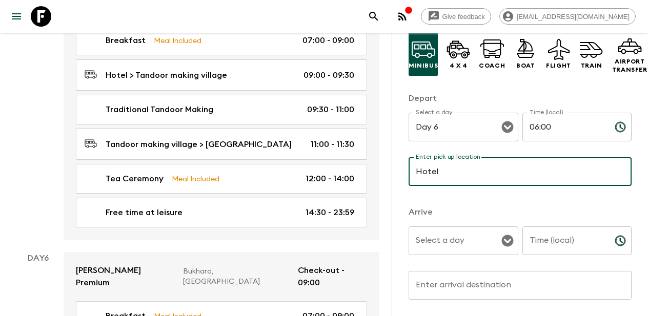
click at [456, 240] on input "Select a day" at bounding box center [455, 240] width 85 height 19
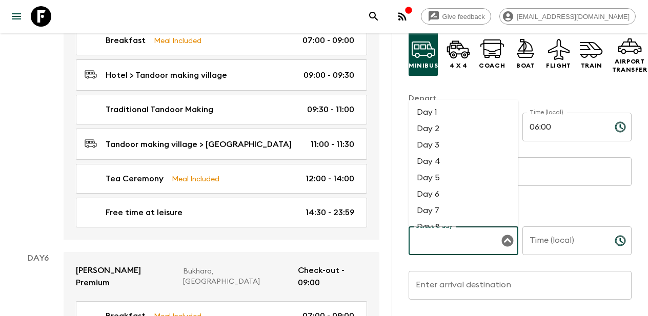
click at [434, 190] on li "Day 6" at bounding box center [464, 194] width 110 height 16
click at [577, 245] on input "Time (local)" at bounding box center [564, 241] width 84 height 29
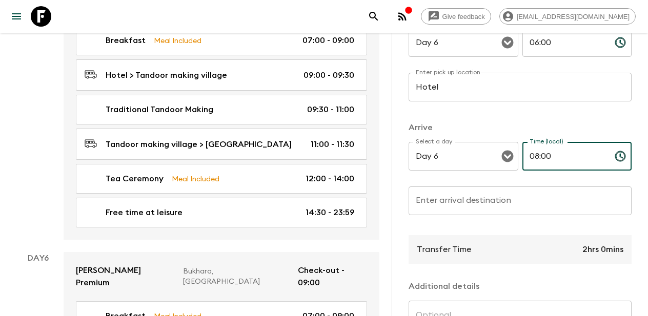
scroll to position [144, 0]
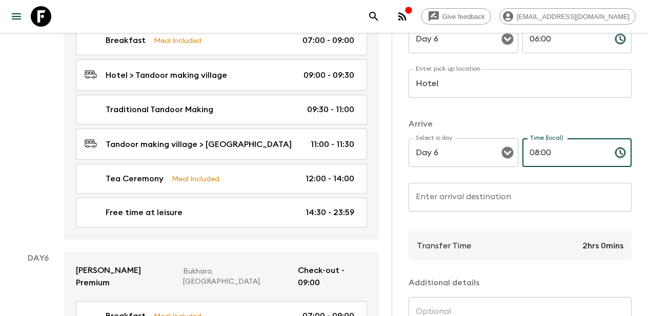
click at [484, 199] on input "Enter arrival destination" at bounding box center [520, 197] width 223 height 29
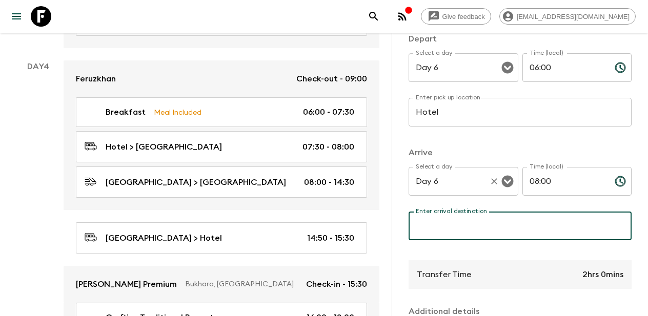
scroll to position [152, 0]
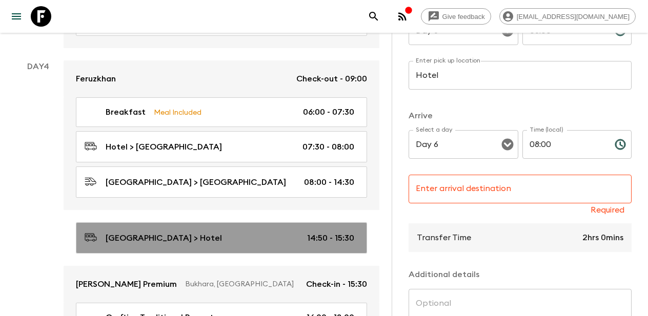
click at [183, 232] on p "[GEOGRAPHIC_DATA] > Hotel" at bounding box center [164, 238] width 116 height 12
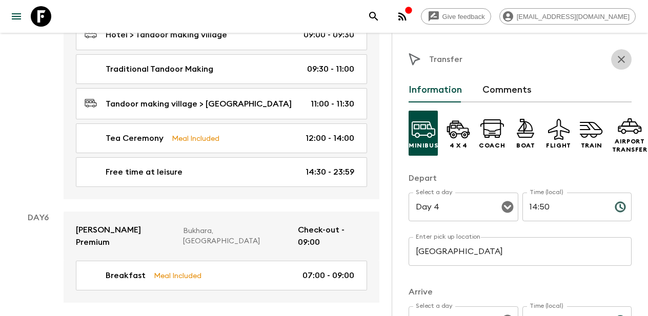
click at [621, 65] on icon "button" at bounding box center [621, 59] width 12 height 12
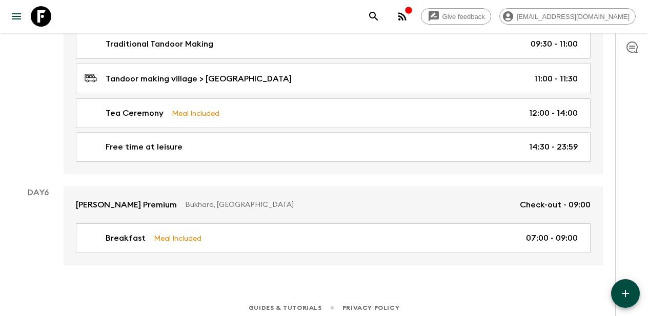
click at [626, 289] on icon "button" at bounding box center [625, 294] width 12 height 12
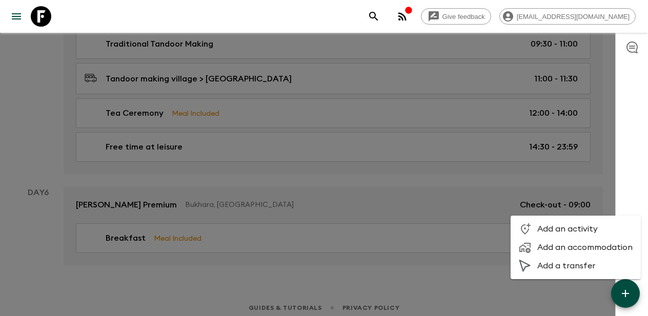
click at [575, 269] on span "Add a transfer" at bounding box center [584, 266] width 95 height 10
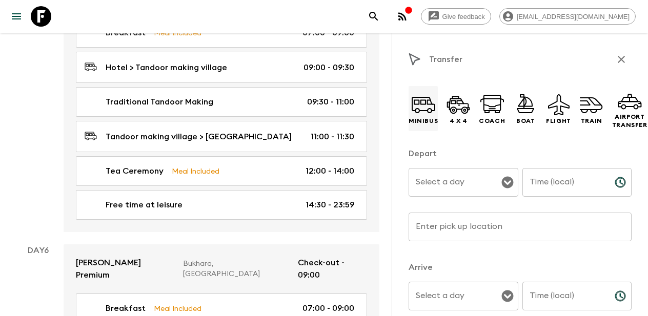
click at [423, 112] on icon at bounding box center [423, 104] width 25 height 25
click at [452, 177] on input "Select a day" at bounding box center [455, 182] width 85 height 19
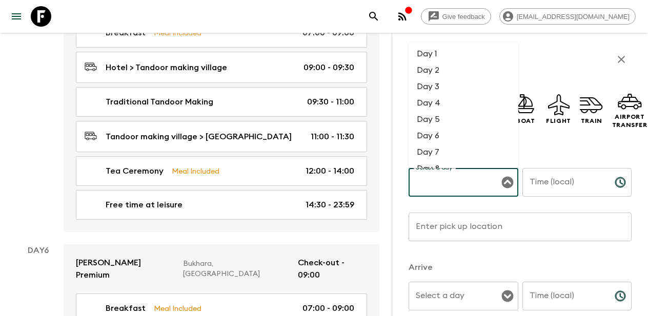
click at [440, 140] on li "Day 6" at bounding box center [464, 136] width 110 height 16
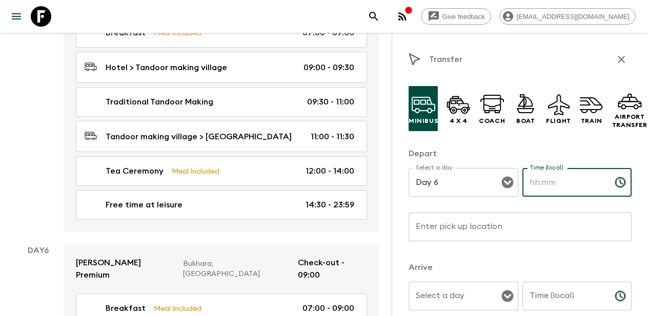
click at [553, 190] on input "Time (local)" at bounding box center [564, 182] width 84 height 29
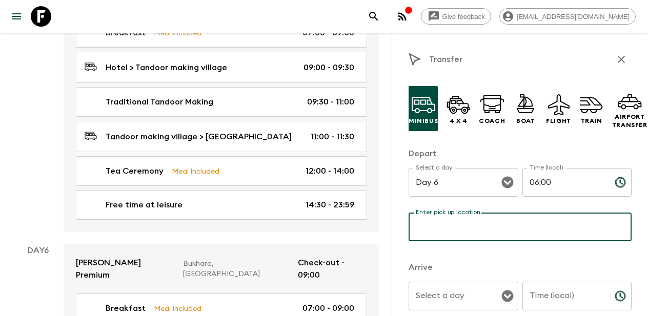
click at [479, 226] on input "Enter pick up location" at bounding box center [520, 227] width 223 height 29
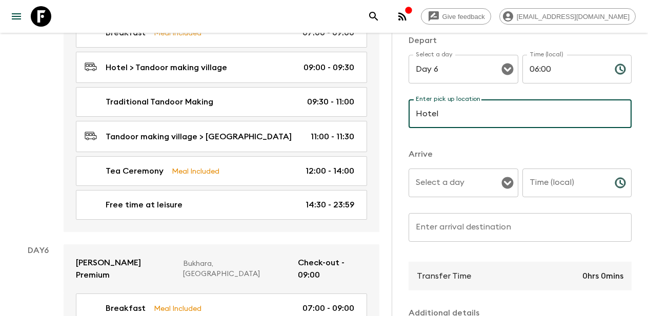
scroll to position [123, 0]
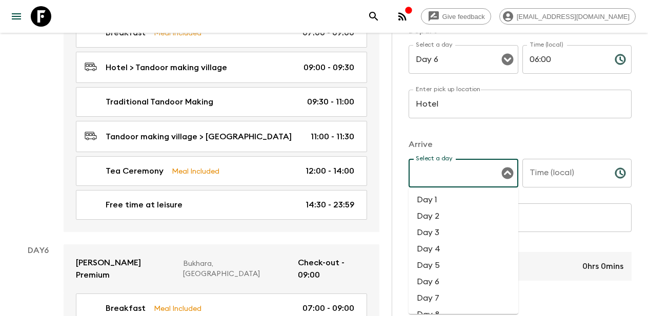
click at [485, 179] on input "Select a day" at bounding box center [455, 173] width 85 height 19
click at [444, 282] on li "Day 6" at bounding box center [464, 282] width 110 height 16
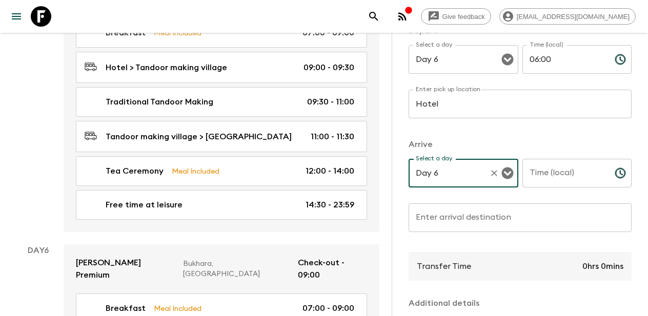
click at [576, 166] on input "Time (local)" at bounding box center [564, 173] width 84 height 29
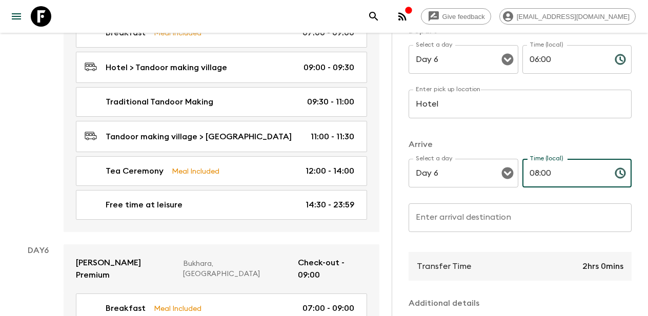
click at [483, 220] on input "Enter arrival destination" at bounding box center [520, 218] width 223 height 29
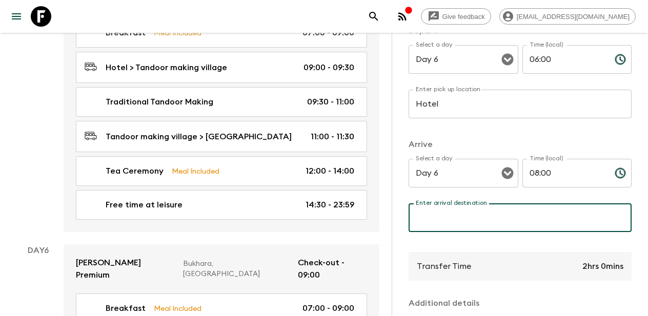
paste input "[GEOGRAPHIC_DATA]"
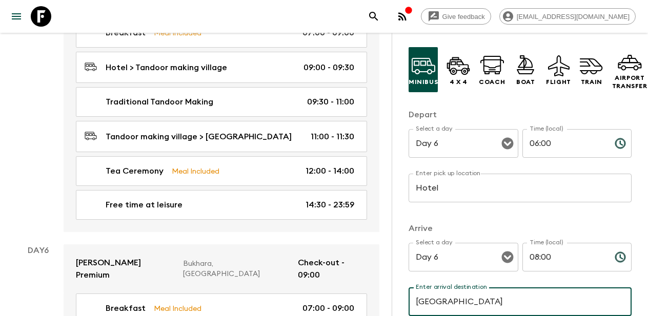
scroll to position [32, 0]
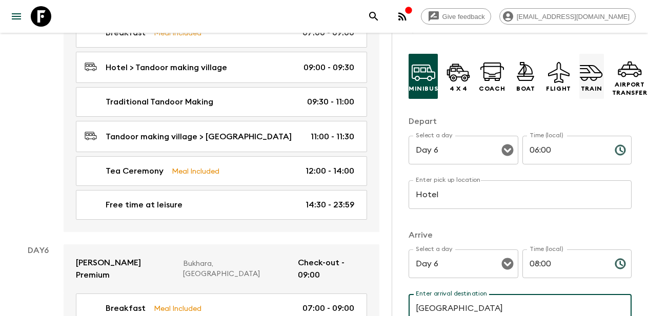
click at [592, 83] on icon at bounding box center [591, 72] width 25 height 25
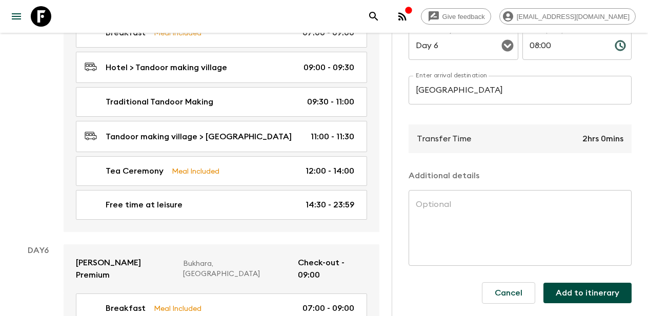
scroll to position [251, 0]
click at [570, 293] on button "Add to itinerary" at bounding box center [587, 293] width 88 height 21
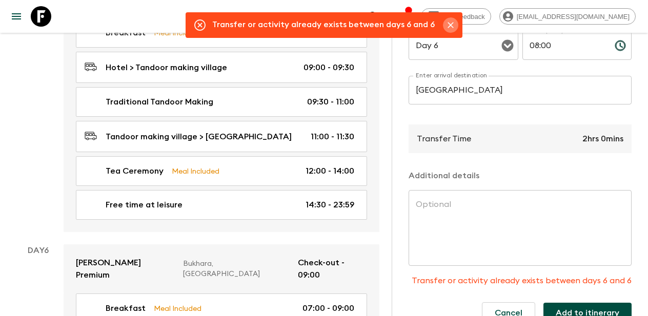
click at [448, 27] on icon "Close" at bounding box center [450, 25] width 10 height 10
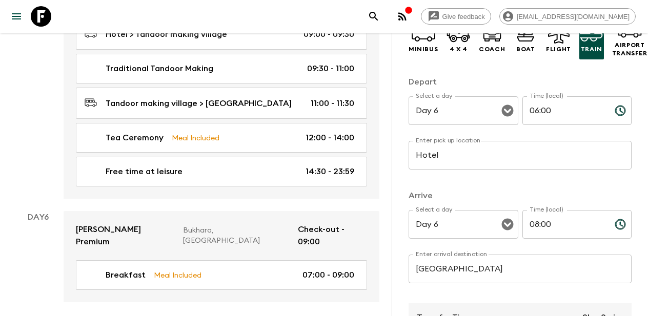
scroll to position [1493, 0]
click at [538, 112] on input "06:00" at bounding box center [564, 110] width 84 height 29
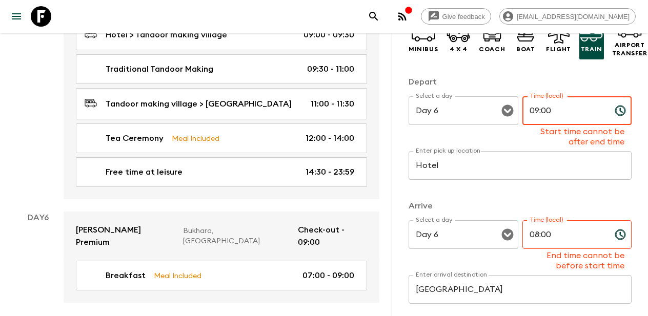
click at [540, 235] on input "08:00" at bounding box center [564, 234] width 84 height 29
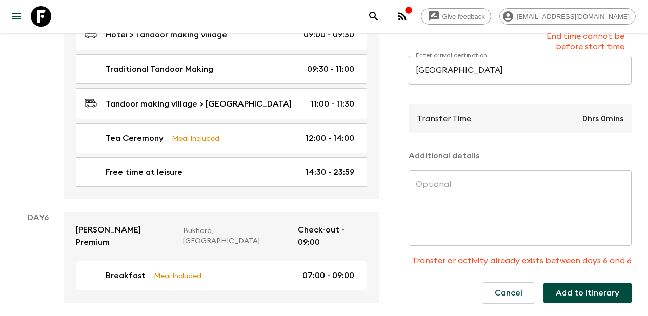
scroll to position [291, 0]
click at [515, 217] on textarea at bounding box center [520, 208] width 209 height 59
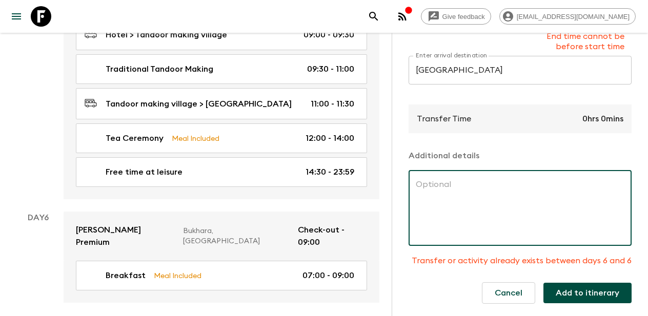
click at [586, 294] on button "Add to itinerary" at bounding box center [587, 293] width 88 height 21
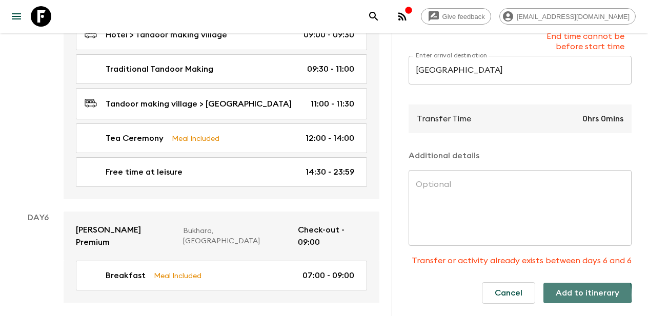
click at [575, 295] on button "Add to itinerary" at bounding box center [587, 293] width 88 height 21
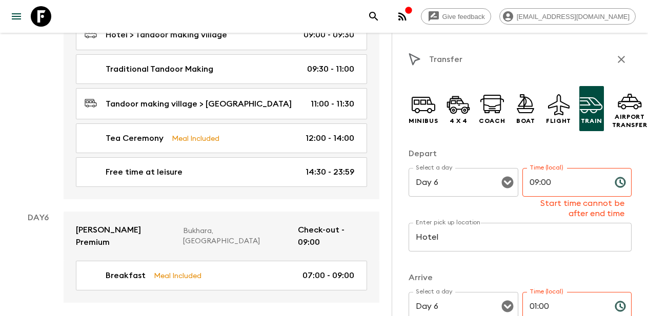
scroll to position [0, 0]
click at [622, 59] on icon "button" at bounding box center [621, 59] width 7 height 7
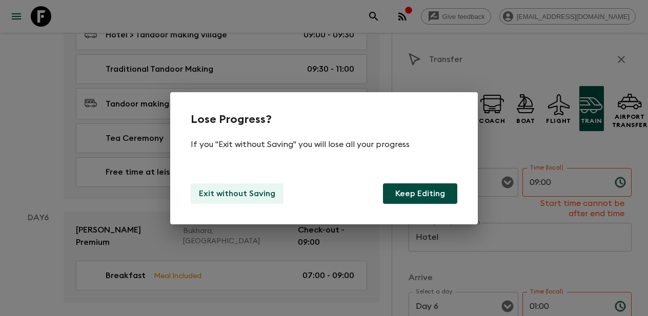
click at [252, 192] on p "Exit without Saving" at bounding box center [237, 194] width 76 height 12
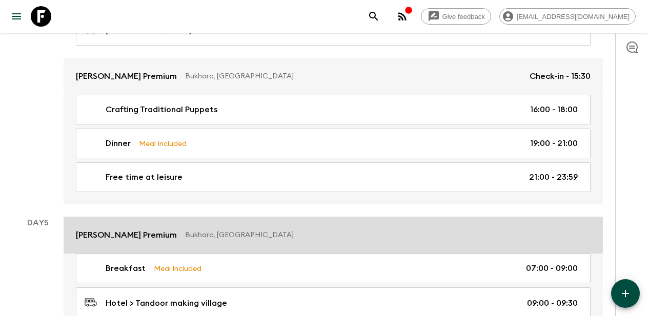
scroll to position [1163, 0]
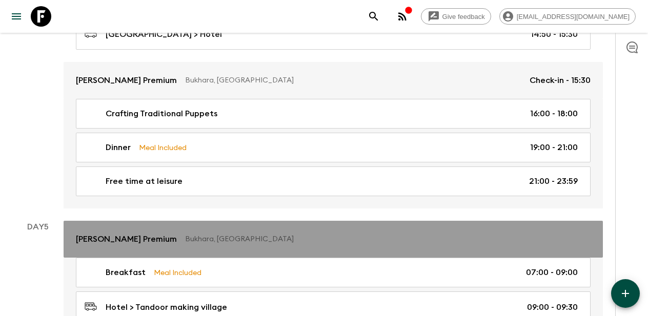
click at [125, 233] on p "[PERSON_NAME] Premium" at bounding box center [126, 239] width 101 height 12
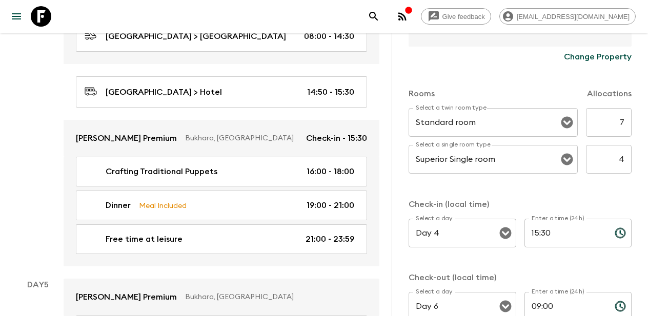
scroll to position [288, 0]
click at [567, 125] on icon "Open" at bounding box center [567, 123] width 12 height 12
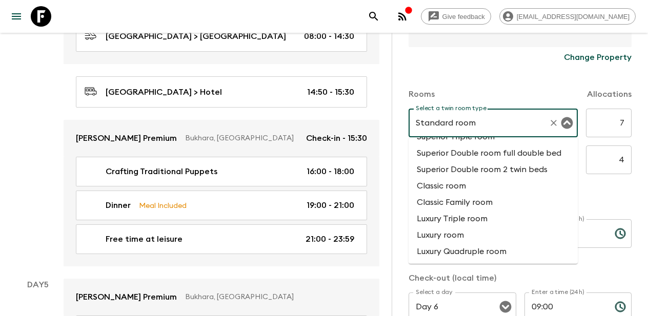
scroll to position [66, 0]
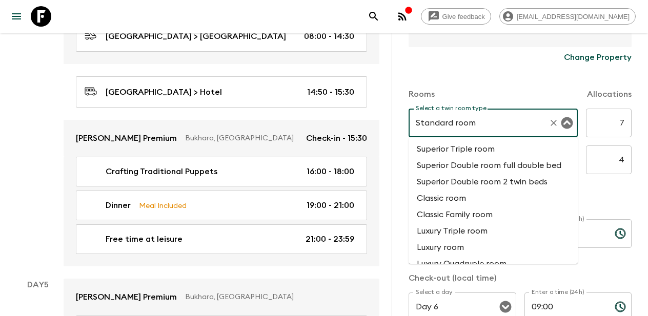
click at [525, 185] on li "Superior Double room 2 twin beds" at bounding box center [493, 182] width 169 height 16
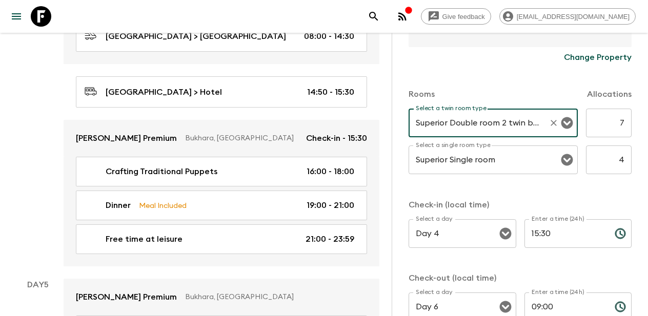
click at [567, 123] on icon "Open" at bounding box center [567, 123] width 12 height 12
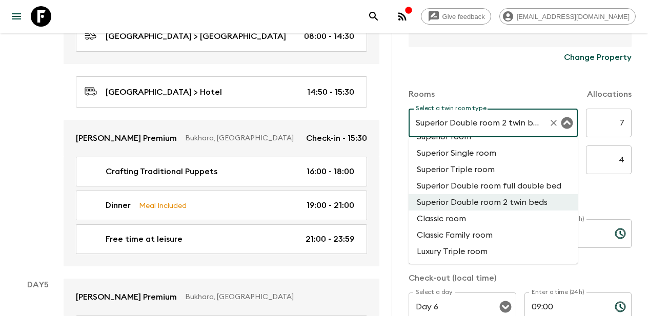
scroll to position [39, 0]
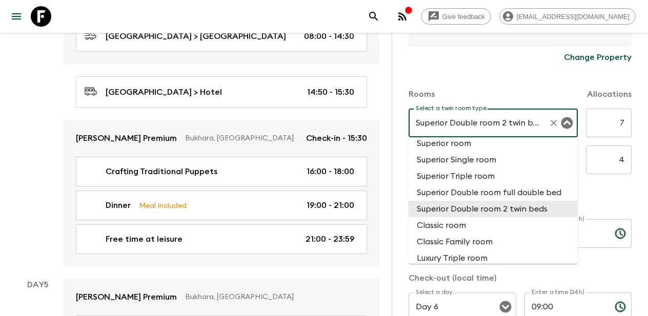
click at [511, 211] on li "Superior Double room 2 twin beds" at bounding box center [493, 209] width 169 height 16
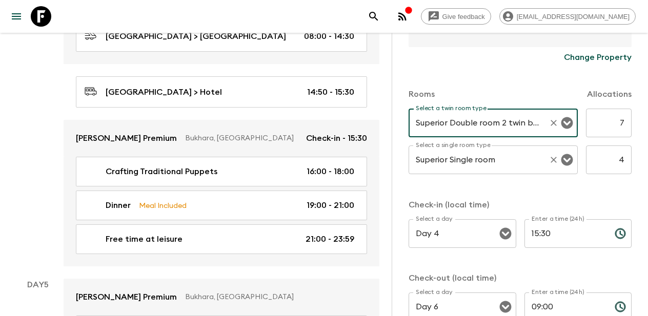
click at [511, 167] on input "Superior Single room" at bounding box center [478, 159] width 131 height 19
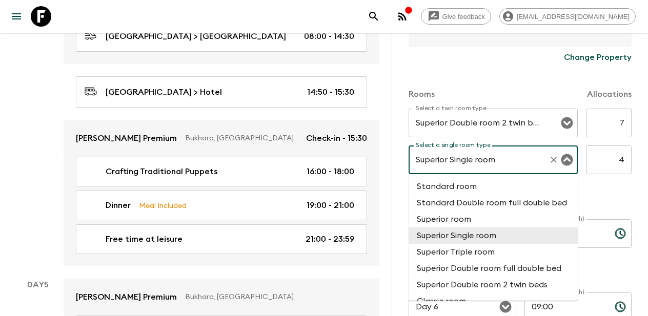
click at [483, 236] on li "Superior Single room" at bounding box center [493, 236] width 169 height 16
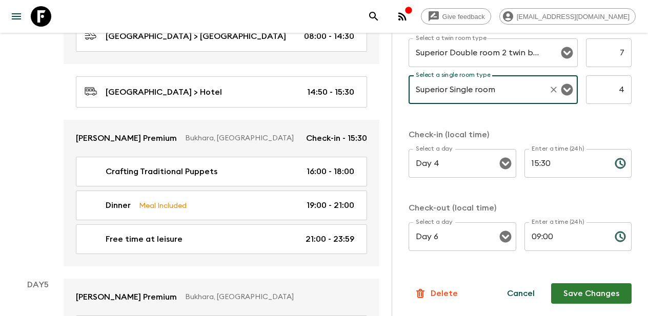
scroll to position [358, 0]
click at [587, 293] on button "Save Changes" at bounding box center [591, 293] width 80 height 21
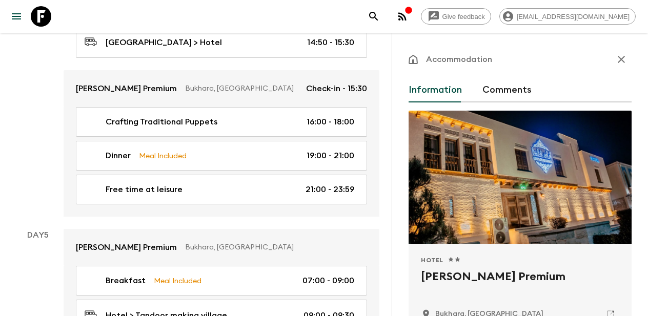
scroll to position [0, 0]
click at [622, 62] on icon "button" at bounding box center [621, 59] width 12 height 12
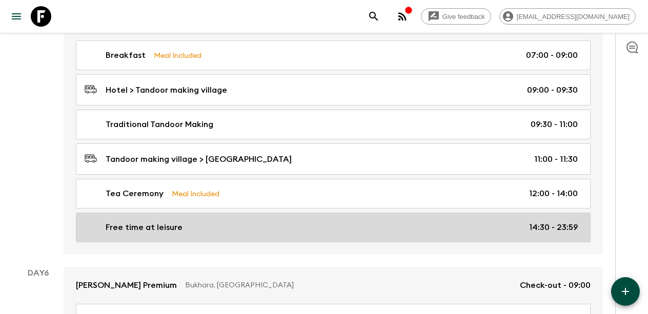
scroll to position [1377, 0]
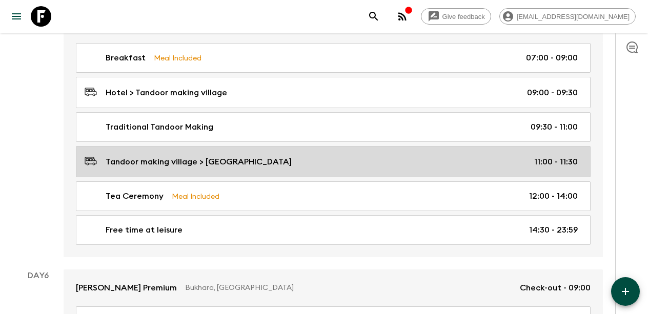
click at [275, 157] on p "Tandoor making village > [GEOGRAPHIC_DATA]" at bounding box center [199, 162] width 186 height 12
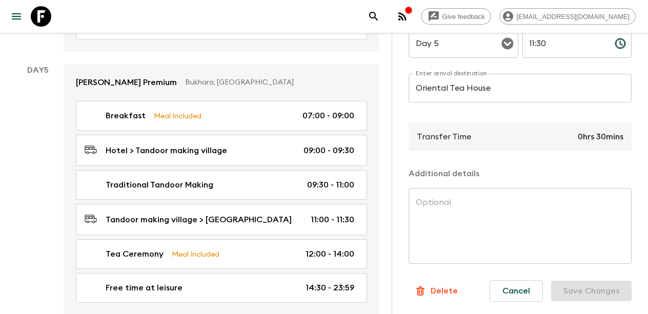
scroll to position [247, 0]
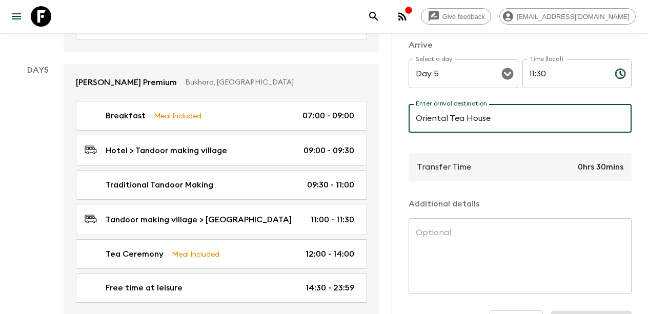
drag, startPoint x: 495, startPoint y: 118, endPoint x: 413, endPoint y: 119, distance: 82.5
click at [413, 119] on input "Oriental Tea House" at bounding box center [520, 118] width 223 height 29
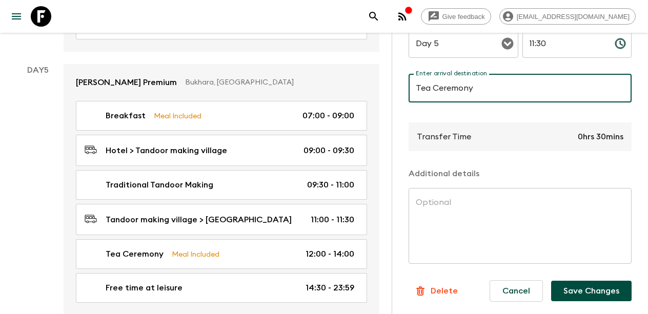
scroll to position [277, 0]
click at [586, 290] on button "Save Changes" at bounding box center [591, 291] width 80 height 21
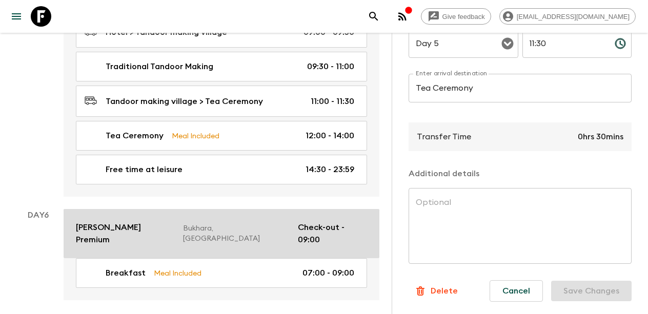
scroll to position [1495, 0]
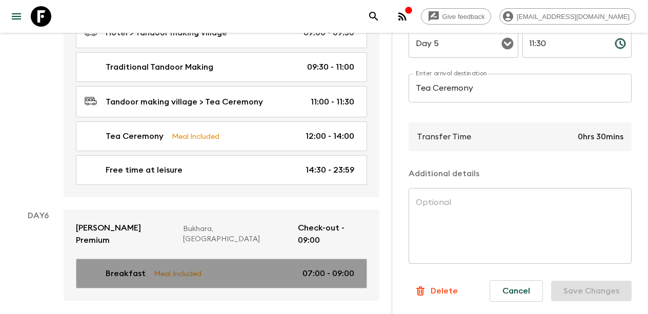
click at [321, 268] on p "07:00 - 09:00" at bounding box center [328, 274] width 52 height 12
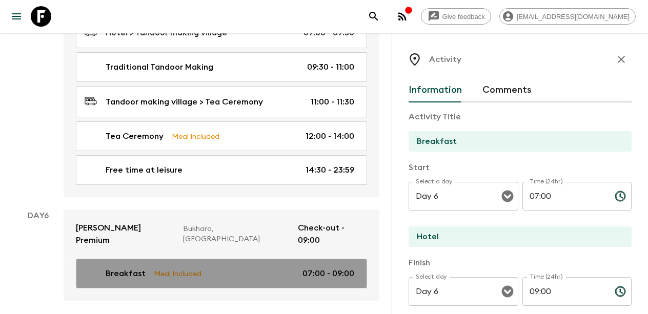
click at [342, 268] on p "07:00 - 09:00" at bounding box center [328, 274] width 52 height 12
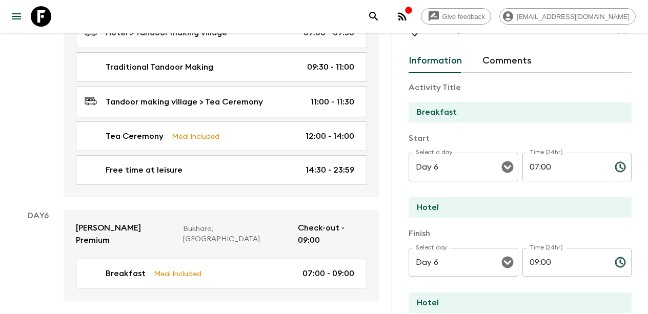
scroll to position [31, 0]
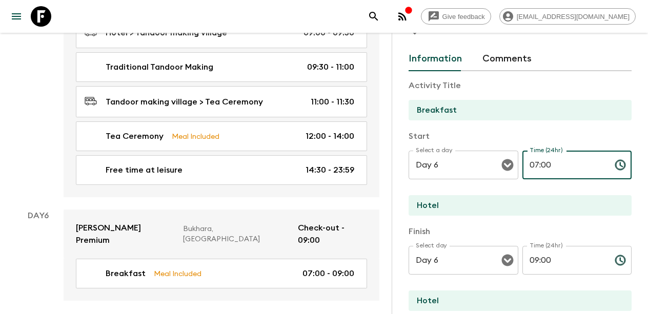
click at [538, 166] on input "07:00" at bounding box center [564, 165] width 84 height 29
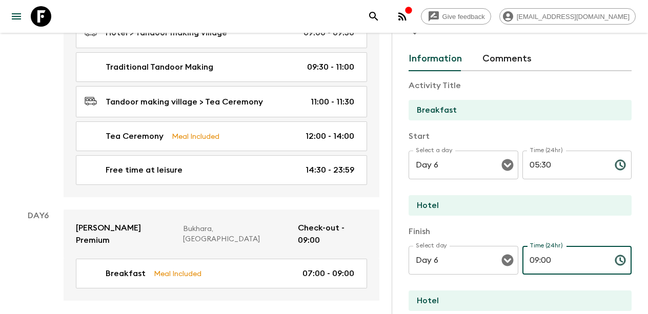
click at [538, 261] on input "09:00" at bounding box center [564, 260] width 84 height 29
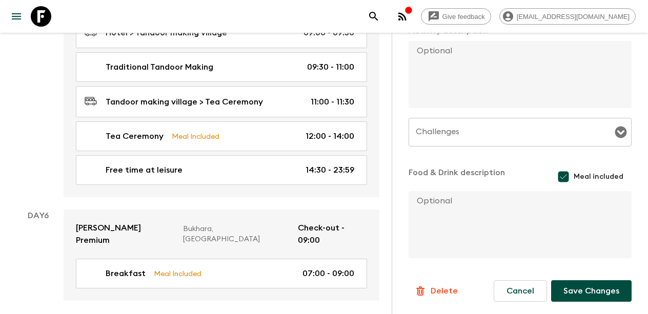
scroll to position [328, 0]
click at [584, 287] on button "Save Changes" at bounding box center [591, 291] width 80 height 22
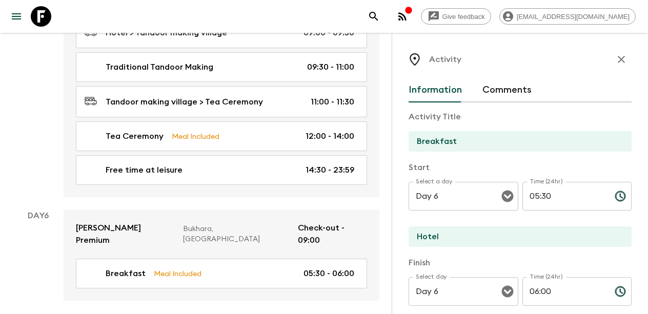
scroll to position [0, 0]
click at [622, 59] on icon "button" at bounding box center [621, 59] width 7 height 7
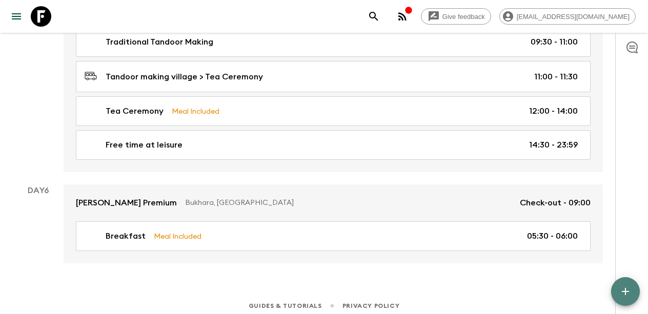
click at [628, 285] on button "button" at bounding box center [625, 291] width 29 height 29
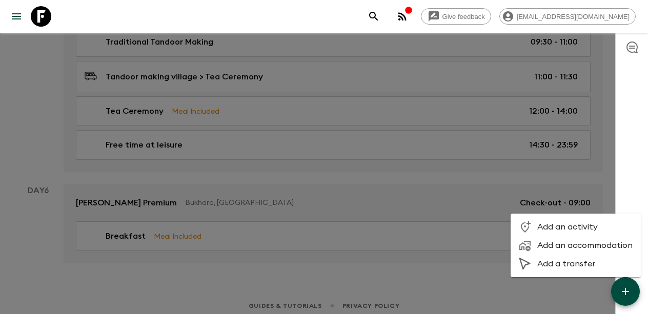
click at [579, 260] on span "Add a transfer" at bounding box center [584, 264] width 95 height 10
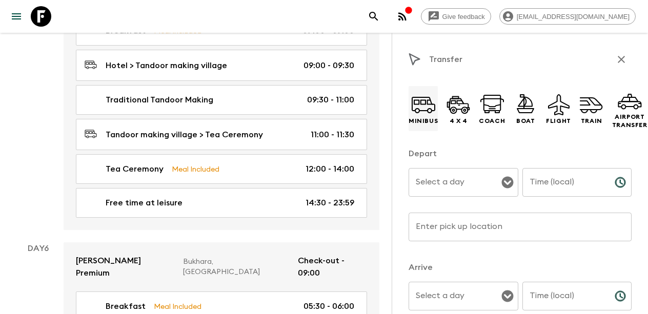
click at [420, 120] on p "Minibus" at bounding box center [423, 121] width 29 height 8
click at [444, 186] on input "Select a day" at bounding box center [455, 182] width 85 height 19
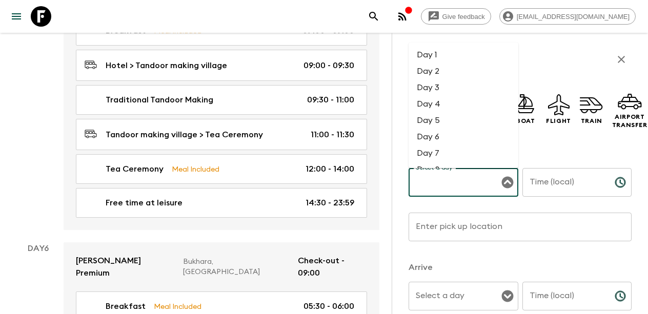
click at [439, 136] on li "Day 6" at bounding box center [464, 137] width 110 height 16
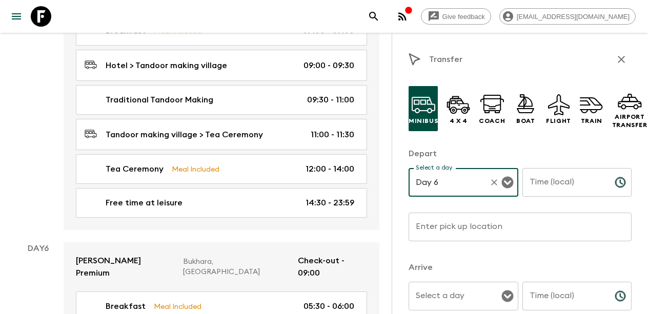
click at [570, 183] on input "Time (local)" at bounding box center [564, 182] width 84 height 29
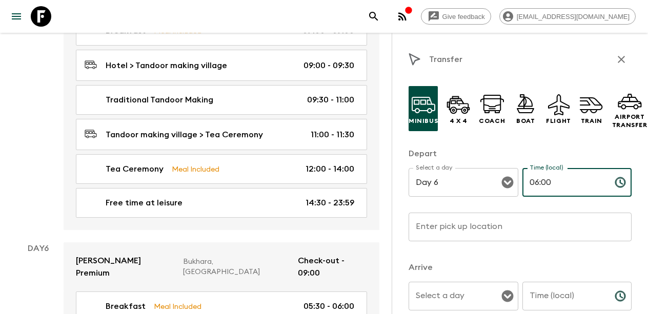
click at [471, 240] on input "Enter pick up location" at bounding box center [520, 227] width 223 height 29
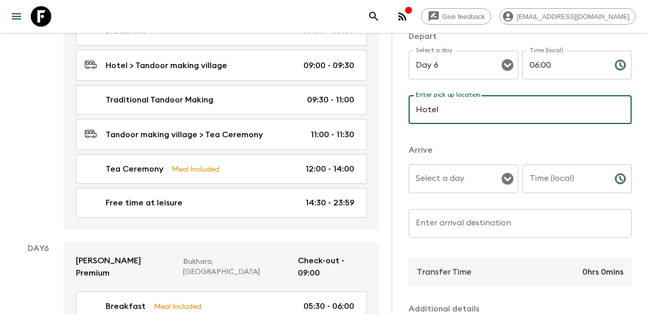
scroll to position [124, 0]
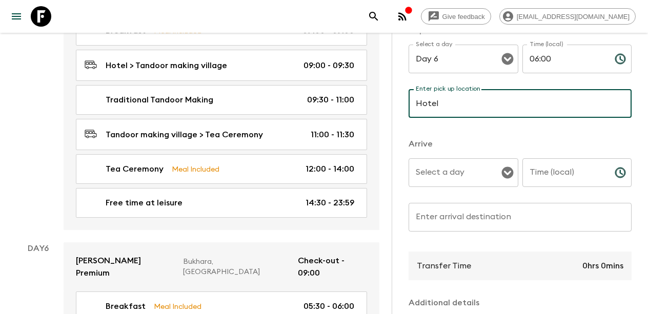
click at [481, 177] on input "Select a day" at bounding box center [455, 172] width 85 height 19
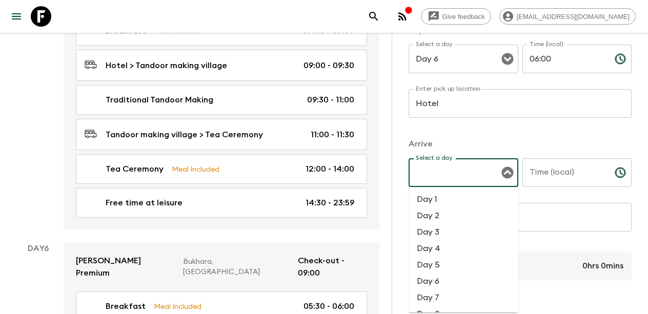
click at [435, 278] on li "Day 6" at bounding box center [464, 281] width 110 height 16
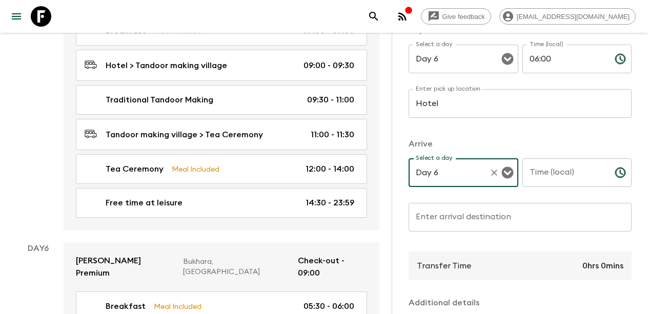
click at [576, 168] on input "Time (local)" at bounding box center [564, 172] width 84 height 29
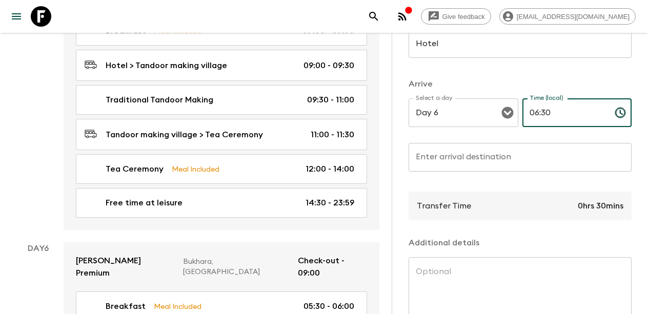
scroll to position [197, 0]
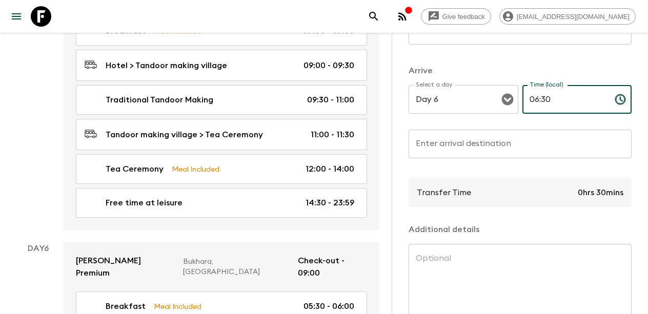
click at [472, 144] on input "Enter arrival destination" at bounding box center [520, 144] width 223 height 29
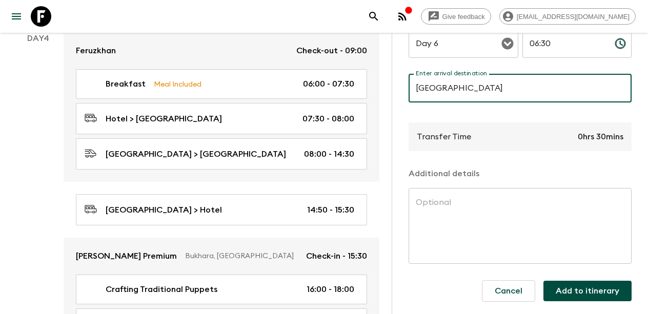
scroll to position [253, 0]
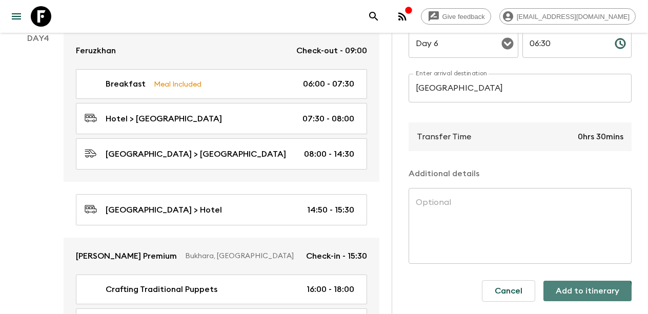
click at [579, 297] on button "Add to itinerary" at bounding box center [587, 291] width 88 height 21
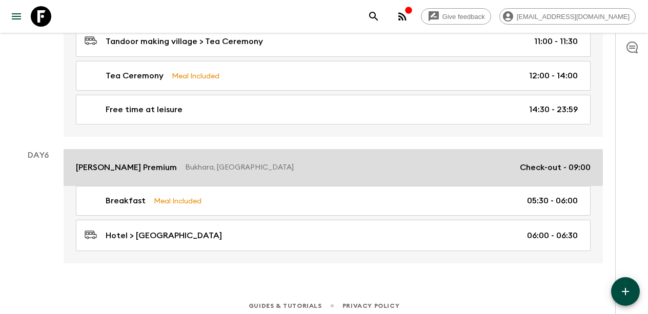
scroll to position [1497, 0]
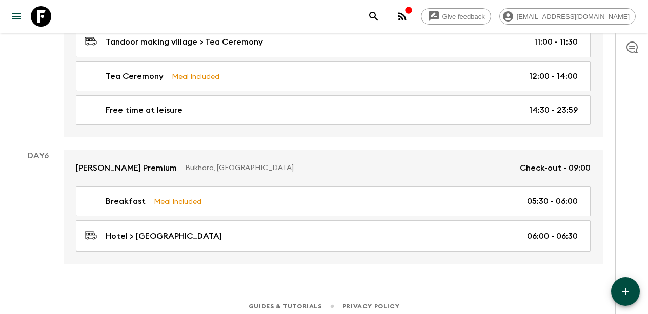
click at [626, 295] on icon "button" at bounding box center [625, 292] width 12 height 12
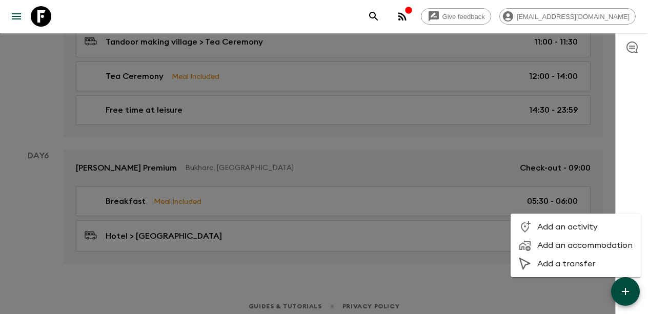
click at [563, 263] on span "Add a transfer" at bounding box center [584, 264] width 95 height 10
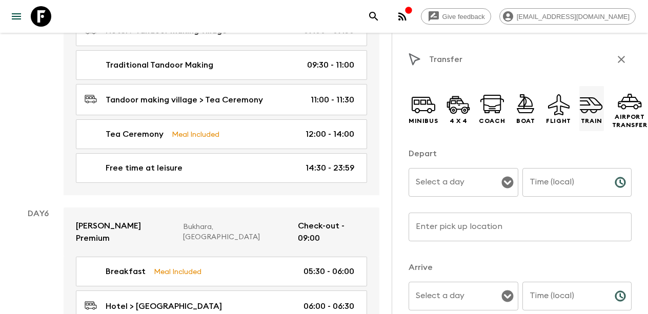
click at [591, 105] on icon at bounding box center [591, 103] width 23 height 13
click at [470, 187] on input "Select a day" at bounding box center [455, 182] width 85 height 19
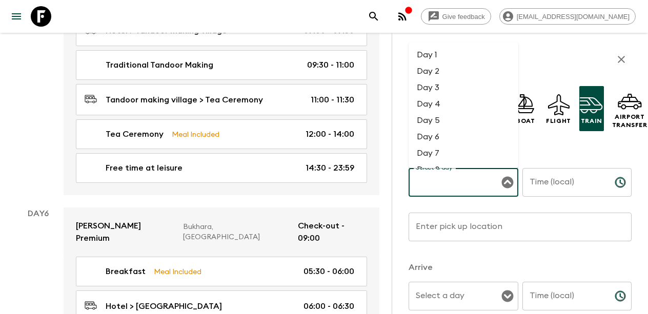
click at [436, 141] on li "Day 6" at bounding box center [464, 137] width 110 height 16
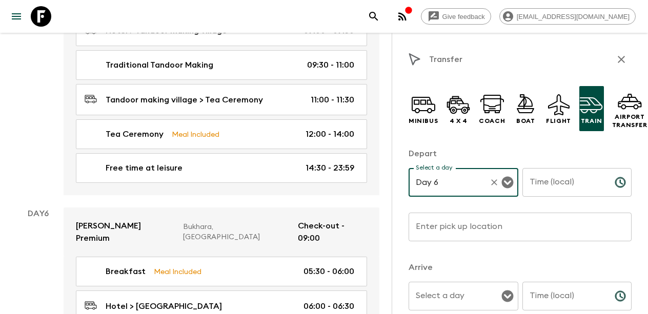
click at [555, 182] on input "Time (local)" at bounding box center [564, 182] width 84 height 29
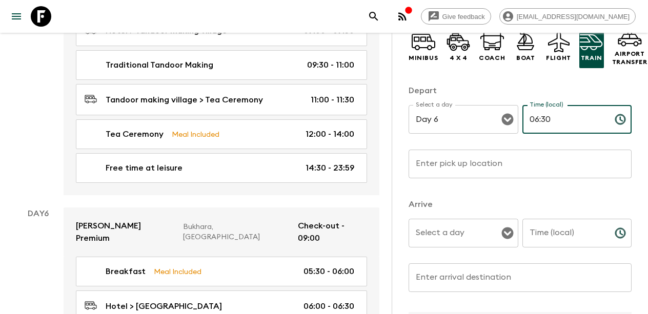
scroll to position [67, 0]
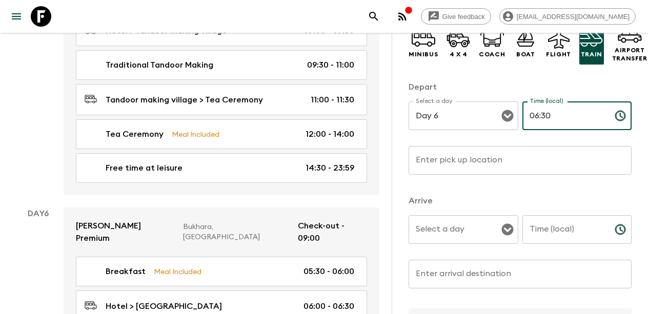
click at [475, 157] on div "Enter pick up location Enter pick up location ​" at bounding box center [520, 166] width 223 height 40
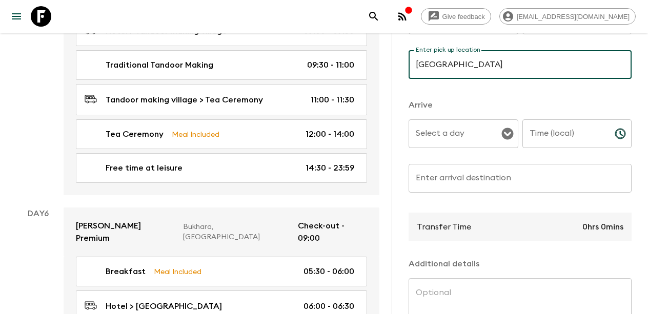
scroll to position [166, 0]
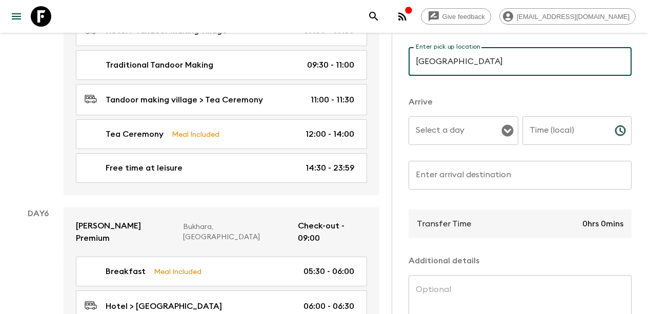
click at [449, 133] on input "Select a day" at bounding box center [455, 130] width 85 height 19
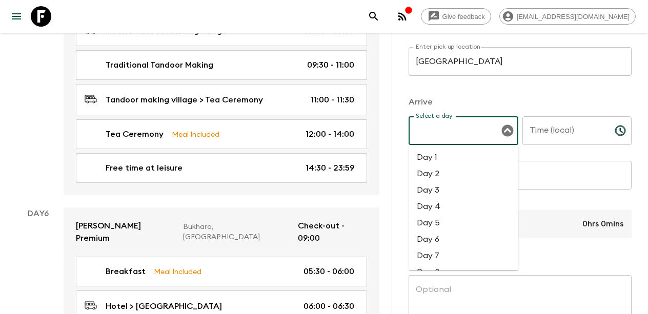
click at [440, 238] on li "Day 6" at bounding box center [464, 239] width 110 height 16
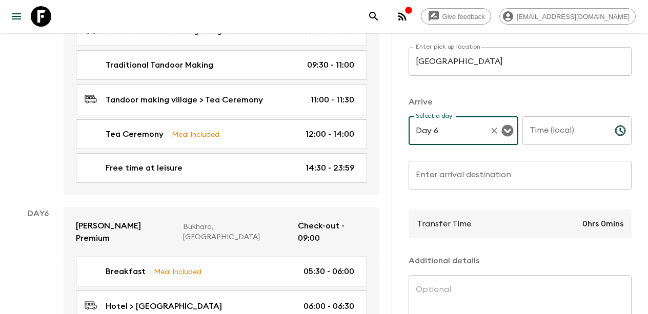
click at [563, 140] on input "Time (local)" at bounding box center [564, 130] width 84 height 29
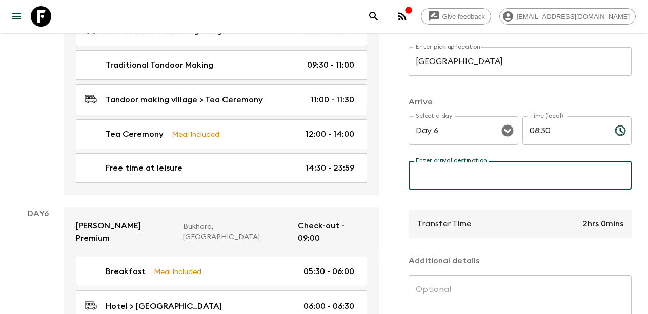
click at [461, 180] on input "Enter arrival destination" at bounding box center [520, 175] width 223 height 29
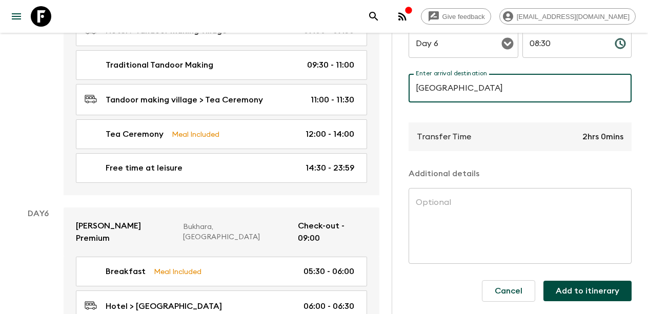
scroll to position [253, 0]
click at [568, 290] on button "Add to itinerary" at bounding box center [587, 291] width 88 height 21
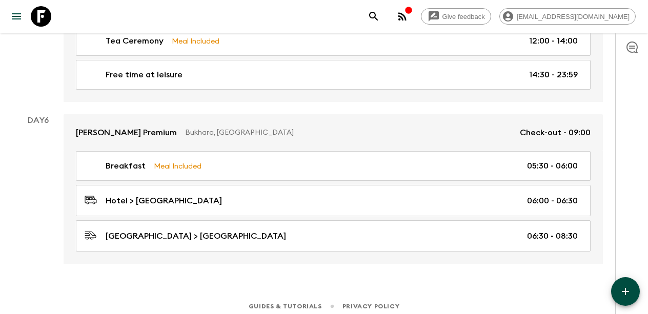
scroll to position [1532, 0]
click at [612, 286] on button "button" at bounding box center [625, 291] width 29 height 29
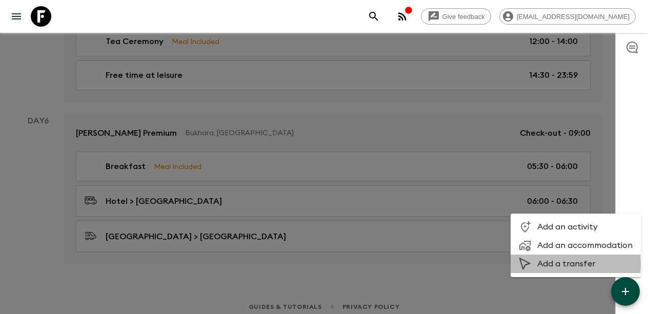
click at [550, 264] on span "Add a transfer" at bounding box center [584, 264] width 95 height 10
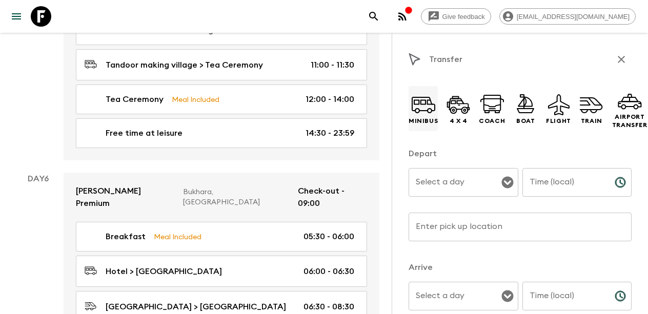
click at [425, 109] on icon at bounding box center [423, 104] width 25 height 25
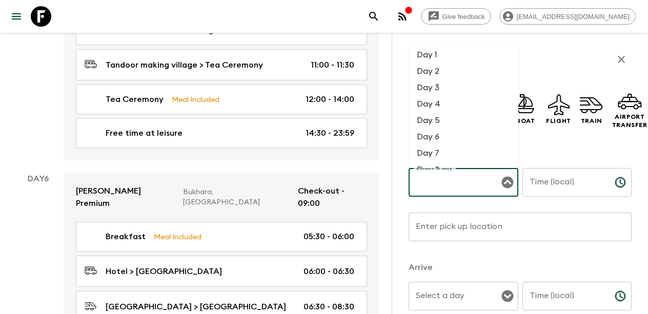
click at [453, 175] on div "Select a day Select a day ​" at bounding box center [464, 188] width 110 height 40
click at [431, 134] on li "Day 6" at bounding box center [464, 137] width 110 height 16
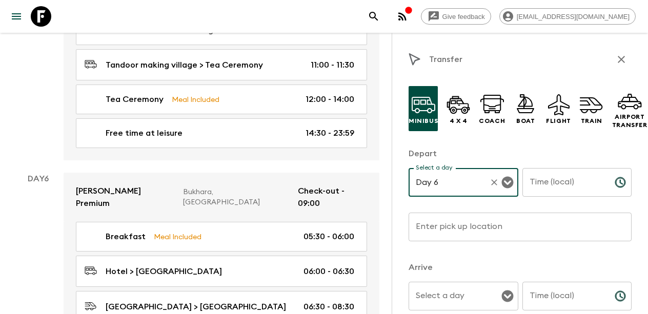
click at [552, 187] on input "Time (local)" at bounding box center [564, 182] width 84 height 29
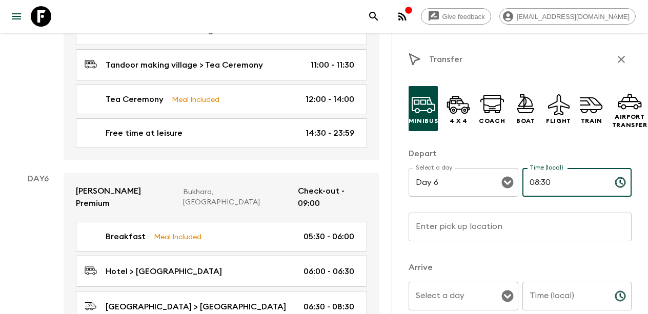
click at [483, 227] on input "Enter pick up location" at bounding box center [520, 227] width 223 height 29
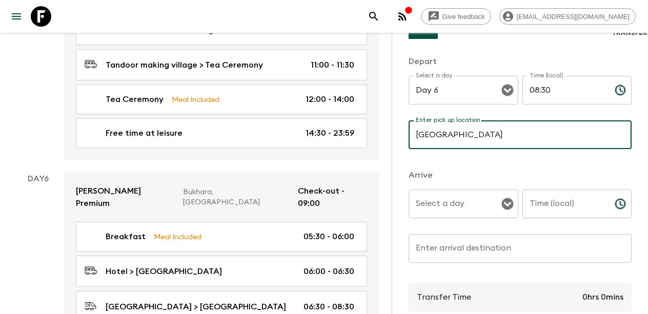
scroll to position [94, 0]
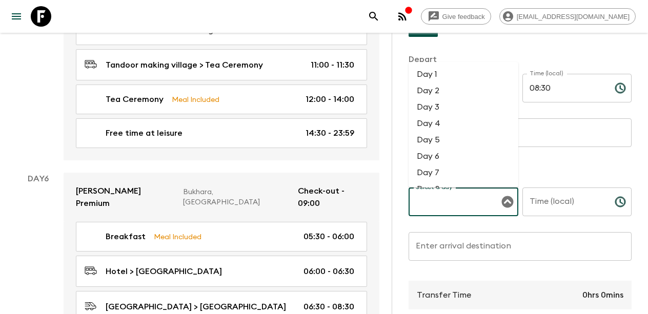
click at [465, 200] on input "Select a day" at bounding box center [455, 201] width 85 height 19
click at [440, 158] on li "Day 6" at bounding box center [464, 156] width 110 height 16
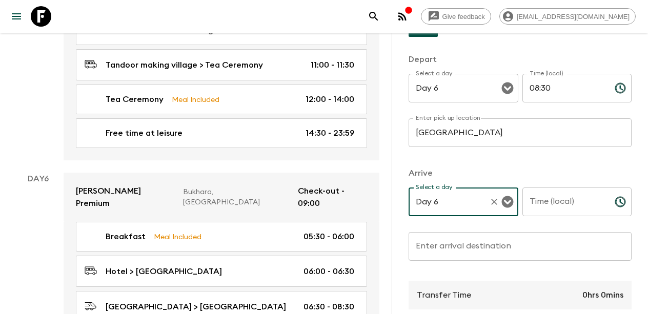
click at [560, 210] on input "Time (local)" at bounding box center [564, 202] width 84 height 29
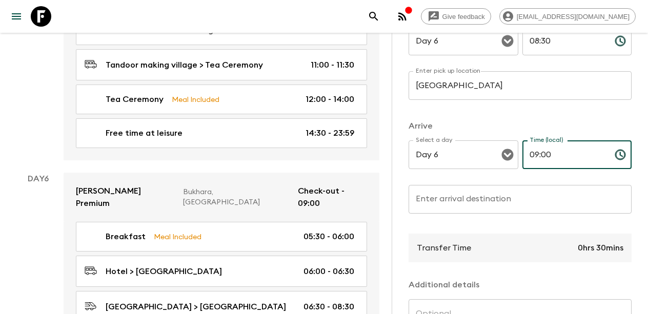
scroll to position [148, 0]
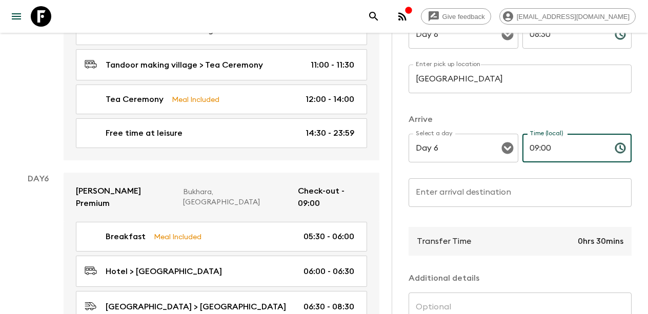
click at [475, 197] on input "Enter arrival destination" at bounding box center [520, 192] width 223 height 29
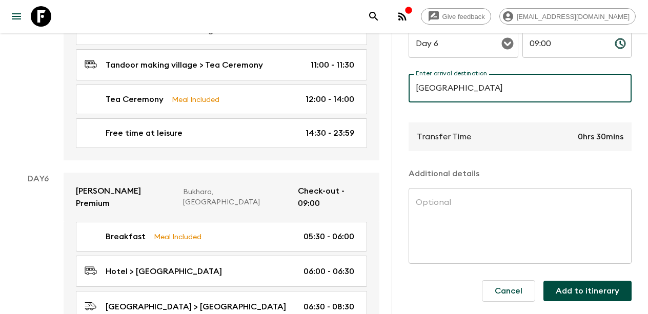
scroll to position [253, 0]
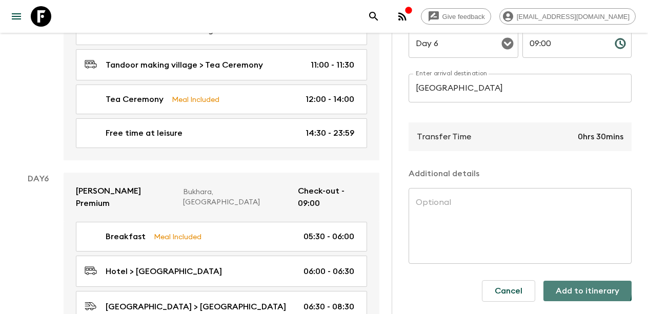
click at [587, 288] on button "Add to itinerary" at bounding box center [587, 291] width 88 height 21
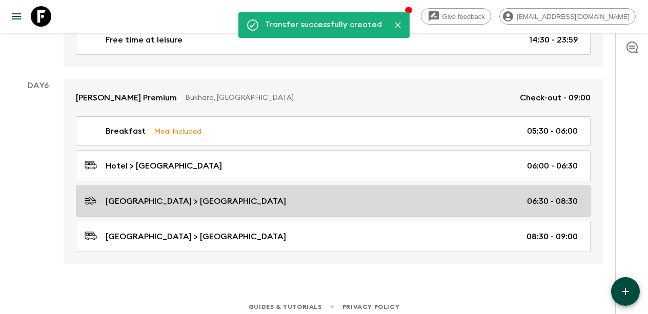
scroll to position [1567, 0]
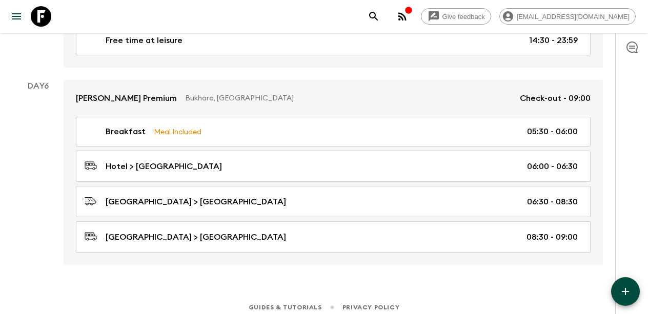
click at [621, 287] on icon "button" at bounding box center [625, 292] width 12 height 12
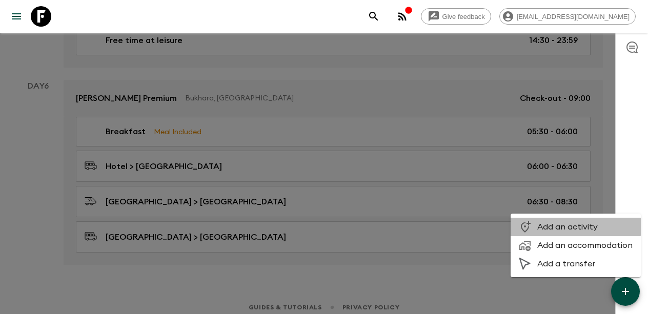
click at [556, 222] on span "Add an activity" at bounding box center [584, 227] width 95 height 10
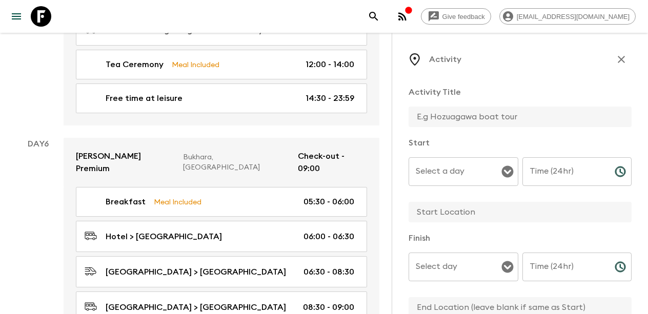
click at [469, 115] on input "text" at bounding box center [516, 117] width 215 height 21
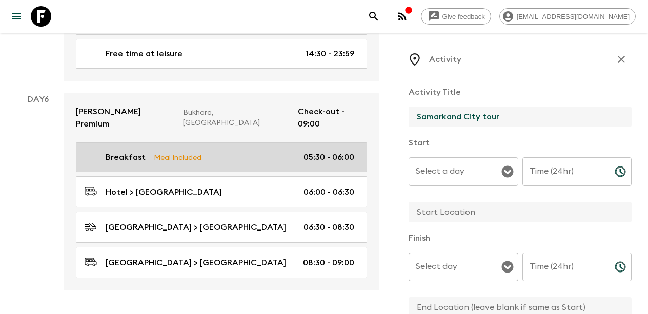
scroll to position [1611, 0]
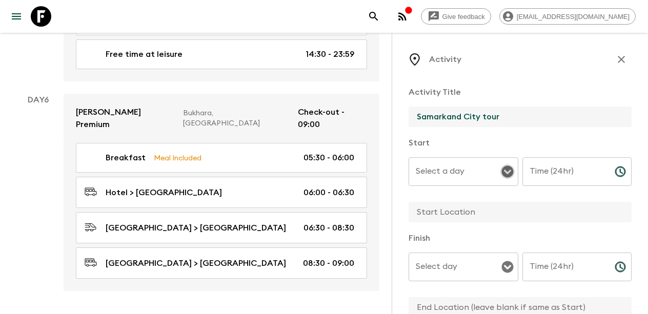
click at [502, 171] on icon "Open" at bounding box center [507, 172] width 12 height 12
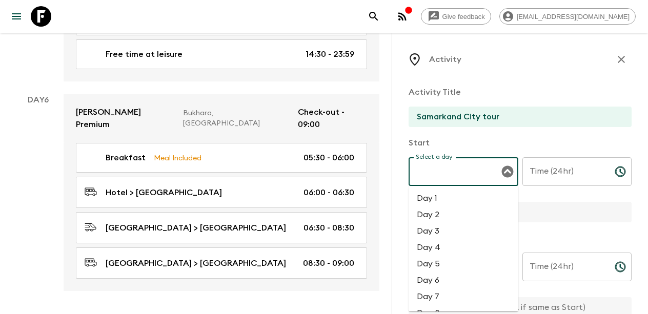
click at [446, 284] on li "Day 6" at bounding box center [464, 280] width 110 height 16
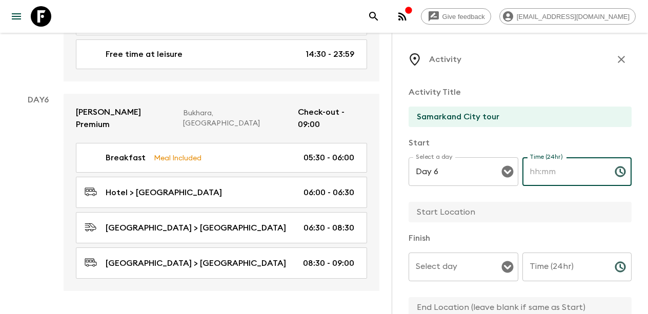
click at [569, 168] on input "Time (24hr)" at bounding box center [564, 171] width 84 height 29
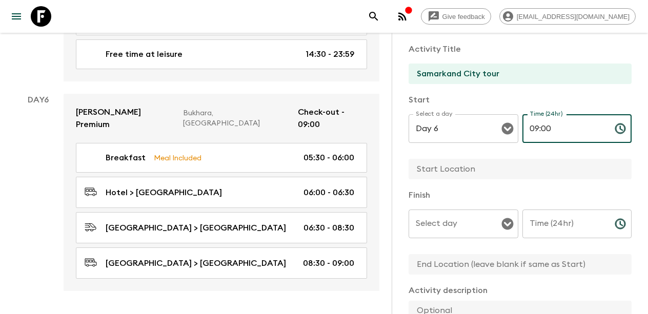
scroll to position [46, 0]
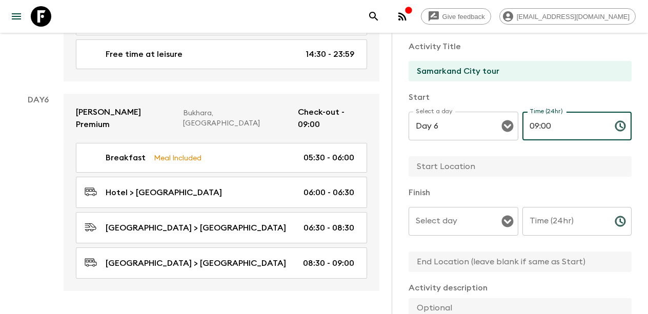
click at [463, 163] on input "text" at bounding box center [516, 166] width 215 height 21
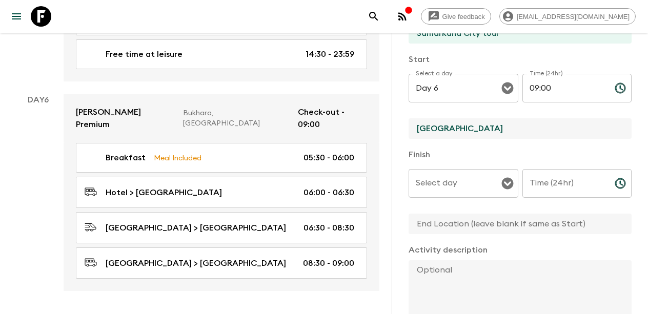
scroll to position [88, 0]
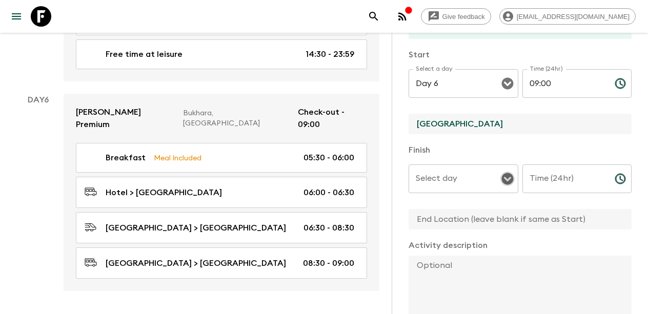
click at [504, 180] on icon "Open" at bounding box center [507, 179] width 12 height 12
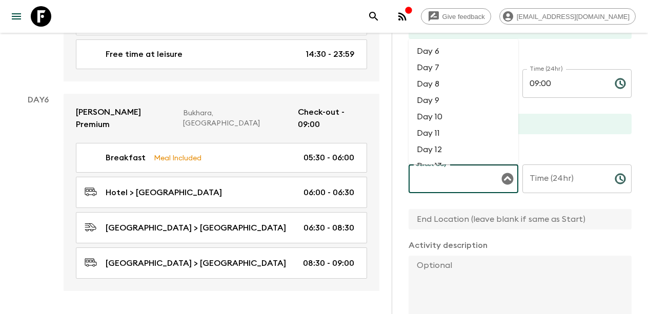
click at [440, 45] on li "Day 6" at bounding box center [464, 51] width 110 height 16
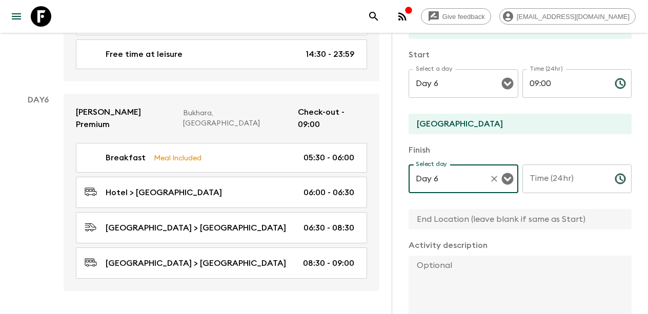
click at [561, 186] on input "Time (24hr)" at bounding box center [564, 179] width 84 height 29
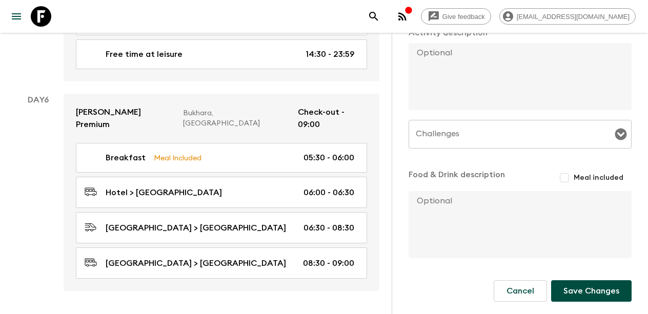
scroll to position [301, 0]
click at [595, 291] on button "Save Changes" at bounding box center [591, 291] width 80 height 22
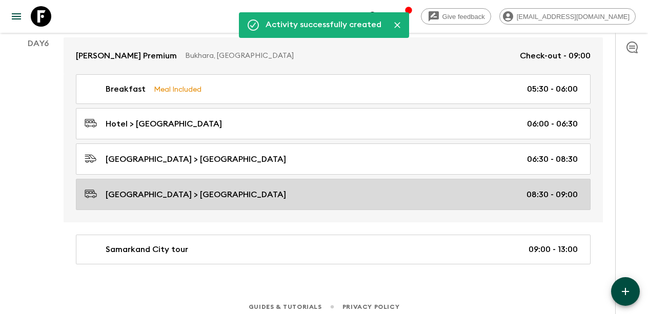
scroll to position [1609, 0]
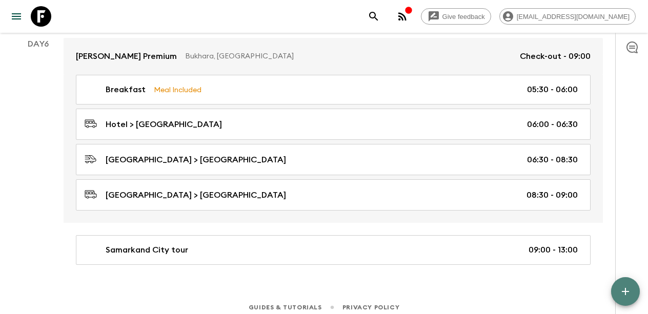
click at [625, 293] on icon "button" at bounding box center [625, 291] width 7 height 7
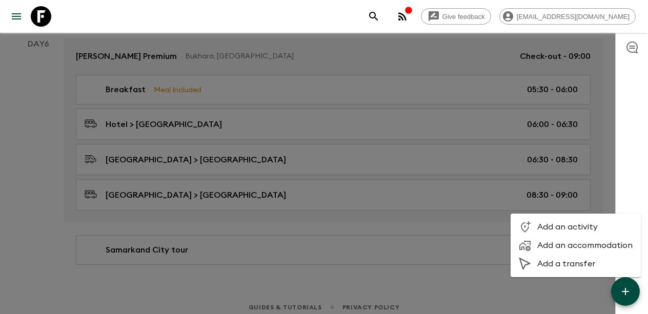
click at [565, 228] on span "Add an activity" at bounding box center [584, 227] width 95 height 10
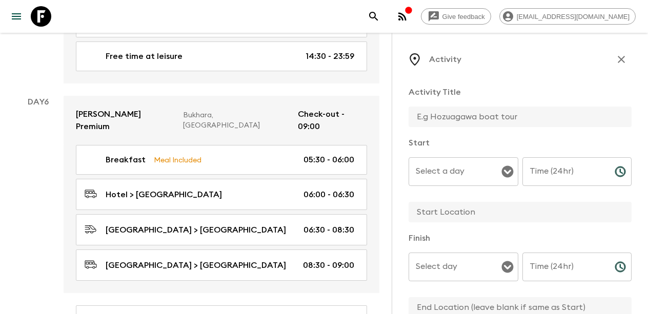
click at [451, 118] on input "text" at bounding box center [516, 117] width 215 height 21
paste input "Meet Spice Master"
click at [507, 170] on icon "Open" at bounding box center [507, 172] width 12 height 12
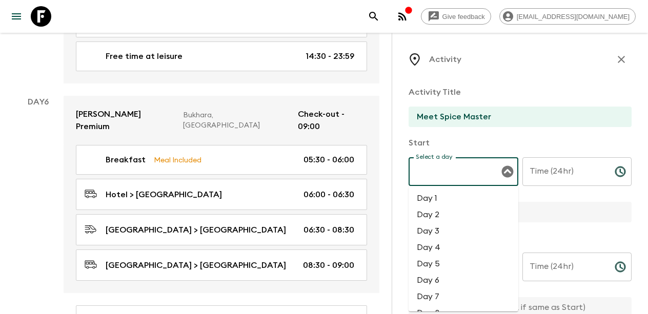
click at [460, 280] on li "Day 6" at bounding box center [464, 280] width 110 height 16
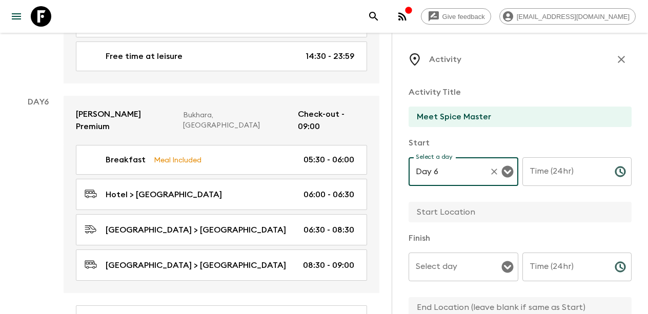
click at [550, 176] on input "Time (24hr)" at bounding box center [564, 171] width 84 height 29
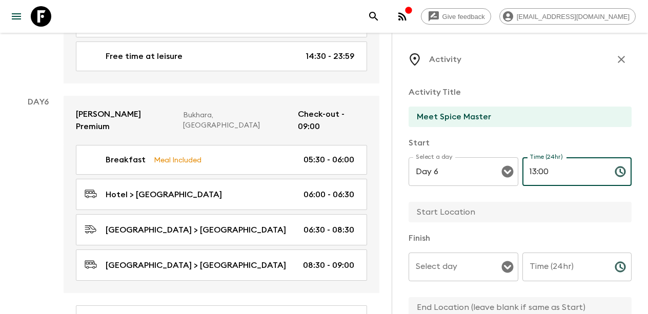
click at [492, 216] on input "text" at bounding box center [516, 212] width 215 height 21
click at [456, 214] on input "text" at bounding box center [516, 212] width 215 height 21
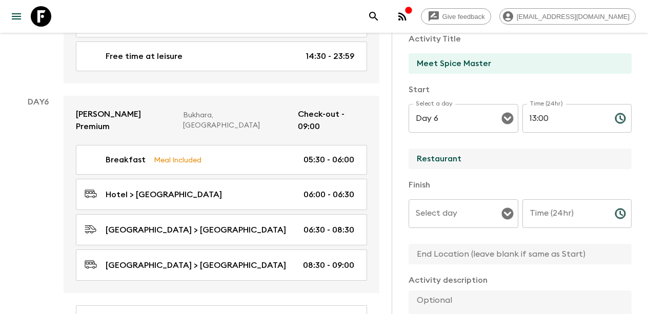
scroll to position [57, 0]
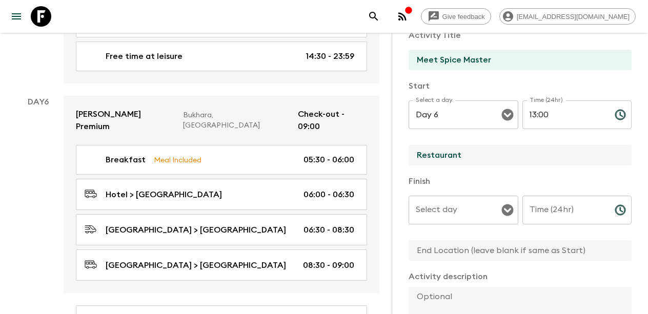
click at [469, 216] on input "Select day" at bounding box center [455, 209] width 85 height 19
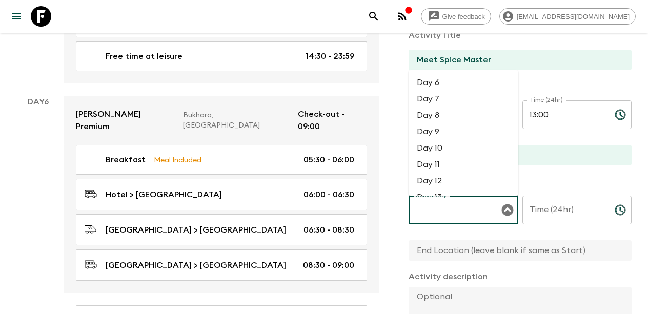
click at [453, 84] on li "Day 6" at bounding box center [464, 82] width 110 height 16
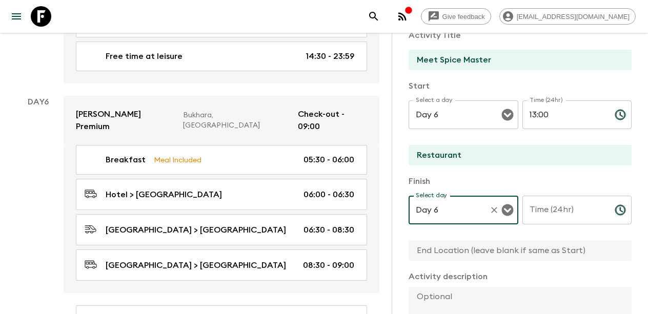
click at [554, 207] on input "Time (24hr)" at bounding box center [564, 210] width 84 height 29
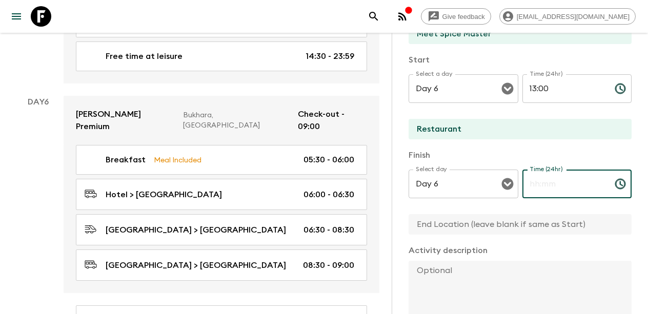
scroll to position [84, 0]
click at [539, 186] on input "Time (24hr)" at bounding box center [564, 183] width 84 height 29
click at [563, 239] on div "Activity Title Meet Spice Master Start Select a day Day 6 Select a day ​ Time (…" at bounding box center [520, 235] width 223 height 483
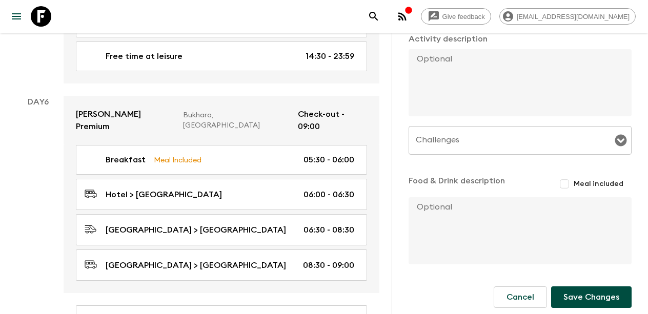
scroll to position [298, 0]
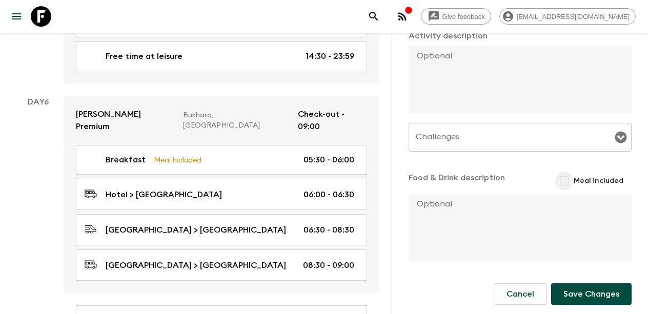
click at [566, 186] on input "Meal included" at bounding box center [564, 181] width 18 height 18
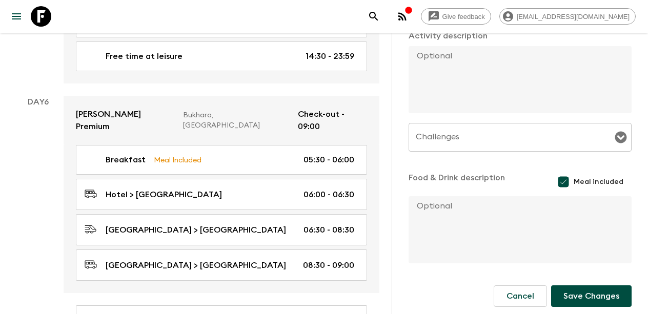
click at [588, 298] on button "Save Changes" at bounding box center [591, 297] width 80 height 22
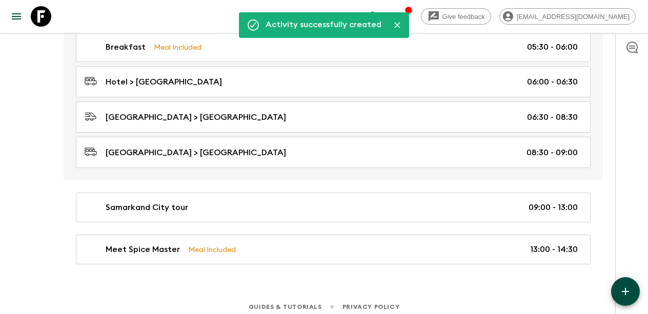
scroll to position [1651, 0]
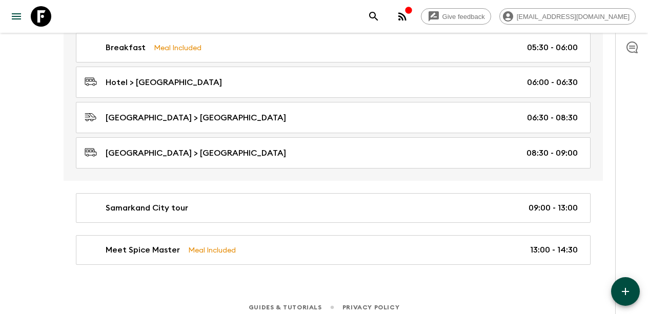
click at [629, 292] on icon "button" at bounding box center [625, 292] width 12 height 12
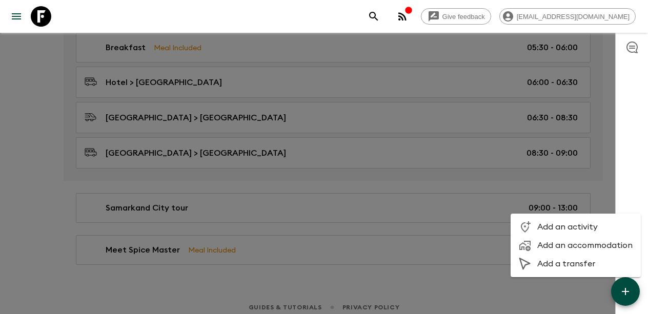
click at [566, 227] on span "Add an activity" at bounding box center [584, 227] width 95 height 10
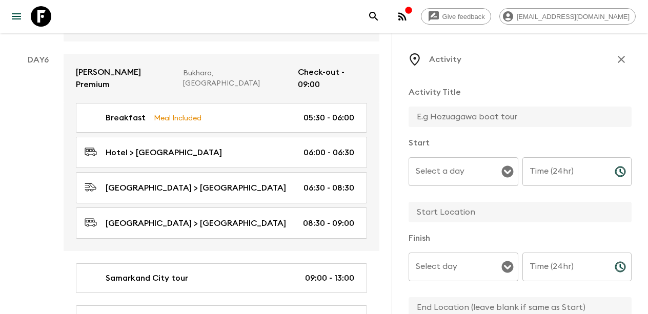
click at [462, 121] on input "text" at bounding box center [516, 117] width 215 height 21
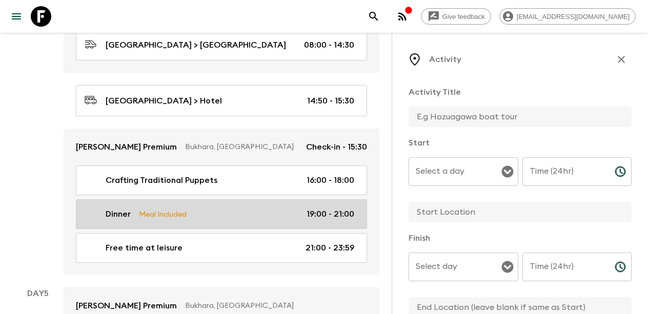
scroll to position [1158, 0]
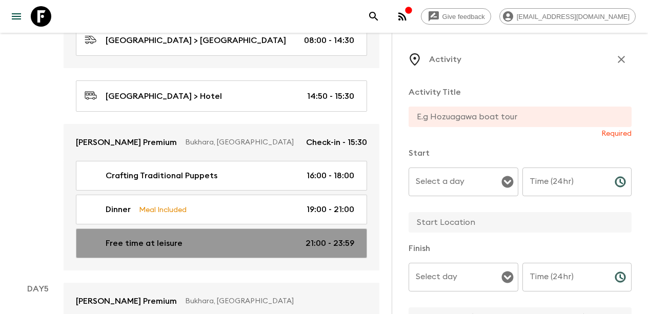
click at [181, 237] on div "Free time at leisure 21:00 - 23:59" at bounding box center [220, 243] width 270 height 12
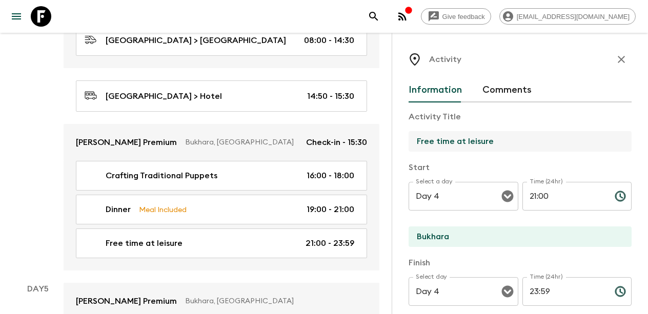
drag, startPoint x: 499, startPoint y: 142, endPoint x: 402, endPoint y: 142, distance: 96.4
click at [402, 142] on div "Activity Information Comments Activity Title Free time at leisure Start Select …" at bounding box center [520, 190] width 256 height 314
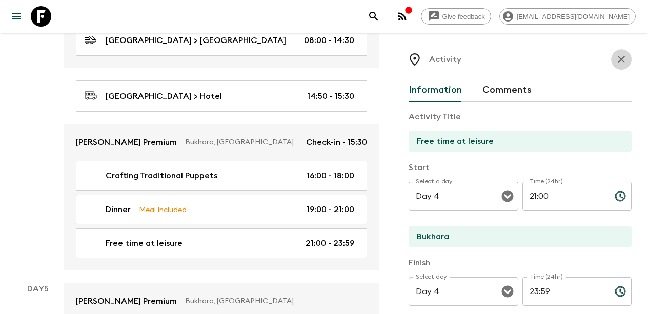
click at [621, 61] on icon "button" at bounding box center [621, 59] width 12 height 12
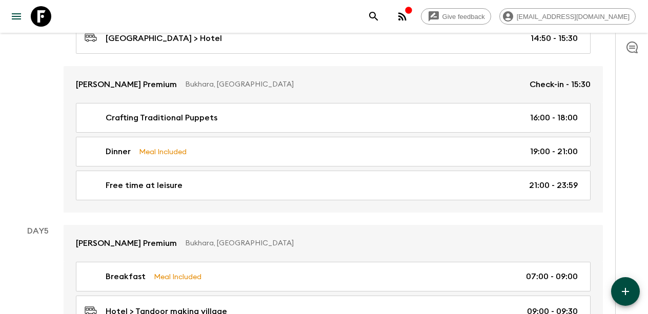
click at [628, 285] on button "button" at bounding box center [625, 291] width 29 height 29
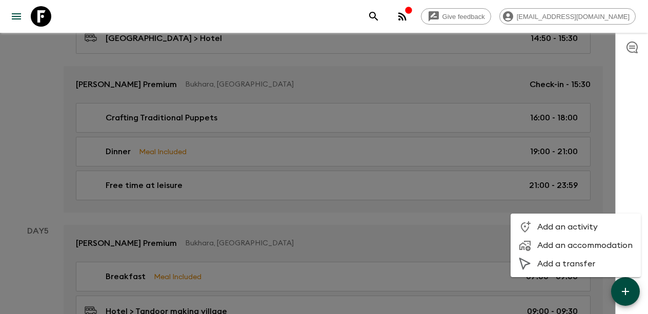
click at [558, 221] on li "Add an activity" at bounding box center [576, 227] width 130 height 18
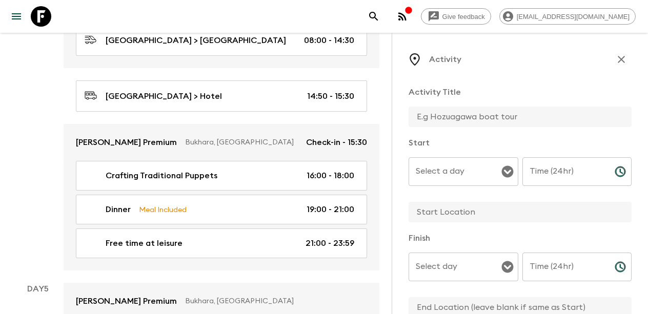
click at [449, 110] on input "text" at bounding box center [516, 117] width 215 height 21
paste input "Free time at leisure"
click at [507, 173] on icon "Open" at bounding box center [507, 172] width 12 height 12
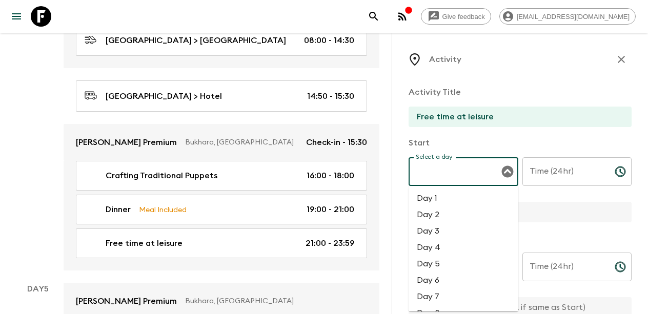
click at [440, 281] on li "Day 6" at bounding box center [464, 280] width 110 height 16
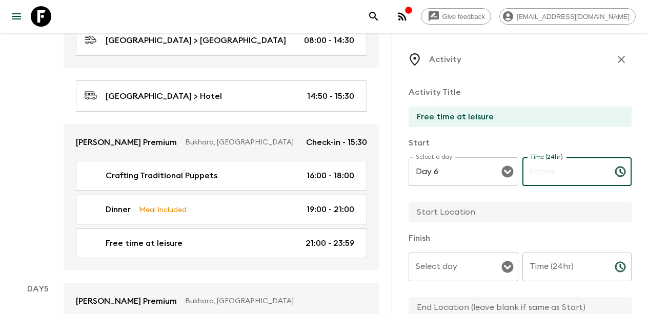
click at [564, 169] on input "Time (24hr)" at bounding box center [564, 171] width 84 height 29
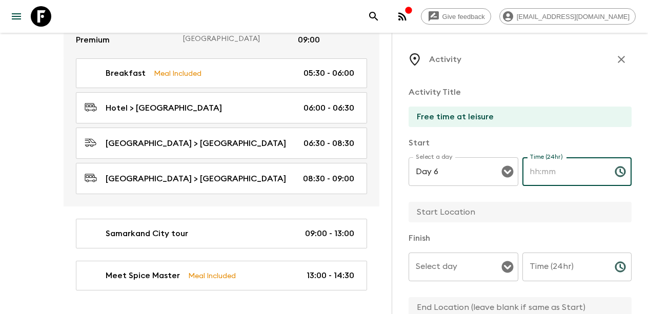
scroll to position [1695, 0]
click at [451, 219] on input "text" at bounding box center [516, 212] width 215 height 21
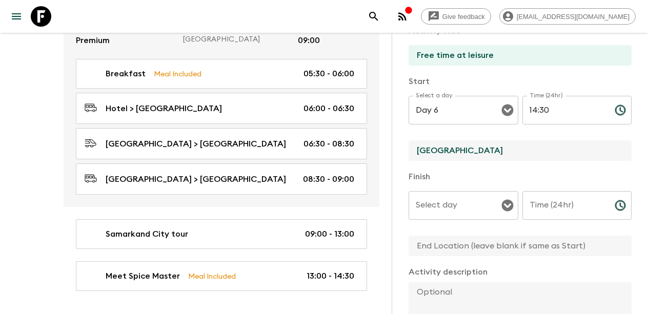
scroll to position [62, 0]
click at [508, 205] on icon "Open" at bounding box center [507, 205] width 12 height 12
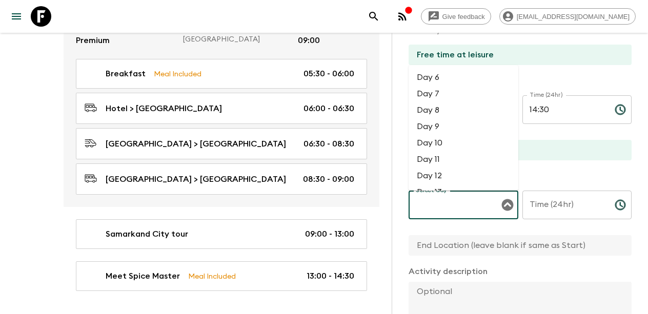
click at [445, 79] on li "Day 6" at bounding box center [464, 77] width 110 height 16
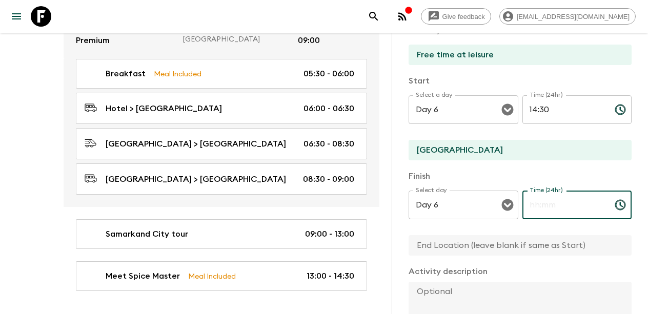
click at [552, 204] on input "Time (24hr)" at bounding box center [564, 205] width 84 height 29
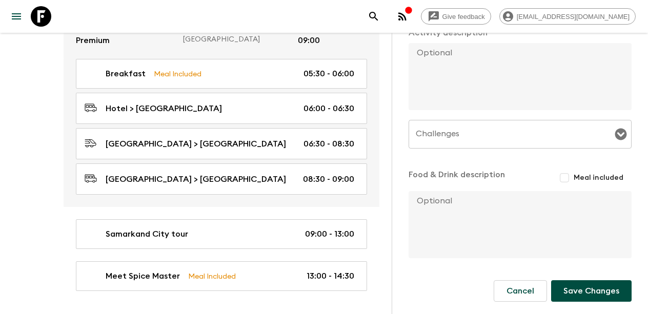
scroll to position [301, 0]
click at [600, 289] on button "Save Changes" at bounding box center [591, 291] width 80 height 22
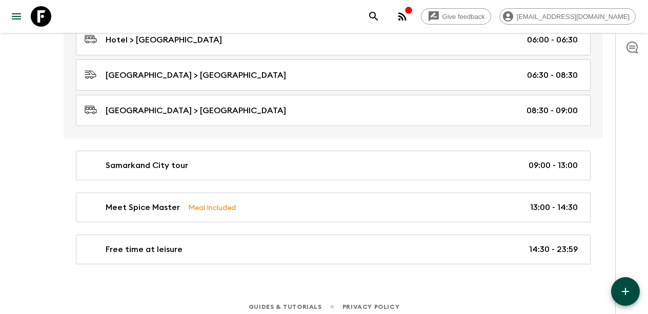
scroll to position [1693, 0]
click at [624, 292] on icon "button" at bounding box center [625, 291] width 7 height 7
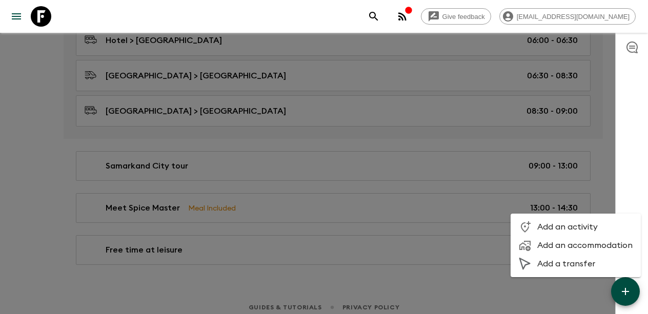
click at [577, 241] on span "Add an accommodation" at bounding box center [584, 245] width 95 height 10
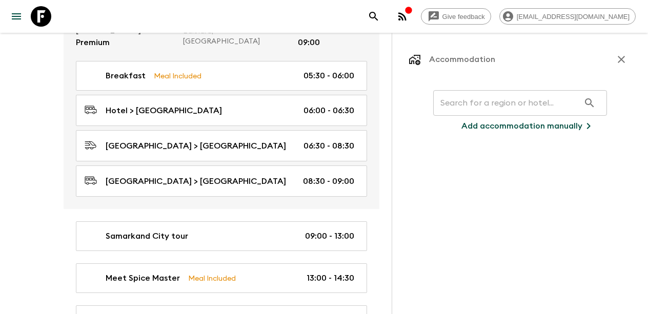
click at [517, 103] on input "text" at bounding box center [506, 103] width 146 height 29
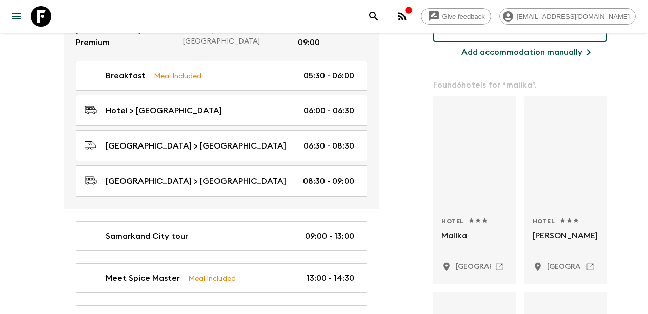
scroll to position [88, 0]
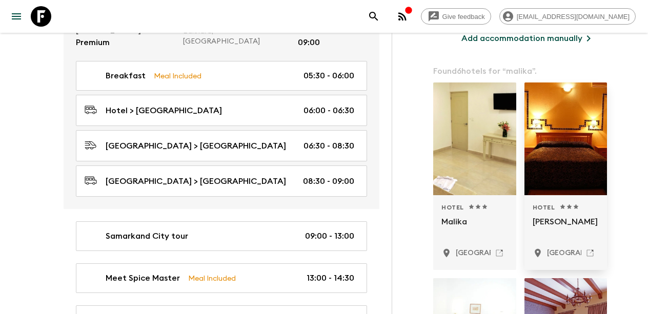
click at [555, 220] on p "[PERSON_NAME]" at bounding box center [566, 228] width 67 height 25
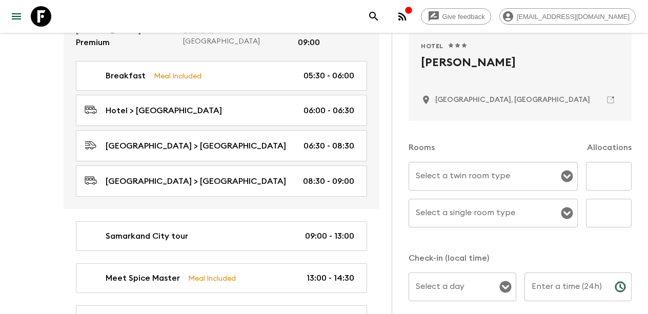
scroll to position [196, 0]
click at [569, 176] on icon "Open" at bounding box center [567, 176] width 12 height 12
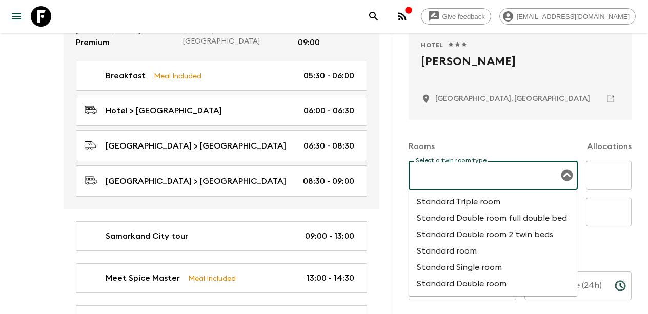
click at [522, 236] on li "Standard Double room 2 twin beds" at bounding box center [493, 235] width 169 height 16
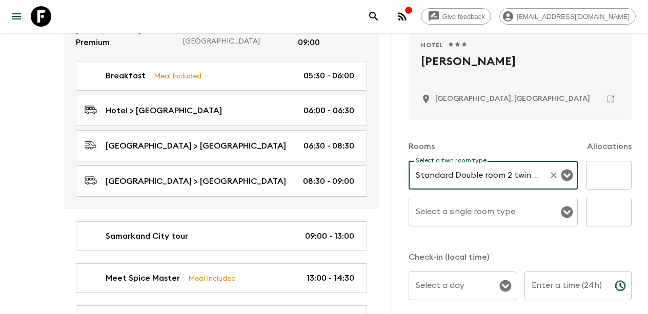
click at [597, 180] on input "text" at bounding box center [609, 175] width 46 height 29
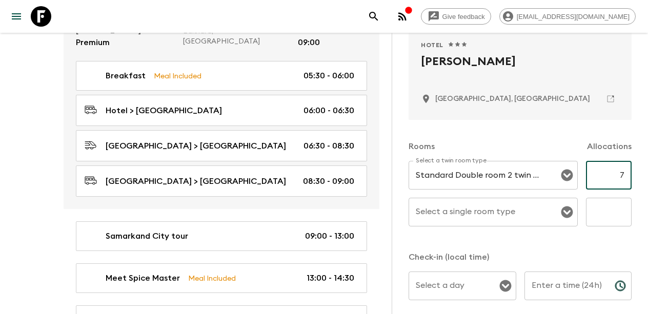
click at [567, 208] on icon "Open" at bounding box center [567, 213] width 12 height 12
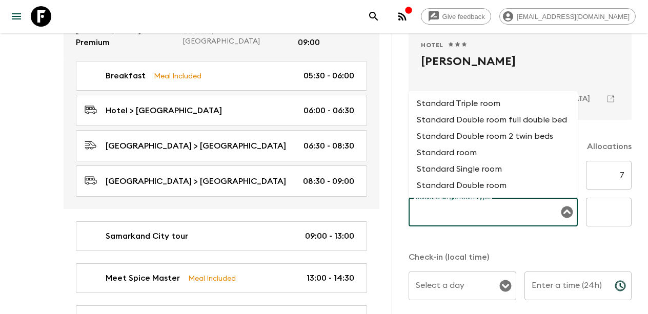
click at [502, 167] on li "Standard Single room" at bounding box center [493, 169] width 169 height 16
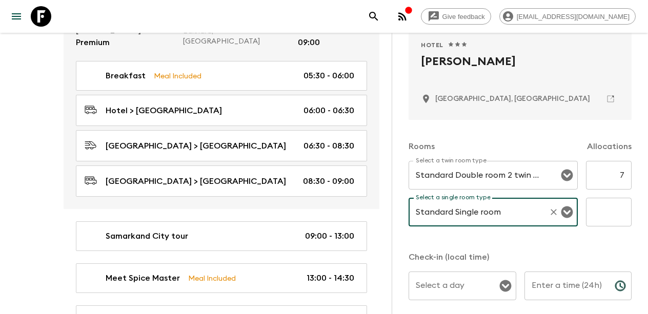
click at [606, 219] on input "text" at bounding box center [609, 212] width 46 height 29
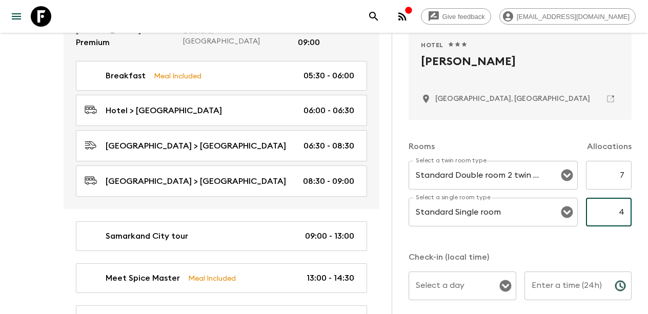
click at [567, 247] on div "Rooms Allocations Select a twin room type Standard Double room 2 twin beds Sele…" at bounding box center [520, 253] width 223 height 266
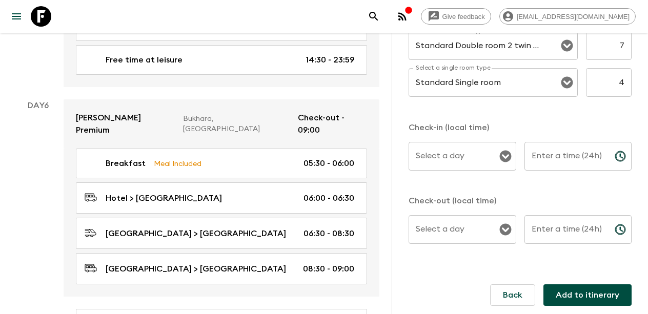
scroll to position [1606, 0]
click at [505, 155] on icon "Open" at bounding box center [505, 157] width 12 height 12
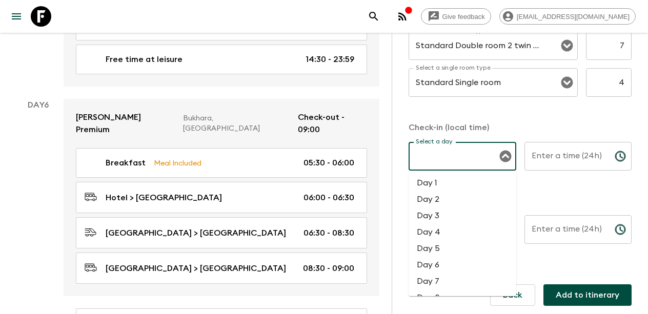
click at [441, 265] on li "Day 6" at bounding box center [463, 265] width 108 height 16
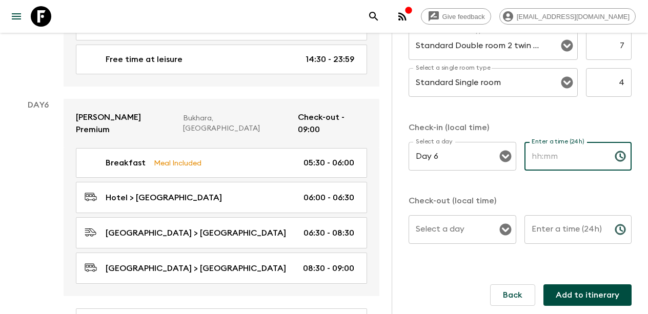
click at [586, 159] on input "Enter a time (24h)" at bounding box center [565, 156] width 82 height 29
click at [501, 225] on icon "Open" at bounding box center [505, 229] width 12 height 12
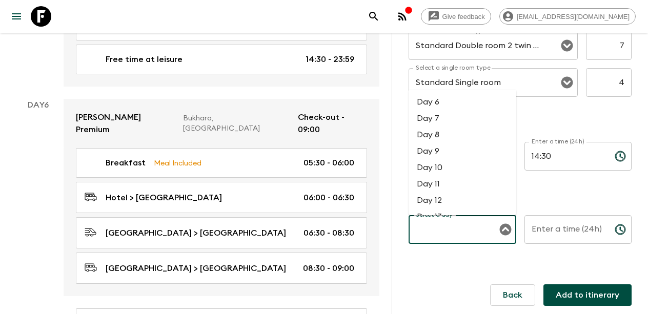
click at [452, 135] on li "Day 8" at bounding box center [463, 135] width 108 height 16
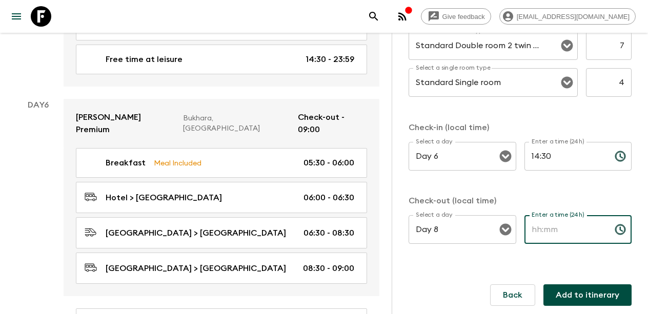
click at [569, 232] on input "Enter a time (24h)" at bounding box center [565, 229] width 82 height 29
click at [589, 298] on button "Add to itinerary" at bounding box center [587, 295] width 88 height 22
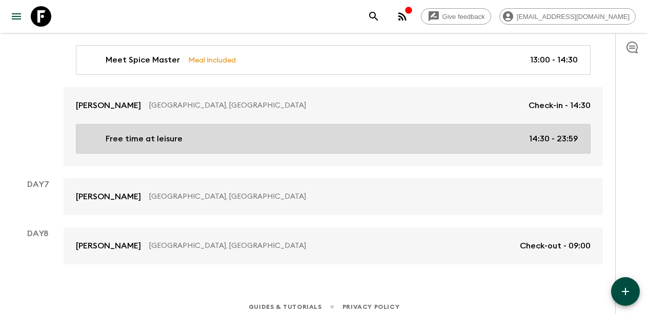
scroll to position [1841, 0]
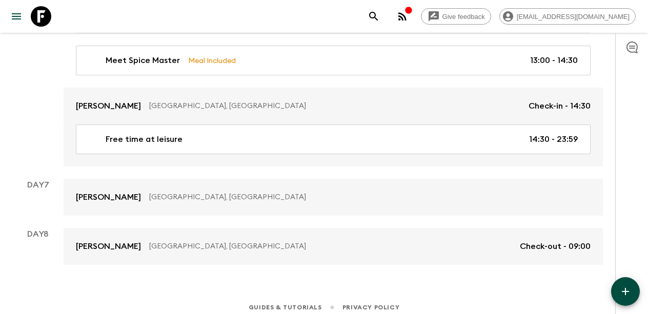
click at [629, 297] on icon "button" at bounding box center [625, 292] width 12 height 12
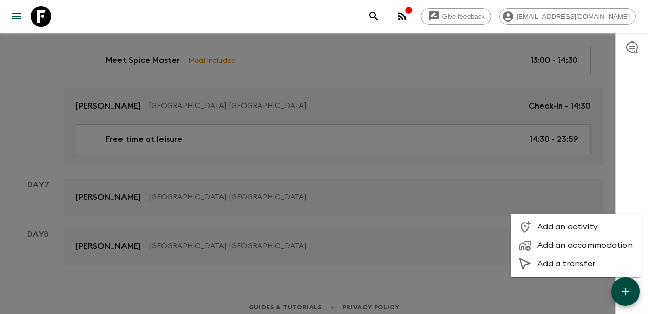
click at [574, 230] on span "Add an activity" at bounding box center [584, 227] width 95 height 10
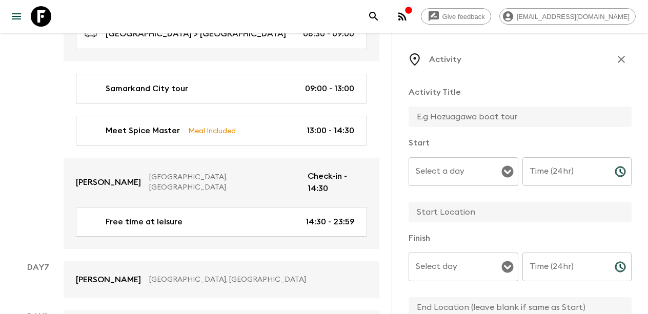
click at [480, 157] on div "Start Select a day Select a day ​ Time (24hr) Time (24hr) ​" at bounding box center [520, 180] width 223 height 87
click at [479, 172] on input "Select a day" at bounding box center [455, 171] width 85 height 19
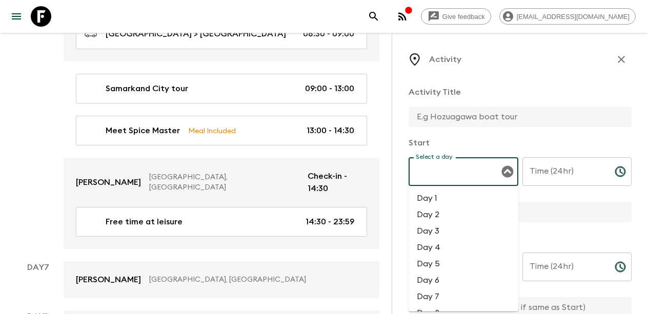
click at [434, 294] on li "Day 7" at bounding box center [464, 297] width 110 height 16
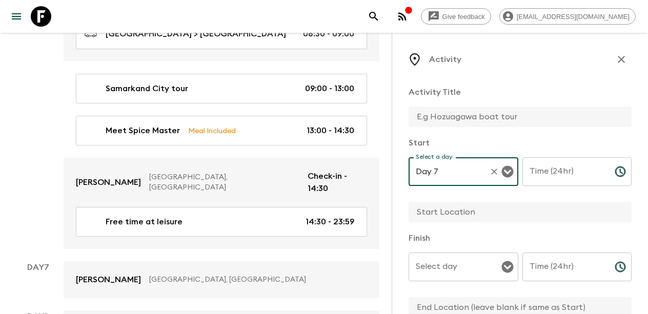
click at [461, 117] on input "text" at bounding box center [516, 117] width 215 height 21
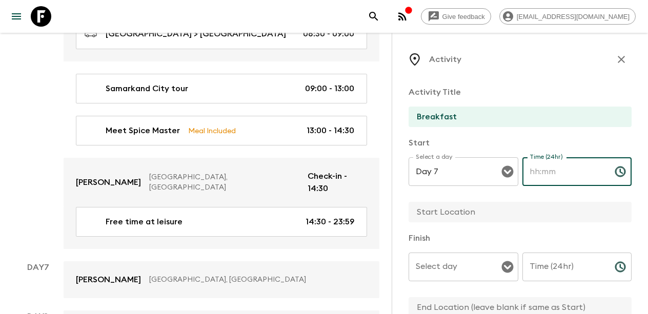
click at [557, 178] on input "Time (24hr)" at bounding box center [564, 171] width 84 height 29
click at [487, 265] on input "Select day" at bounding box center [455, 266] width 85 height 19
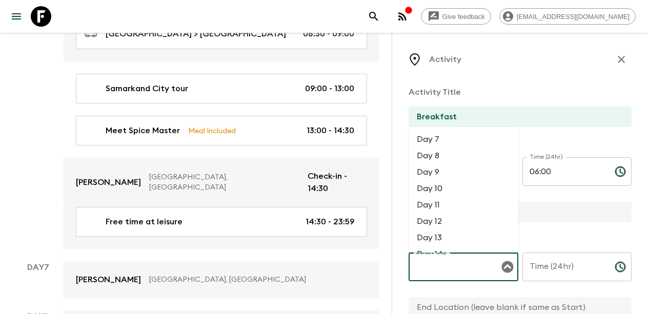
click at [467, 143] on li "Day 7" at bounding box center [464, 139] width 110 height 16
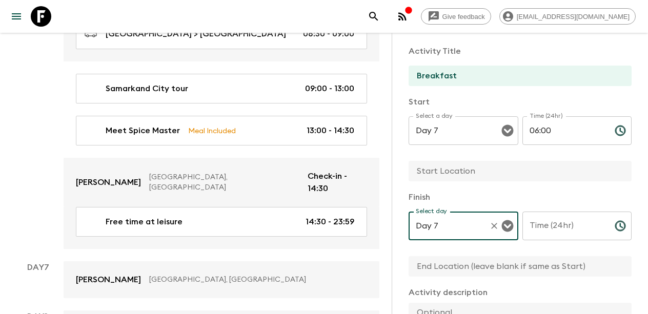
scroll to position [42, 0]
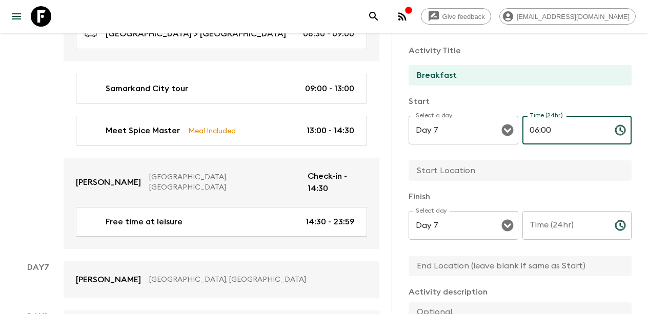
click at [546, 131] on input "06:00" at bounding box center [564, 130] width 84 height 29
click at [538, 130] on input "06:00" at bounding box center [564, 130] width 84 height 29
click at [544, 216] on div "Time (24hr) Time (24hr) ​" at bounding box center [577, 231] width 110 height 40
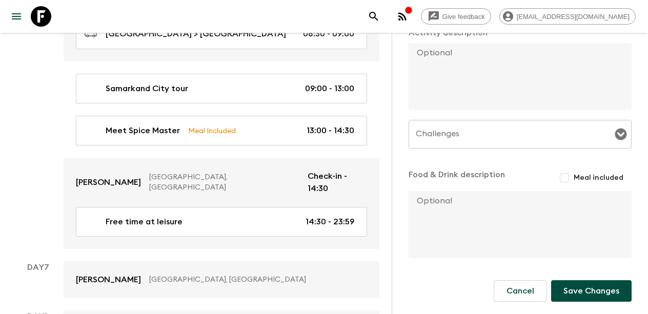
scroll to position [301, 0]
click at [566, 174] on input "Meal included" at bounding box center [564, 178] width 18 height 18
click at [581, 291] on button "Save Changes" at bounding box center [591, 293] width 80 height 22
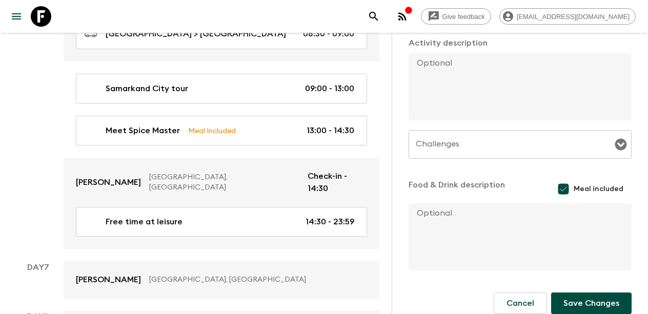
click at [586, 306] on button "Save Changes" at bounding box center [591, 304] width 80 height 22
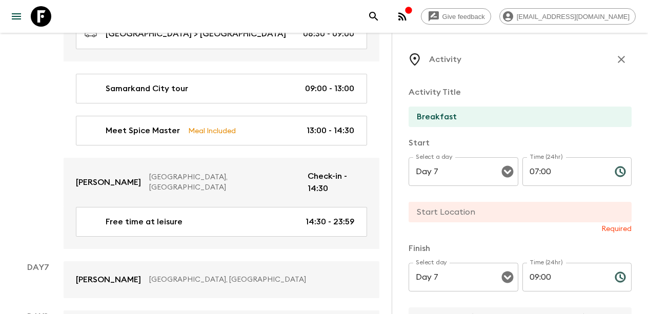
scroll to position [0, 0]
click at [485, 214] on input "text" at bounding box center [516, 212] width 215 height 21
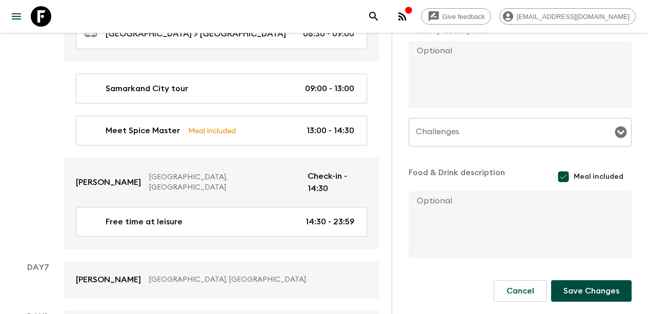
scroll to position [303, 0]
click at [584, 289] on button "Save Changes" at bounding box center [591, 291] width 80 height 22
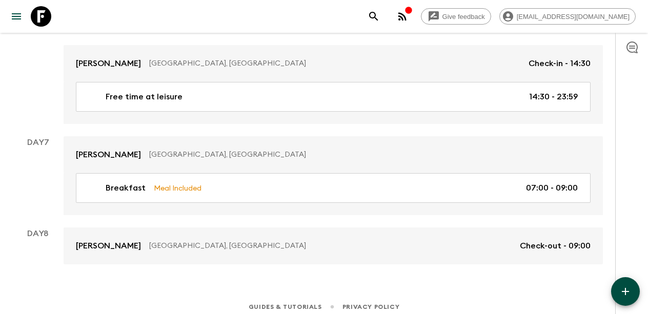
scroll to position [1883, 0]
click at [623, 288] on icon "button" at bounding box center [625, 292] width 12 height 12
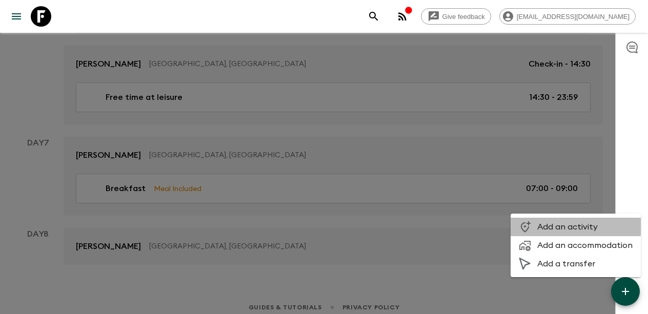
click at [563, 226] on span "Add an activity" at bounding box center [584, 227] width 95 height 10
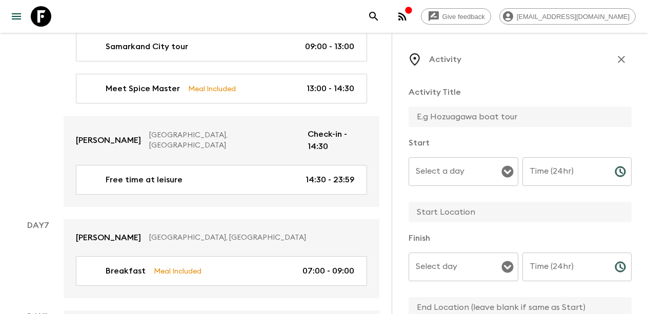
click at [449, 111] on input "text" at bounding box center [516, 117] width 215 height 21
paste input "Visit Paper mill"
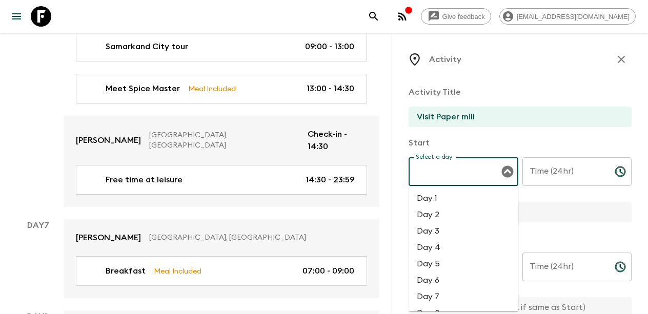
click at [481, 174] on input "Select a day" at bounding box center [455, 171] width 85 height 19
click at [437, 300] on li "Day 7" at bounding box center [464, 297] width 110 height 16
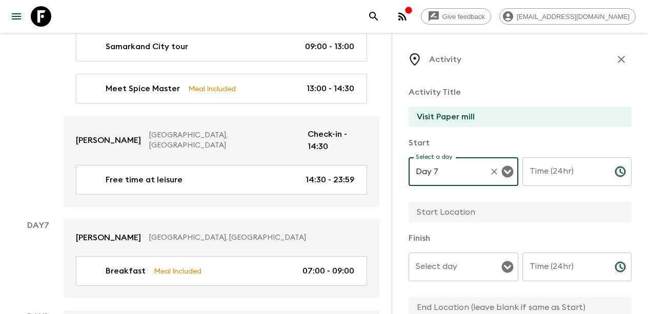
click at [546, 167] on div "Time (24hr) Time (24hr) ​" at bounding box center [577, 177] width 110 height 40
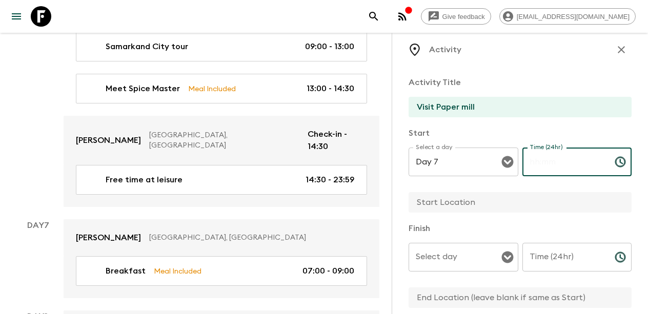
scroll to position [9, 0]
click at [491, 206] on input "text" at bounding box center [516, 203] width 215 height 21
click at [443, 204] on input "Restaorant" at bounding box center [516, 203] width 215 height 21
drag, startPoint x: 461, startPoint y: 206, endPoint x: 413, endPoint y: 206, distance: 48.7
click at [413, 206] on input "Restaorant" at bounding box center [516, 203] width 215 height 21
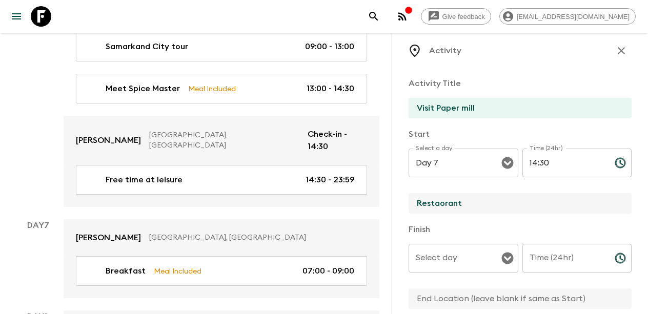
paste input "u"
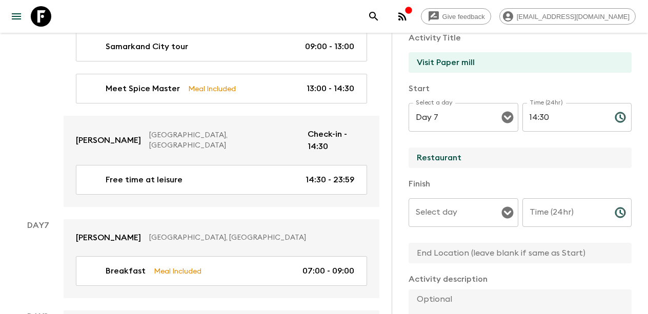
scroll to position [65, 0]
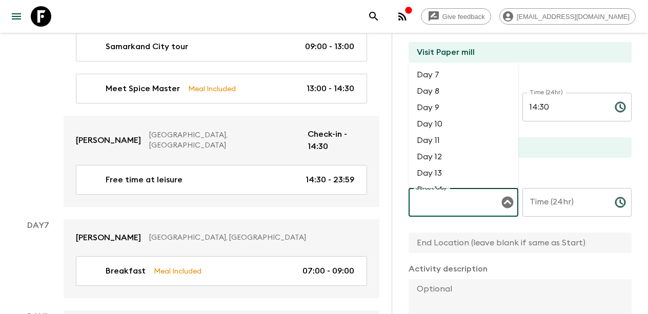
click at [473, 209] on input "Select day" at bounding box center [455, 202] width 85 height 19
click at [444, 77] on li "Day 7" at bounding box center [464, 75] width 110 height 16
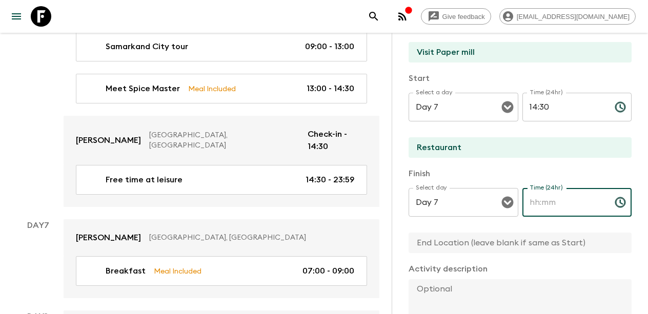
click at [551, 211] on input "Time (24hr)" at bounding box center [564, 202] width 84 height 29
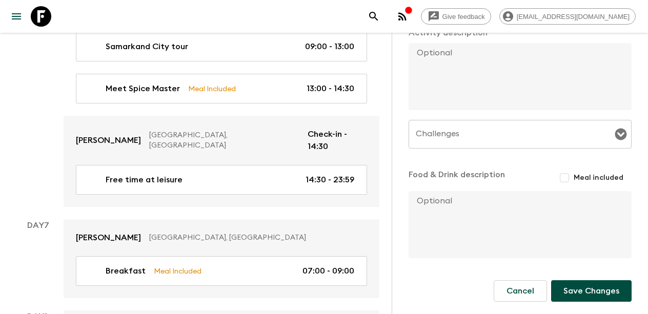
scroll to position [301, 0]
click at [588, 287] on button "Save Changes" at bounding box center [591, 291] width 80 height 22
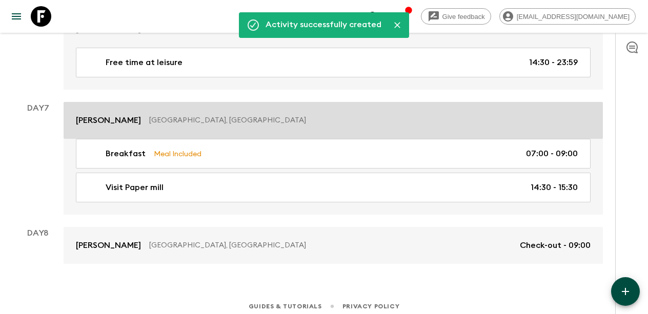
scroll to position [1917, 0]
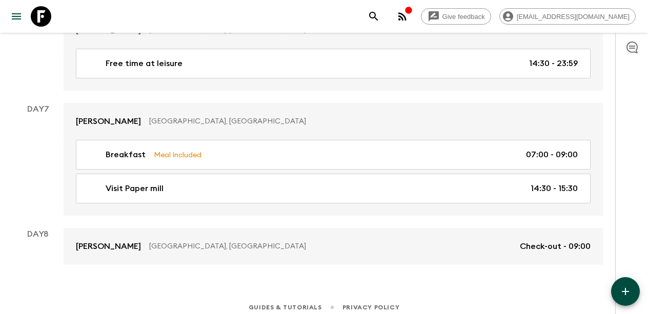
click at [621, 293] on icon "button" at bounding box center [625, 292] width 12 height 12
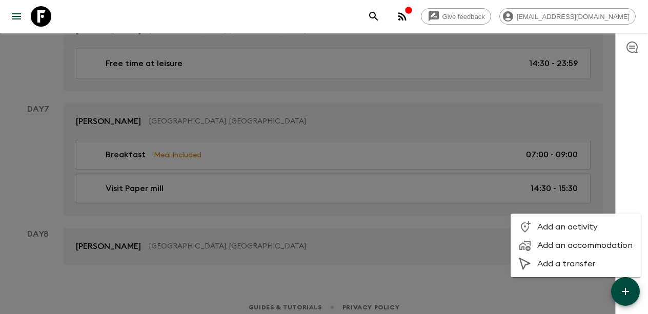
click at [323, 192] on div at bounding box center [324, 157] width 648 height 314
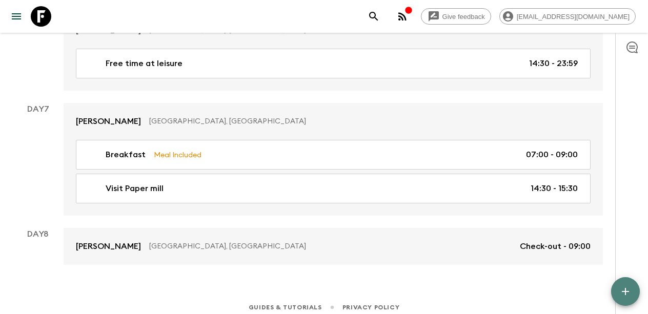
click at [622, 293] on icon "button" at bounding box center [625, 292] width 12 height 12
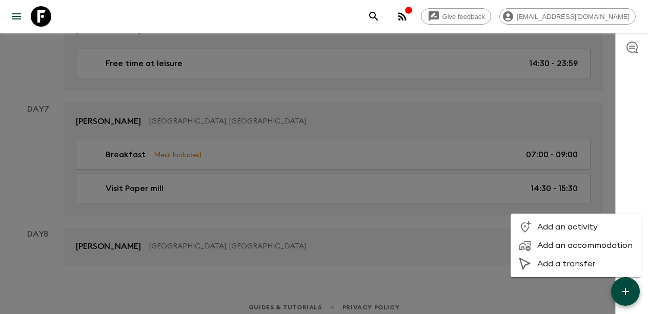
click at [567, 227] on span "Add an activity" at bounding box center [584, 227] width 95 height 10
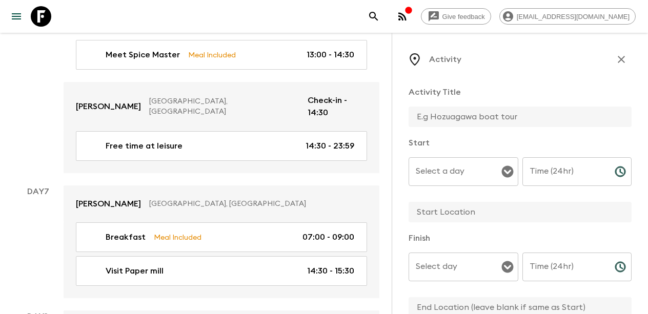
click at [449, 116] on input "text" at bounding box center [516, 117] width 215 height 21
click at [478, 176] on input "Select a day" at bounding box center [455, 171] width 85 height 19
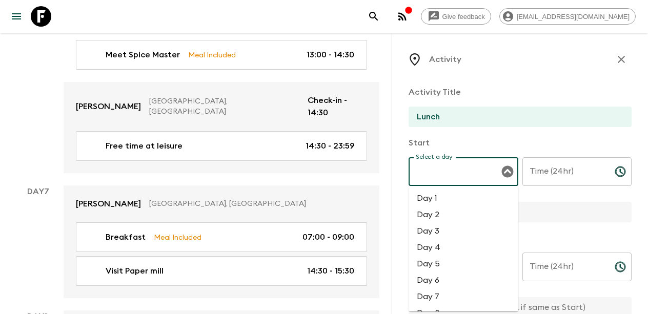
click at [440, 291] on li "Day 7" at bounding box center [464, 297] width 110 height 16
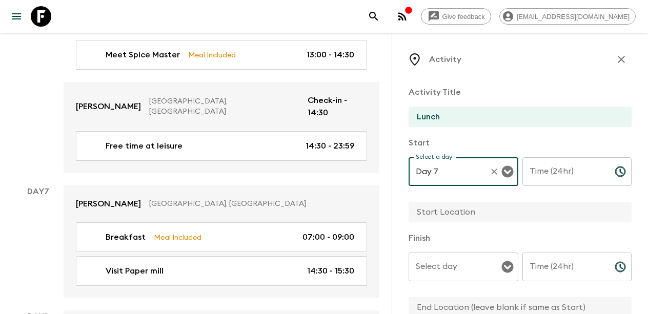
click at [563, 169] on input "Time (24hr)" at bounding box center [564, 171] width 84 height 29
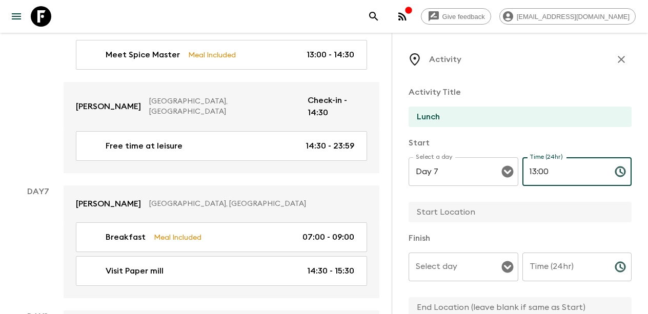
click at [493, 215] on input "text" at bounding box center [516, 212] width 215 height 21
paste input "Restaurant"
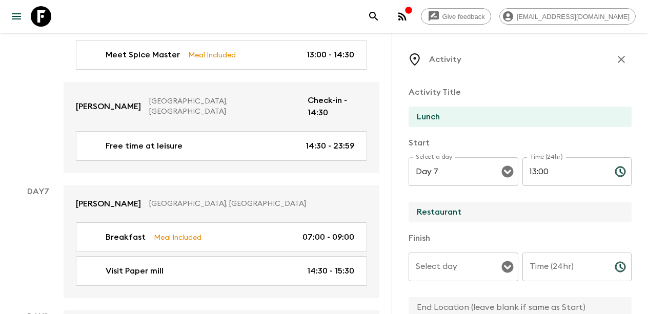
click at [476, 262] on input "Select day" at bounding box center [455, 266] width 85 height 19
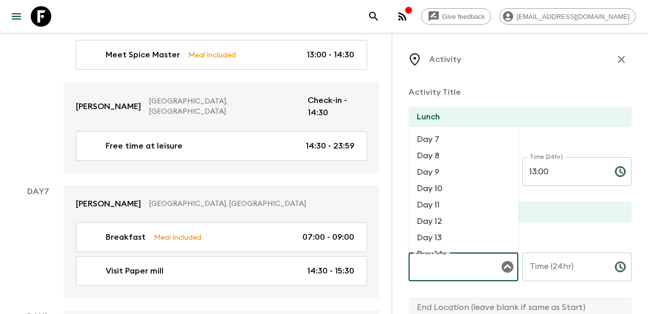
click at [449, 146] on li "Day 7" at bounding box center [464, 139] width 110 height 16
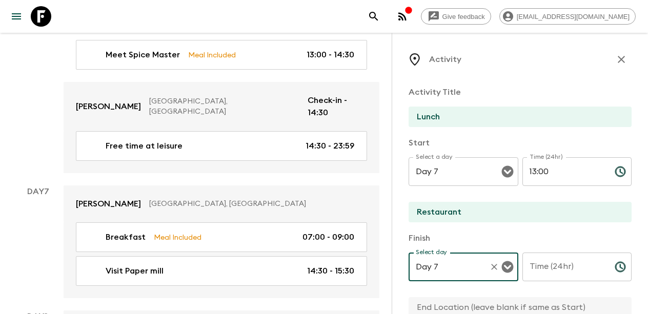
click at [563, 276] on input "Time (24hr)" at bounding box center [564, 267] width 84 height 29
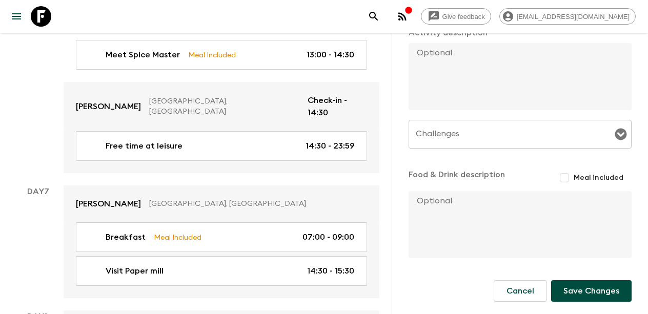
scroll to position [301, 0]
click at [567, 174] on input "Meal included" at bounding box center [564, 178] width 18 height 18
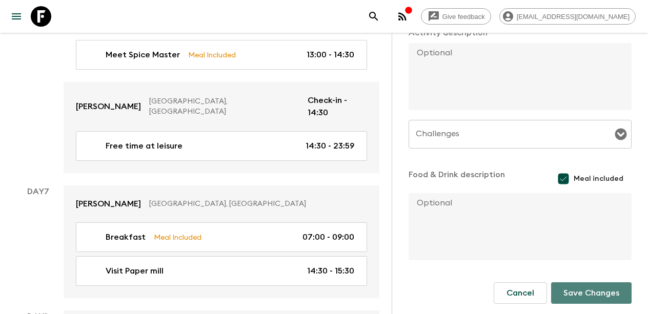
click at [592, 293] on button "Save Changes" at bounding box center [591, 293] width 80 height 22
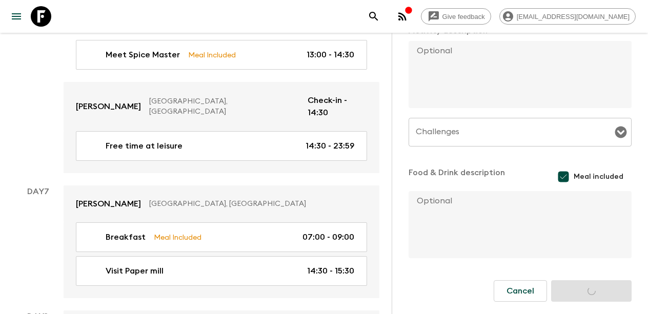
scroll to position [303, 0]
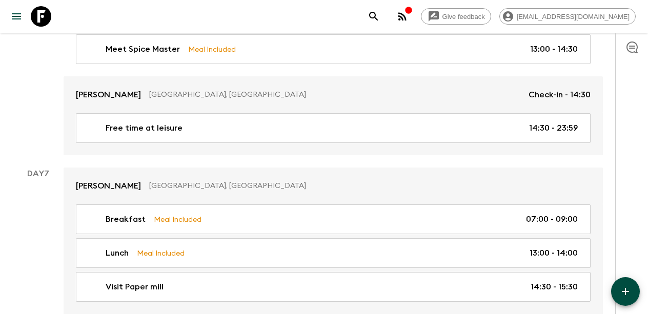
scroll to position [1850, 0]
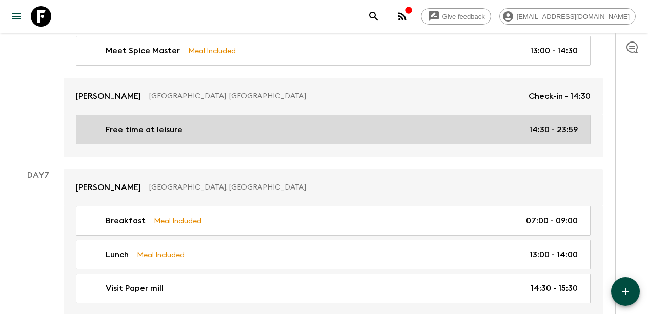
click at [175, 124] on p "Free time at leisure" at bounding box center [144, 130] width 77 height 12
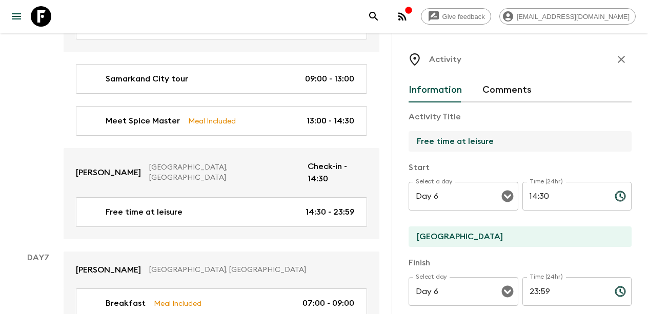
drag, startPoint x: 493, startPoint y: 139, endPoint x: 399, endPoint y: 140, distance: 93.8
click at [399, 140] on div "Activity Information Comments Activity Title Free time at leisure Start Select …" at bounding box center [520, 190] width 256 height 314
click at [621, 56] on icon "button" at bounding box center [621, 59] width 12 height 12
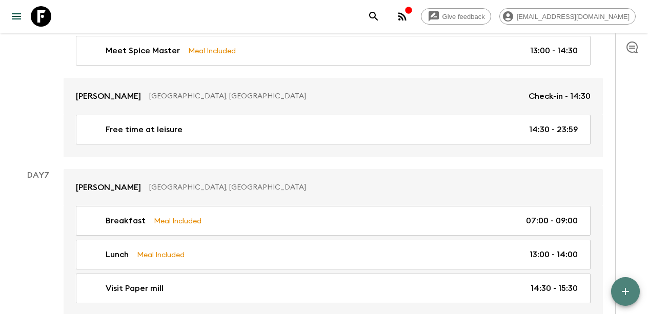
click at [623, 295] on icon "button" at bounding box center [625, 292] width 12 height 12
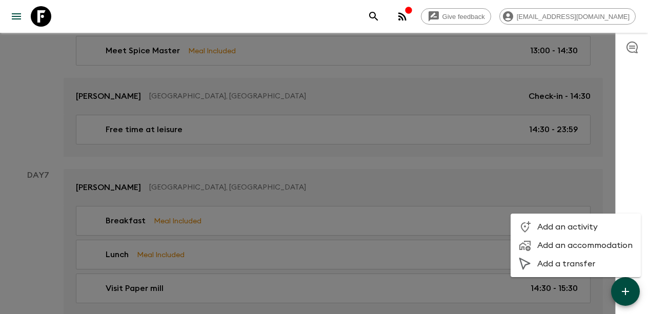
click at [575, 230] on span "Add an activity" at bounding box center [584, 227] width 95 height 10
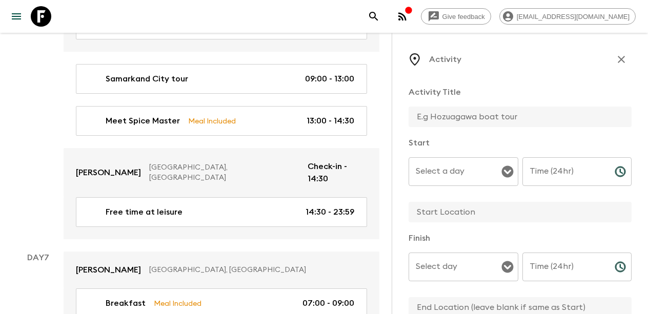
click at [456, 117] on input "text" at bounding box center [516, 117] width 215 height 21
paste input "Free time at leisure"
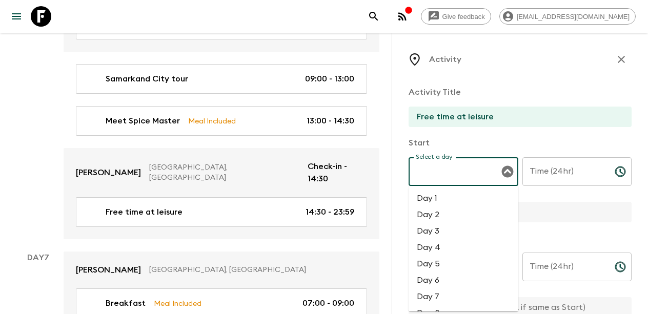
click at [455, 178] on input "Select a day" at bounding box center [455, 171] width 85 height 19
click at [435, 298] on li "Day 7" at bounding box center [464, 297] width 110 height 16
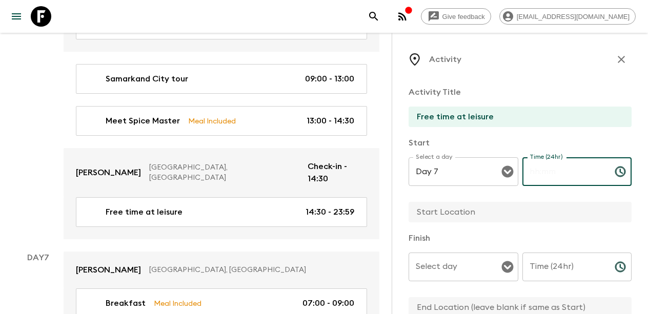
click at [538, 175] on input "Time (24hr)" at bounding box center [564, 171] width 84 height 29
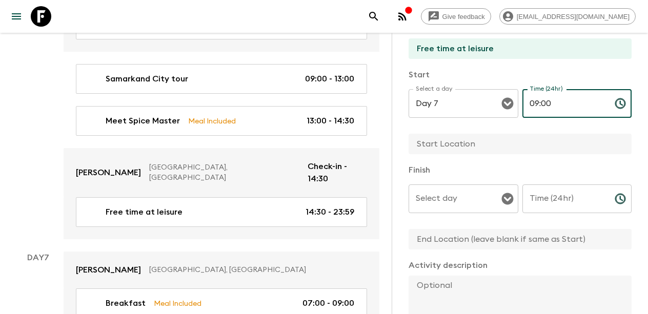
scroll to position [84, 0]
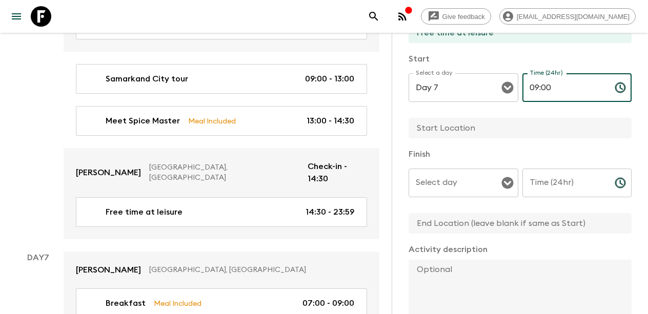
click at [503, 130] on input "text" at bounding box center [516, 128] width 215 height 21
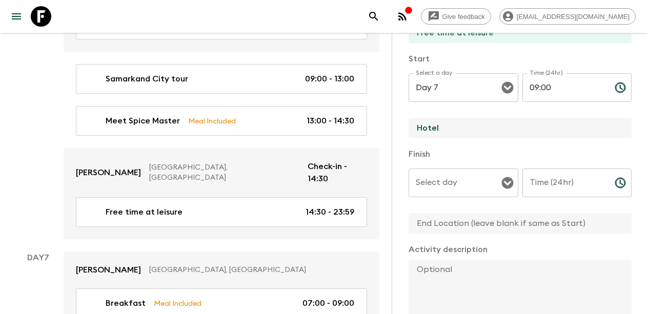
click at [484, 178] on input "Select day" at bounding box center [455, 182] width 85 height 19
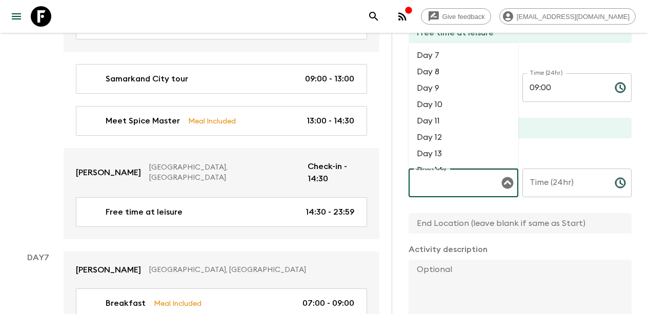
click at [443, 58] on li "Day 7" at bounding box center [464, 55] width 110 height 16
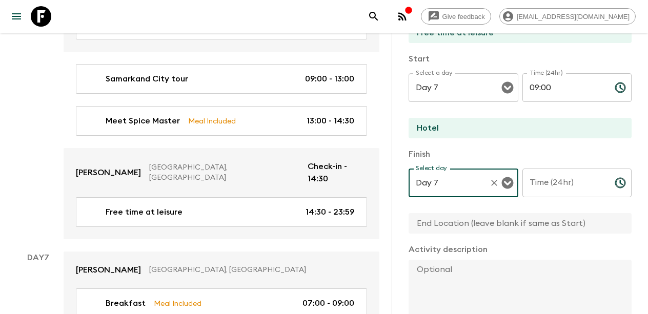
click at [570, 181] on input "Time (24hr)" at bounding box center [564, 183] width 84 height 29
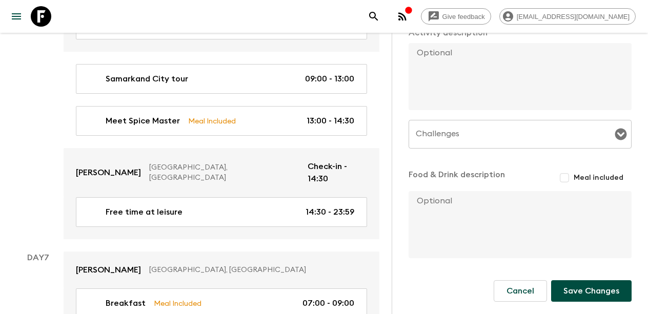
scroll to position [301, 0]
click at [584, 291] on button "Save Changes" at bounding box center [591, 291] width 80 height 22
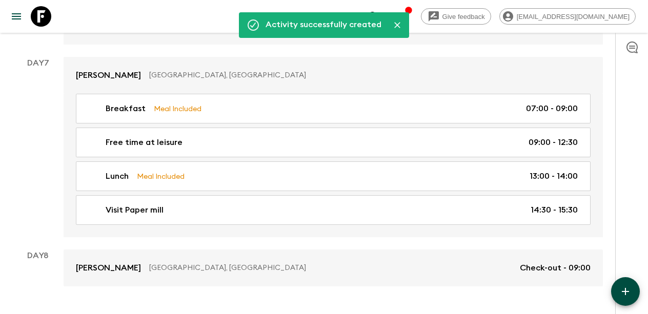
scroll to position [1963, 0]
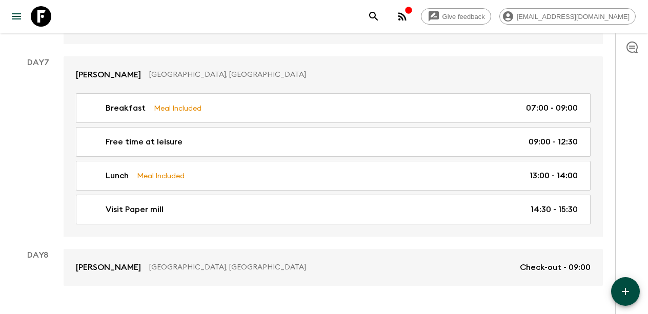
click at [623, 294] on icon "button" at bounding box center [625, 292] width 12 height 12
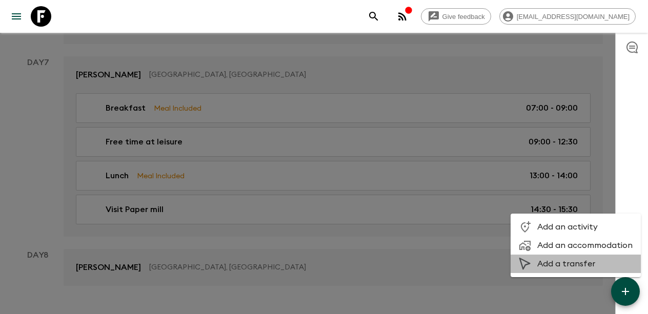
click at [582, 265] on span "Add a transfer" at bounding box center [584, 264] width 95 height 10
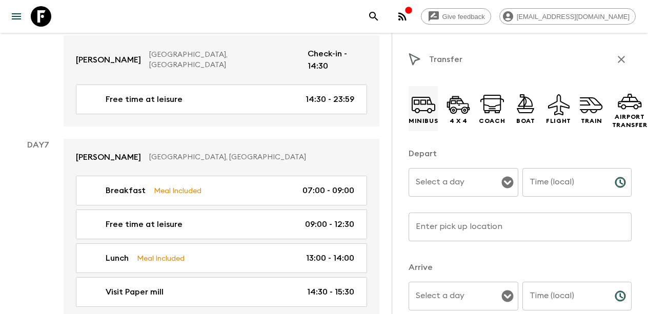
click at [422, 106] on icon at bounding box center [423, 104] width 25 height 25
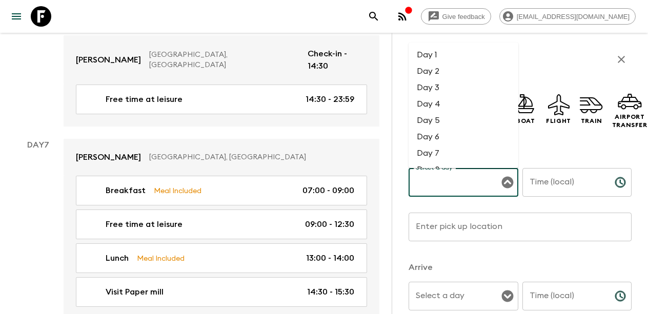
click at [442, 176] on div "Select a day Select a day ​" at bounding box center [464, 188] width 110 height 40
click at [428, 153] on li "Day 7" at bounding box center [464, 153] width 110 height 16
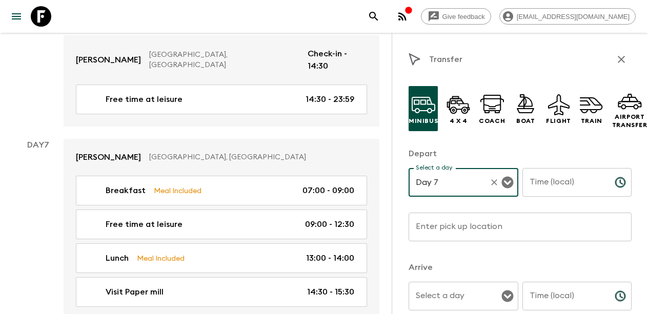
click at [540, 178] on div "Time (local) Time (local) ​" at bounding box center [577, 188] width 110 height 40
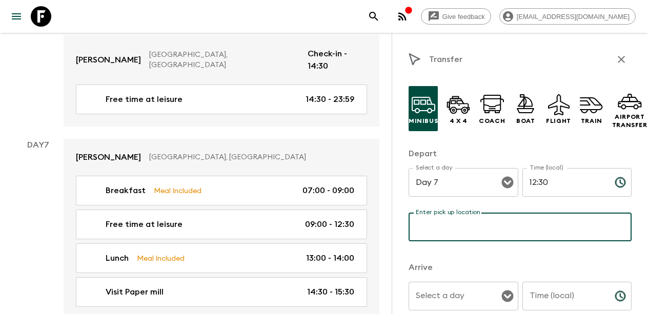
click at [473, 225] on input "Enter pick up location" at bounding box center [520, 227] width 223 height 29
click at [420, 228] on input "hotel" at bounding box center [520, 227] width 223 height 29
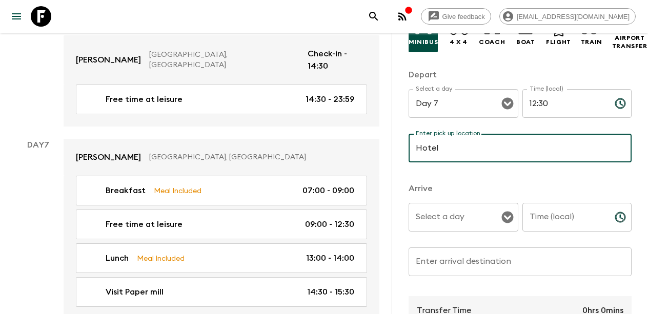
scroll to position [140, 0]
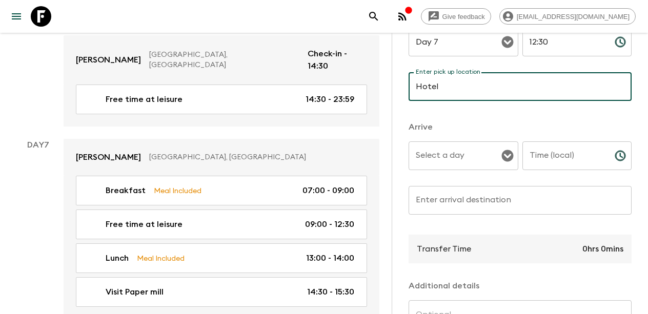
click at [448, 159] on input "Select a day" at bounding box center [455, 155] width 85 height 19
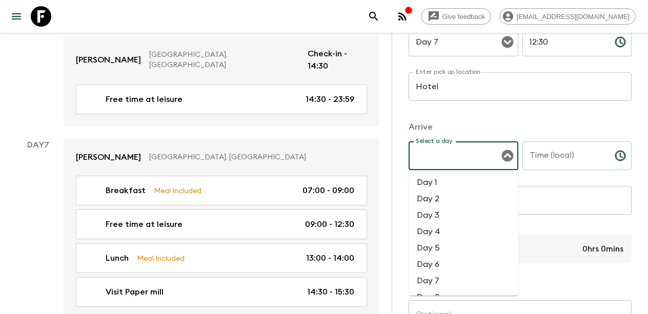
click at [438, 282] on li "Day 7" at bounding box center [464, 281] width 110 height 16
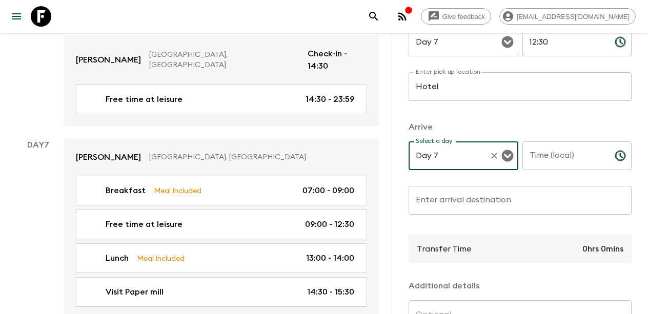
click at [572, 154] on input "Time (local)" at bounding box center [564, 155] width 84 height 29
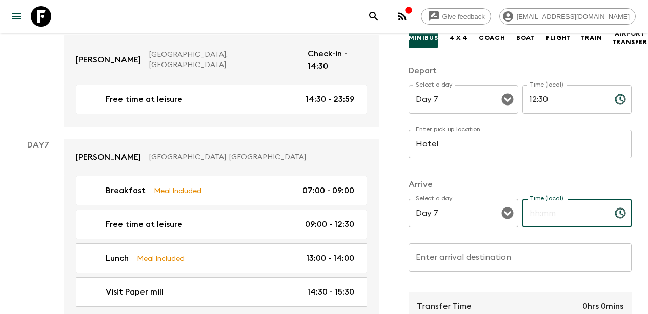
scroll to position [81, 0]
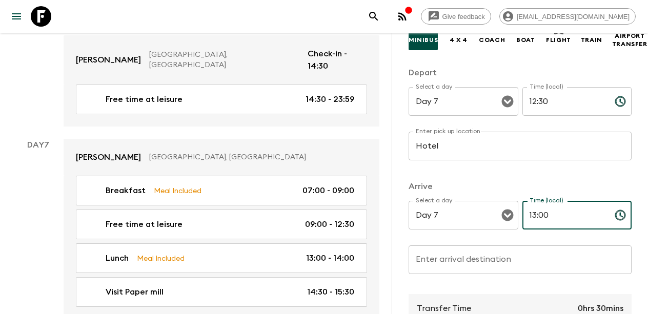
click at [454, 268] on input "Enter arrival destination" at bounding box center [520, 260] width 223 height 29
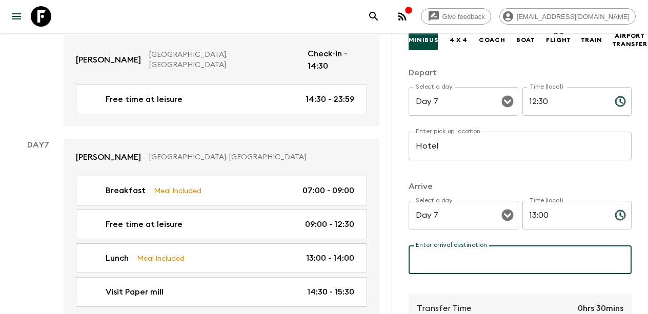
paste input "Free time at leisure"
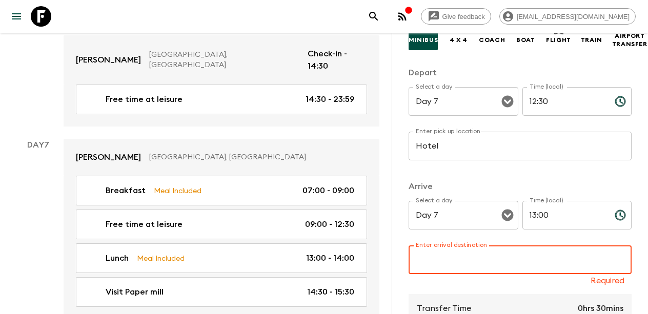
paste input "Restaurant"
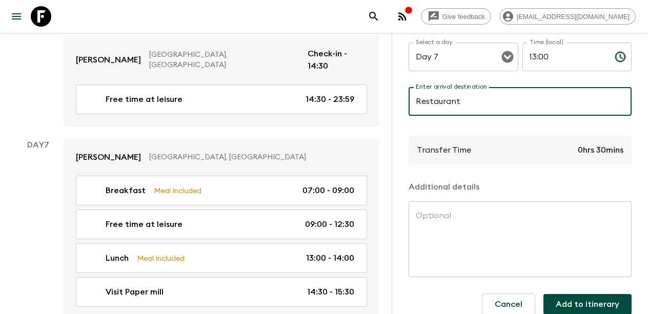
scroll to position [244, 0]
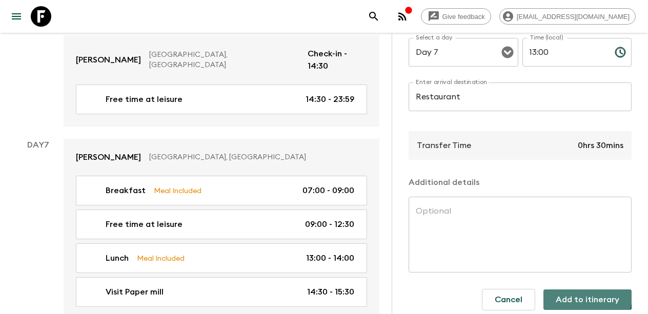
click at [579, 296] on button "Add to itinerary" at bounding box center [587, 300] width 88 height 21
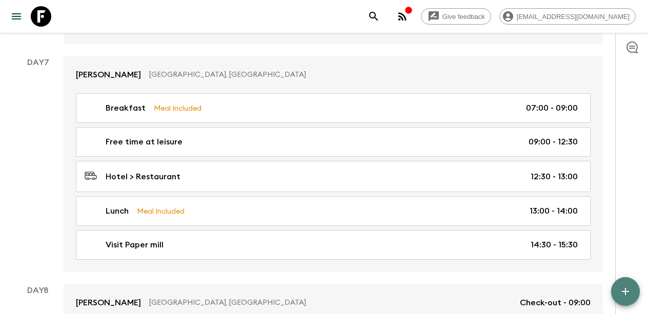
click at [620, 291] on icon "button" at bounding box center [625, 292] width 12 height 12
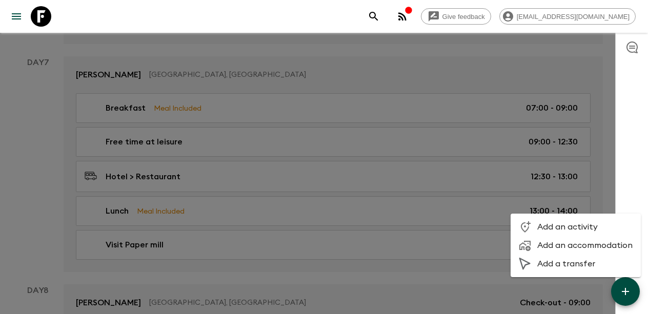
click at [562, 263] on span "Add a transfer" at bounding box center [584, 264] width 95 height 10
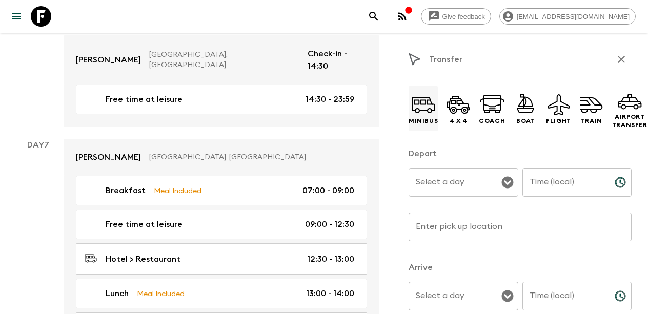
click at [421, 116] on icon at bounding box center [423, 104] width 25 height 25
click at [448, 189] on input "Select a day" at bounding box center [455, 182] width 85 height 19
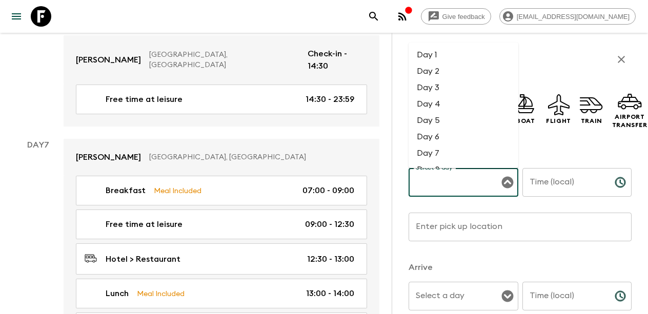
click at [439, 155] on li "Day 7" at bounding box center [464, 153] width 110 height 16
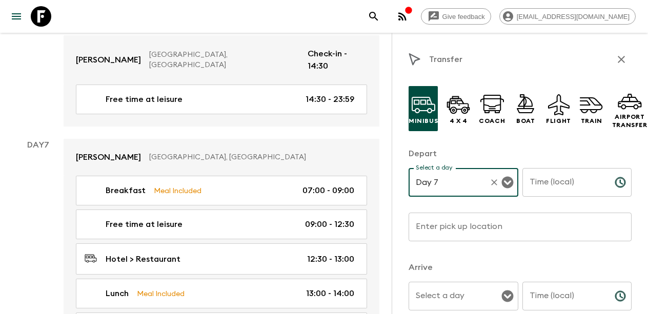
click at [565, 189] on input "Time (local)" at bounding box center [564, 182] width 84 height 29
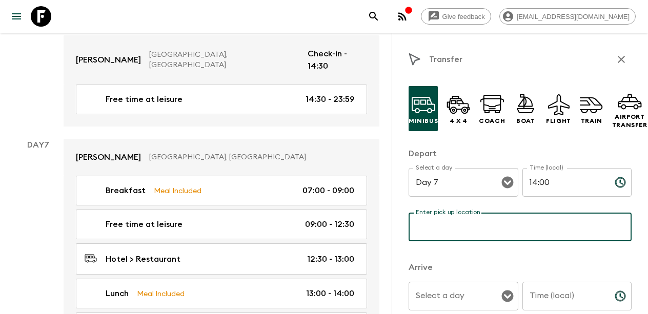
click at [495, 221] on input "Enter pick up location" at bounding box center [520, 227] width 223 height 29
paste input "Restaurant"
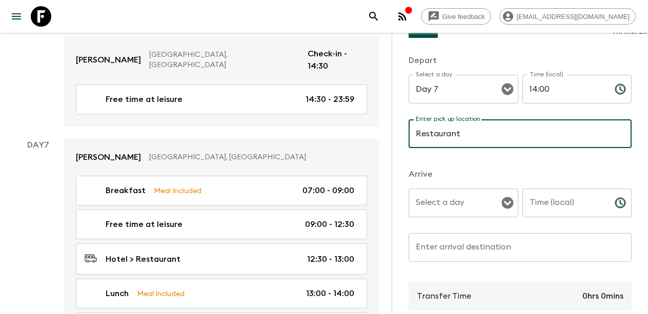
scroll to position [98, 0]
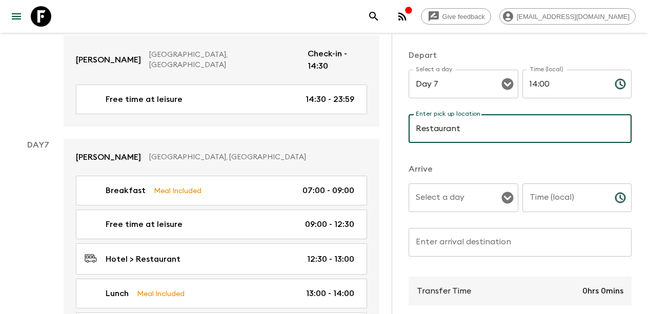
click at [477, 212] on div "Select a day" at bounding box center [464, 198] width 110 height 29
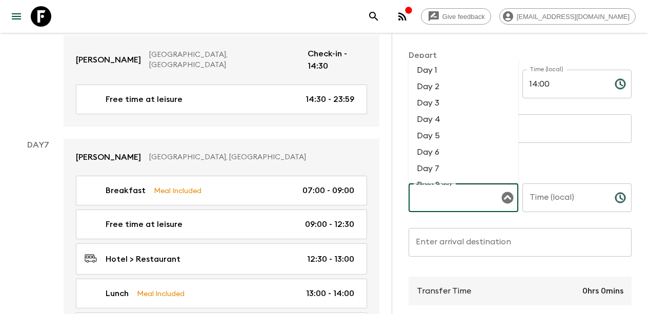
click at [443, 174] on li "Day 7" at bounding box center [464, 168] width 110 height 16
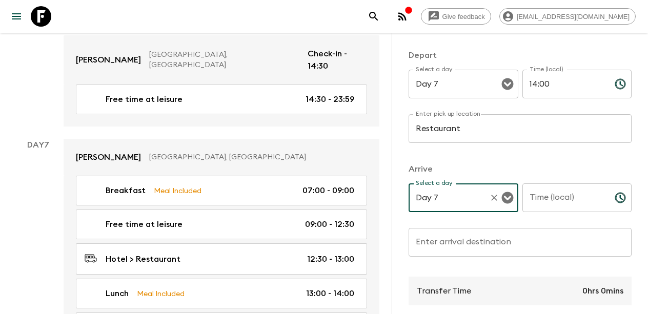
click at [560, 206] on input "Time (local)" at bounding box center [564, 198] width 84 height 29
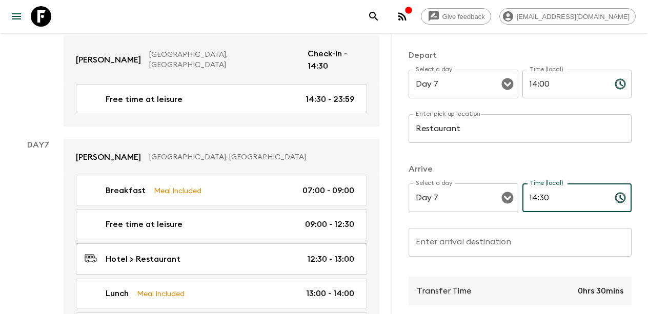
click at [462, 228] on input "Enter arrival destination" at bounding box center [520, 242] width 223 height 29
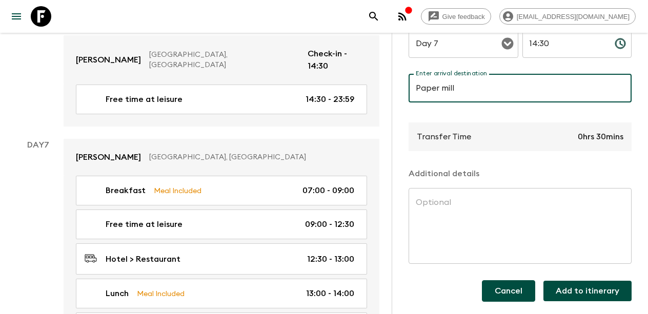
scroll to position [253, 0]
click at [566, 294] on button "Add to itinerary" at bounding box center [587, 291] width 88 height 21
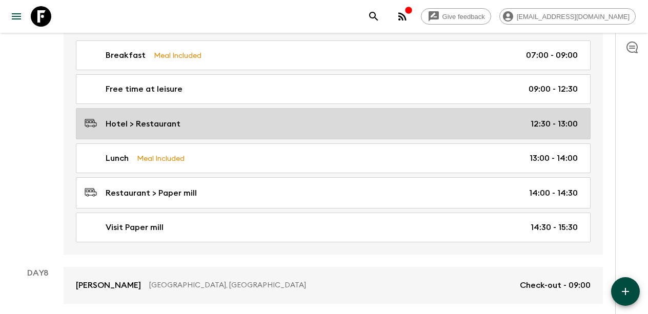
scroll to position [2018, 0]
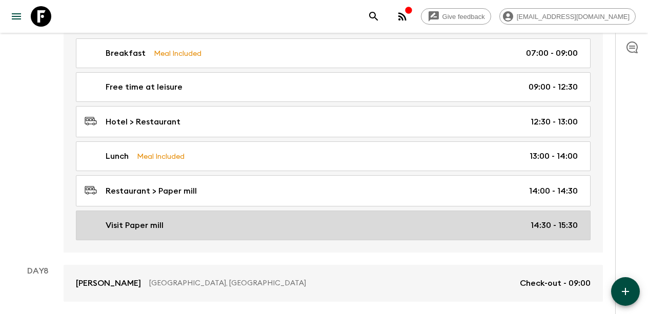
click at [466, 219] on div "Visit Paper mill 14:30 - 15:30" at bounding box center [331, 225] width 493 height 12
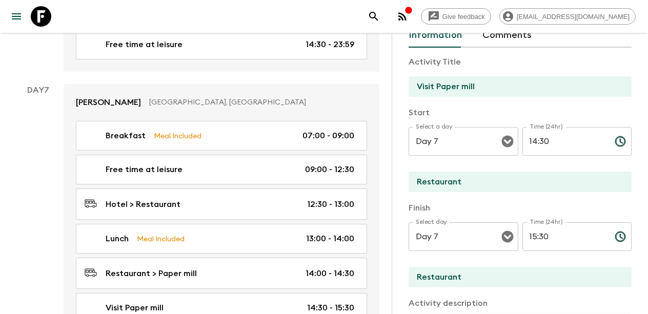
scroll to position [54, 0]
click at [536, 237] on input "15:30" at bounding box center [564, 237] width 84 height 29
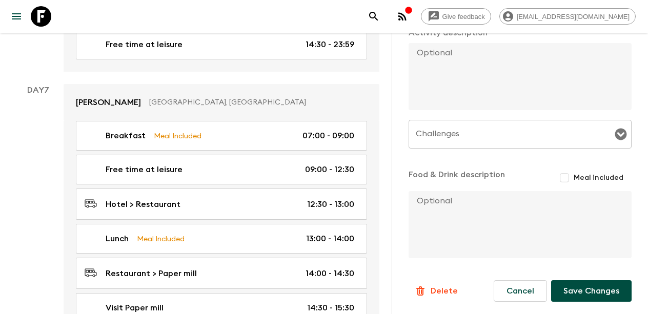
scroll to position [326, 0]
click at [577, 291] on button "Save Changes" at bounding box center [591, 291] width 80 height 22
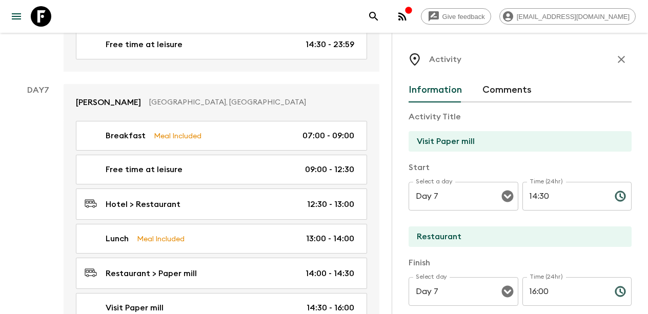
scroll to position [0, 0]
click at [620, 53] on icon "button" at bounding box center [621, 59] width 12 height 12
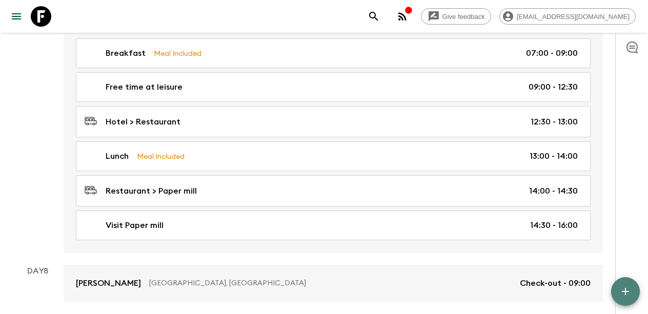
click at [623, 286] on icon "button" at bounding box center [625, 292] width 12 height 12
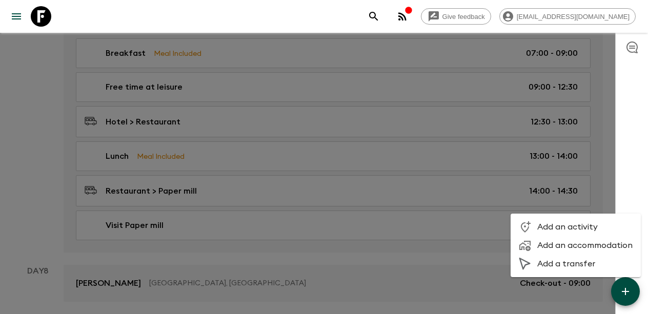
click at [567, 229] on span "Add an activity" at bounding box center [584, 227] width 95 height 10
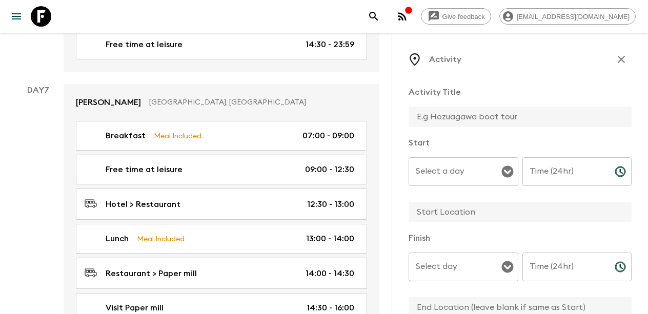
click at [449, 124] on input "text" at bounding box center [516, 117] width 215 height 21
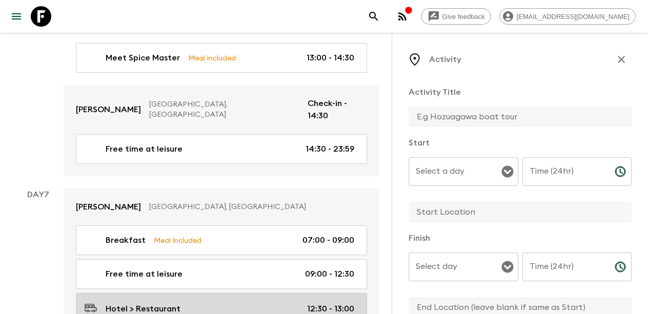
scroll to position [1907, 0]
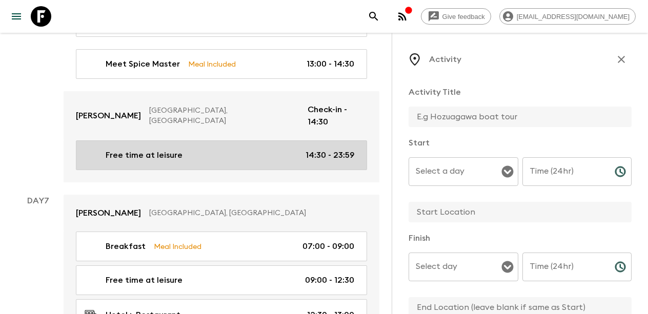
click at [161, 149] on p "Free time at leisure" at bounding box center [144, 155] width 77 height 12
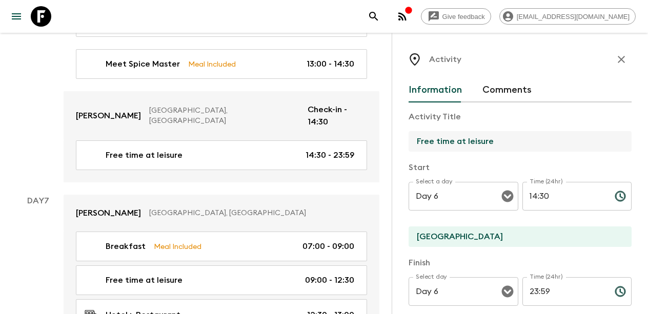
drag, startPoint x: 495, startPoint y: 144, endPoint x: 391, endPoint y: 144, distance: 104.1
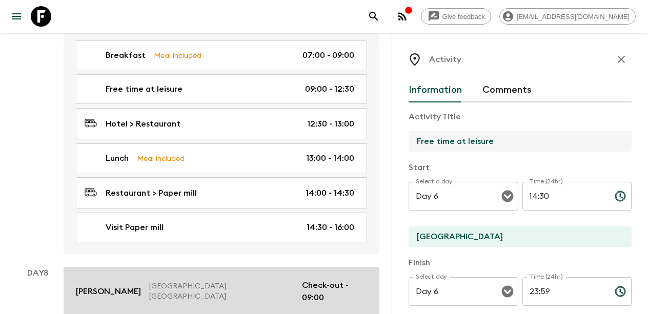
scroll to position [2098, 0]
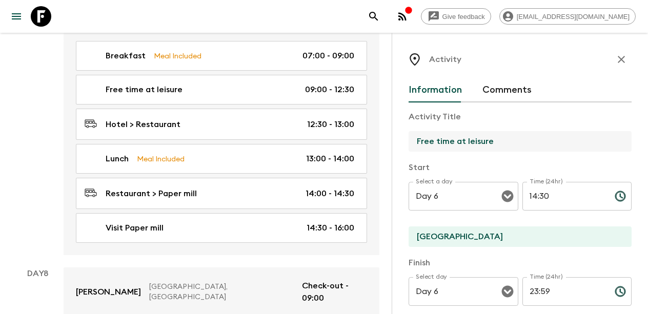
click at [616, 58] on icon "button" at bounding box center [621, 59] width 12 height 12
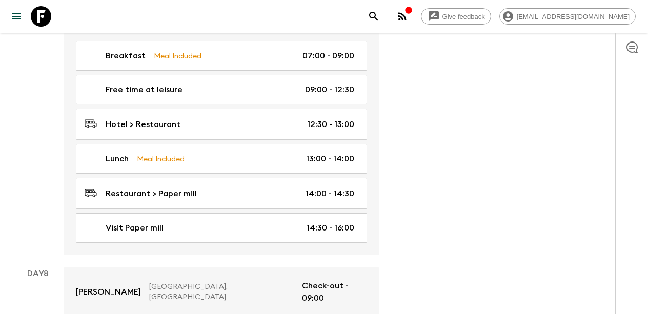
scroll to position [2054, 0]
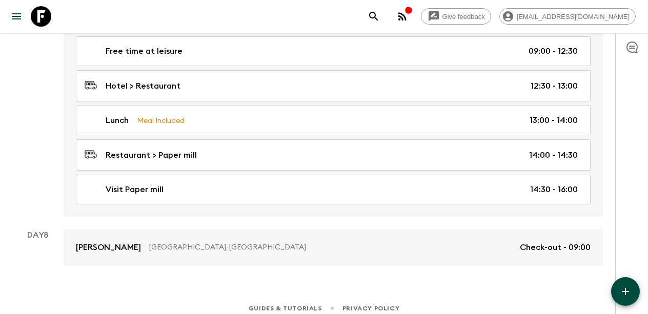
click at [620, 294] on icon "button" at bounding box center [625, 292] width 12 height 12
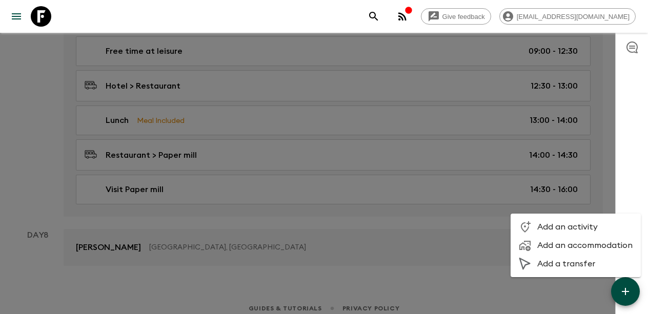
click at [562, 228] on span "Add an activity" at bounding box center [584, 227] width 95 height 10
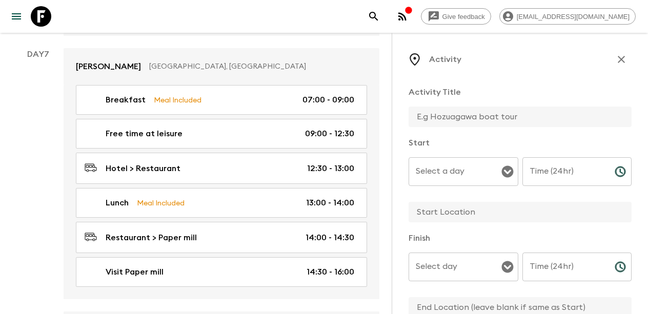
click at [449, 113] on input "text" at bounding box center [516, 117] width 215 height 21
paste input "Free time at leisure"
click at [440, 160] on div "Select a day" at bounding box center [464, 171] width 110 height 29
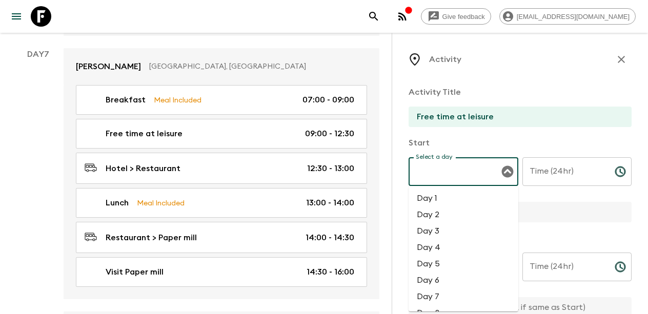
click at [437, 293] on li "Day 7" at bounding box center [464, 297] width 110 height 16
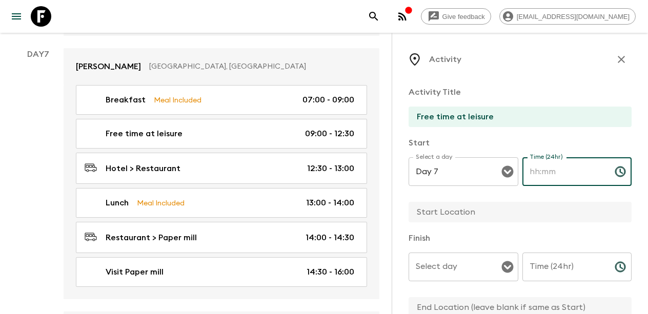
click at [555, 180] on input "Time (24hr)" at bounding box center [564, 171] width 84 height 29
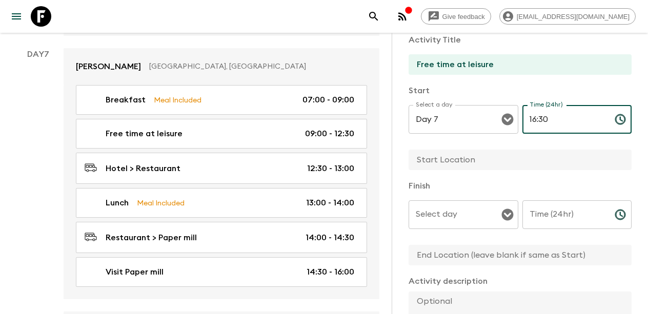
scroll to position [54, 0]
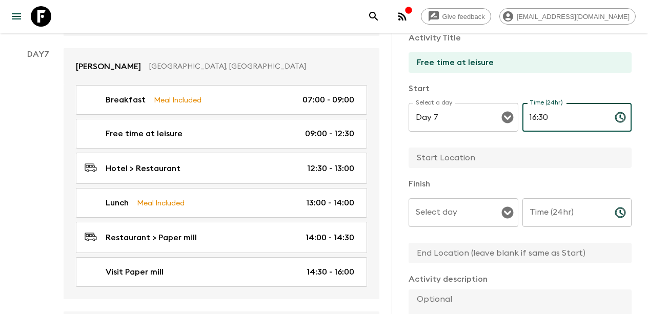
click at [492, 165] on input "text" at bounding box center [516, 158] width 215 height 21
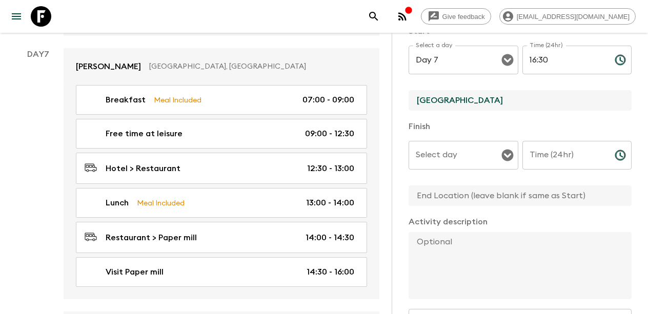
scroll to position [116, 0]
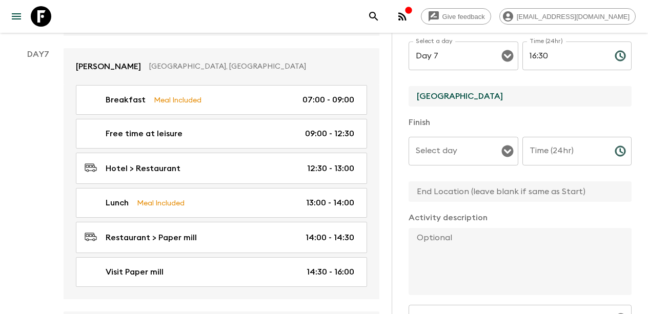
click at [497, 164] on div "Select day" at bounding box center [464, 151] width 110 height 29
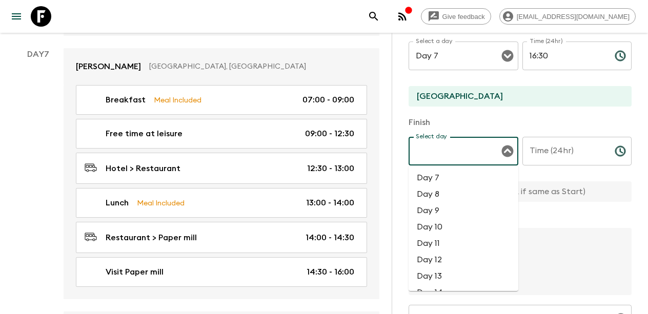
click at [476, 180] on li "Day 7" at bounding box center [464, 178] width 110 height 16
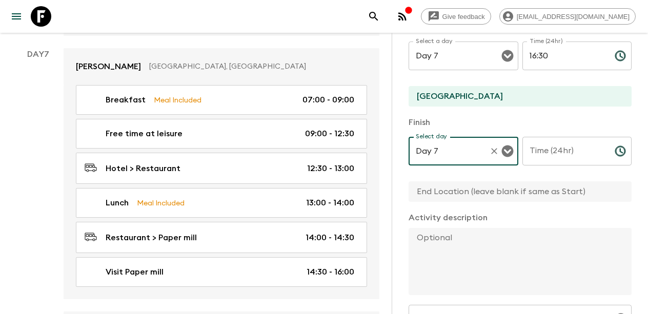
click at [573, 153] on input "Time (24hr)" at bounding box center [564, 151] width 84 height 29
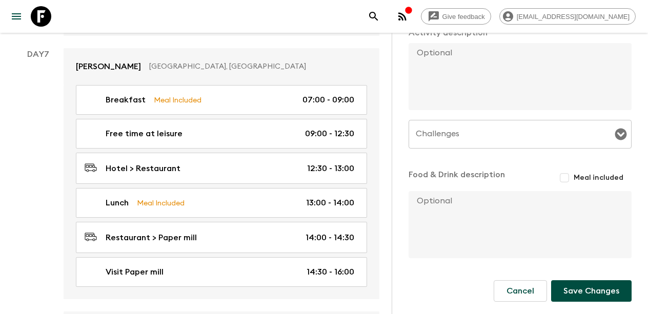
scroll to position [301, 0]
click at [592, 289] on button "Save Changes" at bounding box center [591, 291] width 80 height 22
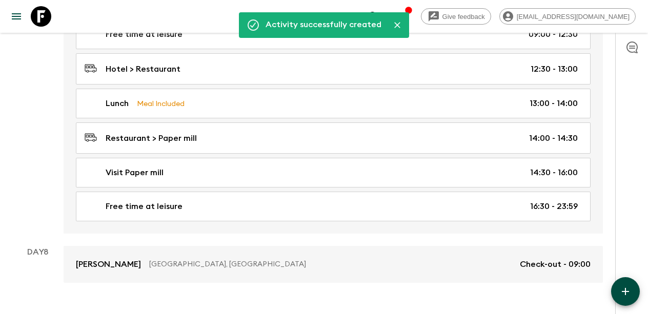
scroll to position [2072, 0]
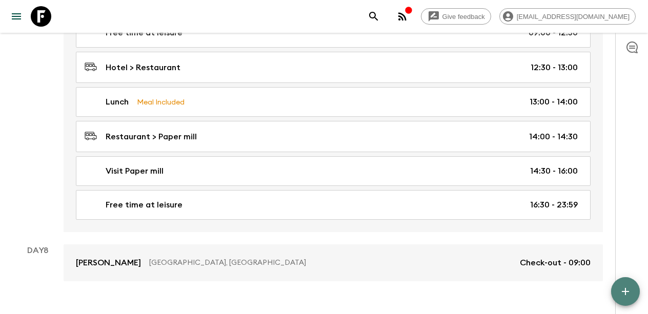
click at [624, 292] on icon "button" at bounding box center [625, 291] width 7 height 7
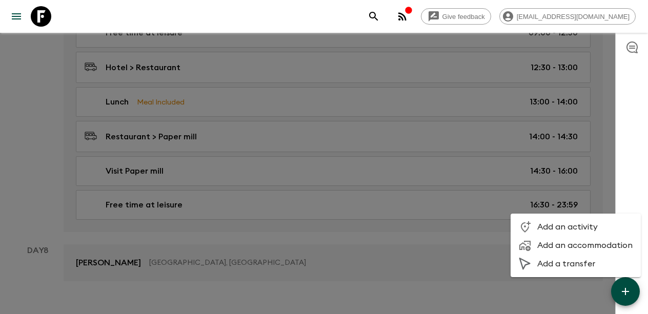
click at [569, 262] on span "Add a transfer" at bounding box center [584, 264] width 95 height 10
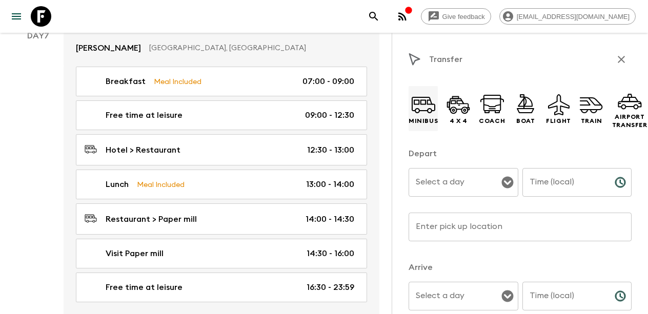
click at [418, 115] on icon at bounding box center [423, 104] width 25 height 25
click at [447, 181] on input "Select a day" at bounding box center [455, 182] width 85 height 19
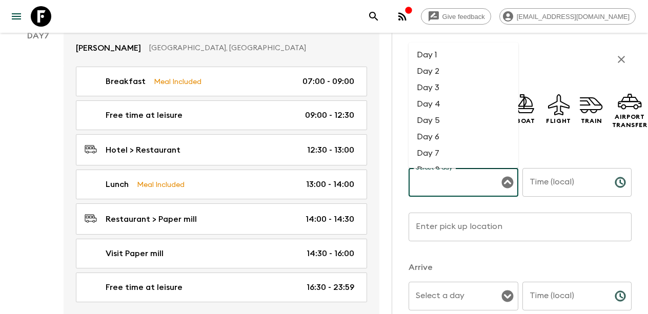
click at [431, 154] on li "Day 7" at bounding box center [464, 153] width 110 height 16
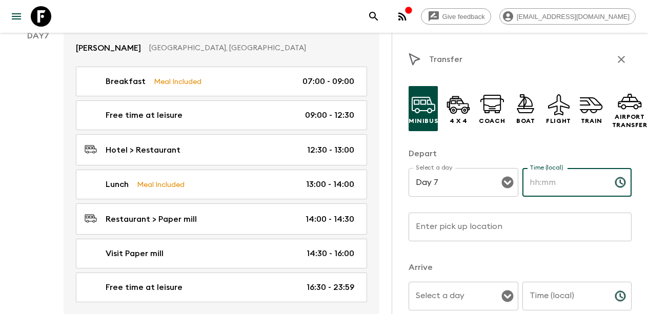
click at [556, 189] on input "Time (local)" at bounding box center [564, 182] width 84 height 29
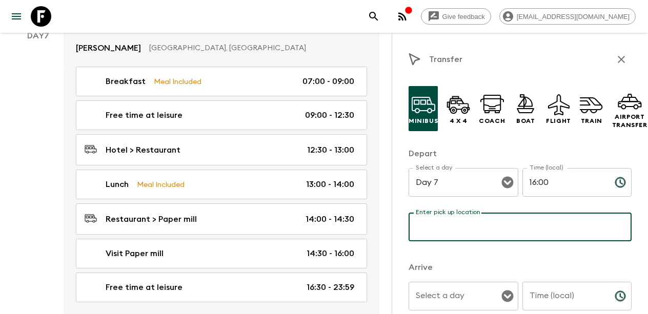
click at [492, 234] on input "Enter pick up location" at bounding box center [520, 227] width 223 height 29
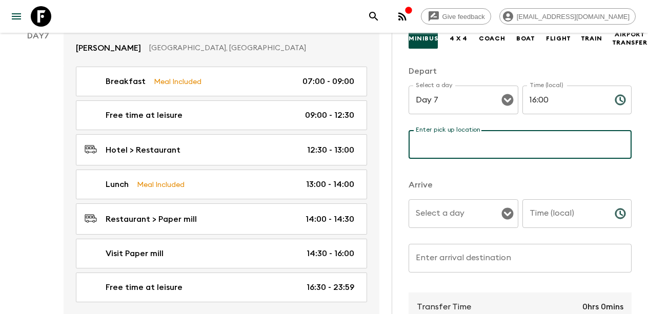
scroll to position [83, 0]
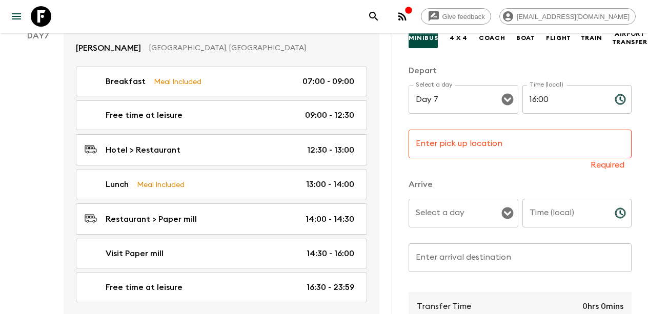
click at [461, 173] on div "Minibus 4 x 4 Coach Boat Flight Train Airport Transfer Depart Select a day Day …" at bounding box center [520, 247] width 223 height 505
click at [453, 151] on input "Enter pick up location" at bounding box center [520, 144] width 223 height 29
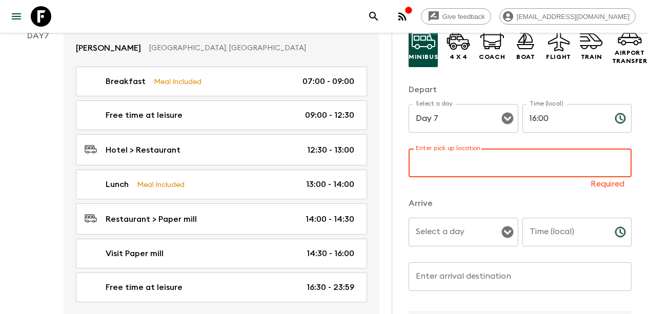
scroll to position [64, 0]
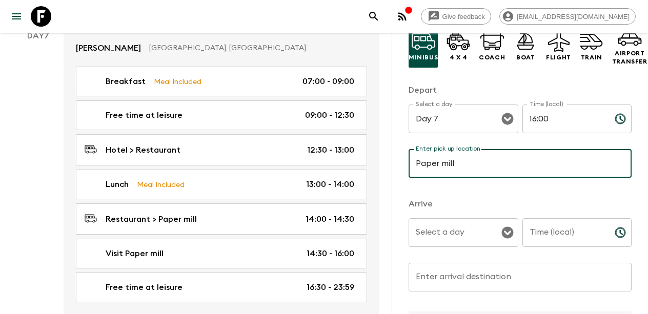
click at [451, 230] on input "Select a day" at bounding box center [455, 232] width 85 height 19
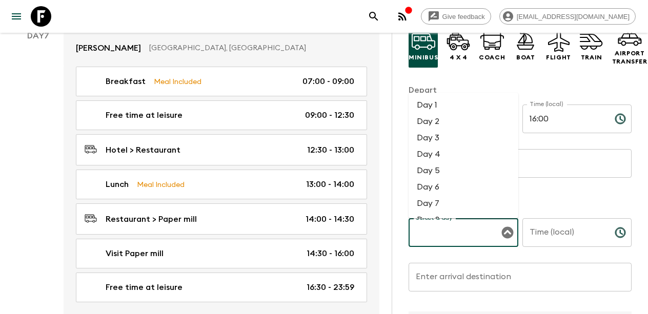
click at [441, 201] on li "Day 7" at bounding box center [464, 203] width 110 height 16
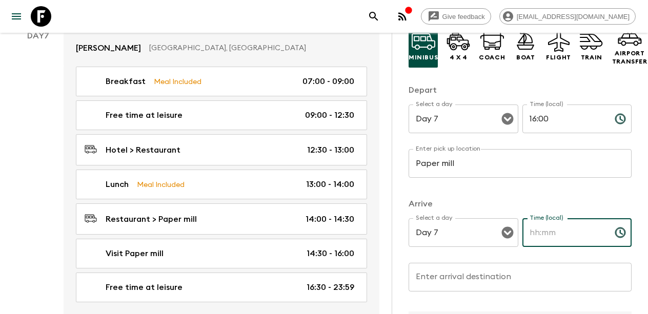
click at [556, 231] on input "Time (local)" at bounding box center [564, 232] width 84 height 29
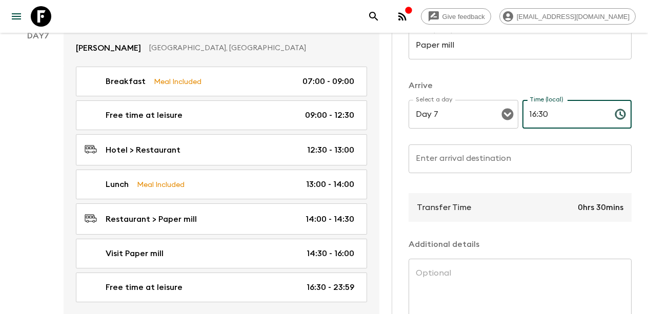
scroll to position [187, 0]
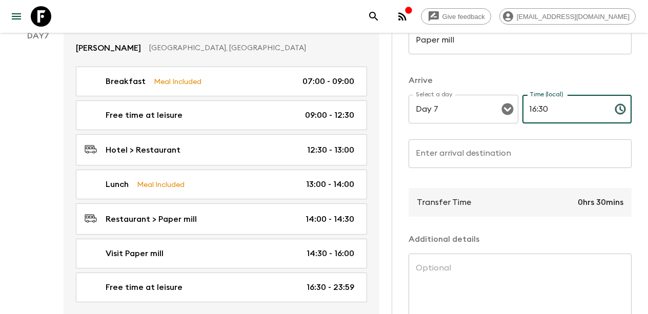
click at [516, 165] on input "Enter arrival destination" at bounding box center [520, 153] width 223 height 29
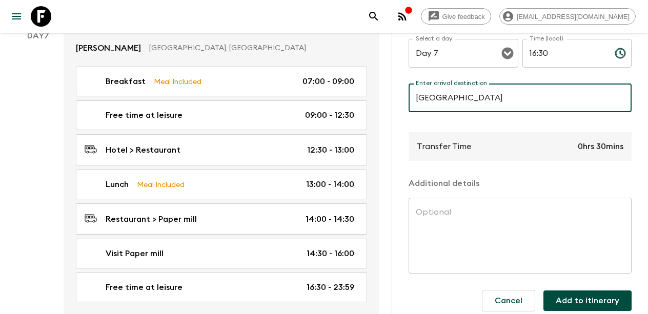
scroll to position [248, 0]
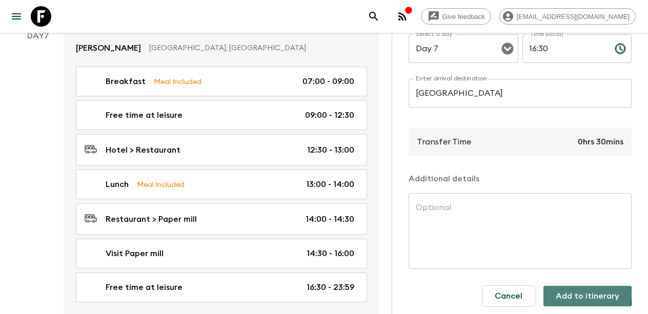
click at [585, 294] on button "Add to itinerary" at bounding box center [587, 296] width 88 height 21
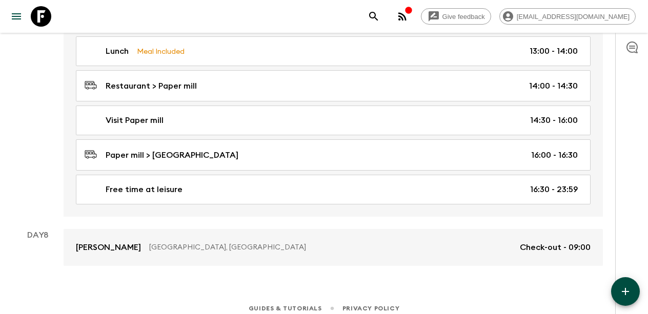
scroll to position [2123, 0]
click at [628, 292] on icon "button" at bounding box center [625, 291] width 7 height 7
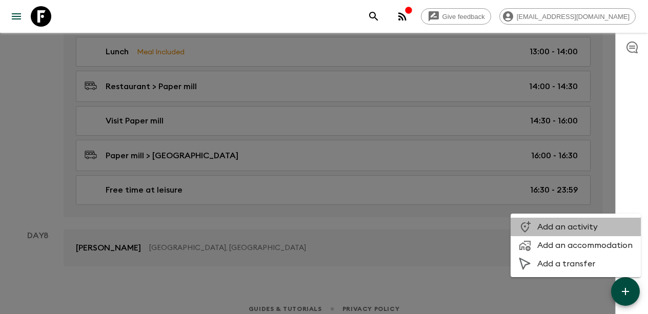
click at [581, 230] on span "Add an activity" at bounding box center [584, 227] width 95 height 10
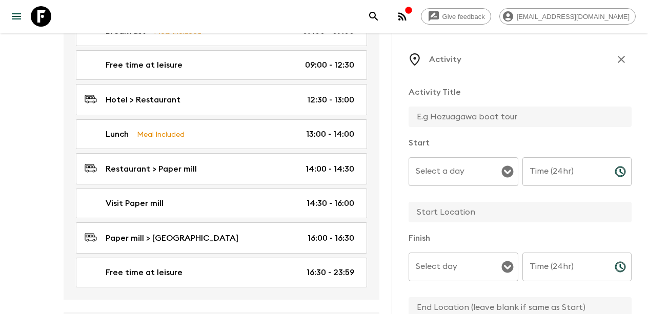
click at [465, 109] on input "text" at bounding box center [516, 117] width 215 height 21
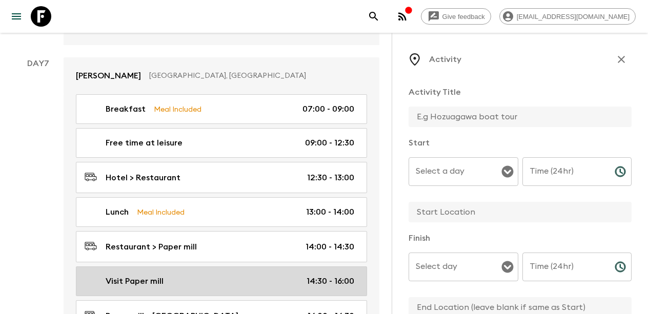
scroll to position [2033, 0]
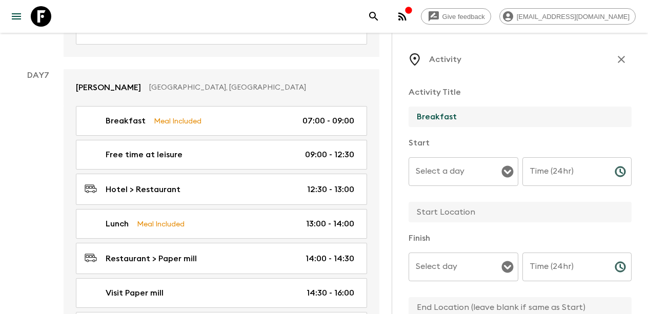
click at [455, 170] on input "Select a day" at bounding box center [455, 171] width 85 height 19
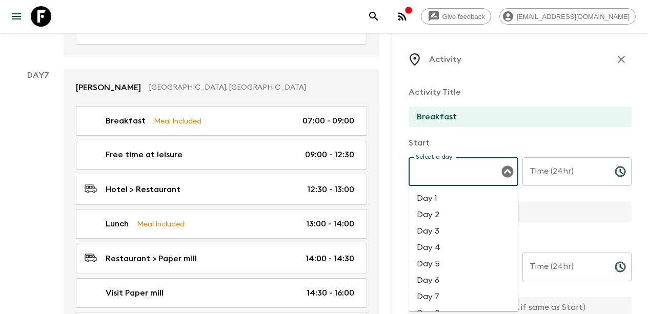
click at [440, 309] on li "Day 8" at bounding box center [464, 313] width 110 height 16
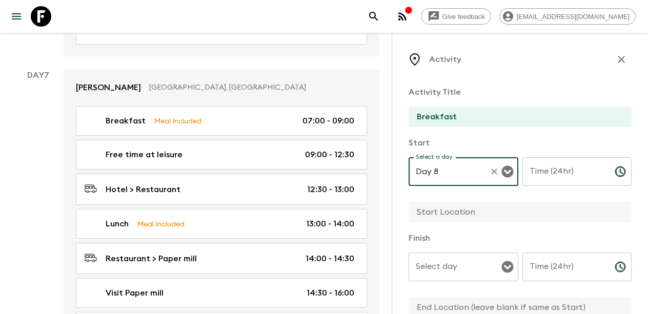
click at [564, 172] on input "Time (24hr)" at bounding box center [564, 171] width 84 height 29
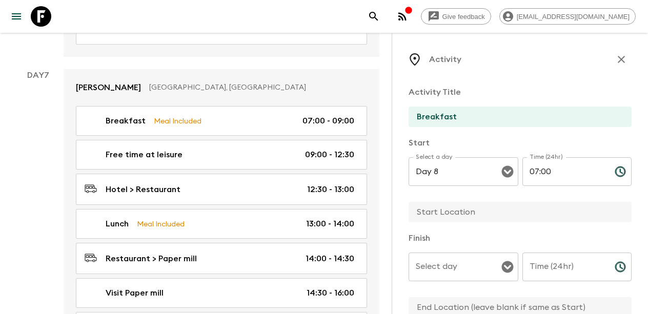
click at [470, 208] on input "text" at bounding box center [516, 212] width 215 height 21
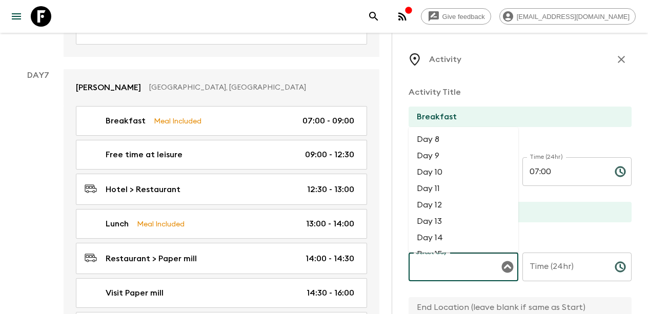
click at [452, 264] on div "Select day Select day ​" at bounding box center [464, 273] width 110 height 40
click at [452, 140] on li "Day 8" at bounding box center [464, 139] width 110 height 16
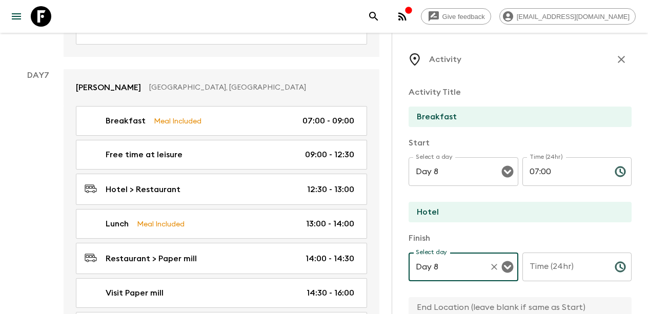
click at [550, 274] on input "Time (24hr)" at bounding box center [564, 267] width 84 height 29
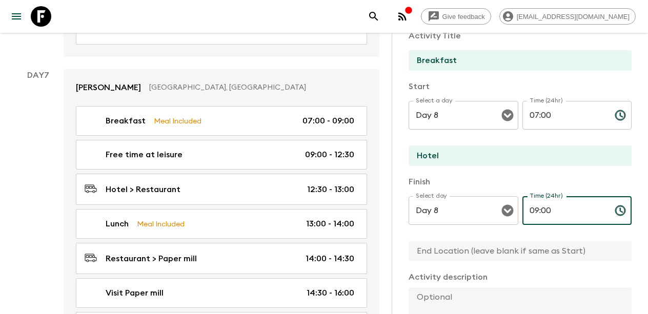
scroll to position [51, 0]
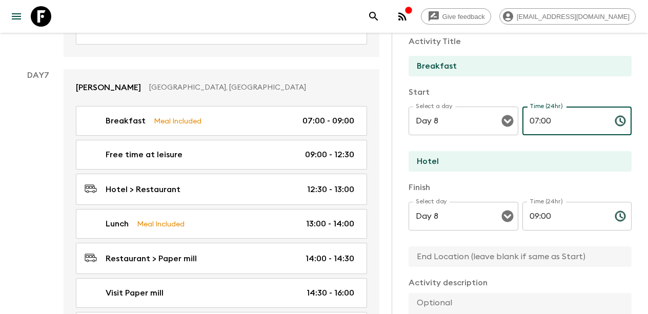
click at [537, 121] on input "07:00" at bounding box center [564, 121] width 84 height 29
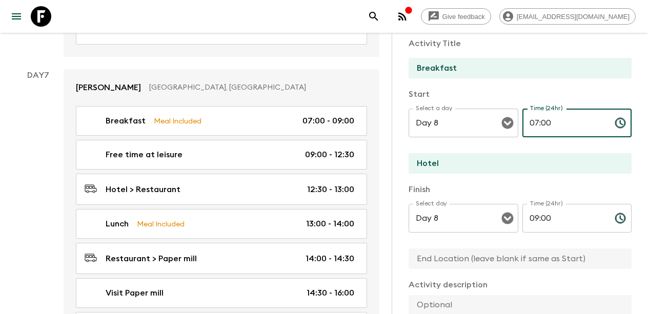
scroll to position [48, 0]
click at [557, 123] on input "07:00" at bounding box center [564, 124] width 84 height 29
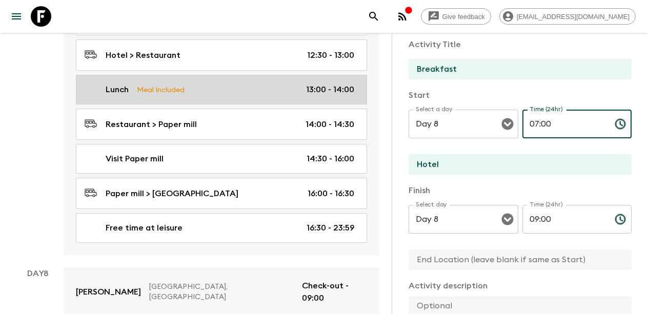
scroll to position [2167, 0]
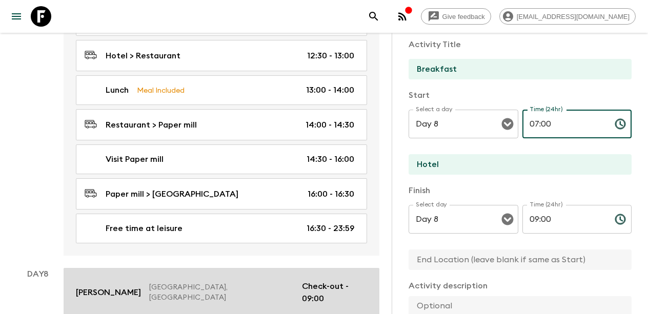
click at [348, 280] on p "Check-out - 09:00" at bounding box center [334, 292] width 65 height 25
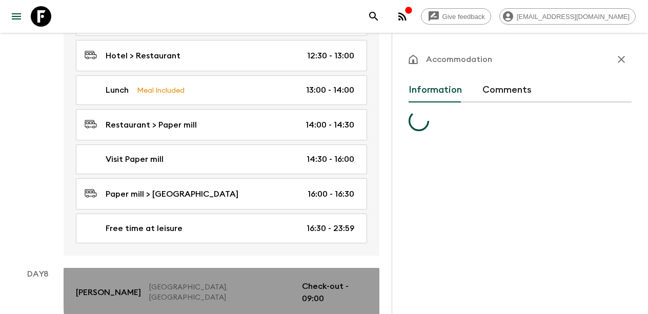
click at [348, 280] on p "Check-out - 09:00" at bounding box center [334, 292] width 65 height 25
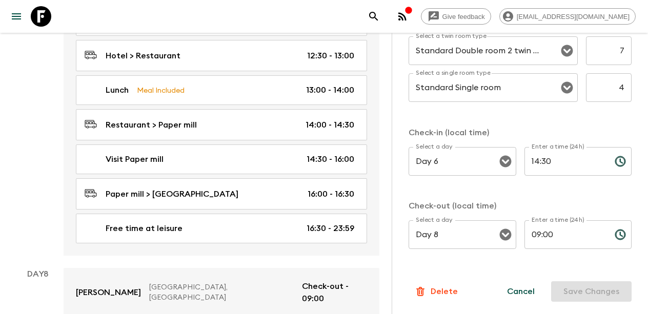
scroll to position [360, 0]
click at [550, 241] on input "09:00" at bounding box center [565, 234] width 82 height 29
click at [541, 237] on input "09:00" at bounding box center [565, 234] width 82 height 29
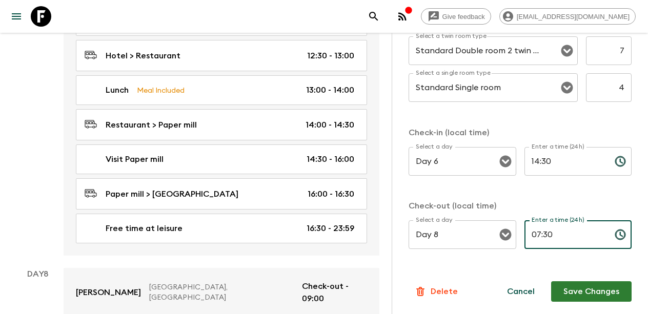
click at [592, 291] on button "Save Changes" at bounding box center [591, 291] width 80 height 21
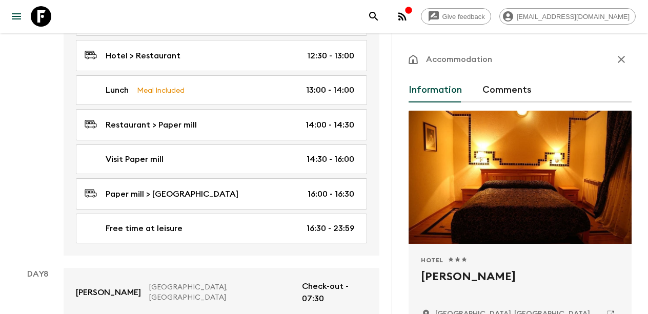
scroll to position [0, 0]
click at [621, 57] on icon "button" at bounding box center [621, 59] width 12 height 12
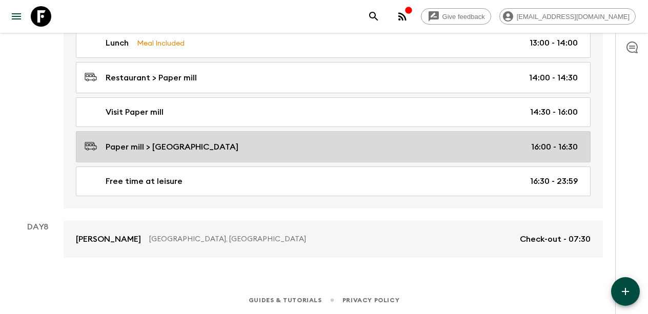
scroll to position [2123, 0]
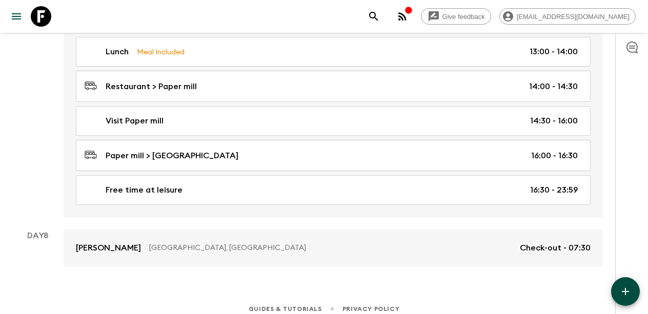
click at [629, 294] on icon "button" at bounding box center [625, 292] width 12 height 12
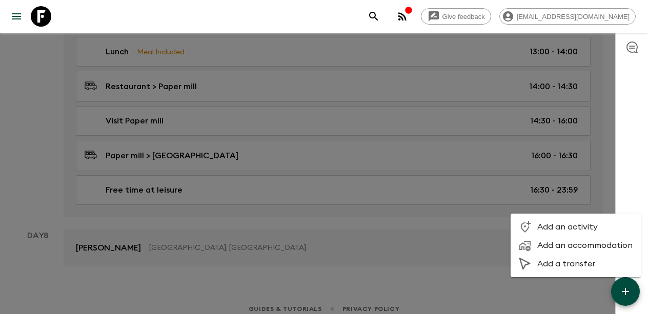
click at [567, 233] on li "Add an activity" at bounding box center [576, 227] width 130 height 18
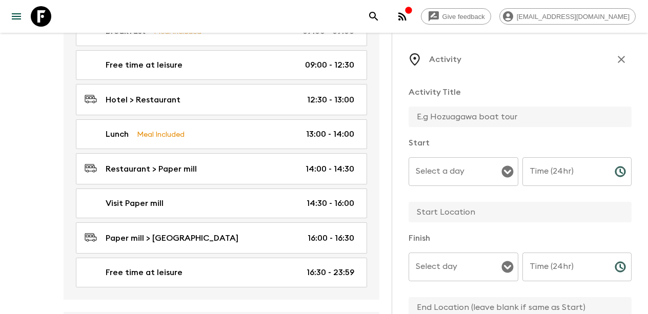
click at [472, 111] on input "text" at bounding box center [516, 117] width 215 height 21
click at [461, 165] on div "Select a day Select a day ​" at bounding box center [464, 177] width 110 height 40
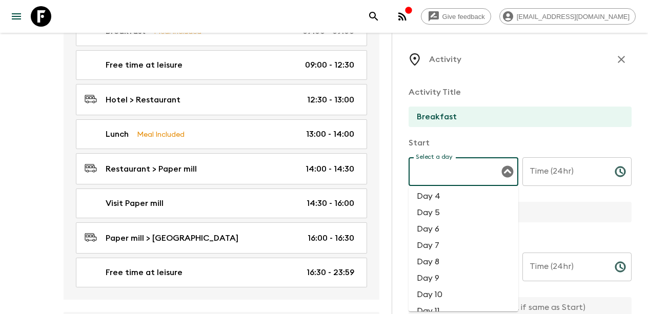
scroll to position [55, 0]
click at [445, 262] on li "Day 8" at bounding box center [464, 258] width 110 height 16
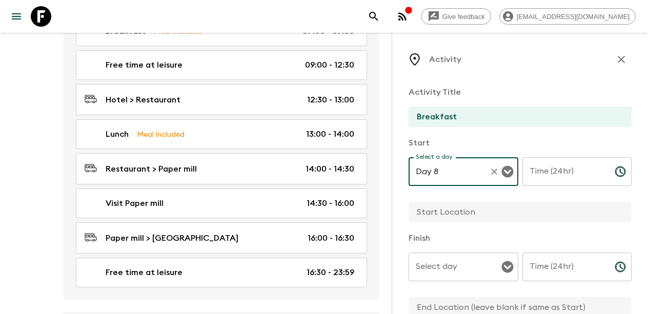
click at [562, 174] on input "Time (24hr)" at bounding box center [564, 171] width 84 height 29
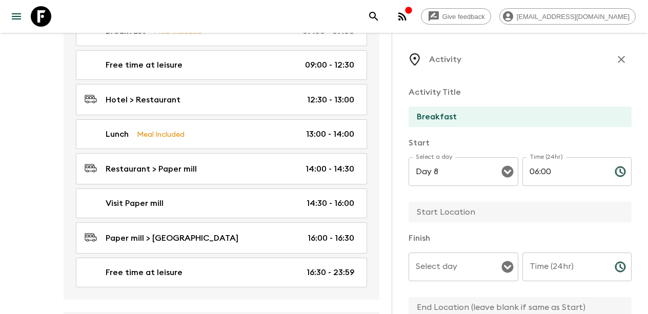
click at [490, 214] on input "text" at bounding box center [516, 212] width 215 height 21
click at [476, 268] on input "Select day" at bounding box center [455, 266] width 85 height 19
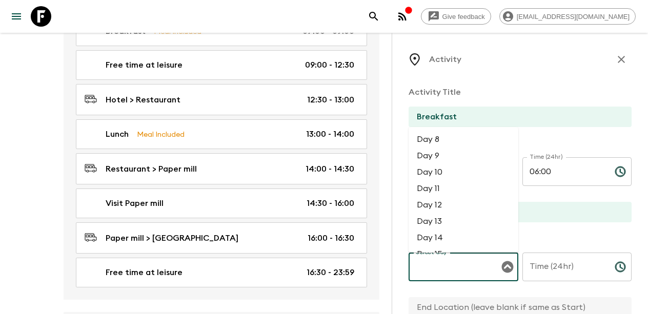
click at [456, 146] on li "Day 8" at bounding box center [464, 139] width 110 height 16
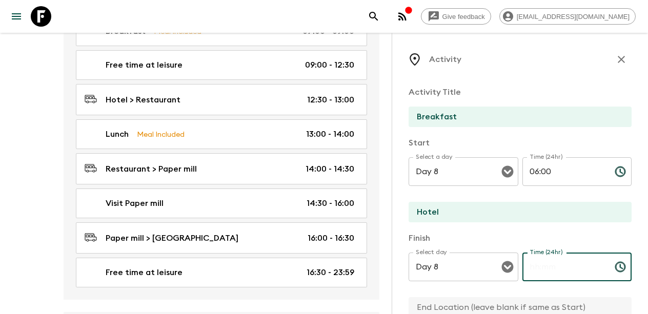
click at [551, 266] on input "Time (24hr)" at bounding box center [564, 267] width 84 height 29
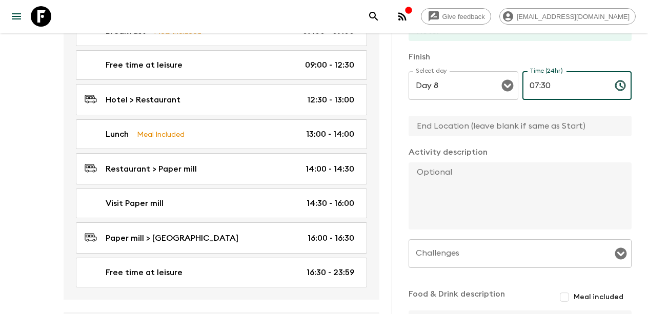
scroll to position [194, 0]
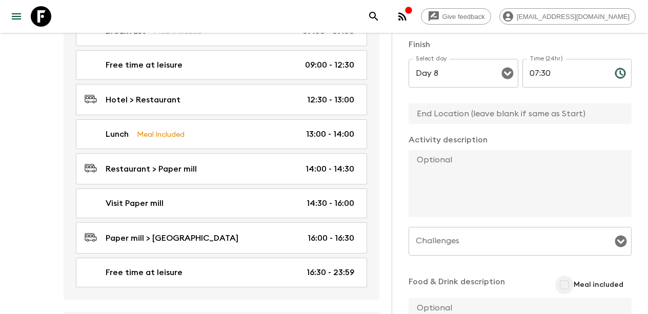
click at [565, 284] on input "Meal included" at bounding box center [564, 285] width 18 height 18
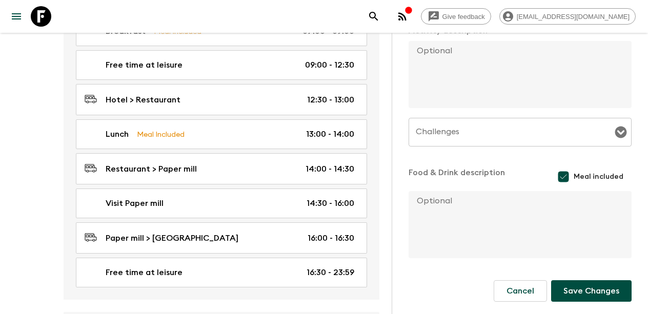
click at [571, 290] on button "Save Changes" at bounding box center [591, 291] width 80 height 22
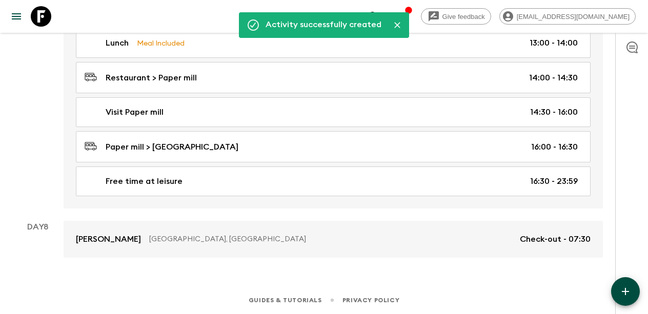
scroll to position [2167, 0]
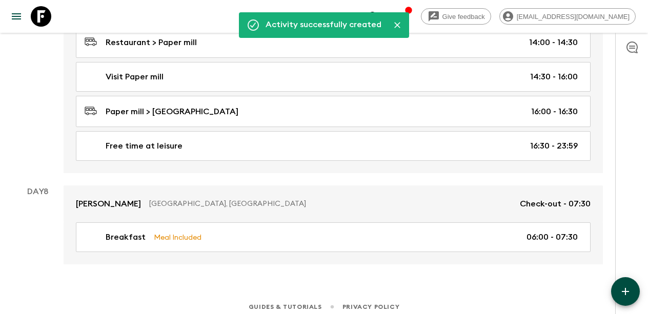
click at [624, 248] on div at bounding box center [631, 173] width 33 height 281
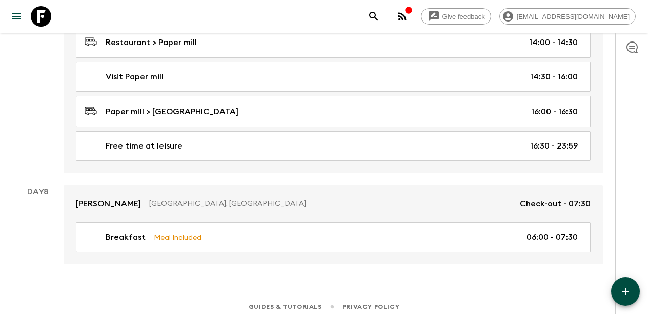
click at [623, 242] on div at bounding box center [631, 173] width 33 height 281
click at [624, 239] on div at bounding box center [631, 173] width 33 height 281
click at [625, 246] on div at bounding box center [631, 173] width 33 height 281
click at [625, 248] on div at bounding box center [631, 173] width 33 height 281
click at [634, 250] on div at bounding box center [631, 173] width 33 height 281
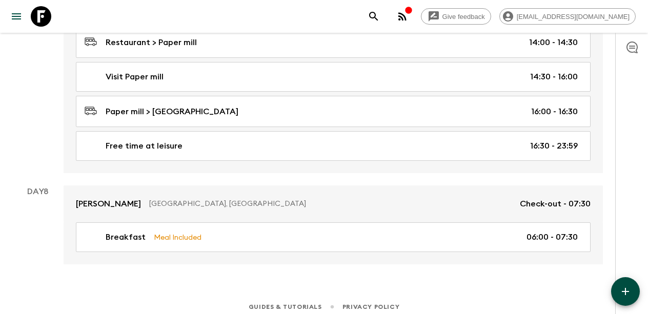
click at [620, 247] on div at bounding box center [631, 173] width 33 height 281
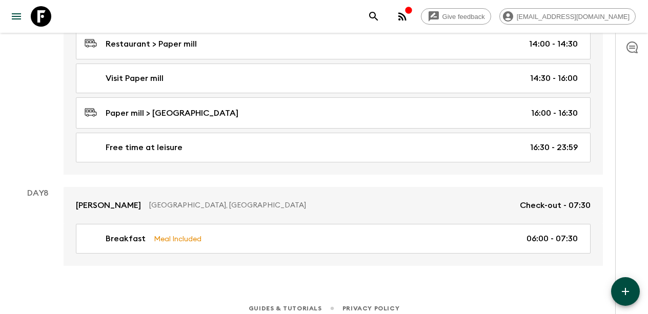
scroll to position [2165, 0]
click at [624, 286] on icon "button" at bounding box center [625, 292] width 12 height 12
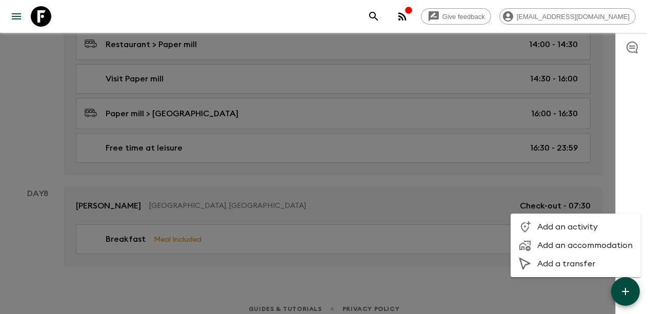
click at [575, 265] on span "Add a transfer" at bounding box center [584, 264] width 95 height 10
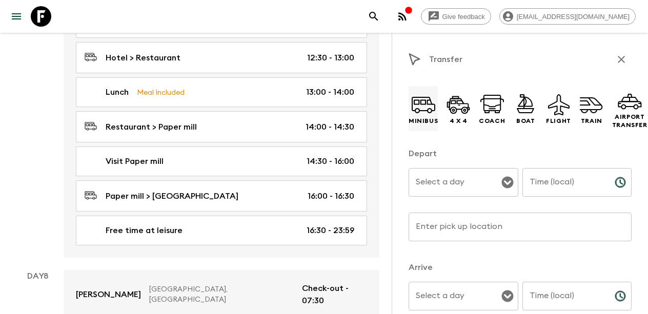
click at [426, 113] on icon at bounding box center [423, 104] width 25 height 25
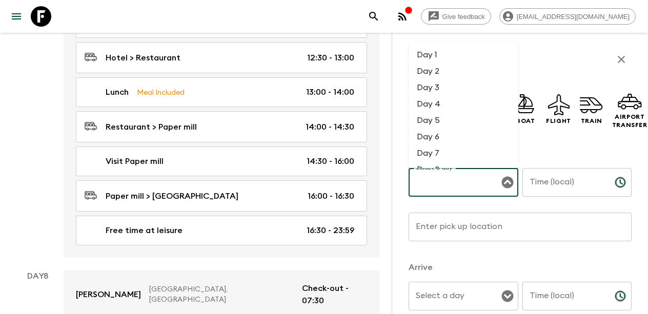
click at [442, 175] on input "Select a day" at bounding box center [455, 182] width 85 height 19
click at [439, 150] on li "Day 8" at bounding box center [464, 146] width 110 height 16
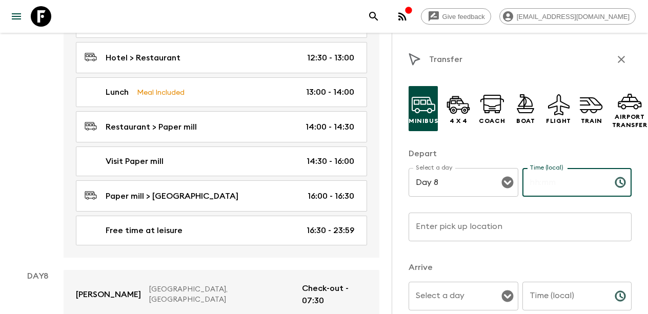
click at [552, 178] on input "Time (local)" at bounding box center [564, 182] width 84 height 29
click at [499, 233] on input "Enter pick up location" at bounding box center [520, 227] width 223 height 29
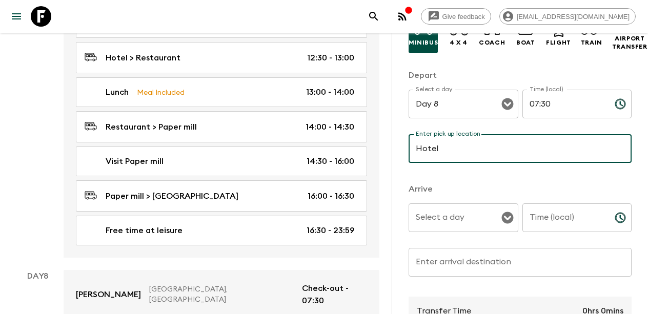
scroll to position [110, 0]
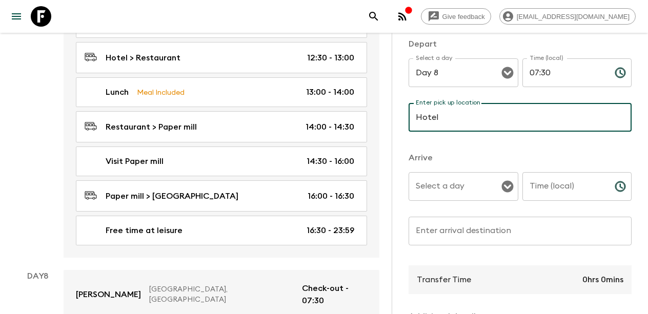
click at [472, 189] on input "Select a day" at bounding box center [455, 186] width 85 height 19
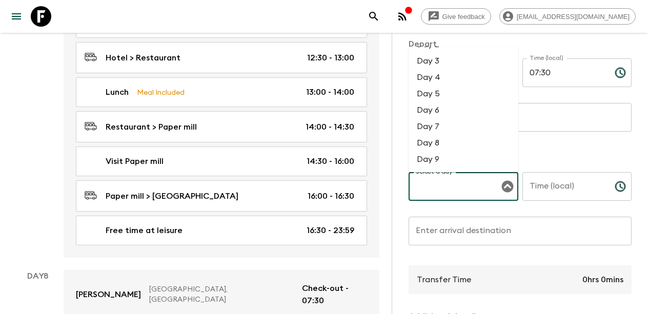
scroll to position [33, 0]
click at [444, 140] on li "Day 8" at bounding box center [464, 141] width 110 height 16
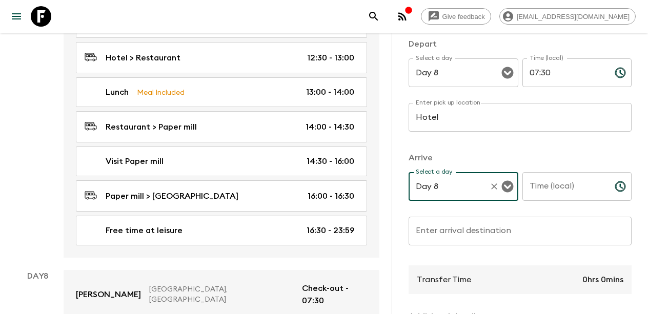
click at [556, 188] on input "Time (local)" at bounding box center [564, 186] width 84 height 29
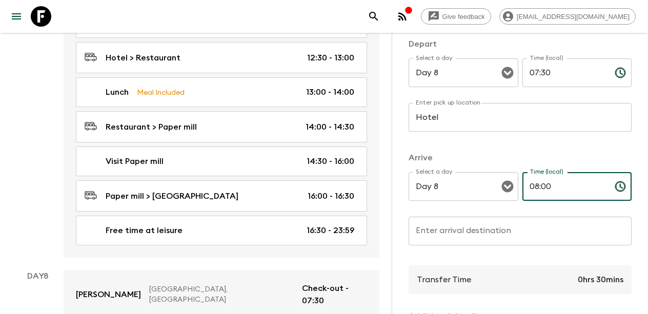
scroll to position [149, 0]
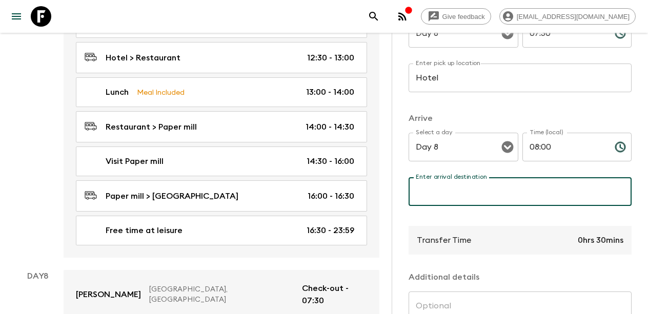
click at [494, 187] on div "Enter arrival destination Enter arrival destination ​" at bounding box center [520, 197] width 223 height 40
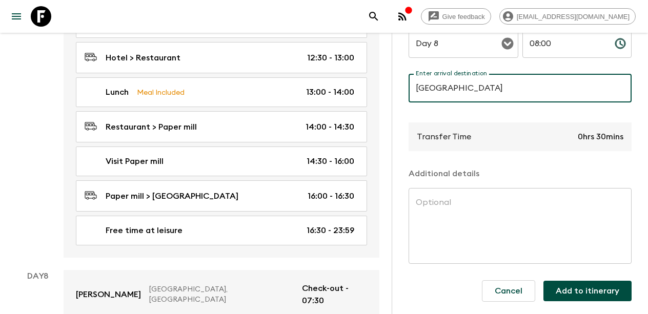
scroll to position [253, 0]
click at [576, 290] on button "Add to itinerary" at bounding box center [587, 291] width 88 height 21
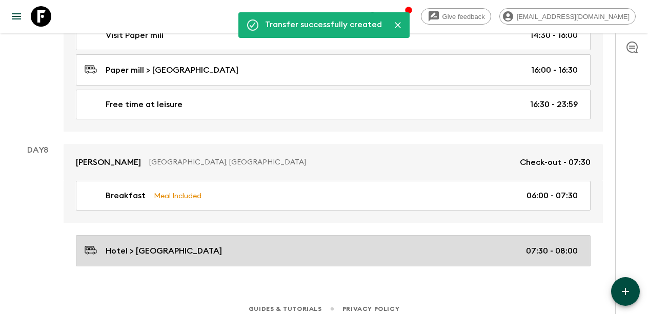
scroll to position [2208, 0]
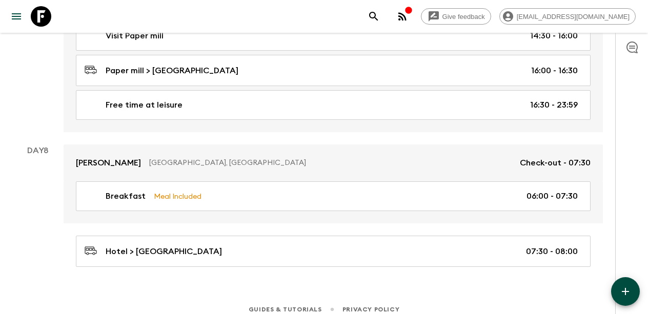
click at [627, 290] on icon "button" at bounding box center [625, 292] width 12 height 12
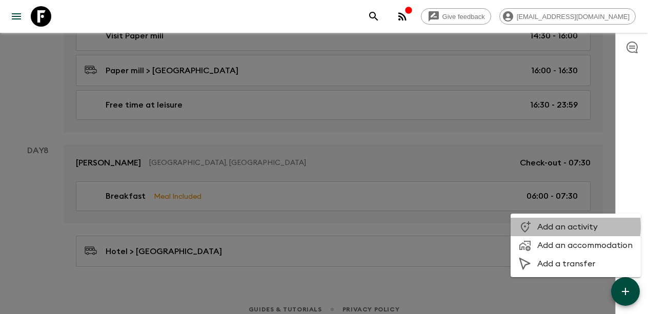
click at [563, 227] on span "Add an activity" at bounding box center [584, 227] width 95 height 10
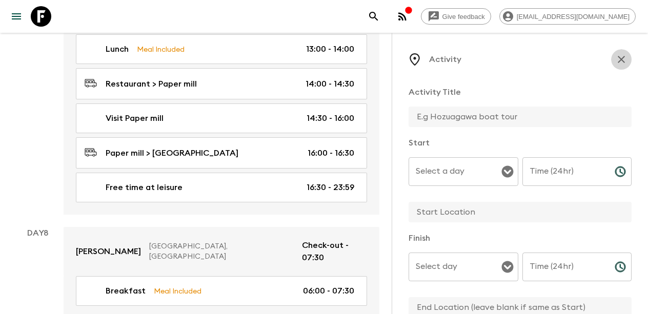
click at [622, 58] on icon "button" at bounding box center [621, 59] width 12 height 12
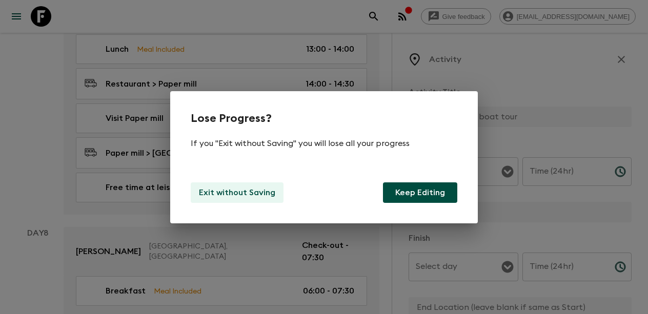
click at [234, 193] on p "Exit without Saving" at bounding box center [237, 193] width 76 height 12
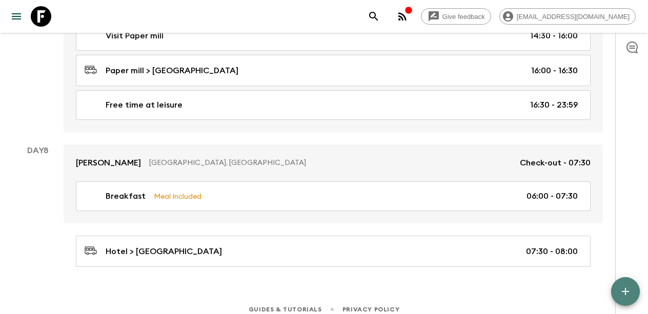
click at [626, 290] on icon "button" at bounding box center [625, 292] width 12 height 12
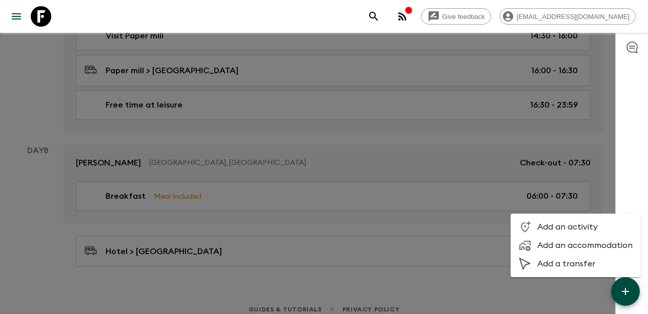
click at [574, 261] on span "Add a transfer" at bounding box center [584, 264] width 95 height 10
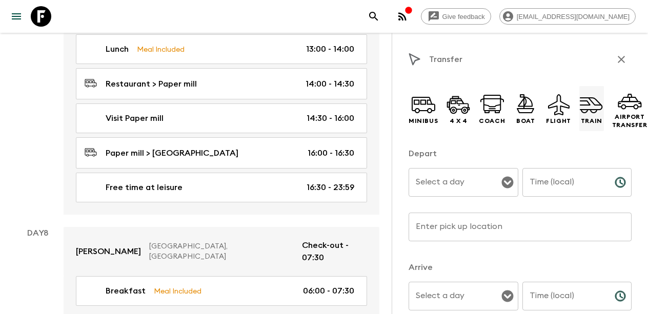
click at [587, 99] on icon at bounding box center [591, 104] width 25 height 25
click at [480, 180] on input "Select a day" at bounding box center [455, 182] width 85 height 19
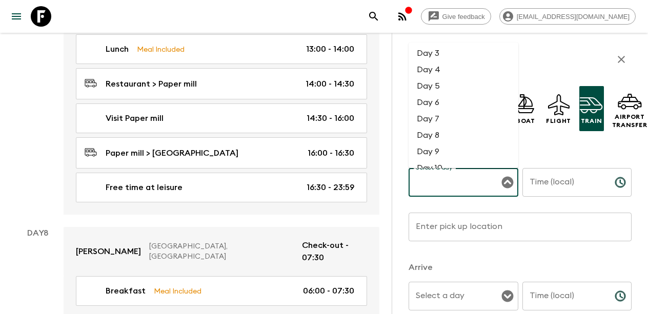
scroll to position [35, 0]
click at [434, 135] on li "Day 8" at bounding box center [464, 134] width 110 height 16
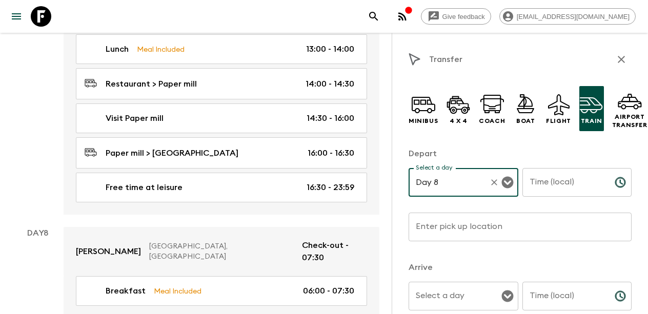
click at [560, 182] on input "Time (local)" at bounding box center [564, 182] width 84 height 29
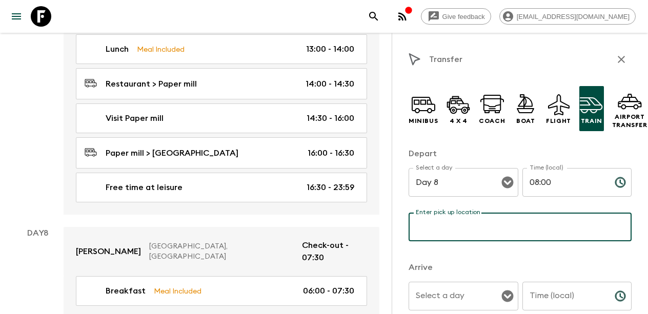
click at [476, 231] on input "Enter pick up location" at bounding box center [520, 227] width 223 height 29
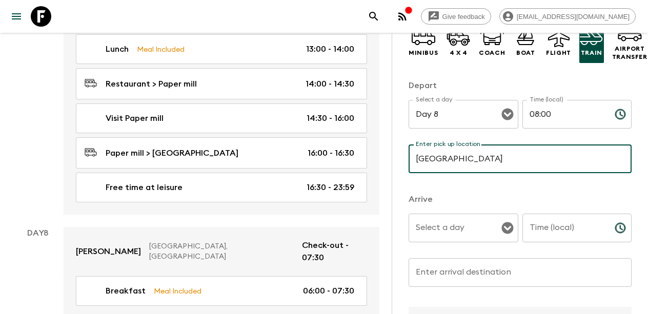
scroll to position [69, 0]
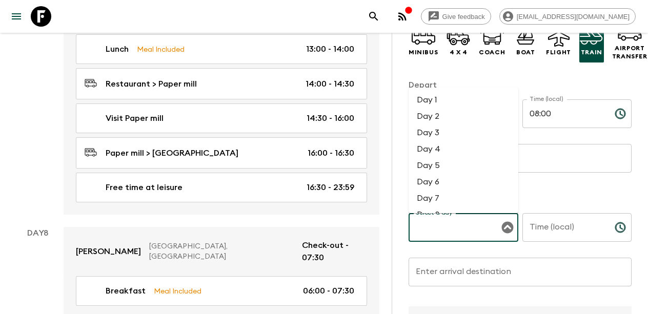
click at [451, 230] on input "Select a day" at bounding box center [455, 227] width 85 height 19
click at [449, 179] on li "Day 8" at bounding box center [464, 177] width 110 height 16
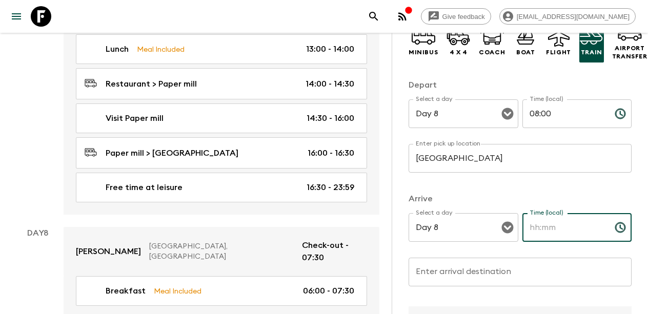
click at [560, 236] on input "Time (local)" at bounding box center [564, 227] width 84 height 29
click at [545, 228] on input "11:" at bounding box center [564, 227] width 84 height 29
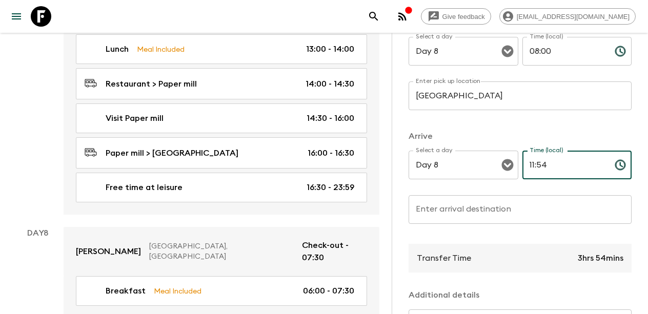
scroll to position [136, 0]
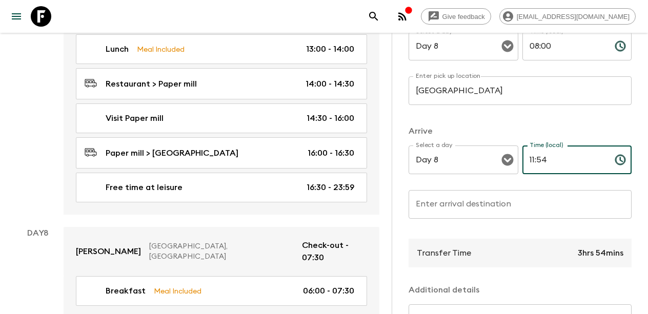
click at [506, 208] on input "Enter arrival destination" at bounding box center [520, 204] width 223 height 29
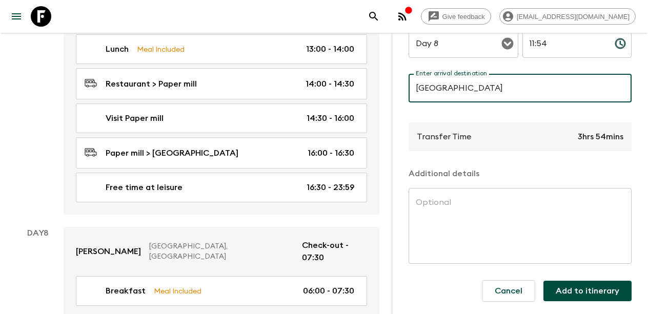
scroll to position [253, 0]
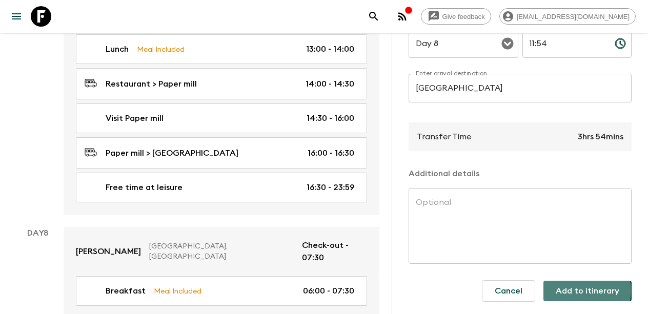
click at [579, 291] on button "Add to itinerary" at bounding box center [587, 291] width 88 height 21
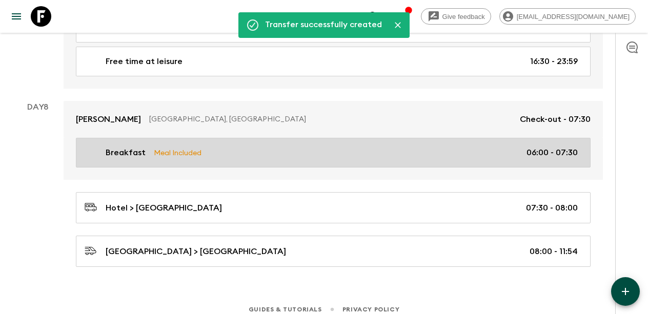
scroll to position [2251, 0]
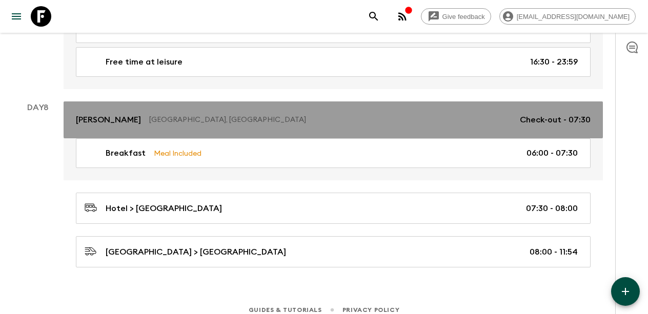
click at [558, 114] on p "Check-out - 07:30" at bounding box center [555, 120] width 71 height 12
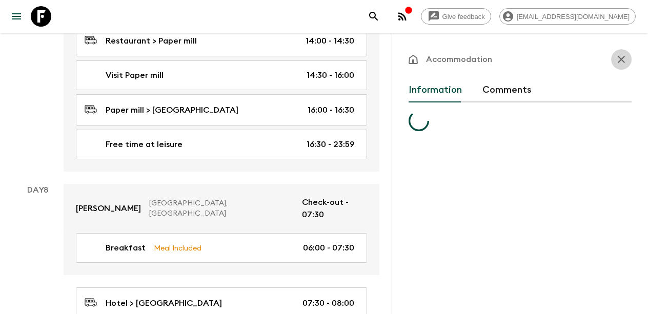
click at [622, 59] on icon "button" at bounding box center [621, 59] width 12 height 12
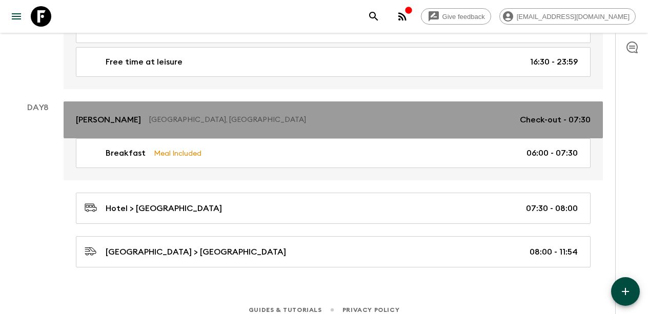
click at [524, 101] on link "Malika Prime Samarkand, [GEOGRAPHIC_DATA] Check-out - 07:30" at bounding box center [333, 119] width 539 height 37
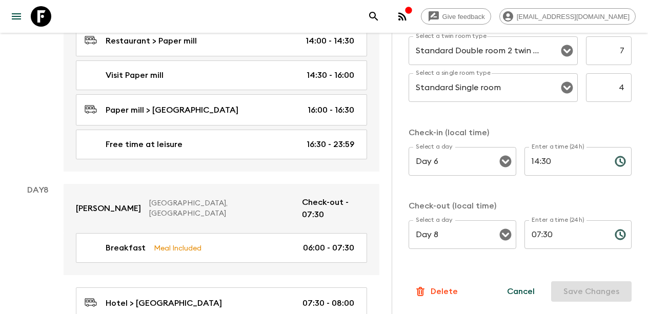
scroll to position [360, 0]
click at [551, 233] on input "07:30" at bounding box center [565, 234] width 82 height 29
click at [541, 234] on input "07:30" at bounding box center [565, 234] width 82 height 29
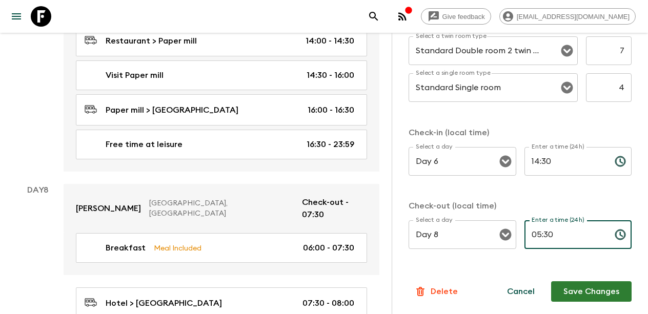
click at [554, 234] on input "05:30" at bounding box center [565, 234] width 82 height 29
click at [539, 232] on input "05:00" at bounding box center [565, 234] width 82 height 29
click at [538, 230] on input "05:00" at bounding box center [565, 234] width 82 height 29
click at [538, 234] on input "05:00" at bounding box center [565, 234] width 82 height 29
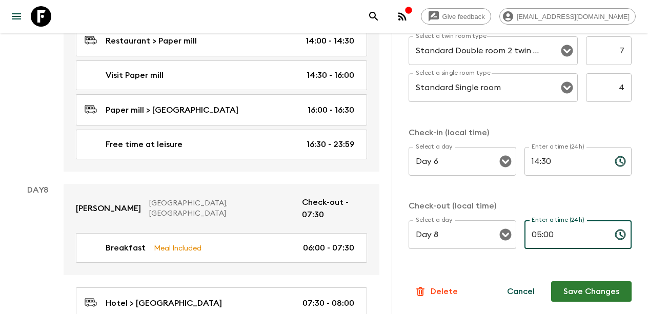
click at [543, 235] on input "05:00" at bounding box center [565, 234] width 82 height 29
click at [540, 234] on input "05:00" at bounding box center [565, 234] width 82 height 29
click at [548, 237] on input "04:00" at bounding box center [565, 234] width 82 height 29
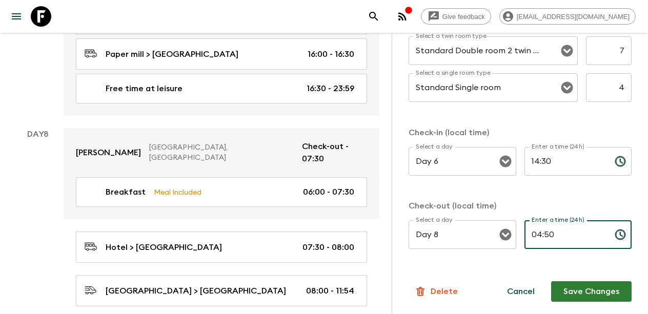
scroll to position [2306, 0]
click at [585, 288] on button "Save Changes" at bounding box center [591, 291] width 80 height 21
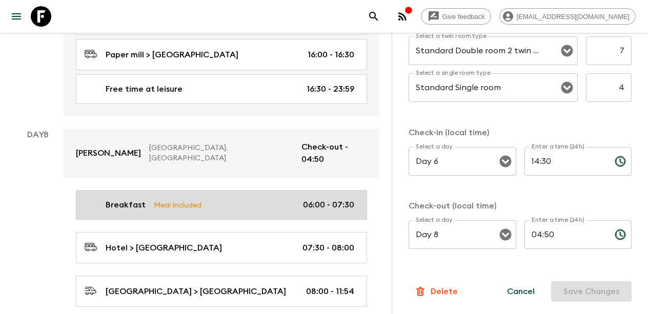
click at [254, 190] on link "Breakfast Meal Included 06:00 - 07:30" at bounding box center [221, 205] width 291 height 30
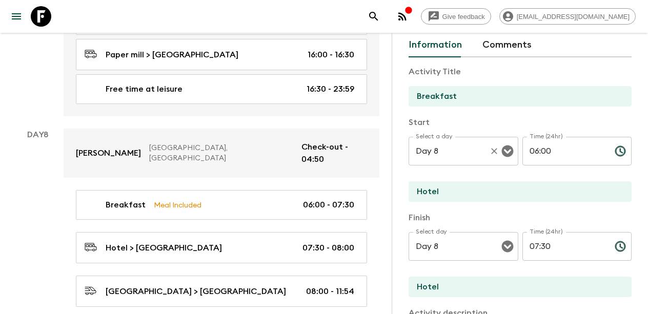
scroll to position [58, 0]
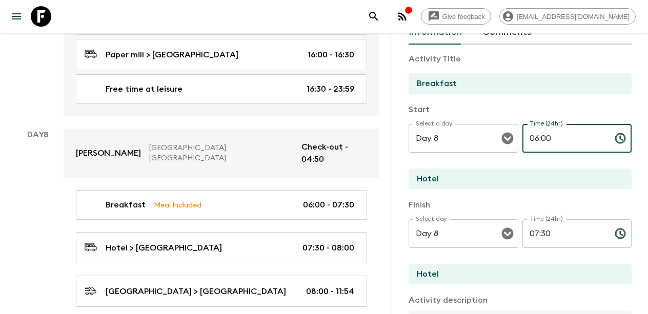
click at [539, 136] on input "06:00" at bounding box center [564, 138] width 84 height 29
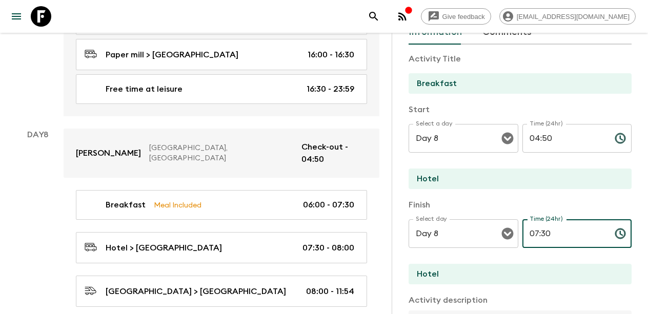
click at [538, 235] on input "07:30" at bounding box center [564, 233] width 84 height 29
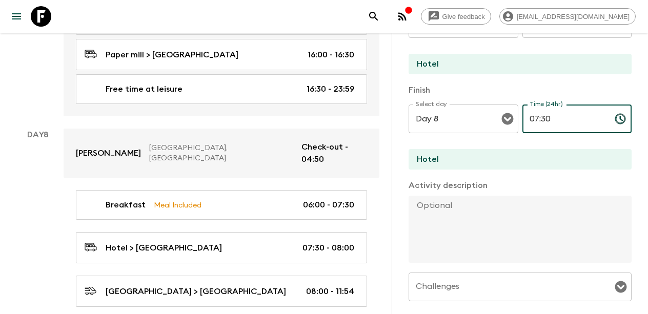
scroll to position [175, 0]
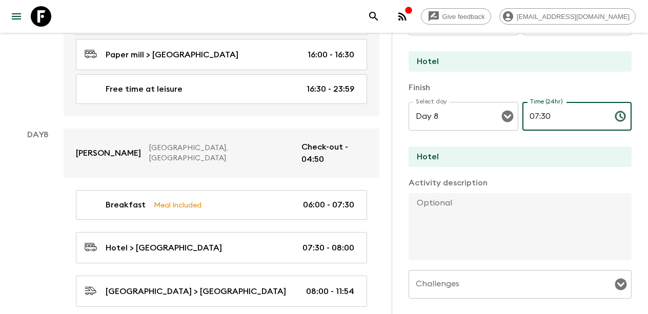
click at [459, 213] on textarea at bounding box center [516, 226] width 215 height 67
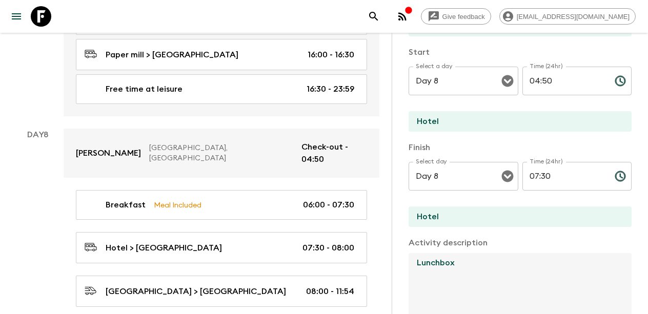
scroll to position [106, 0]
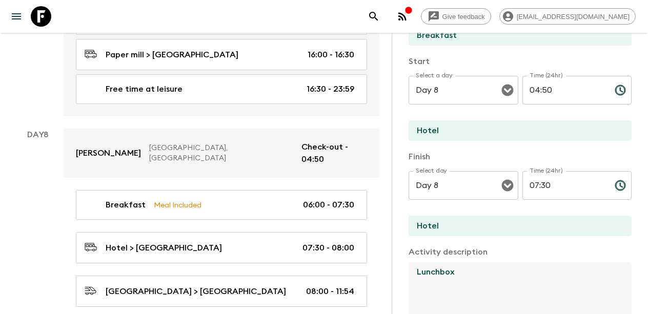
click at [538, 185] on input "07:30" at bounding box center [564, 185] width 84 height 29
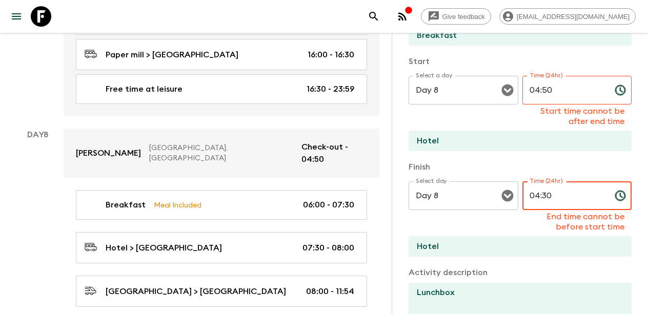
click at [548, 196] on input "04:30" at bounding box center [564, 195] width 84 height 29
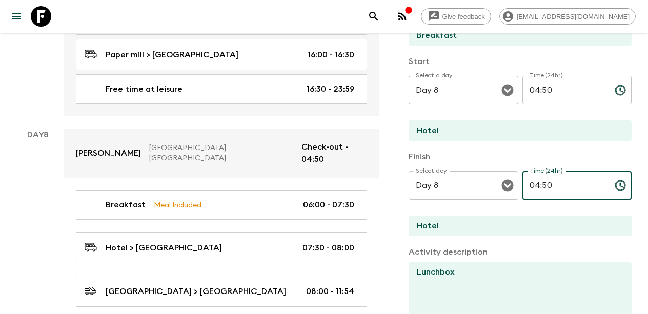
click at [569, 212] on div "Finish Select day Day 8 Select day ​ Time (24hr) 04:50 Time (24hr) ​ Hotel" at bounding box center [520, 194] width 223 height 87
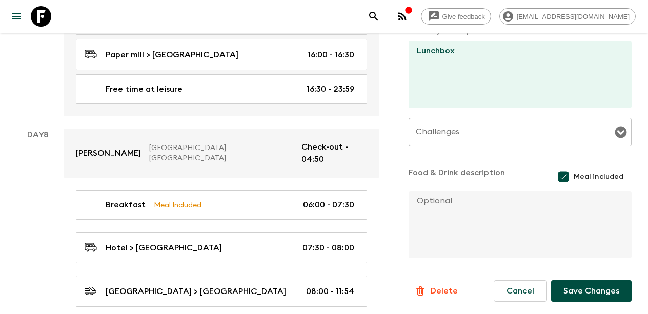
scroll to position [328, 0]
click at [599, 296] on button "Save Changes" at bounding box center [591, 291] width 80 height 22
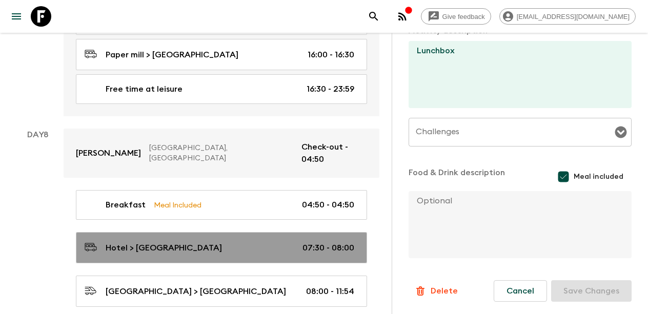
click at [278, 241] on div "Hotel > [GEOGRAPHIC_DATA] 07:30 - 08:00" at bounding box center [220, 248] width 270 height 14
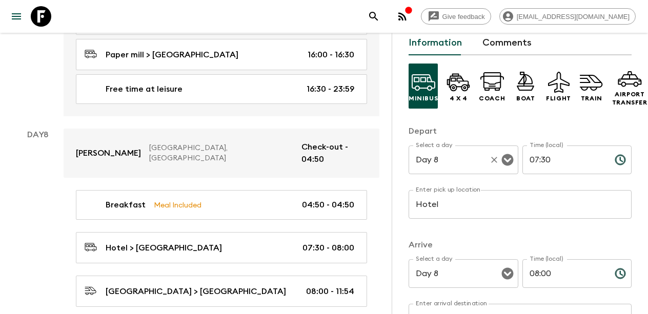
scroll to position [48, 0]
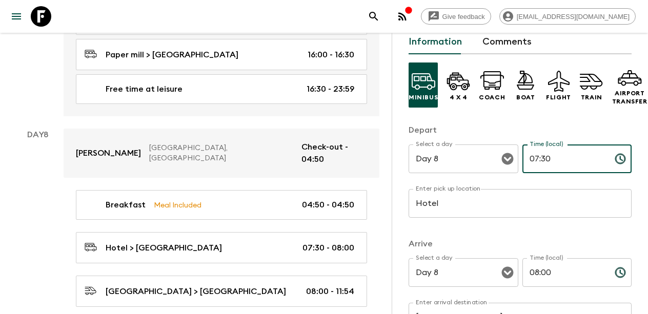
click at [539, 160] on input "07:30" at bounding box center [564, 159] width 84 height 29
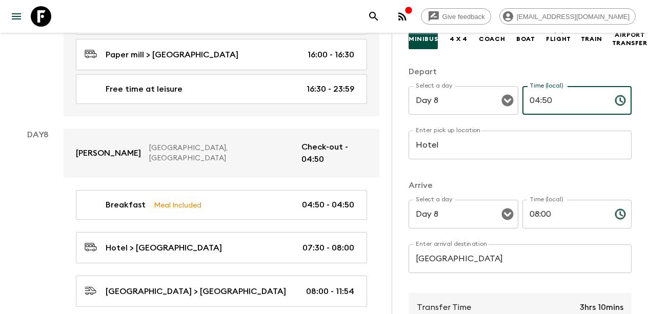
scroll to position [114, 0]
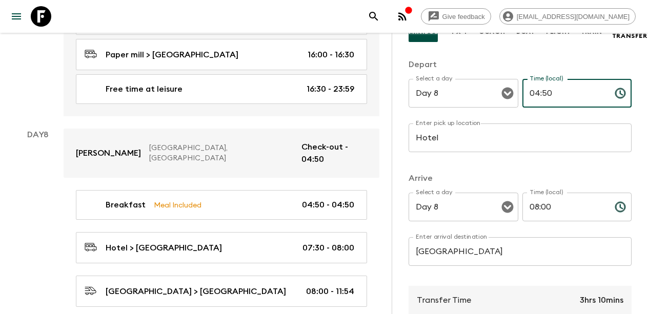
click at [539, 207] on input "08:00" at bounding box center [564, 207] width 84 height 29
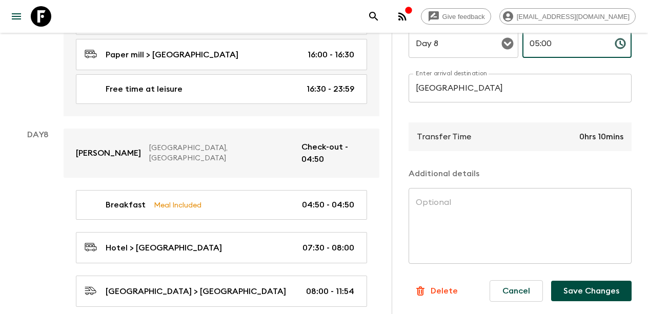
scroll to position [277, 0]
click at [596, 288] on button "Save Changes" at bounding box center [591, 291] width 80 height 21
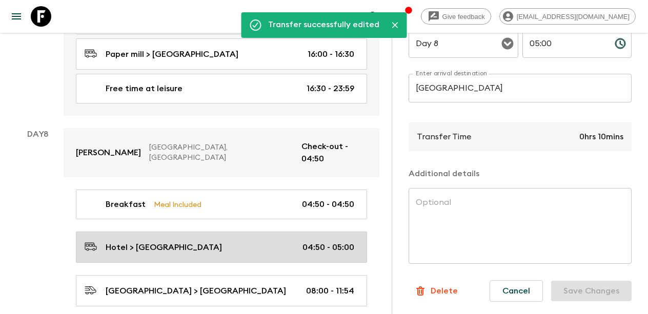
scroll to position [2306, 0]
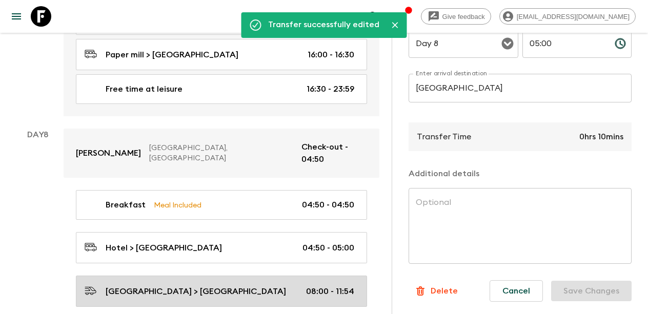
click at [286, 286] on p "[GEOGRAPHIC_DATA] > [GEOGRAPHIC_DATA]" at bounding box center [196, 292] width 180 height 12
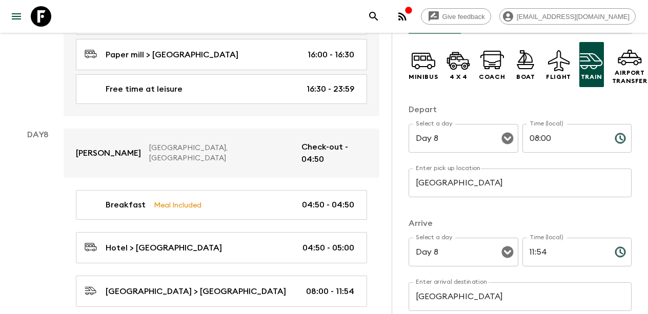
scroll to position [67, 0]
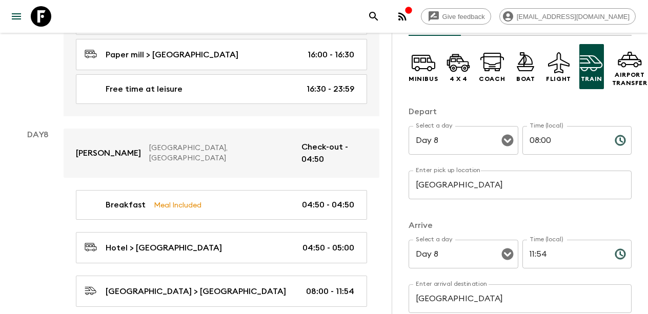
click at [538, 140] on input "08:00" at bounding box center [564, 140] width 84 height 29
click at [535, 255] on input "11:54" at bounding box center [564, 254] width 84 height 29
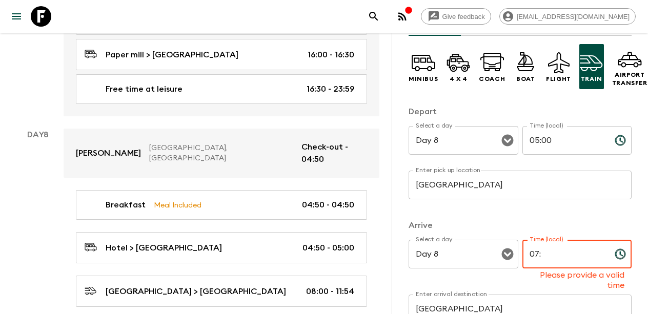
click at [553, 255] on input "07:" at bounding box center [564, 254] width 84 height 29
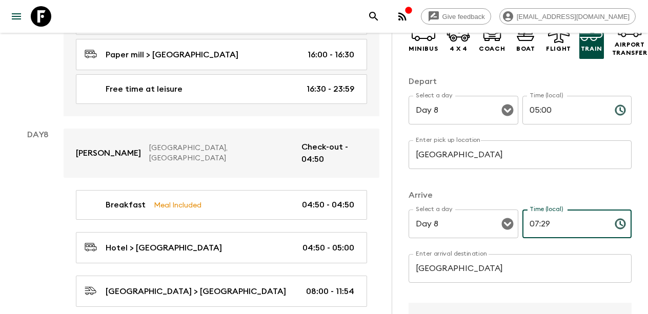
scroll to position [93, 0]
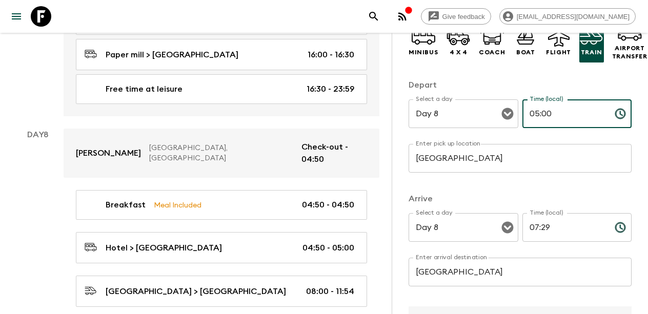
click at [546, 113] on input "05:00" at bounding box center [564, 113] width 84 height 29
click at [551, 108] on input "05:00" at bounding box center [564, 113] width 84 height 29
click at [551, 109] on input "05:00" at bounding box center [564, 113] width 84 height 29
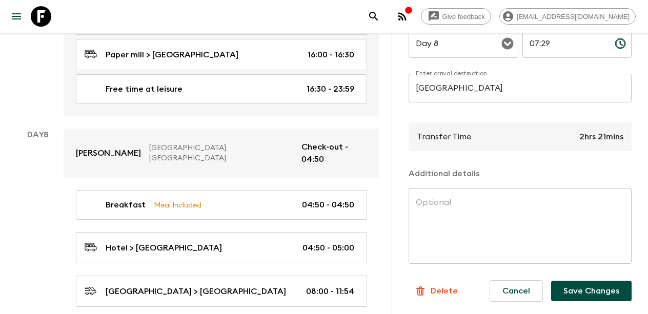
scroll to position [277, 0]
click at [595, 294] on button "Save Changes" at bounding box center [591, 291] width 80 height 21
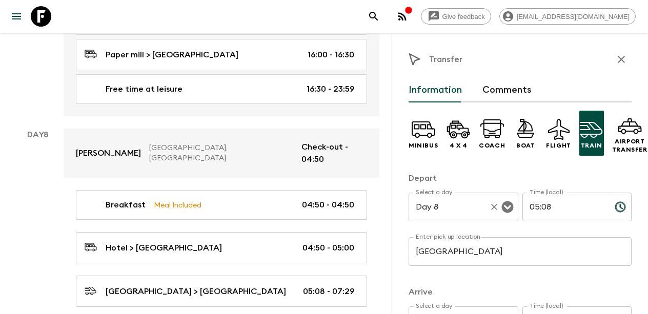
scroll to position [0, 0]
click at [622, 56] on icon "button" at bounding box center [621, 59] width 12 height 12
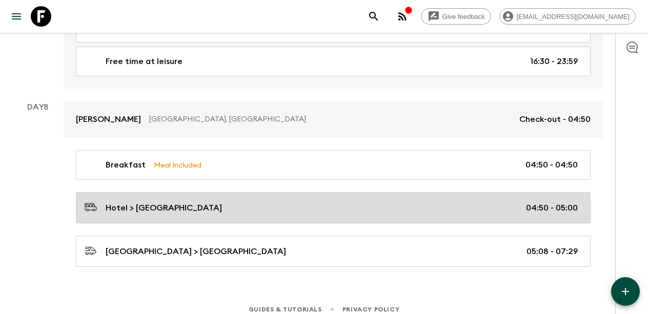
scroll to position [2251, 0]
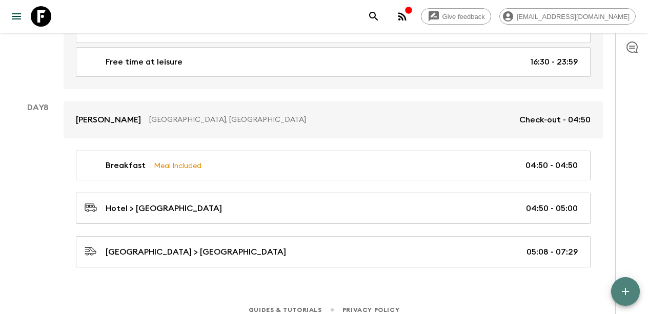
click at [621, 290] on icon "button" at bounding box center [625, 292] width 12 height 12
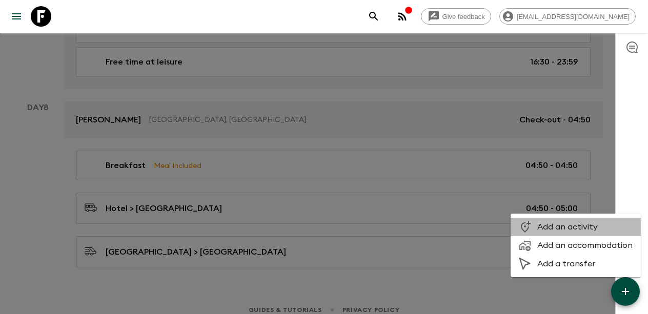
click at [565, 232] on span "Add an activity" at bounding box center [584, 227] width 95 height 10
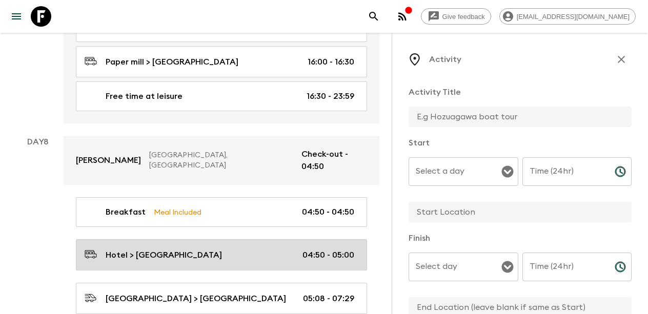
scroll to position [2300, 0]
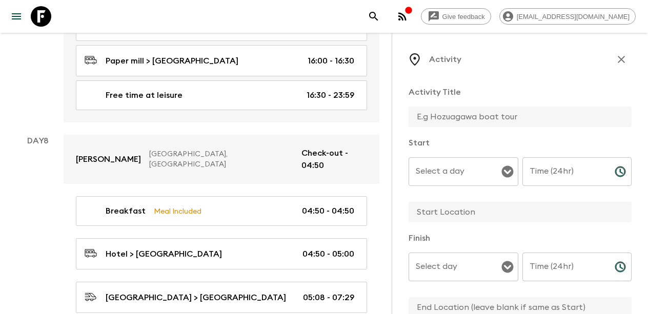
click at [451, 116] on input "text" at bounding box center [516, 117] width 215 height 21
click at [471, 170] on input "Select a day" at bounding box center [455, 171] width 85 height 19
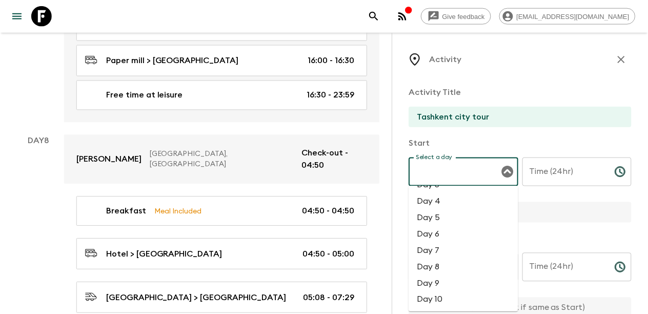
scroll to position [47, 0]
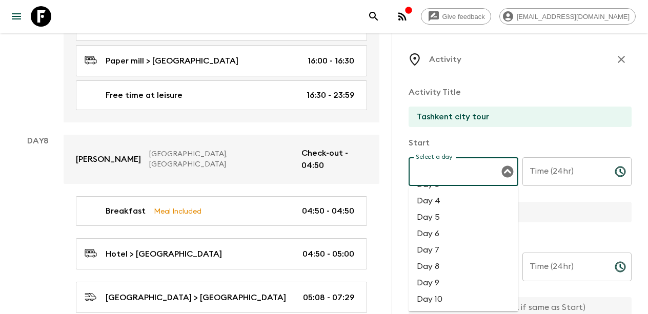
click at [443, 268] on li "Day 8" at bounding box center [464, 266] width 110 height 16
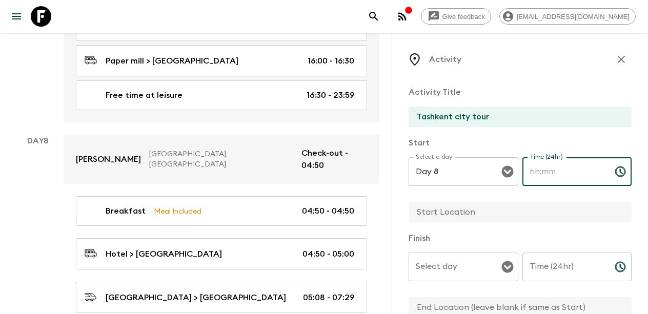
click at [573, 177] on input "Time (24hr)" at bounding box center [564, 171] width 84 height 29
click at [501, 207] on input "text" at bounding box center [516, 212] width 215 height 21
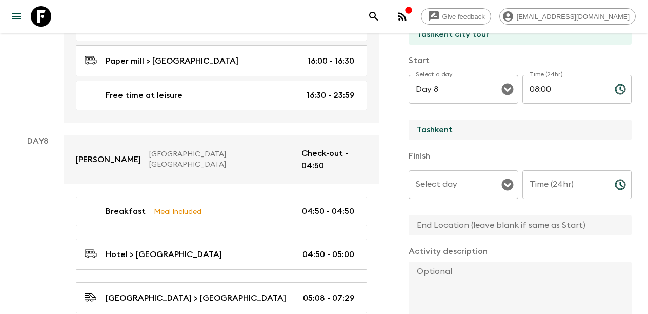
scroll to position [94, 0]
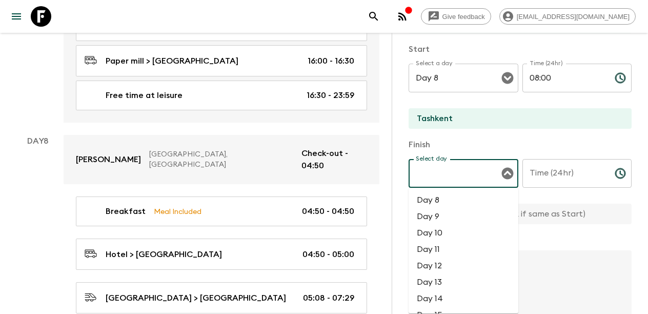
click at [478, 179] on input "Select day" at bounding box center [455, 173] width 85 height 19
click at [452, 283] on li "Day 13" at bounding box center [464, 282] width 110 height 16
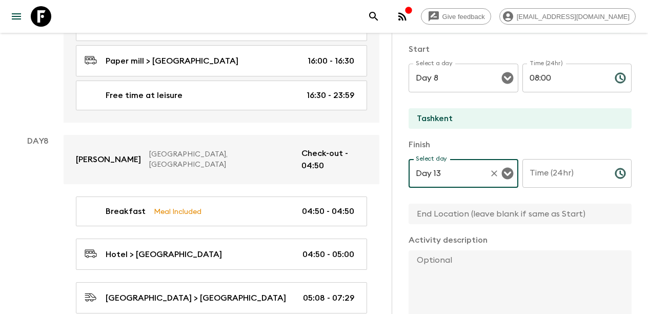
click at [563, 187] on input "Time (24hr)" at bounding box center [564, 173] width 84 height 29
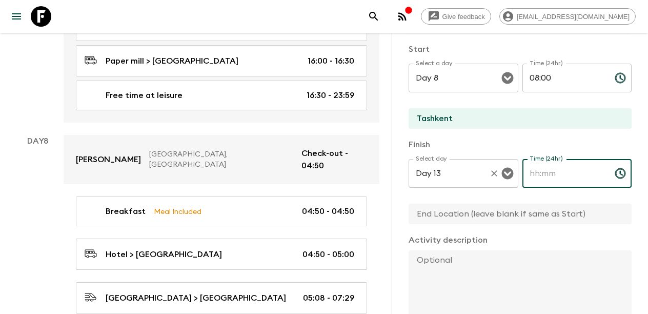
click at [463, 178] on input "Day 13" at bounding box center [449, 173] width 72 height 19
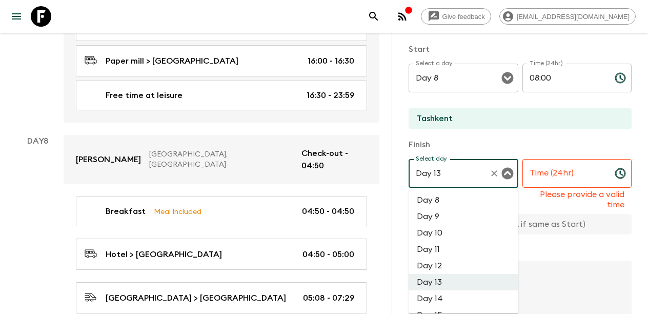
click at [449, 205] on li "Day 8" at bounding box center [464, 200] width 110 height 16
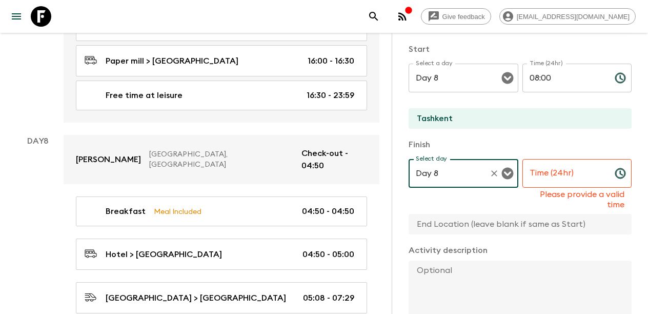
click at [558, 183] on input "Time (24hr)" at bounding box center [564, 173] width 84 height 29
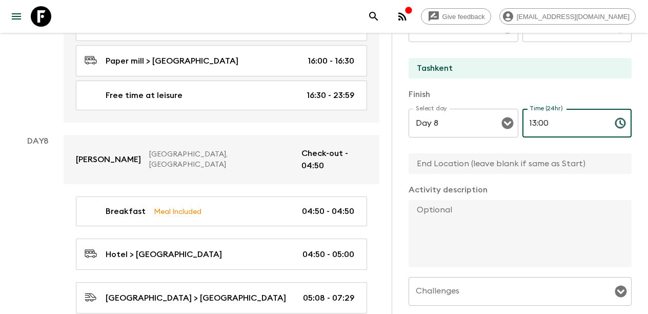
scroll to position [145, 0]
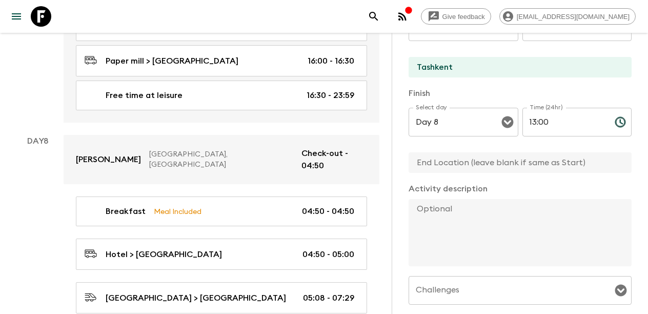
click at [461, 167] on input "text" at bounding box center [516, 162] width 215 height 21
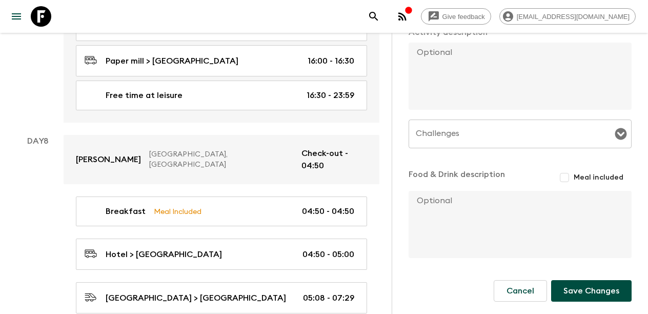
scroll to position [301, 0]
click at [614, 138] on div at bounding box center [620, 134] width 13 height 14
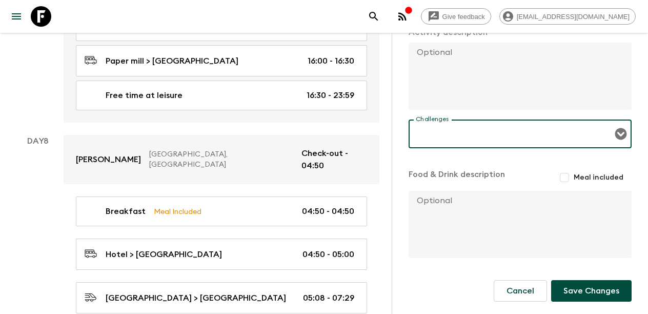
click at [618, 136] on icon "Open" at bounding box center [621, 134] width 12 height 12
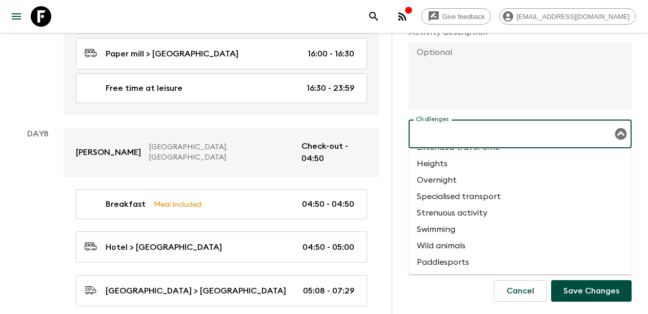
scroll to position [2307, 0]
click at [620, 131] on icon "Close" at bounding box center [621, 134] width 12 height 12
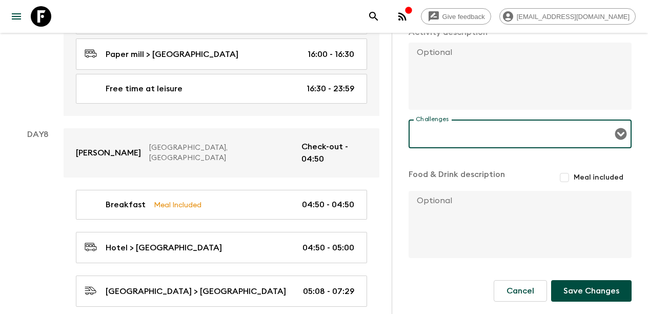
click at [576, 288] on button "Save Changes" at bounding box center [591, 291] width 80 height 22
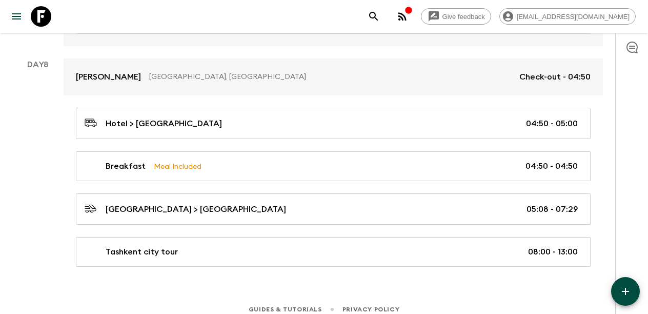
scroll to position [2293, 0]
click at [630, 292] on icon "button" at bounding box center [625, 291] width 12 height 12
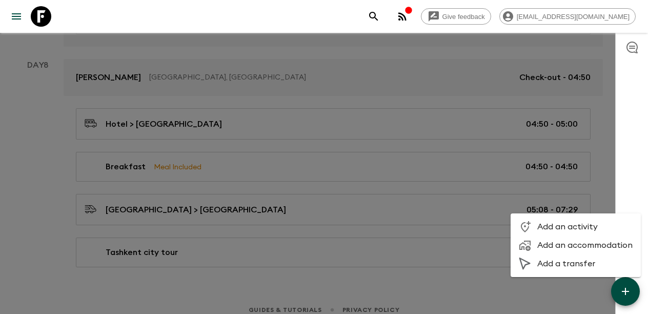
click at [563, 228] on span "Add an activity" at bounding box center [584, 226] width 95 height 10
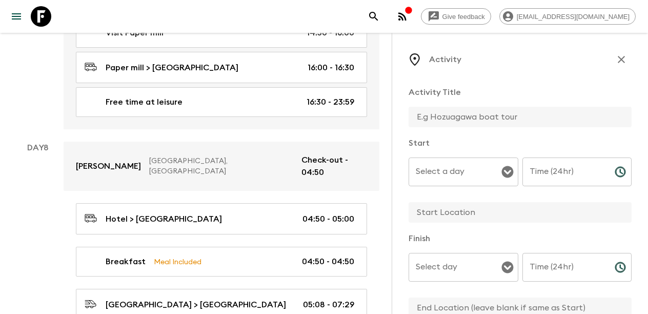
click at [472, 117] on input "text" at bounding box center [516, 117] width 215 height 21
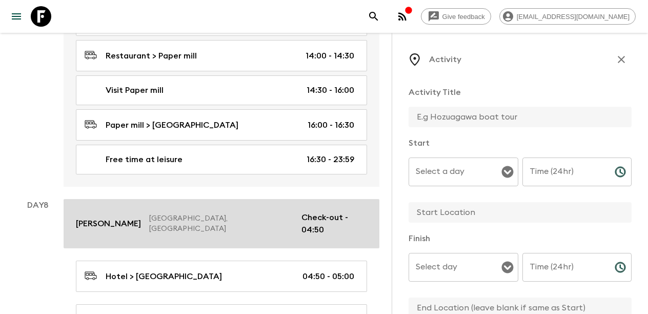
scroll to position [2234, 0]
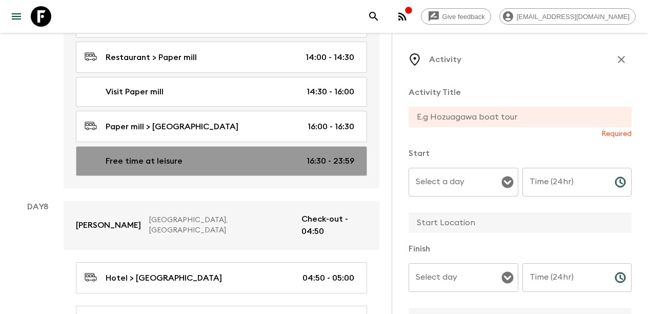
click at [166, 146] on link "Free time at leisure 16:30 - 23:59" at bounding box center [221, 161] width 291 height 30
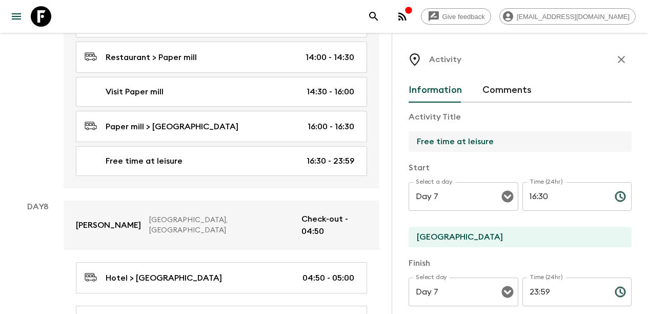
drag, startPoint x: 501, startPoint y: 141, endPoint x: 394, endPoint y: 141, distance: 107.1
click at [394, 141] on div "Activity Information Comments Activity Title Free time at leisure Start Select …" at bounding box center [520, 190] width 256 height 314
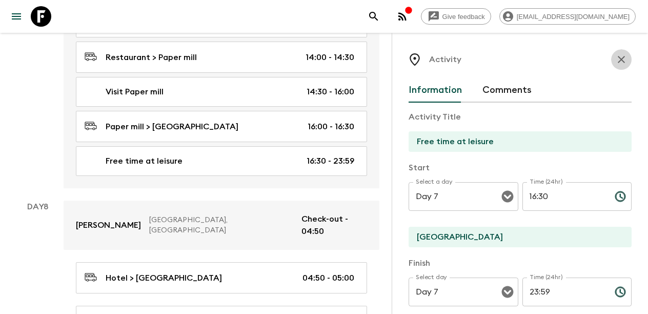
click at [620, 59] on icon "button" at bounding box center [621, 59] width 12 height 12
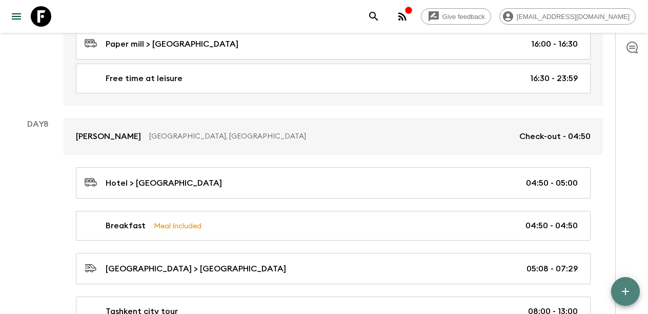
click at [623, 279] on button "button" at bounding box center [625, 291] width 29 height 29
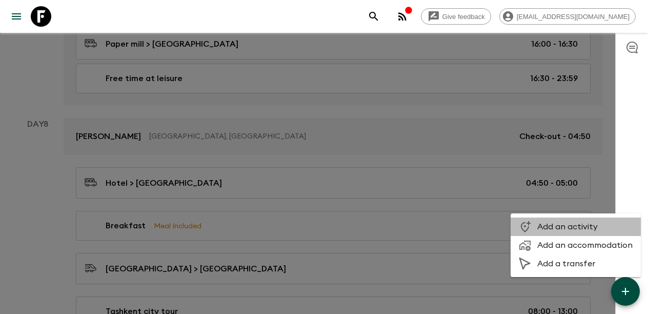
click at [569, 222] on span "Add an activity" at bounding box center [584, 226] width 95 height 10
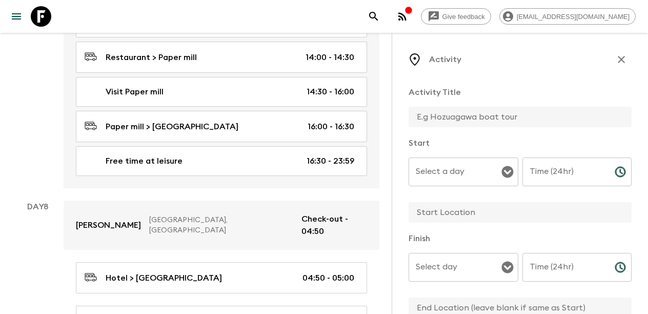
click at [455, 104] on div "Activity Title" at bounding box center [520, 107] width 223 height 43
click at [452, 113] on input "text" at bounding box center [516, 117] width 215 height 21
paste input "Free time at leisure"
click at [458, 172] on input "Select a day" at bounding box center [455, 171] width 85 height 19
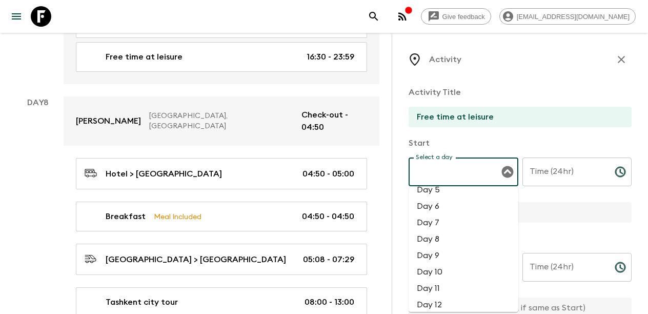
scroll to position [81, 0]
click at [442, 232] on li "Day 8" at bounding box center [464, 232] width 110 height 16
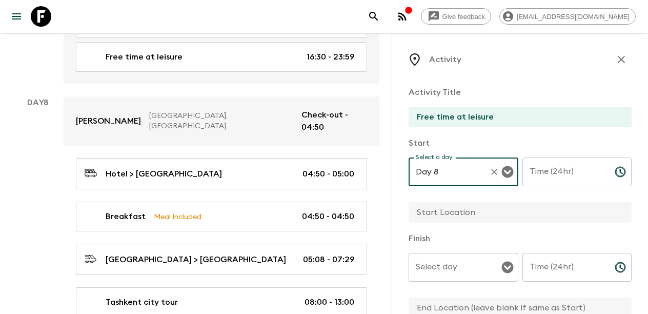
click at [573, 178] on input "Time (24hr)" at bounding box center [564, 171] width 84 height 29
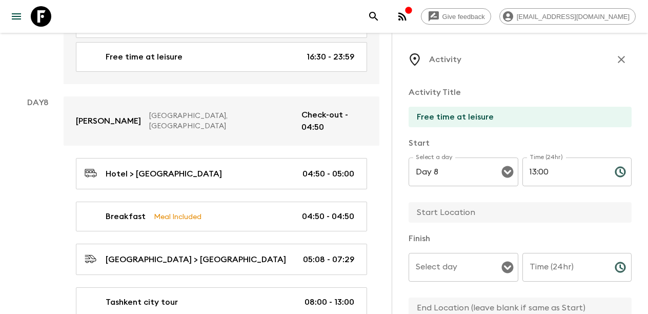
click at [450, 211] on input "text" at bounding box center [516, 212] width 215 height 21
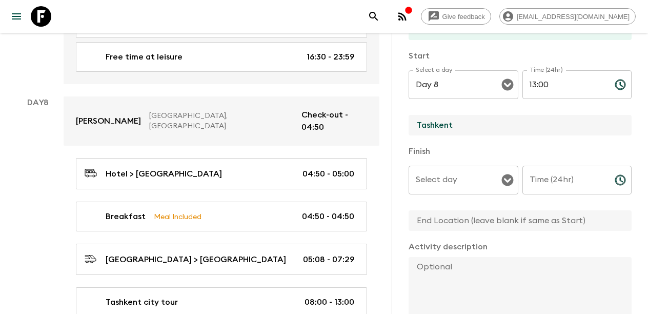
scroll to position [105, 0]
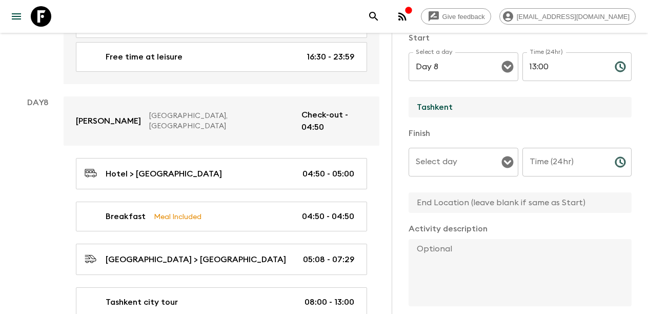
click at [438, 173] on div "Select day" at bounding box center [464, 162] width 110 height 29
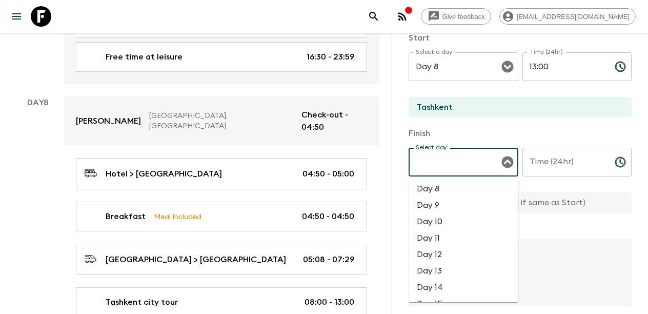
click at [436, 187] on li "Day 8" at bounding box center [464, 188] width 110 height 16
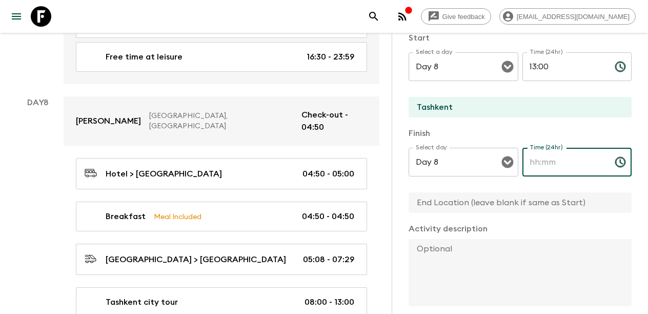
click at [595, 157] on input "Time (24hr)" at bounding box center [564, 162] width 84 height 29
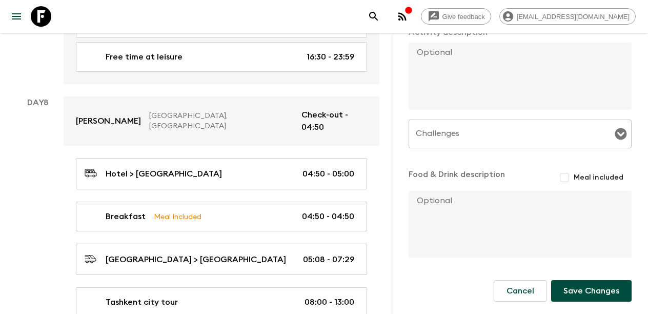
scroll to position [301, 0]
click at [577, 286] on button "Save Changes" at bounding box center [591, 291] width 80 height 22
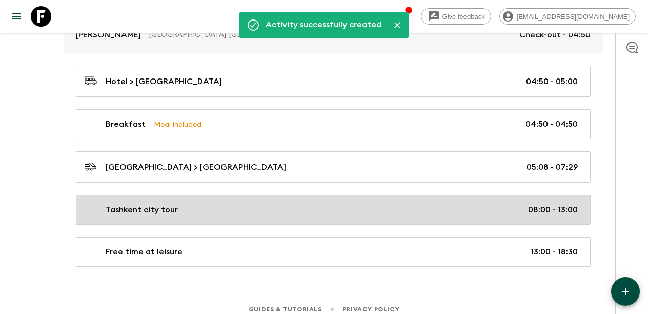
scroll to position [2335, 0]
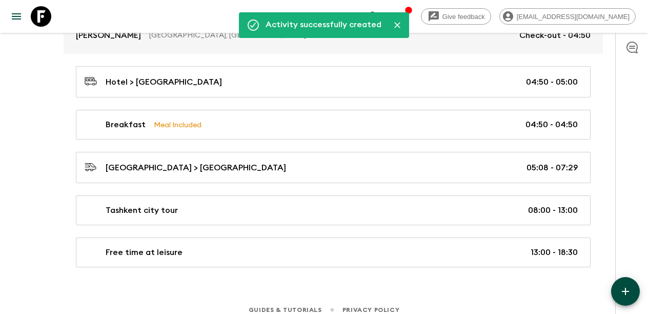
click at [629, 288] on icon "button" at bounding box center [625, 291] width 12 height 12
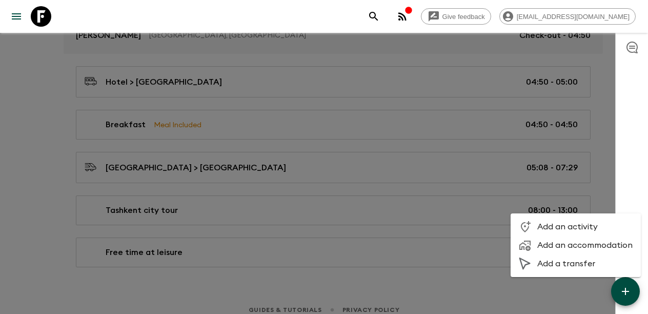
click at [575, 263] on span "Add a transfer" at bounding box center [584, 263] width 95 height 10
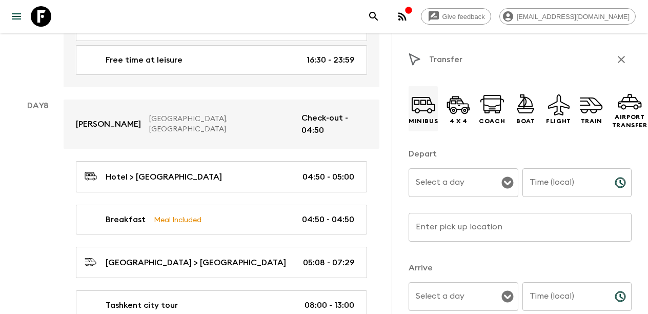
click at [416, 111] on icon at bounding box center [423, 104] width 25 height 25
click at [460, 179] on input "Select a day" at bounding box center [455, 182] width 85 height 19
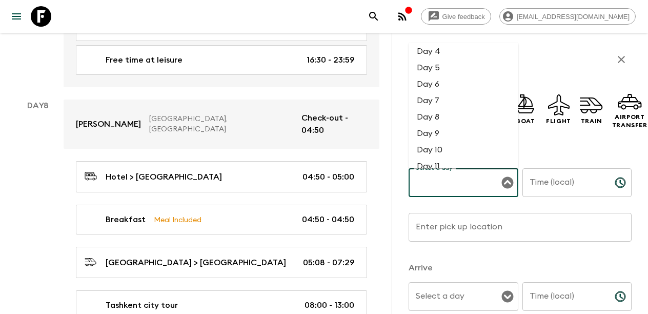
scroll to position [17, 0]
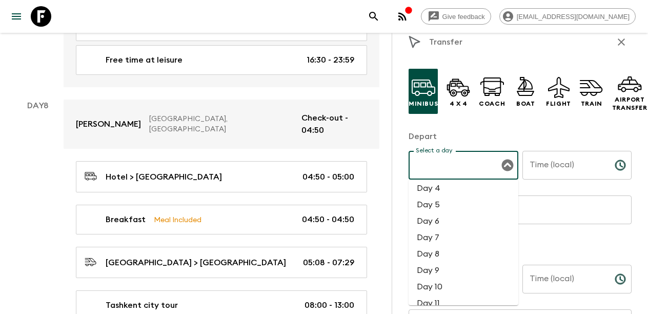
click at [439, 255] on li "Day 8" at bounding box center [464, 254] width 110 height 16
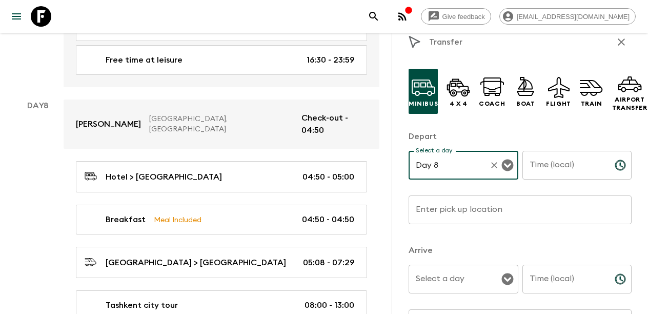
click at [547, 161] on input "Time (local)" at bounding box center [564, 165] width 84 height 29
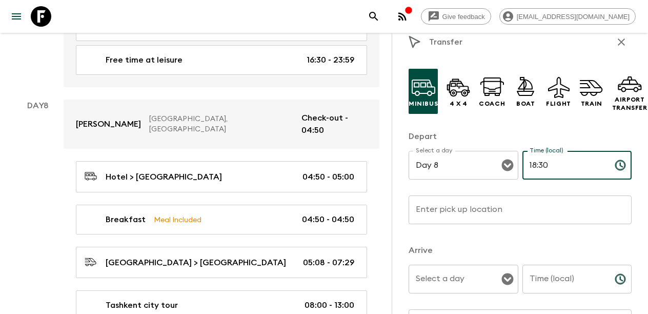
click at [476, 210] on input "Enter pick up location" at bounding box center [520, 209] width 223 height 29
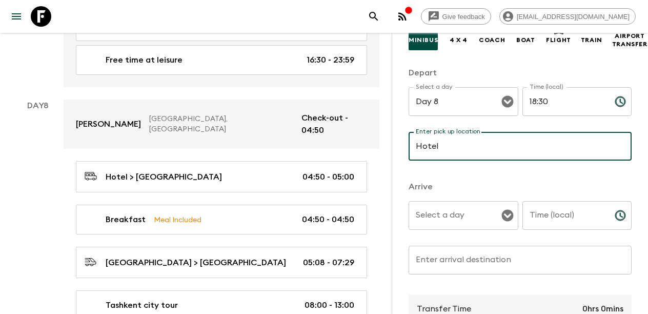
scroll to position [84, 0]
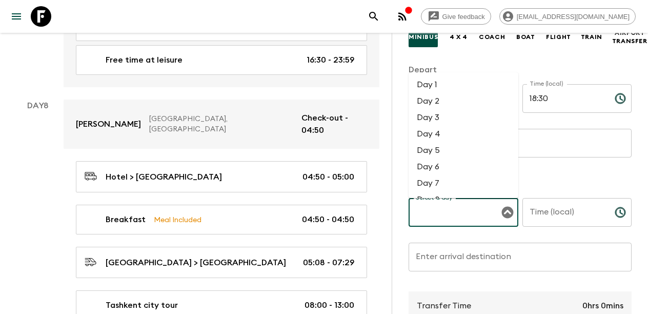
click at [455, 216] on input "Select a day" at bounding box center [455, 211] width 85 height 19
click at [444, 181] on li "Day 8" at bounding box center [464, 180] width 110 height 16
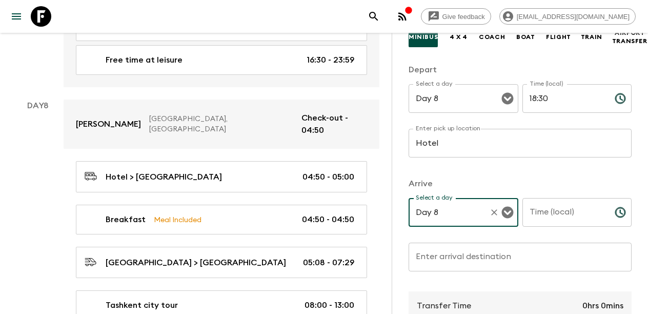
click at [548, 214] on input "Time (local)" at bounding box center [564, 212] width 84 height 29
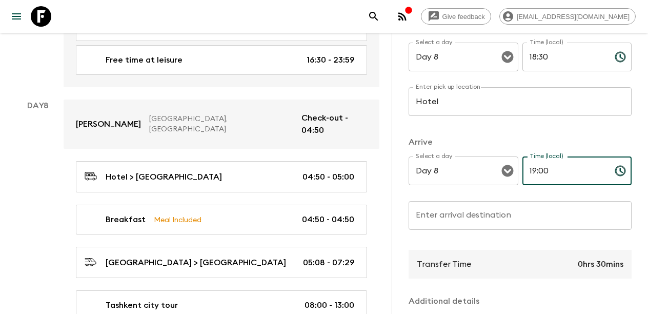
scroll to position [154, 0]
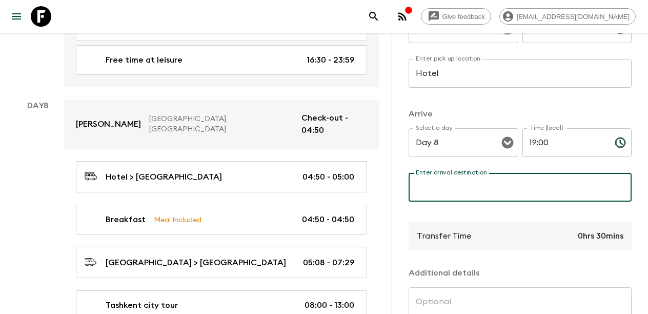
click at [483, 190] on input "Enter arrival destination" at bounding box center [520, 187] width 223 height 29
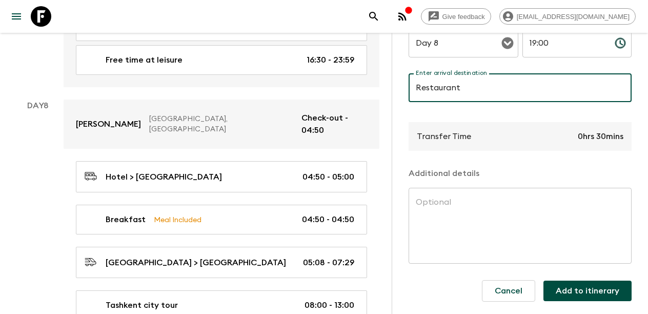
scroll to position [253, 0]
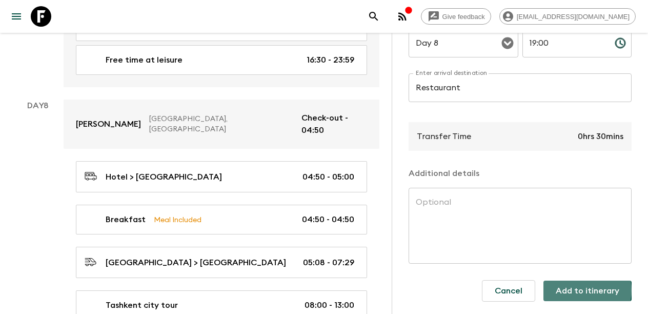
click at [588, 290] on button "Add to itinerary" at bounding box center [587, 290] width 88 height 21
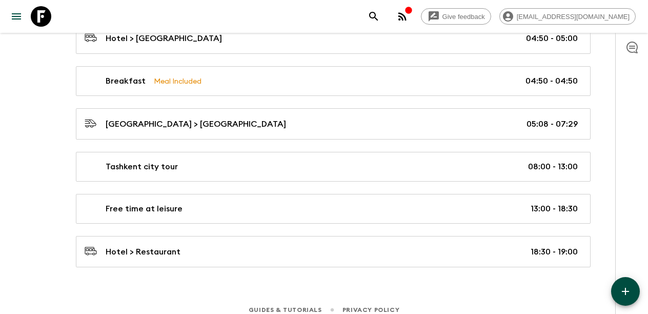
scroll to position [2378, 0]
click at [616, 289] on button "button" at bounding box center [625, 291] width 29 height 29
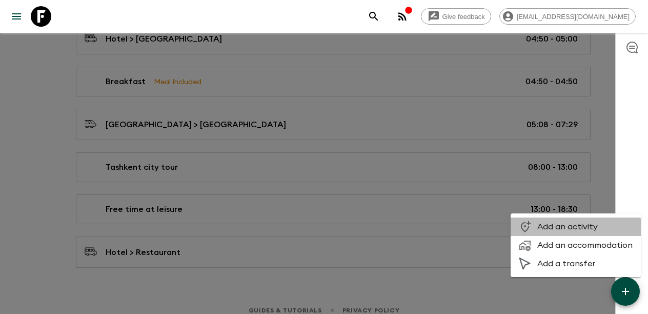
click at [567, 228] on span "Add an activity" at bounding box center [584, 226] width 95 height 10
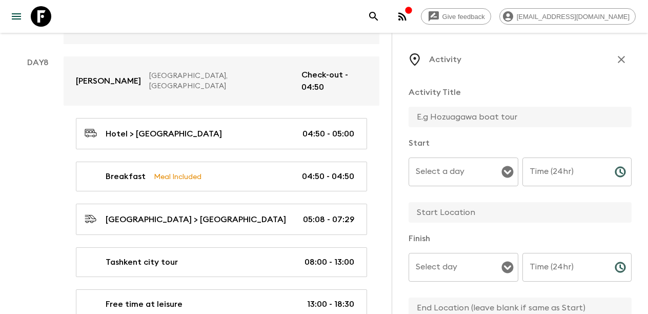
click at [477, 113] on input "text" at bounding box center [516, 117] width 215 height 21
paste input "Farewell Dinner"
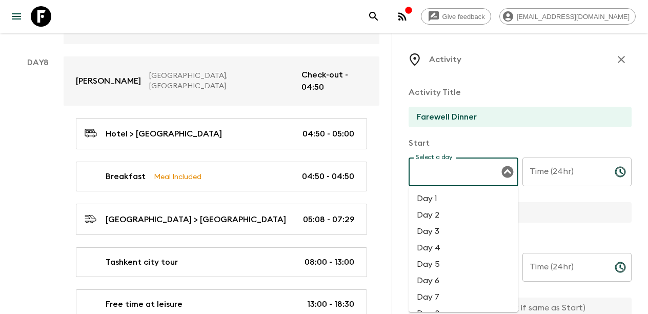
click at [457, 170] on input "Select a day" at bounding box center [455, 171] width 85 height 19
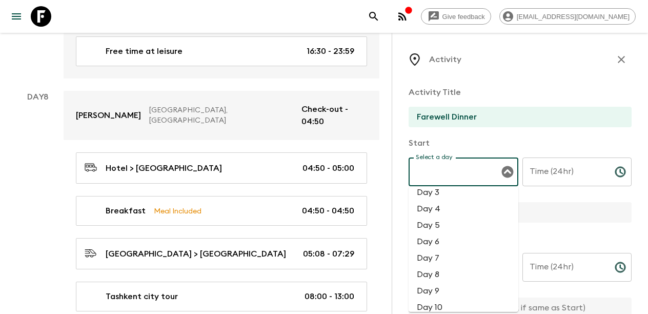
scroll to position [41, 0]
click at [438, 271] on li "Day 8" at bounding box center [464, 272] width 110 height 16
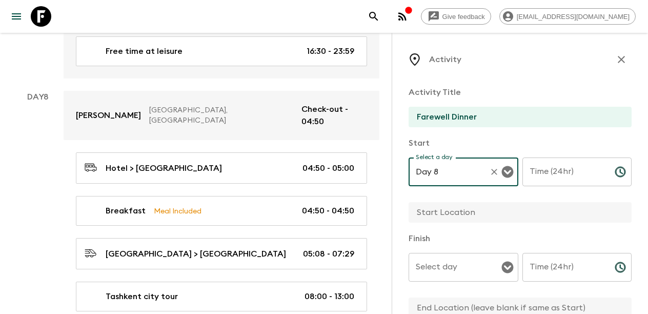
click at [569, 173] on input "Time (24hr)" at bounding box center [564, 171] width 84 height 29
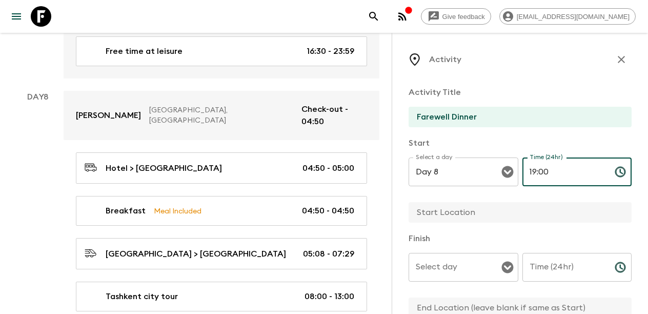
click at [493, 210] on input "text" at bounding box center [516, 212] width 215 height 21
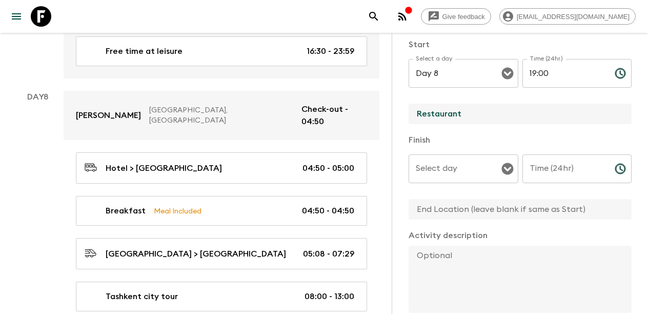
scroll to position [100, 0]
click at [486, 168] on input "Select day" at bounding box center [455, 166] width 85 height 19
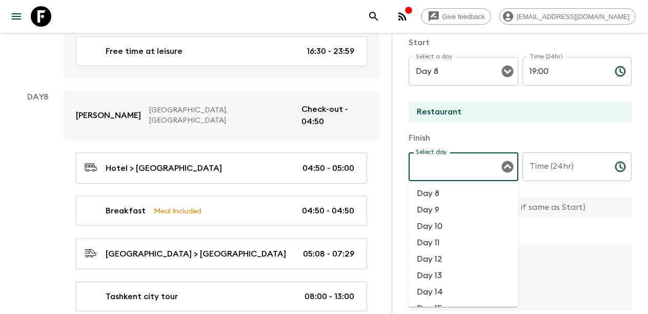
click at [458, 194] on li "Day 8" at bounding box center [464, 193] width 110 height 16
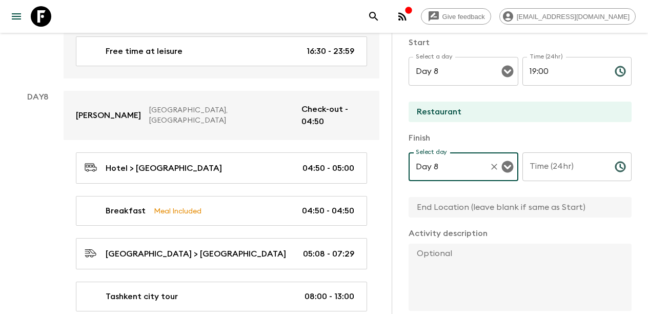
click at [568, 171] on input "Time (24hr)" at bounding box center [564, 166] width 84 height 29
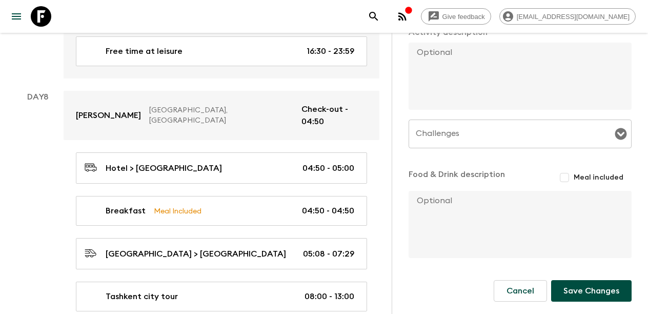
scroll to position [301, 0]
click at [566, 177] on input "Meal included" at bounding box center [564, 177] width 18 height 18
click at [580, 299] on button "Save Changes" at bounding box center [591, 293] width 80 height 22
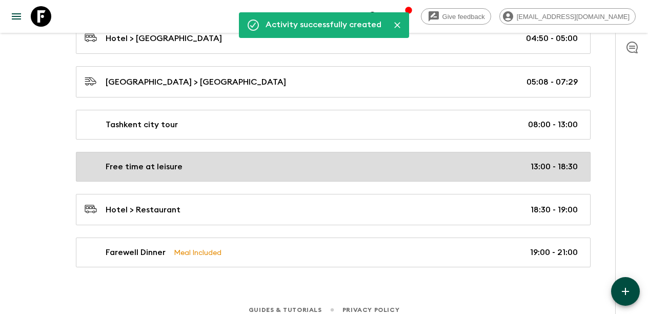
scroll to position [2420, 0]
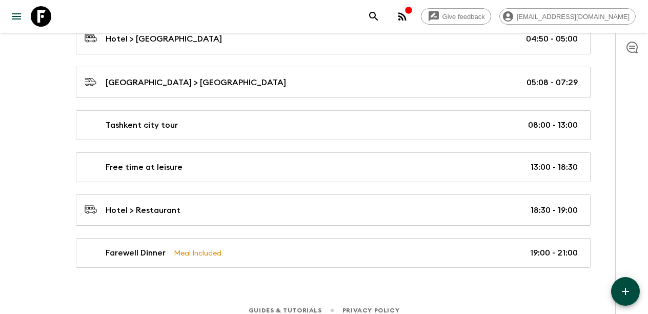
click at [626, 282] on button "button" at bounding box center [625, 291] width 29 height 29
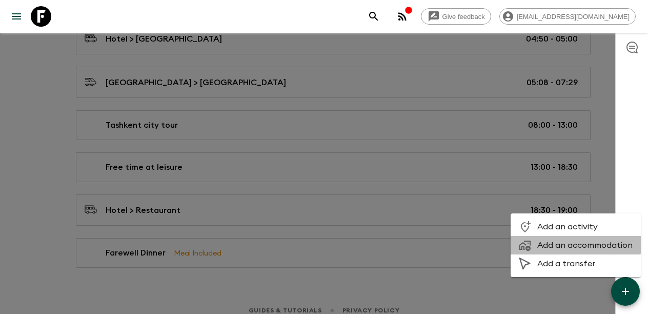
click at [574, 244] on span "Add an accommodation" at bounding box center [584, 245] width 95 height 10
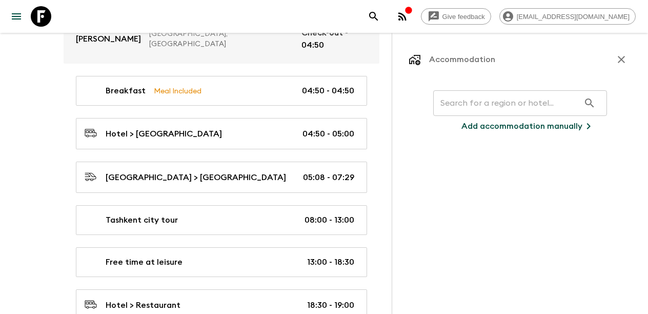
click at [498, 108] on input "text" at bounding box center [506, 103] width 146 height 29
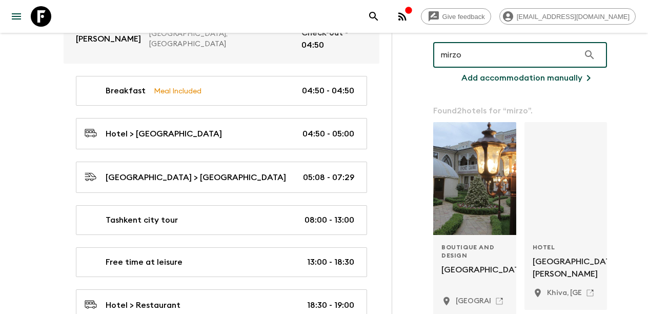
scroll to position [48, 0]
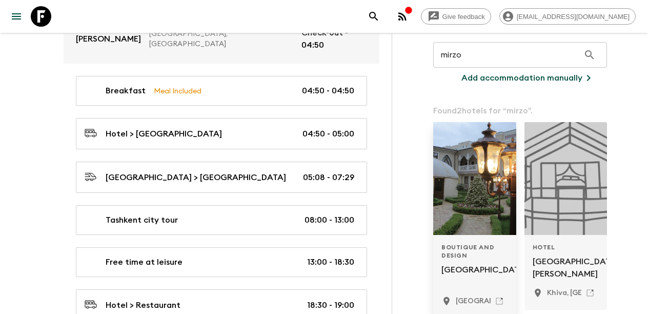
click at [484, 270] on p "[GEOGRAPHIC_DATA]" at bounding box center [474, 275] width 67 height 25
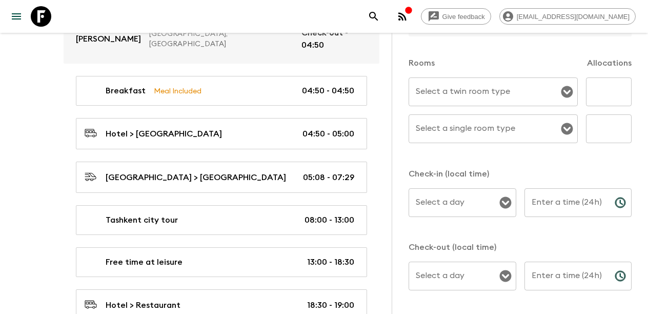
scroll to position [273, 0]
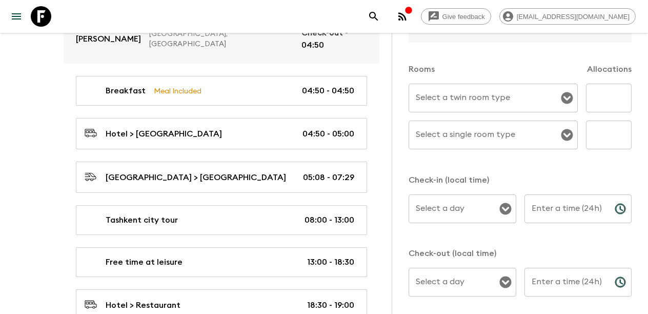
click at [570, 100] on icon "Open" at bounding box center [567, 98] width 12 height 12
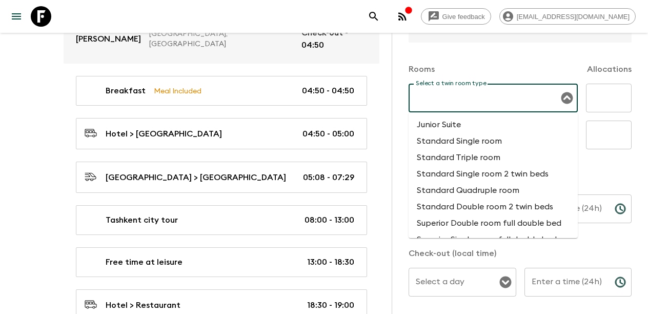
click at [518, 203] on li "Standard Double room 2 twin beds" at bounding box center [493, 206] width 169 height 16
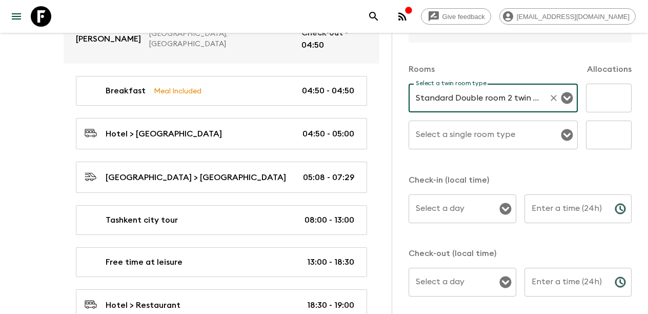
click at [567, 134] on icon "Open" at bounding box center [567, 135] width 12 height 12
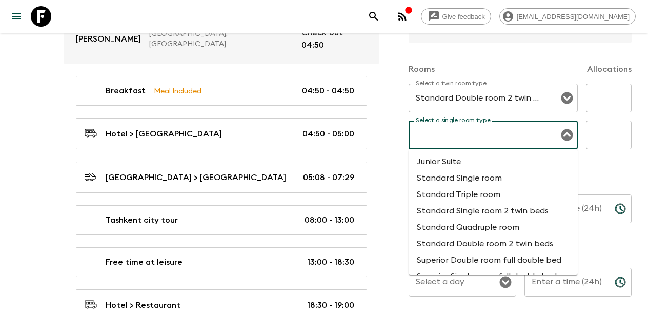
click at [515, 178] on li "Standard Single room" at bounding box center [493, 178] width 169 height 16
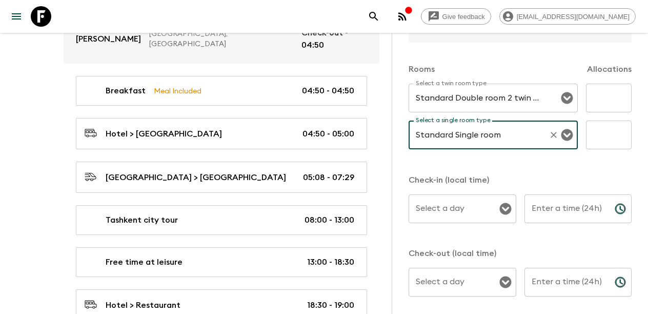
click at [609, 95] on input "text" at bounding box center [609, 98] width 46 height 29
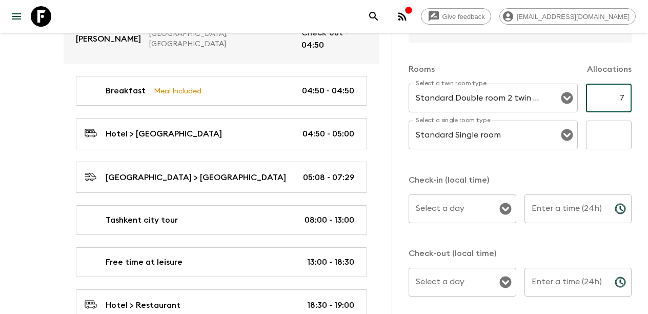
click at [608, 125] on input "text" at bounding box center [609, 134] width 46 height 29
click at [604, 164] on div "Rooms Allocations Select a twin room type Standard Double room 2 twin beds Sele…" at bounding box center [520, 176] width 223 height 266
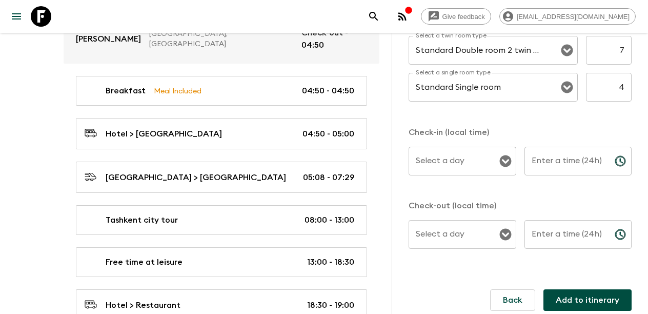
scroll to position [324, 0]
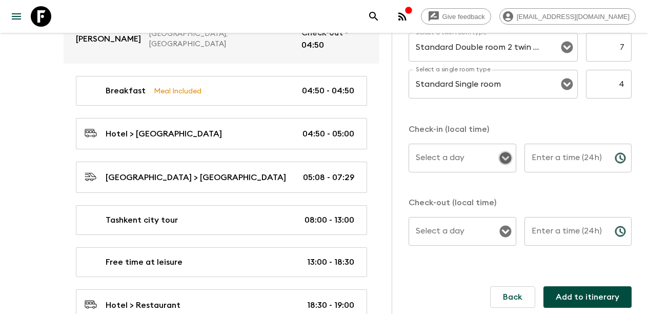
click at [504, 160] on icon "Open" at bounding box center [505, 158] width 12 height 12
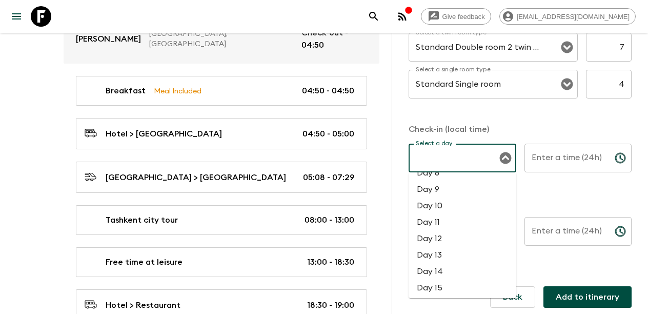
scroll to position [120, 0]
click at [467, 187] on li "Day 8" at bounding box center [463, 179] width 108 height 16
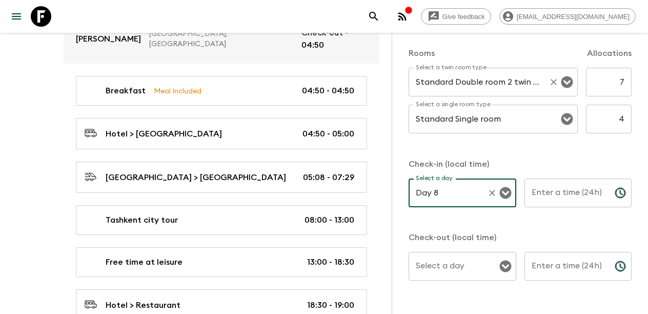
scroll to position [319, 0]
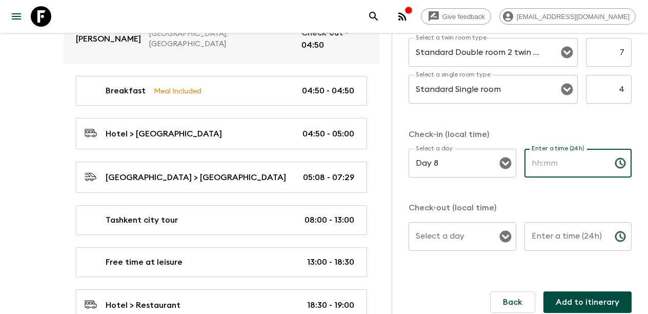
click at [555, 164] on input "Enter a time (24h)" at bounding box center [565, 163] width 82 height 29
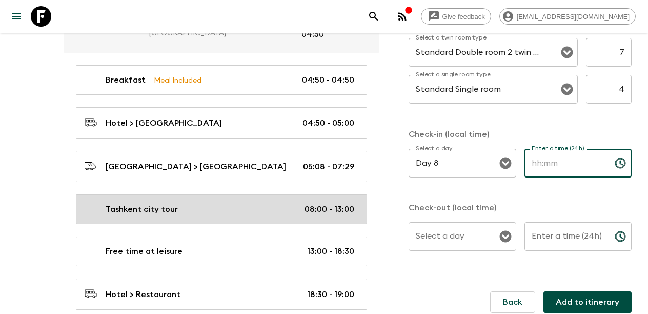
scroll to position [2438, 0]
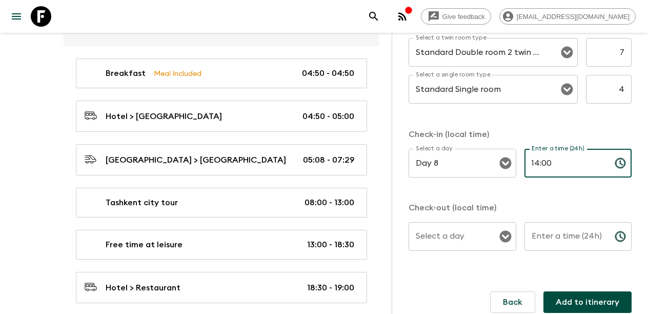
click at [469, 239] on input "Select a day" at bounding box center [454, 236] width 83 height 19
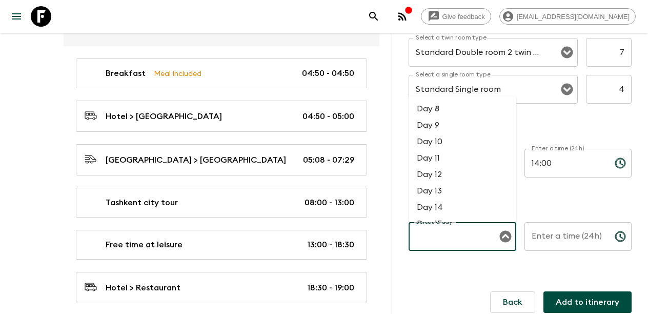
click at [450, 112] on li "Day 8" at bounding box center [463, 108] width 108 height 16
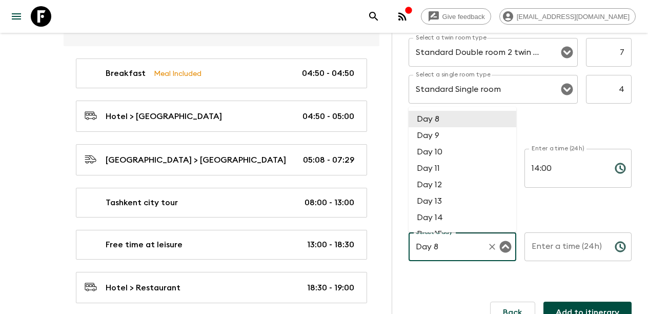
click at [462, 250] on input "Day 8" at bounding box center [448, 246] width 70 height 19
click at [449, 140] on li "Day 9" at bounding box center [463, 135] width 108 height 16
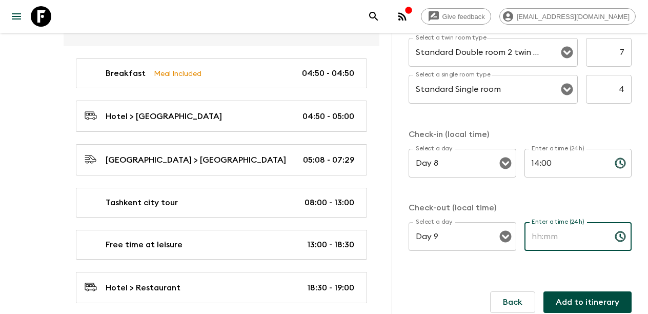
click at [567, 236] on input "Enter a time (24h)" at bounding box center [565, 236] width 82 height 29
click at [581, 300] on button "Add to itinerary" at bounding box center [587, 302] width 88 height 22
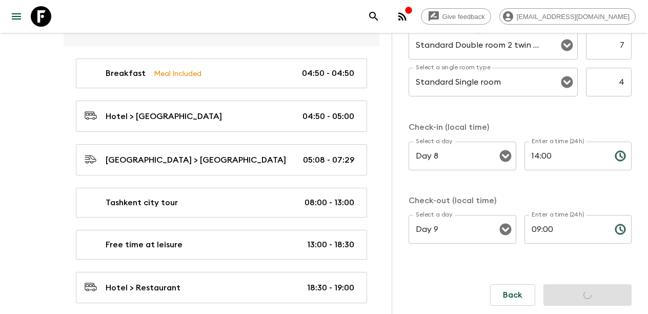
scroll to position [326, 0]
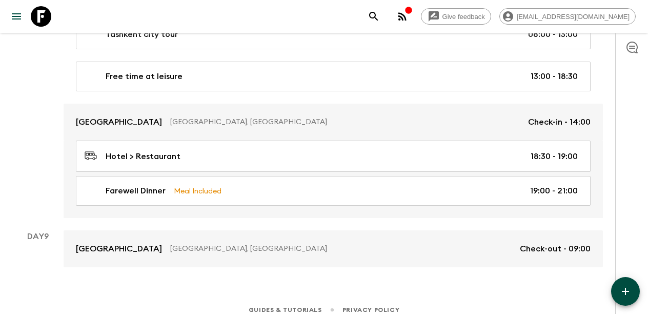
scroll to position [2511, 0]
click at [628, 287] on icon "button" at bounding box center [625, 291] width 12 height 12
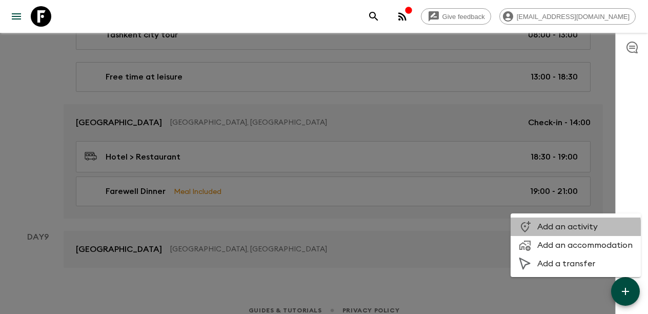
click at [573, 229] on span "Add an activity" at bounding box center [584, 226] width 95 height 10
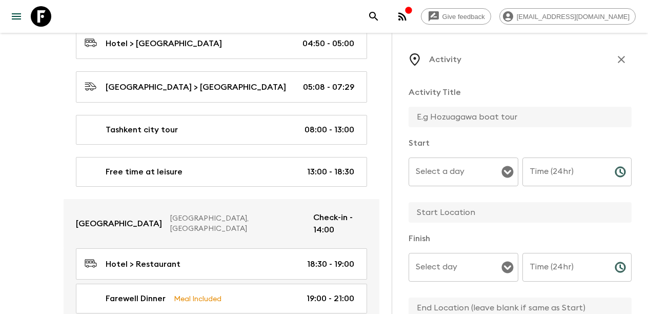
click at [479, 122] on input "text" at bounding box center [516, 117] width 215 height 21
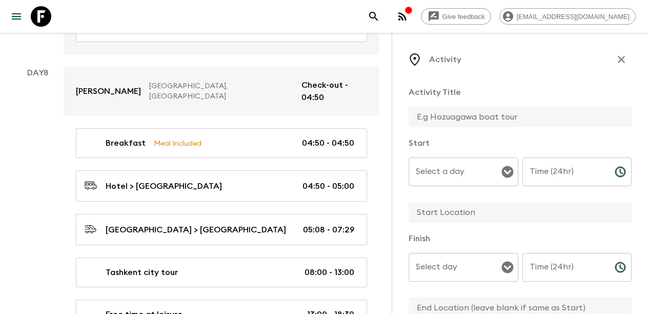
scroll to position [2364, 0]
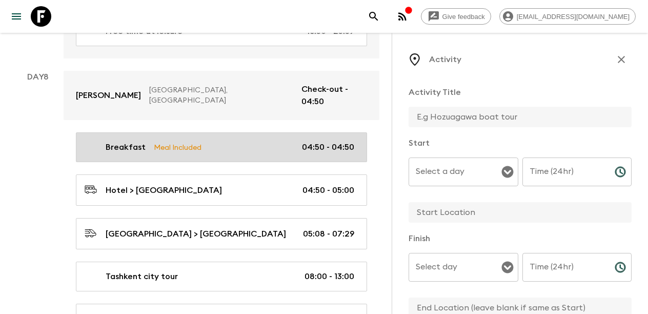
click at [139, 141] on p "Breakfast" at bounding box center [126, 147] width 40 height 12
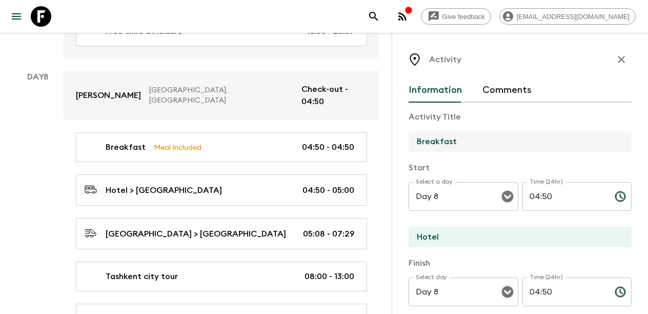
drag, startPoint x: 459, startPoint y: 145, endPoint x: 368, endPoint y: 144, distance: 91.2
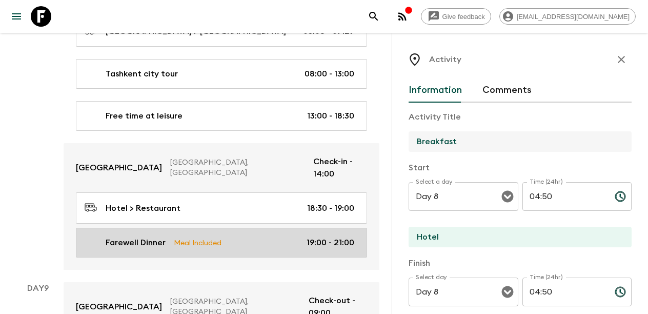
scroll to position [2566, 0]
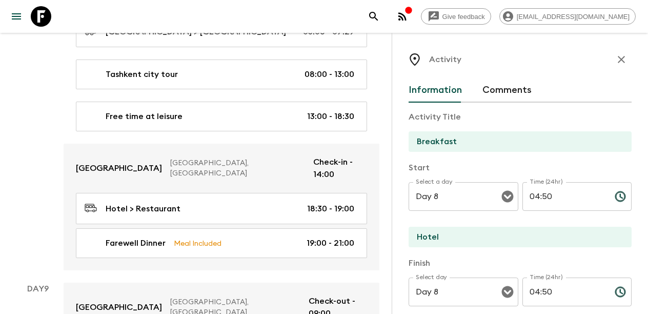
click at [617, 59] on icon "button" at bounding box center [621, 59] width 12 height 12
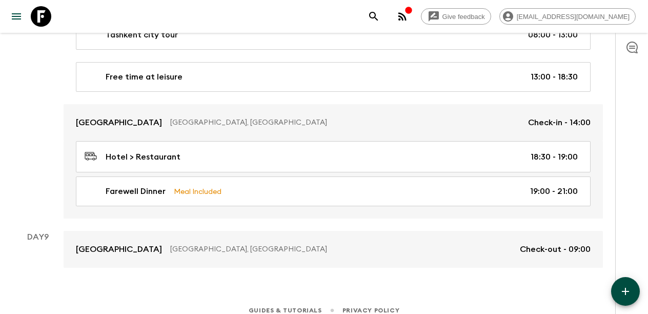
click at [622, 289] on icon "button" at bounding box center [625, 291] width 12 height 12
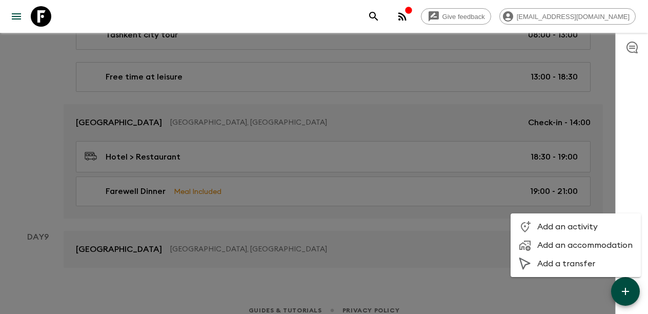
click at [581, 223] on span "Add an activity" at bounding box center [584, 226] width 95 height 10
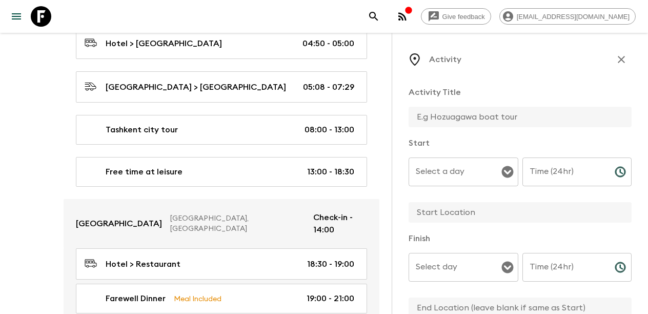
click at [493, 115] on input "text" at bounding box center [516, 117] width 215 height 21
paste input "Breakfast"
click at [466, 163] on input "Select a day" at bounding box center [455, 171] width 85 height 19
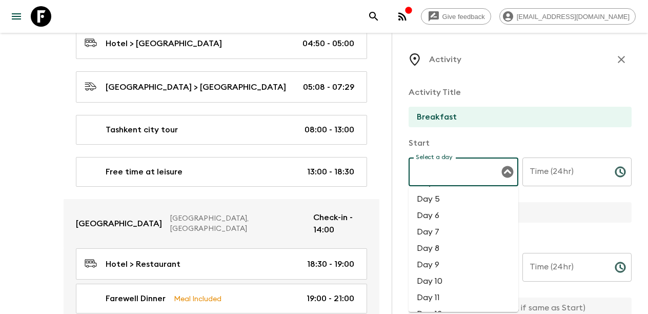
scroll to position [71, 0]
click at [441, 262] on li "Day 9" at bounding box center [464, 258] width 110 height 16
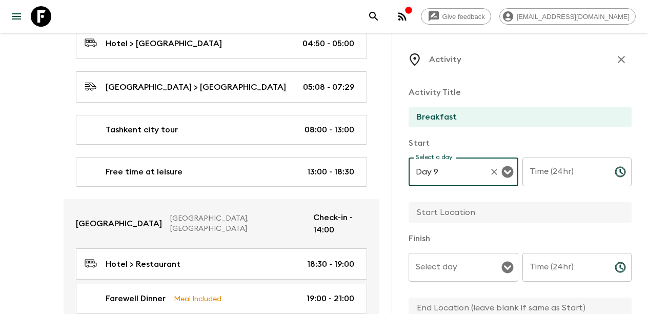
click at [574, 165] on input "Time (24hr)" at bounding box center [564, 171] width 84 height 29
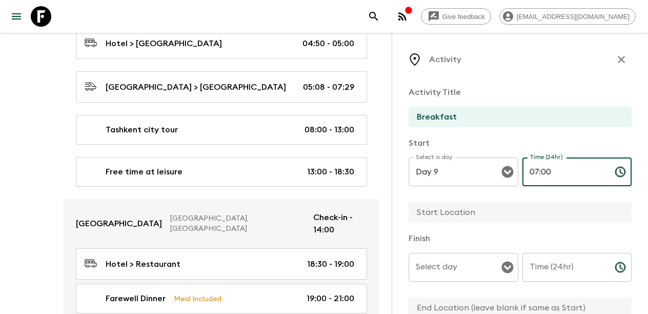
click at [477, 214] on input "text" at bounding box center [516, 212] width 215 height 21
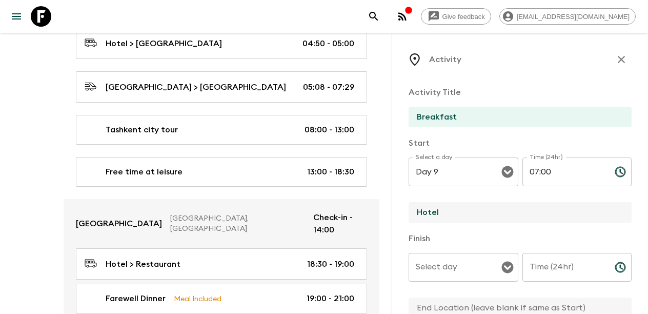
click at [438, 268] on input "Select day" at bounding box center [455, 266] width 85 height 19
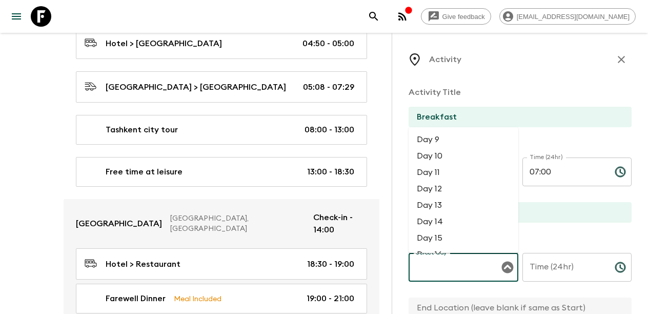
click at [456, 146] on li "Day 9" at bounding box center [464, 139] width 110 height 16
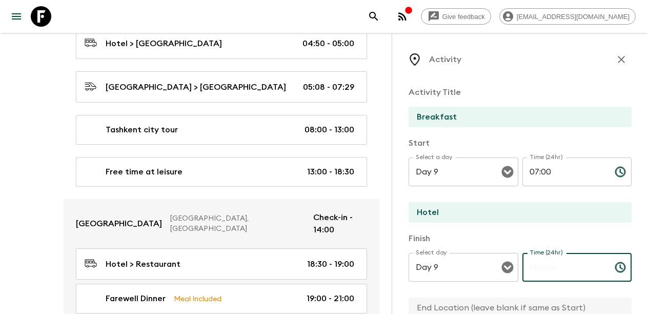
click at [562, 269] on input "Time (24hr)" at bounding box center [564, 267] width 84 height 29
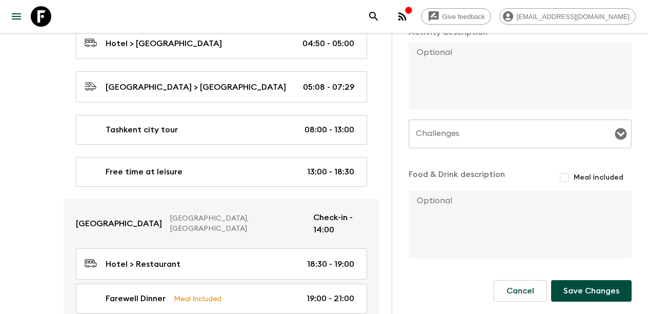
scroll to position [301, 0]
click at [566, 181] on input "Meal included" at bounding box center [564, 177] width 18 height 18
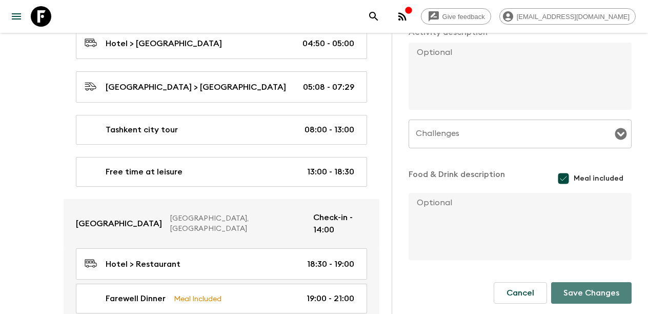
click at [579, 294] on button "Save Changes" at bounding box center [591, 293] width 80 height 22
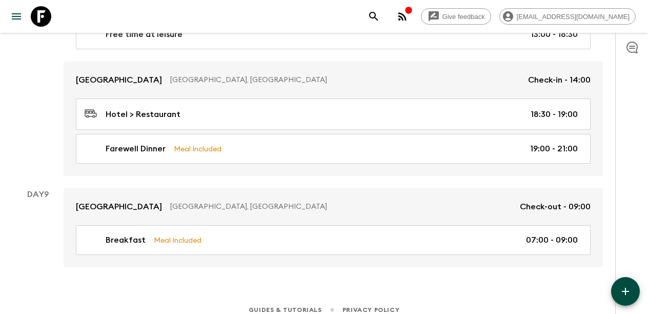
scroll to position [2553, 0]
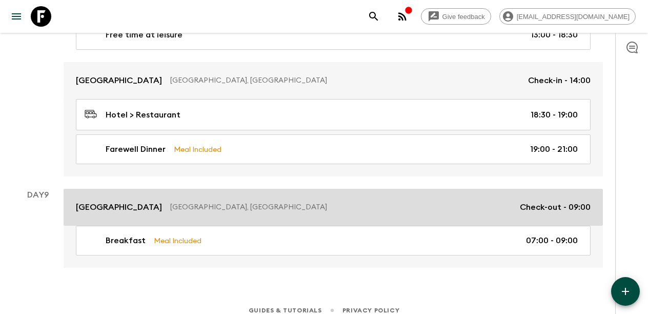
click at [561, 201] on p "Check-out - 09:00" at bounding box center [555, 207] width 71 height 12
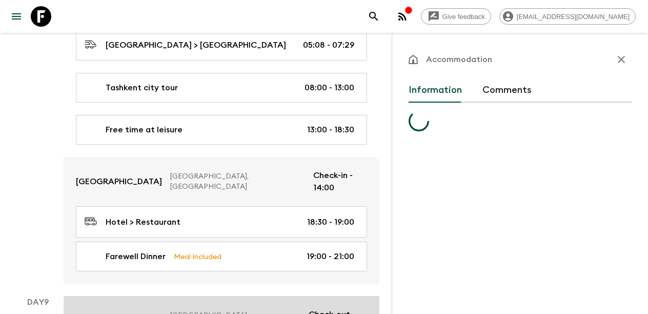
click at [561, 194] on div "Accommodation Information Comments" at bounding box center [520, 190] width 256 height 314
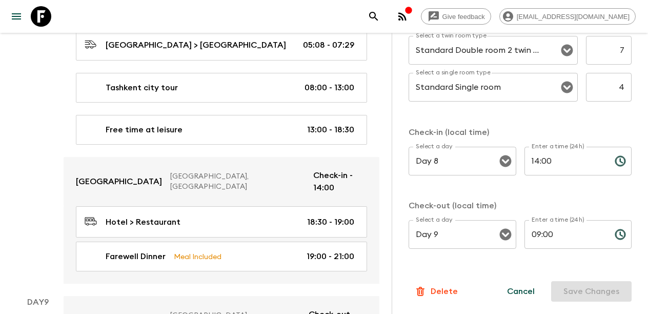
scroll to position [361, 0]
click at [543, 232] on input "09:00" at bounding box center [565, 234] width 82 height 29
click at [538, 236] on input "09:00" at bounding box center [565, 234] width 82 height 29
click at [541, 234] on input "09:00" at bounding box center [565, 234] width 82 height 29
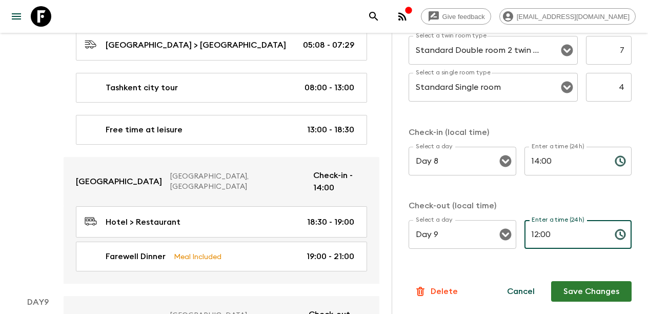
click at [589, 289] on button "Save Changes" at bounding box center [591, 291] width 80 height 21
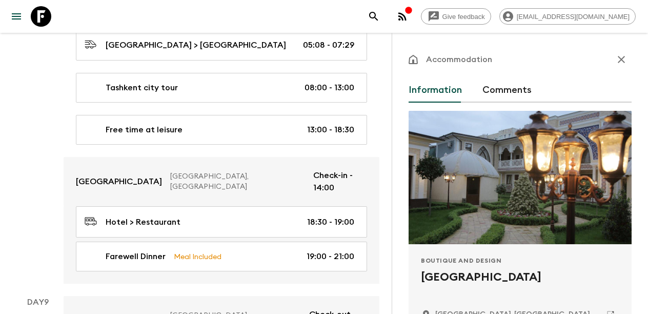
scroll to position [0, 0]
click at [619, 58] on icon "button" at bounding box center [621, 59] width 12 height 12
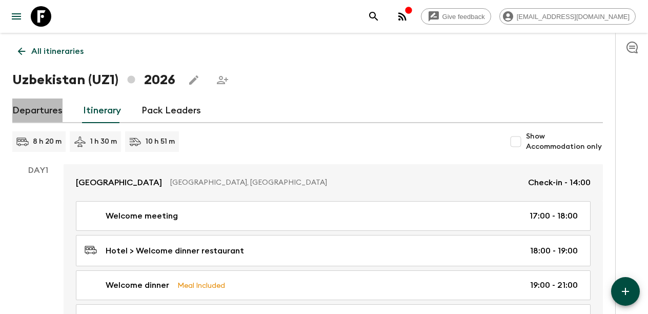
click at [36, 109] on link "Departures" at bounding box center [37, 110] width 50 height 25
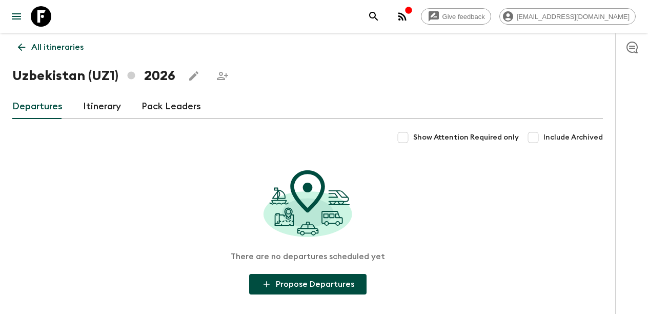
scroll to position [4, 0]
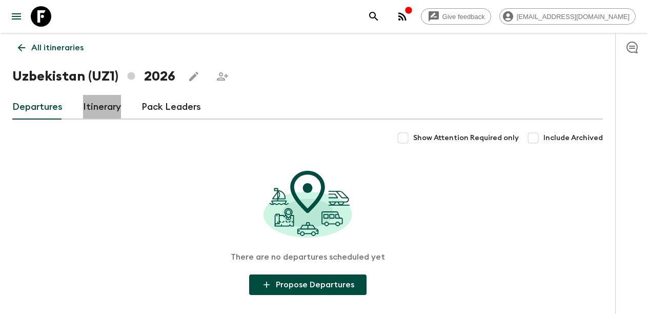
click at [104, 106] on link "Itinerary" at bounding box center [102, 107] width 38 height 25
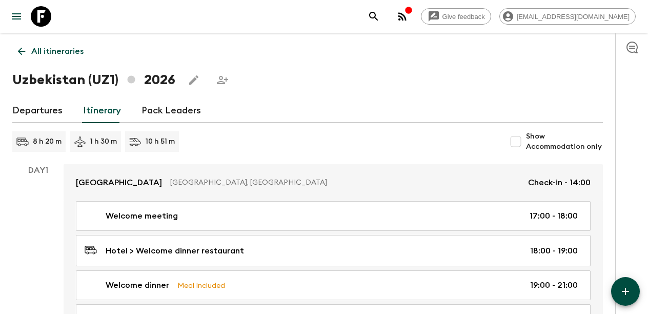
click at [172, 108] on link "Pack Leaders" at bounding box center [170, 110] width 59 height 25
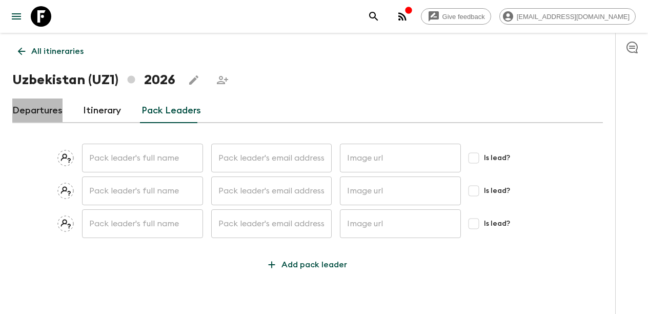
click at [37, 115] on link "Departures" at bounding box center [37, 110] width 50 height 25
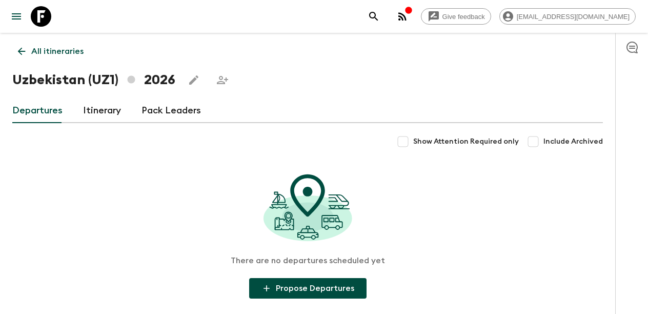
click at [108, 114] on link "Itinerary" at bounding box center [102, 110] width 38 height 25
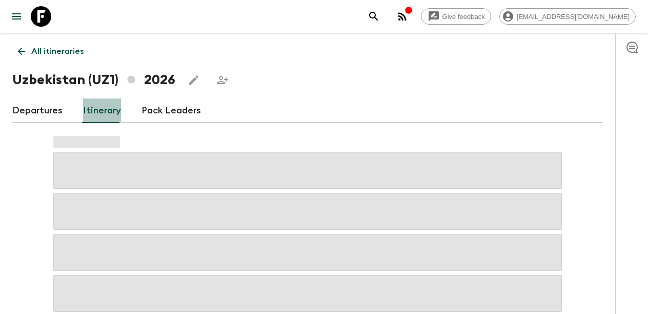
click at [108, 114] on link "Itinerary" at bounding box center [102, 110] width 38 height 25
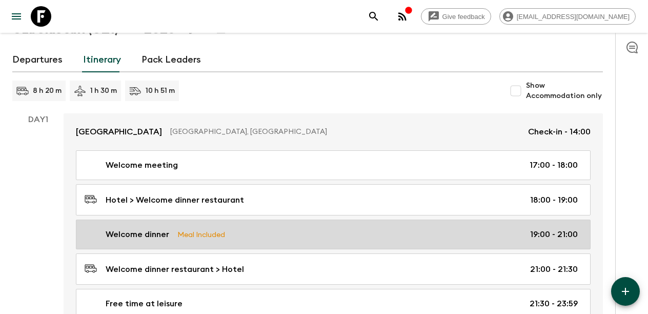
scroll to position [50, 0]
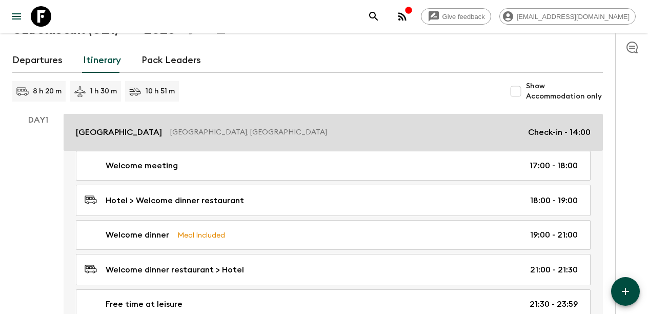
click at [538, 129] on p "Check-in - 14:00" at bounding box center [559, 132] width 63 height 12
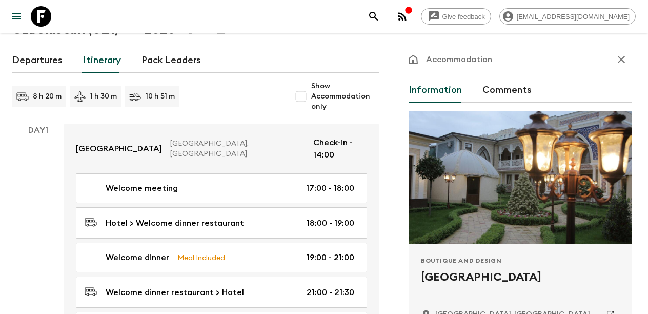
click at [624, 64] on icon "button" at bounding box center [621, 59] width 12 height 12
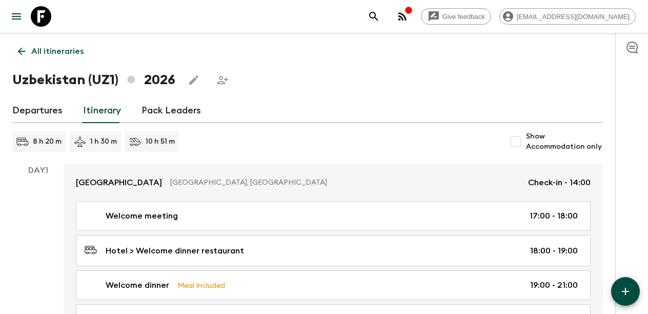
click at [63, 53] on p "All itineraries" at bounding box center [57, 51] width 52 height 12
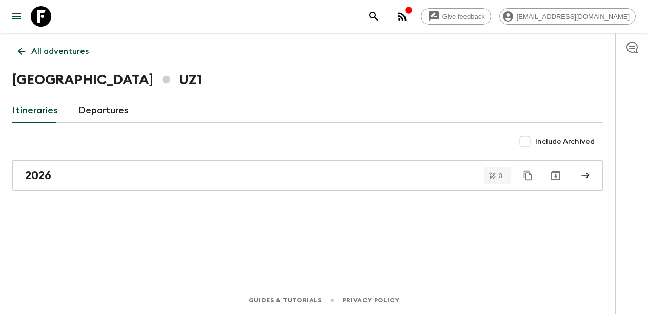
click at [101, 106] on link "Departures" at bounding box center [103, 110] width 50 height 25
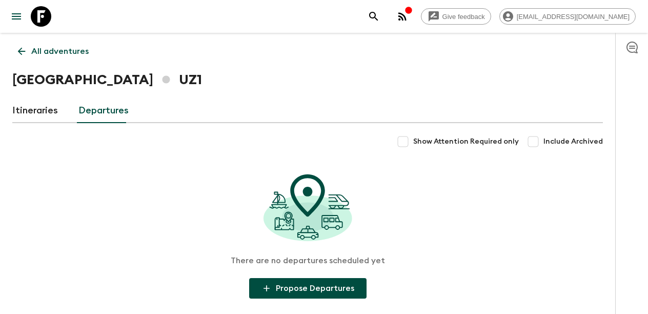
click at [44, 112] on link "Itineraries" at bounding box center [35, 110] width 46 height 25
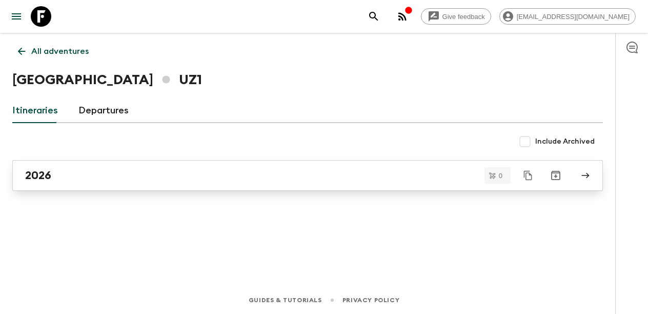
click at [112, 170] on div "2026" at bounding box center [297, 175] width 545 height 13
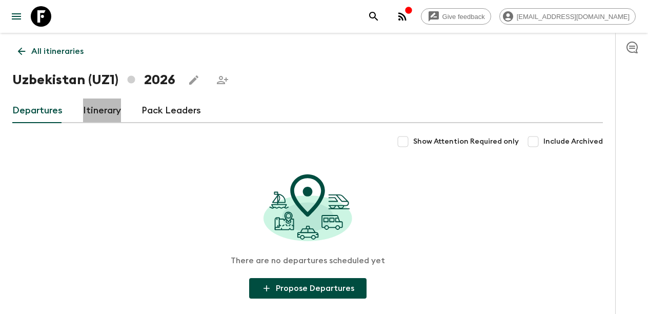
click at [98, 114] on link "Itinerary" at bounding box center [102, 110] width 38 height 25
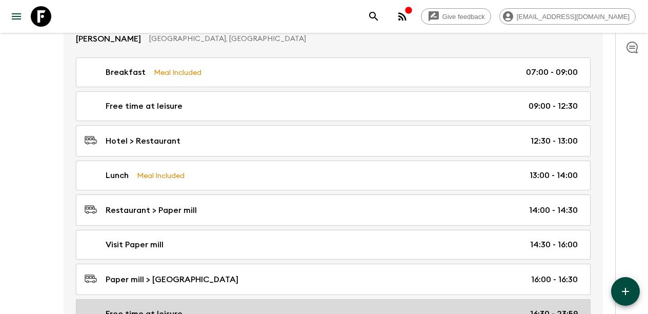
scroll to position [1856, 0]
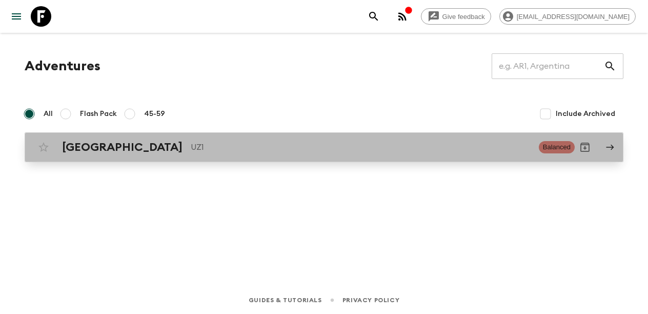
click at [95, 146] on h2 "[GEOGRAPHIC_DATA]" at bounding box center [122, 146] width 120 height 13
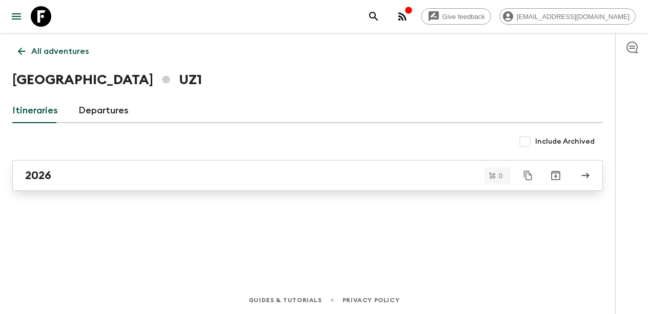
click at [92, 172] on div "2026" at bounding box center [297, 175] width 545 height 13
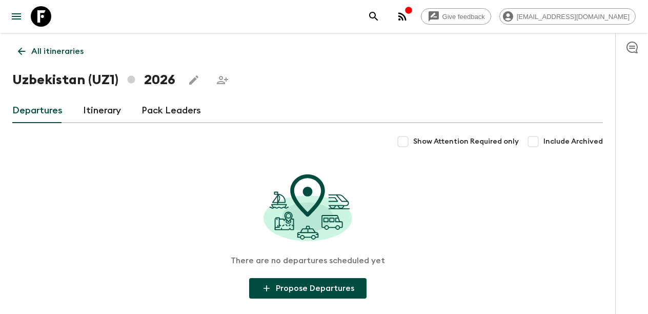
click at [92, 110] on link "Itinerary" at bounding box center [102, 110] width 38 height 25
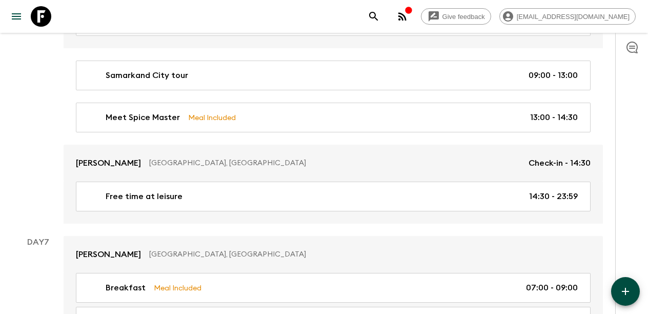
scroll to position [1950, 0]
